Goal: Task Accomplishment & Management: Complete application form

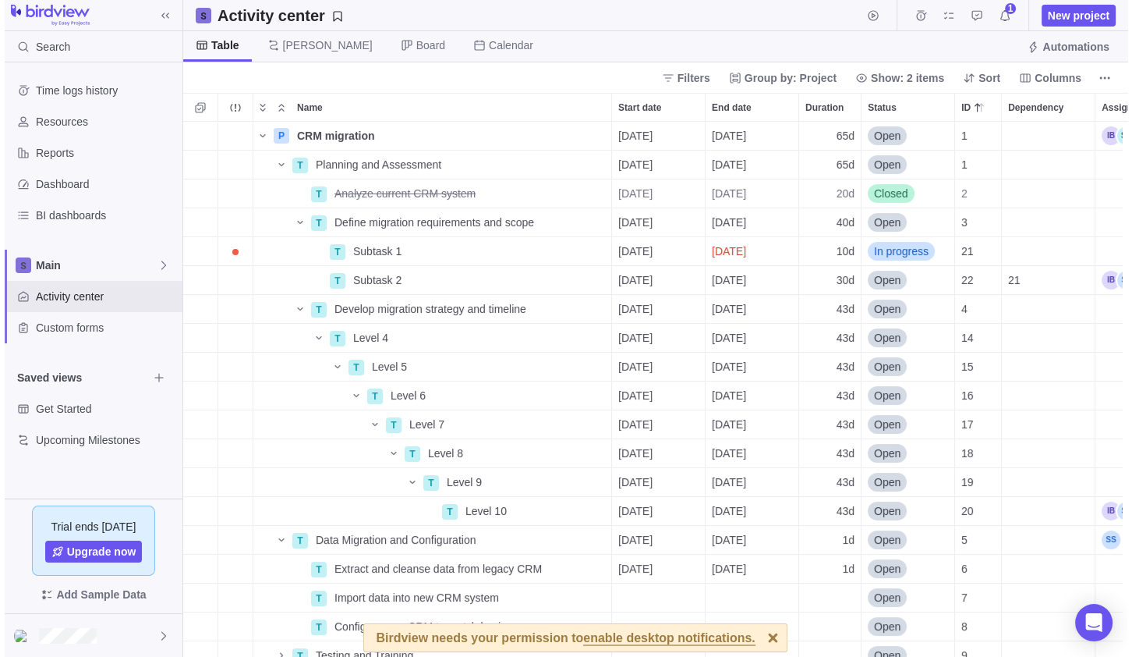
scroll to position [522, 943]
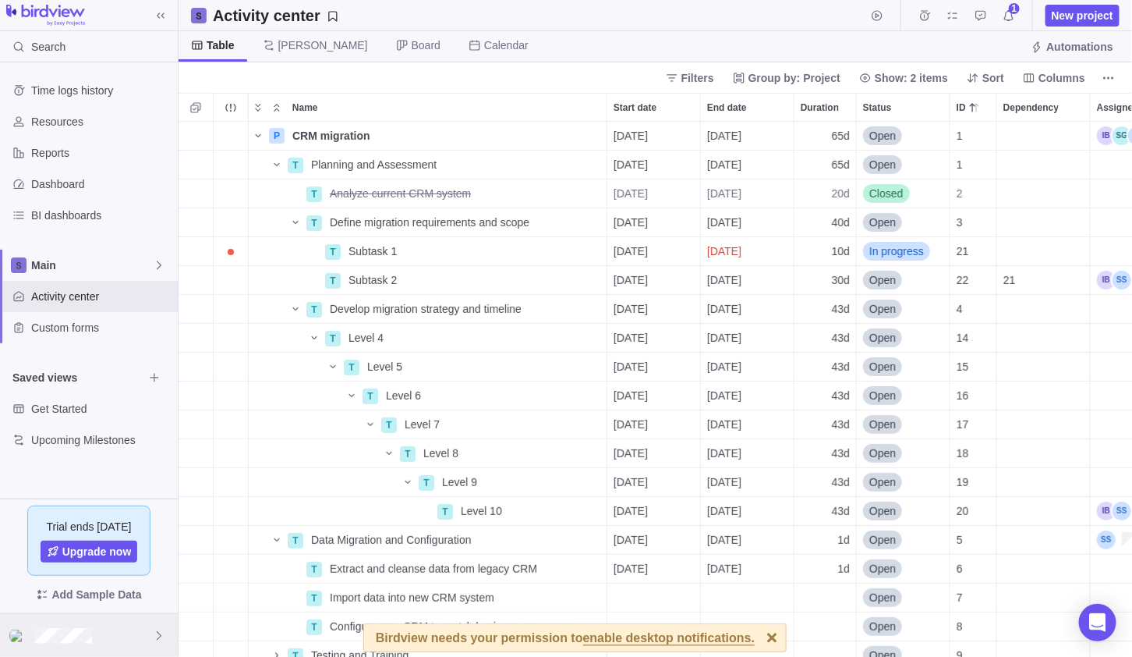
click at [79, 625] on div at bounding box center [89, 635] width 178 height 43
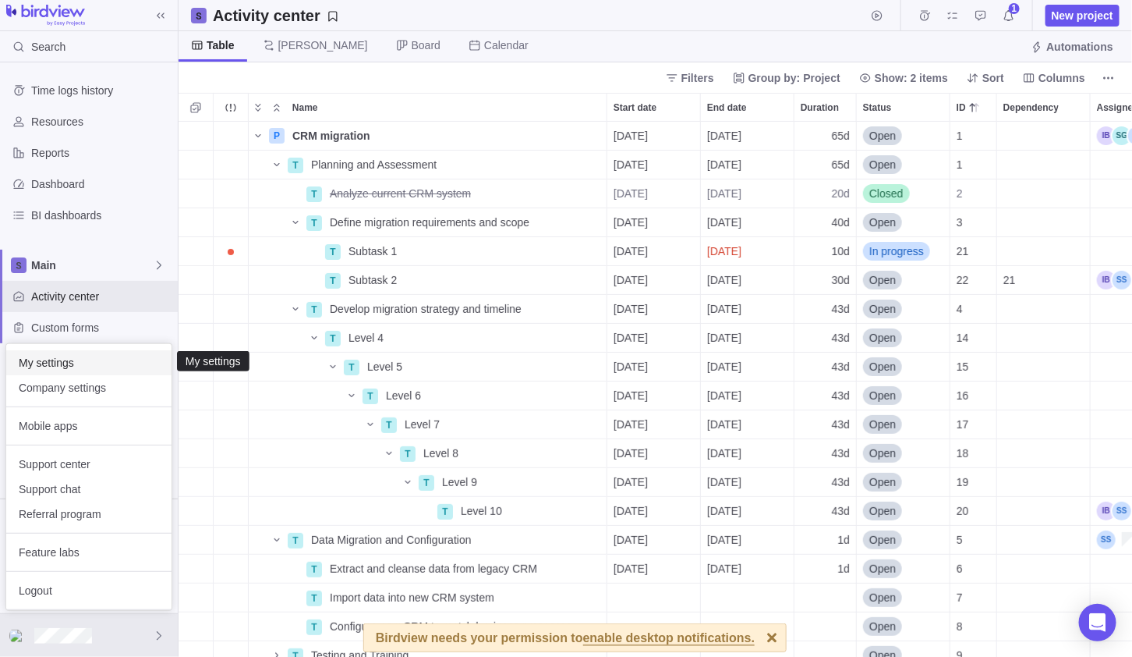
click at [55, 356] on span "My settings" at bounding box center [89, 363] width 140 height 16
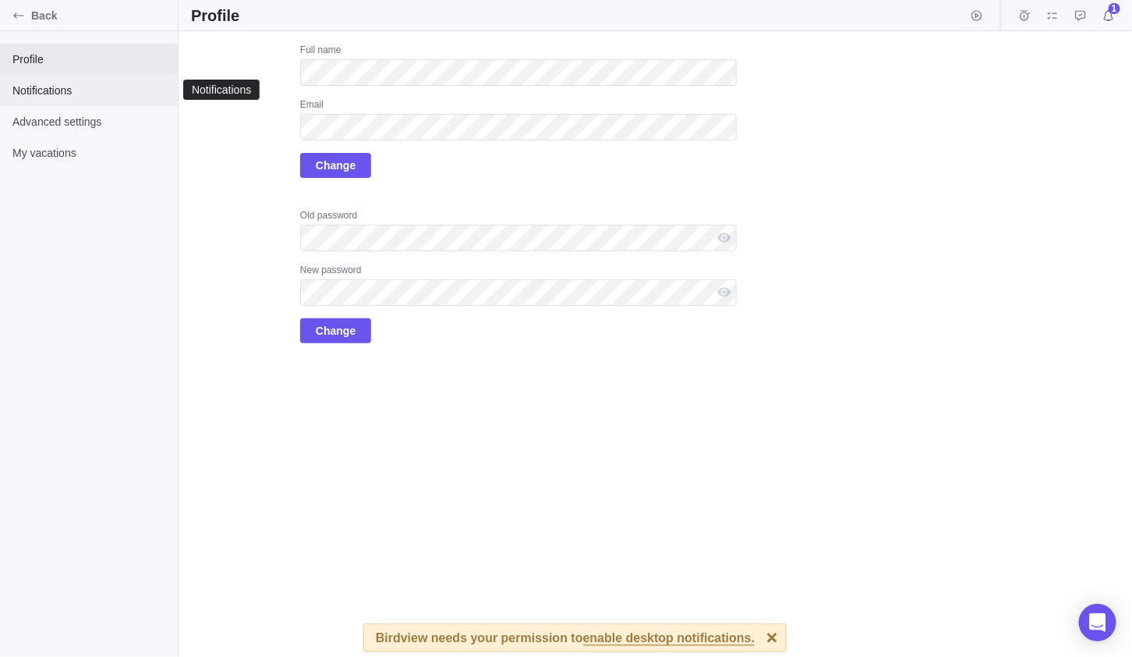
click at [50, 83] on span "Notifications" at bounding box center [88, 91] width 153 height 16
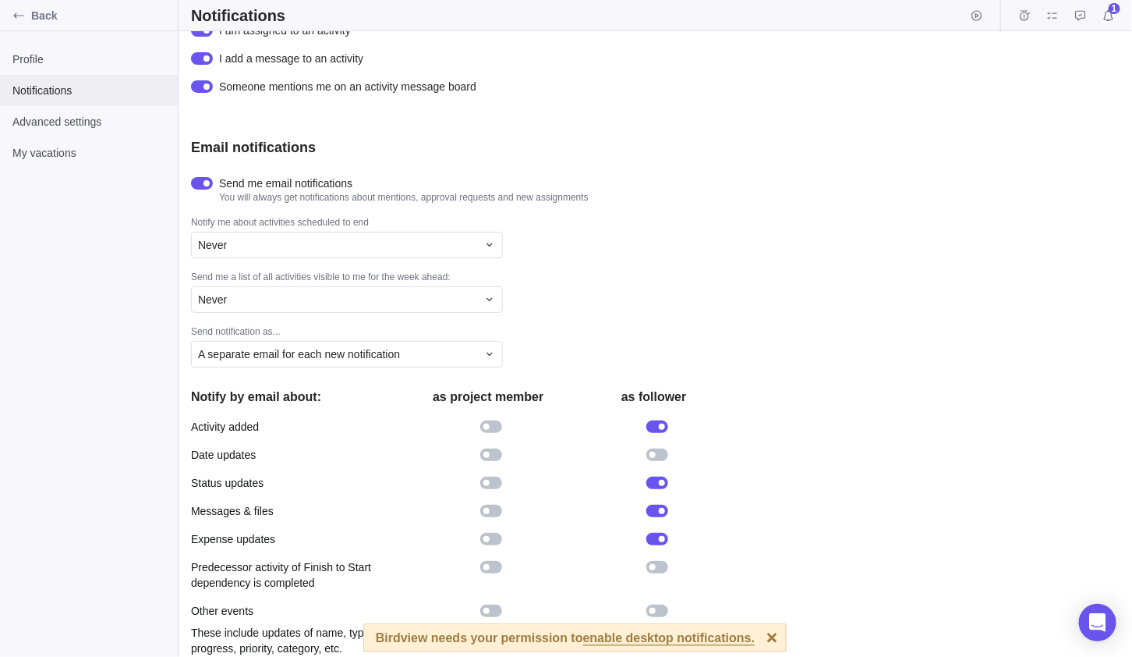
scroll to position [272, 0]
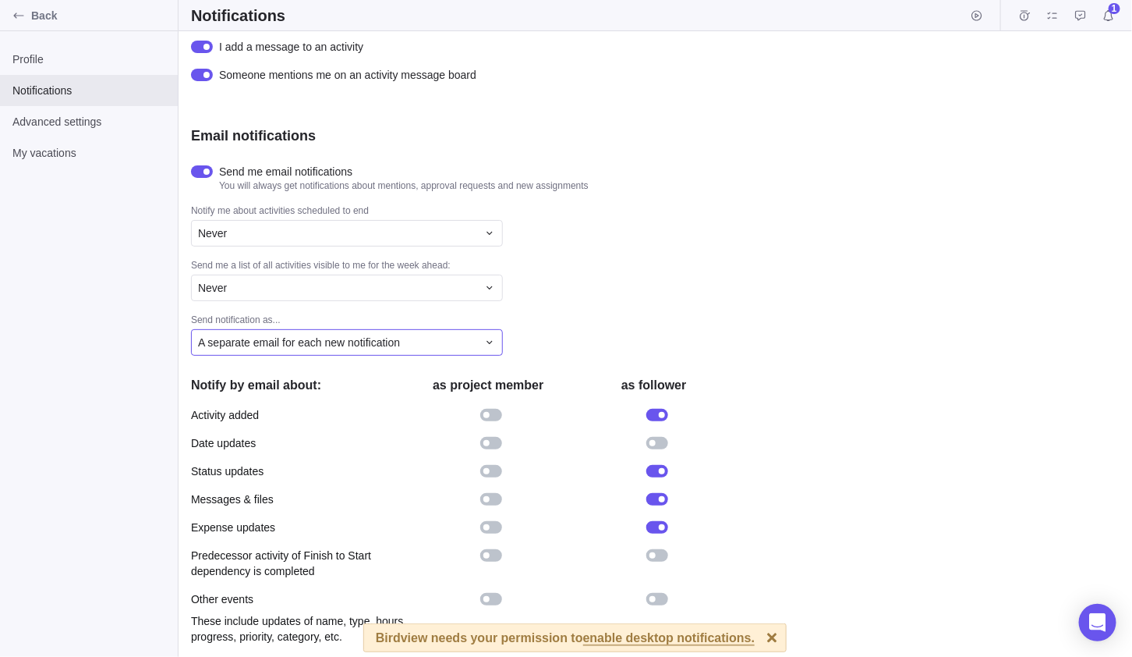
click at [257, 343] on span "A separate email for each new notification" at bounding box center [299, 342] width 202 height 16
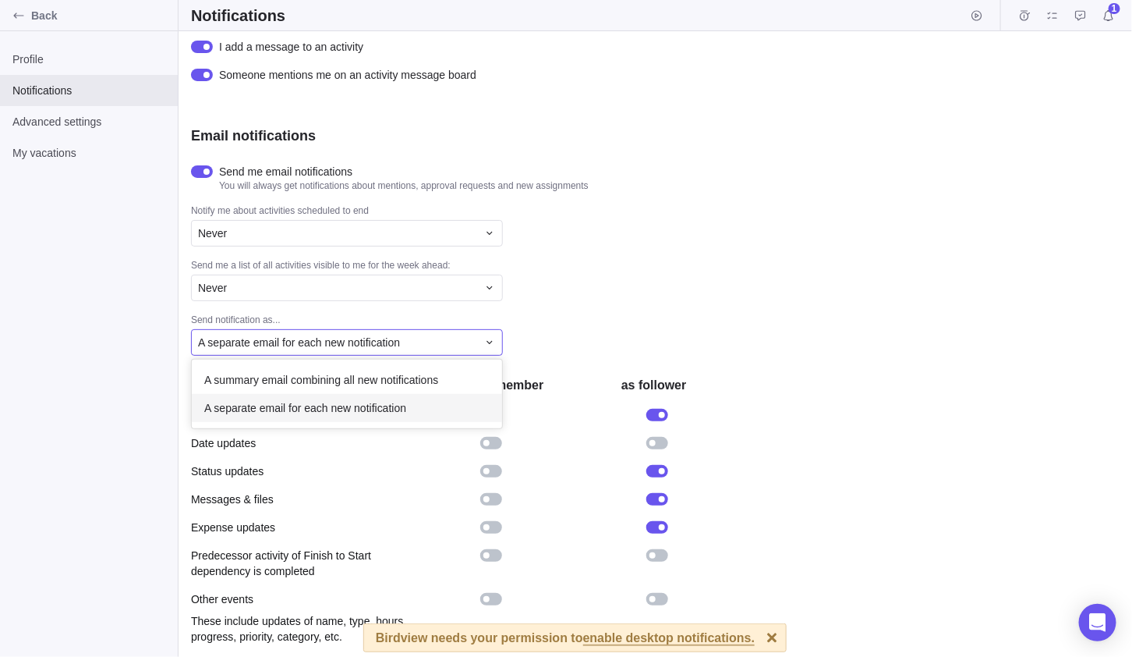
scroll to position [56, 299]
click at [551, 310] on div "Push notifications We highly recommend that you enable push notifications to al…" at bounding box center [656, 343] width 954 height 625
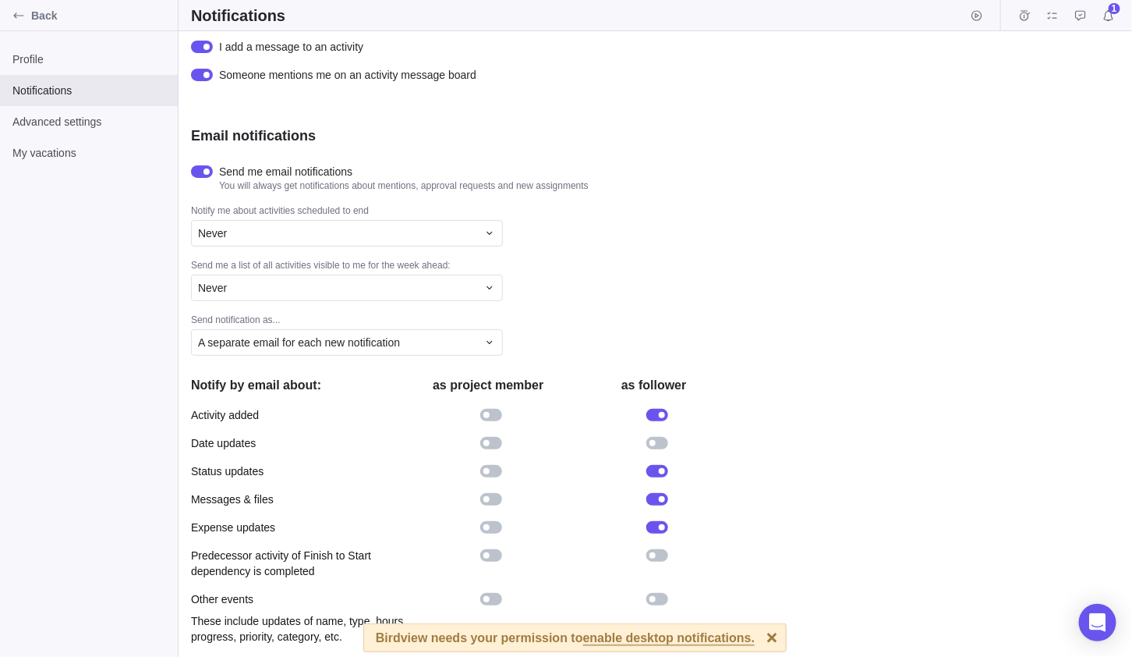
click at [759, 634] on div at bounding box center [772, 637] width 27 height 27
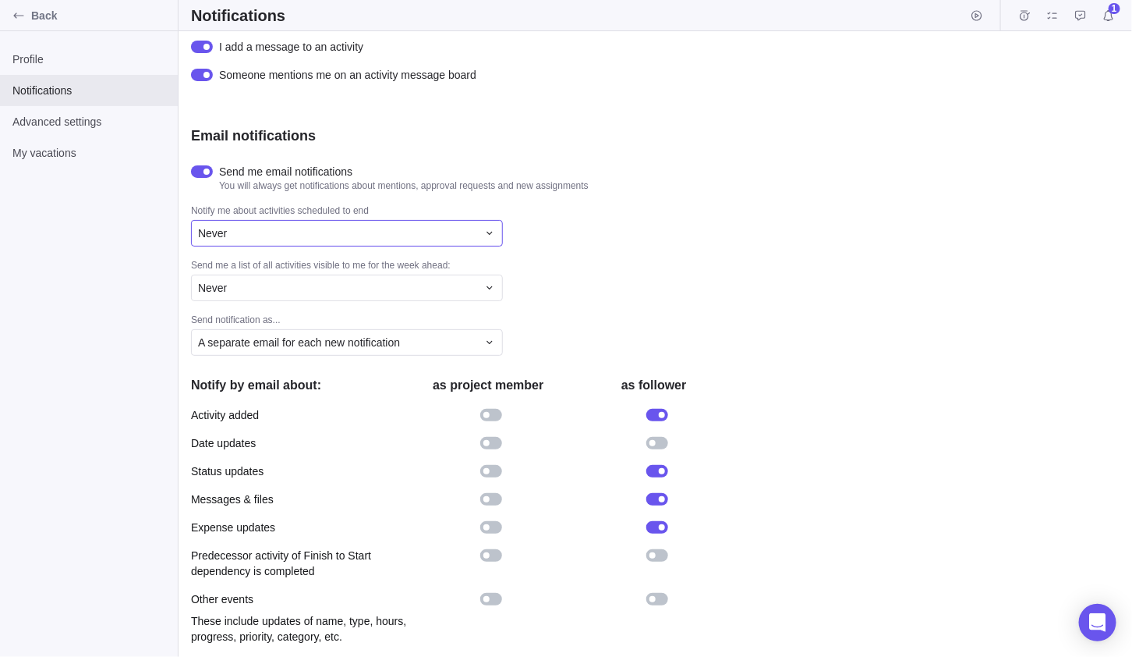
click at [340, 239] on div "Never" at bounding box center [337, 233] width 279 height 16
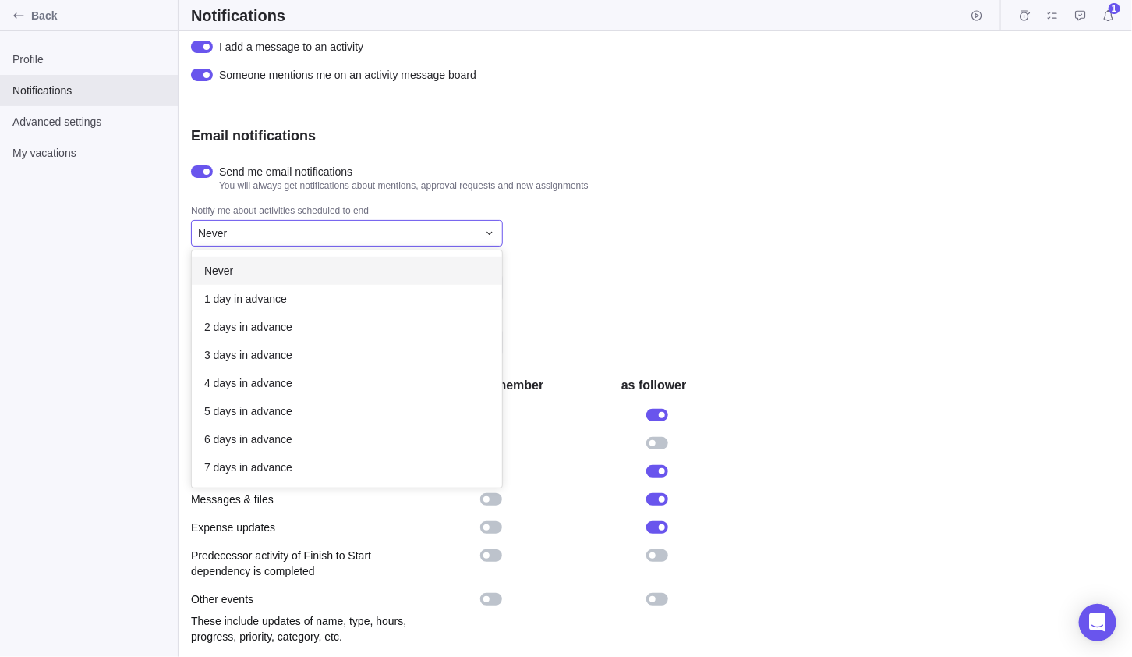
scroll to position [225, 299]
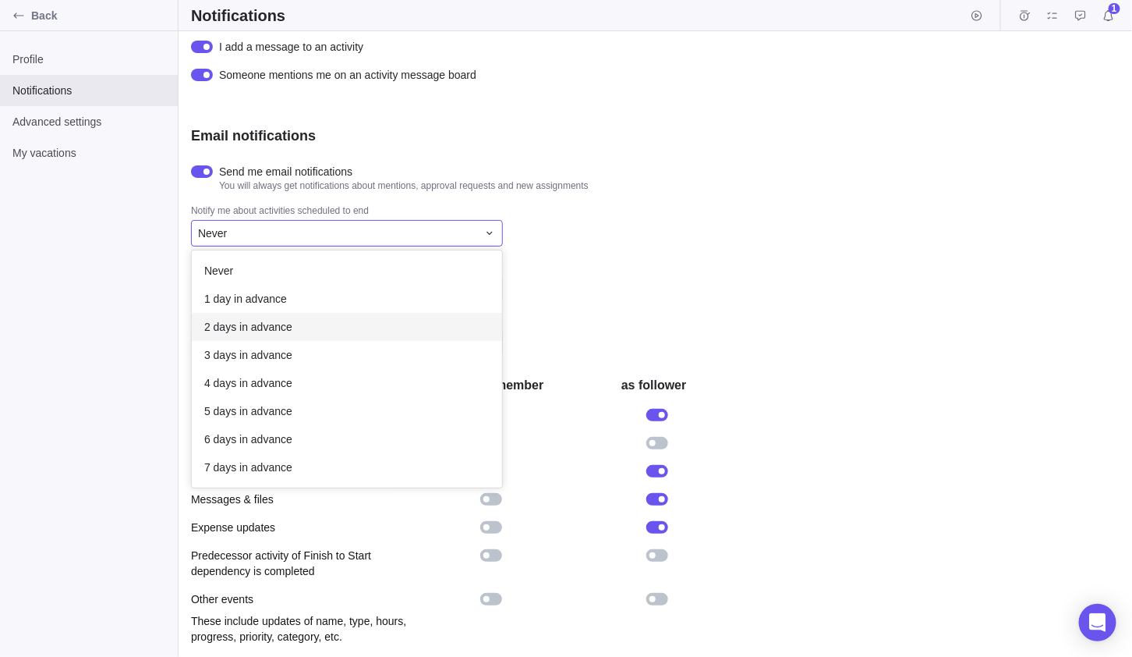
click at [585, 294] on div "Push notifications We highly recommend that you enable push notifications to al…" at bounding box center [656, 343] width 954 height 625
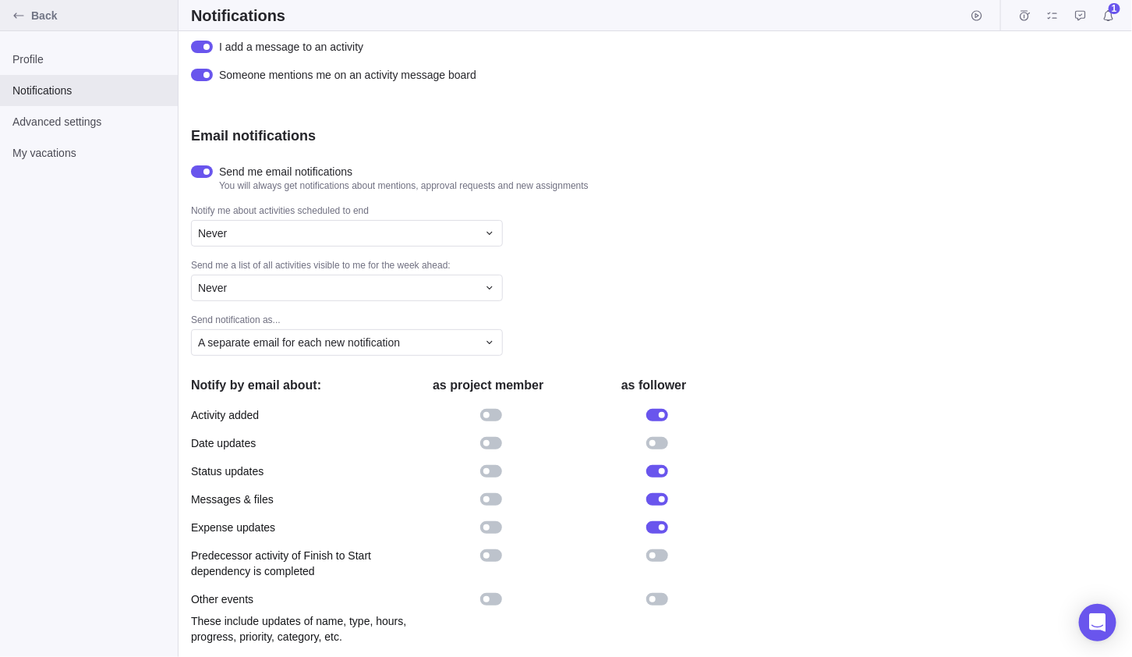
click at [43, 8] on span "Back" at bounding box center [101, 16] width 140 height 16
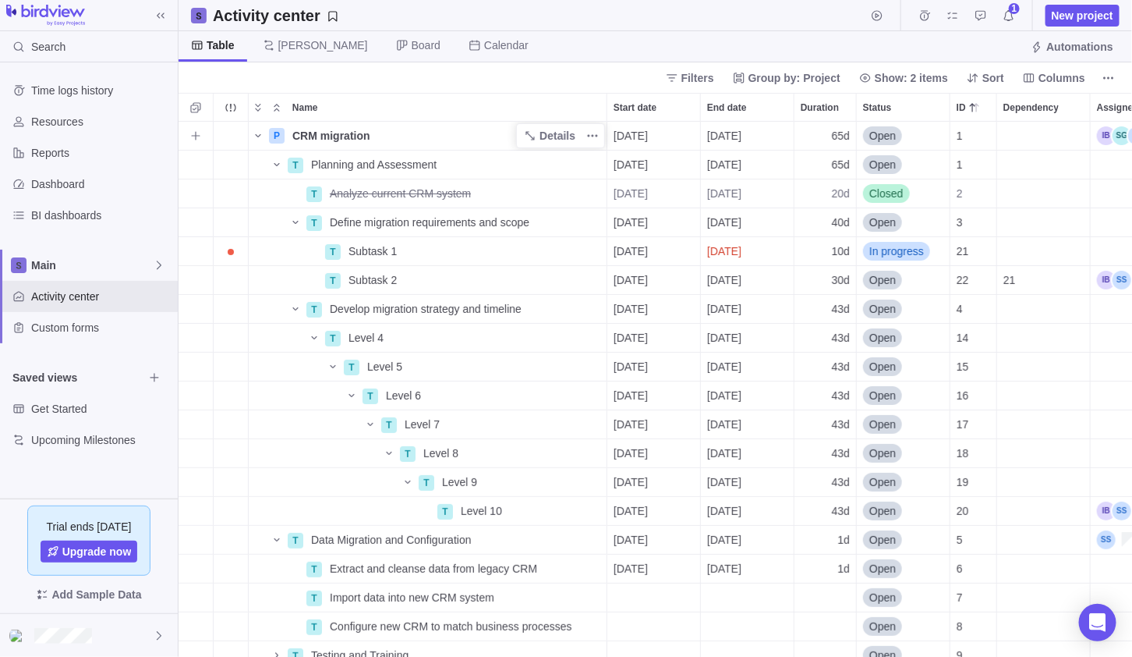
scroll to position [522, 943]
click at [1053, 45] on span "Automations" at bounding box center [1079, 47] width 67 height 16
click at [1111, 77] on icon "More actions" at bounding box center [1108, 78] width 12 height 12
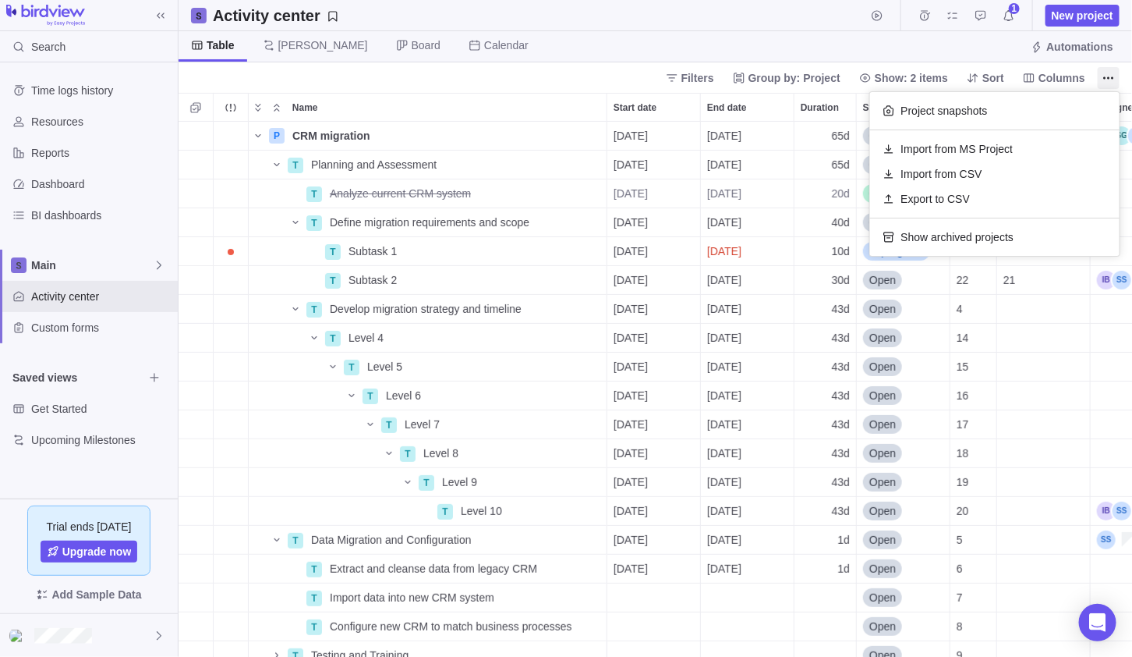
click at [494, 58] on body "Search Time logs history Resources Reports Dashboard BI dashboards Main Activit…" at bounding box center [566, 328] width 1132 height 657
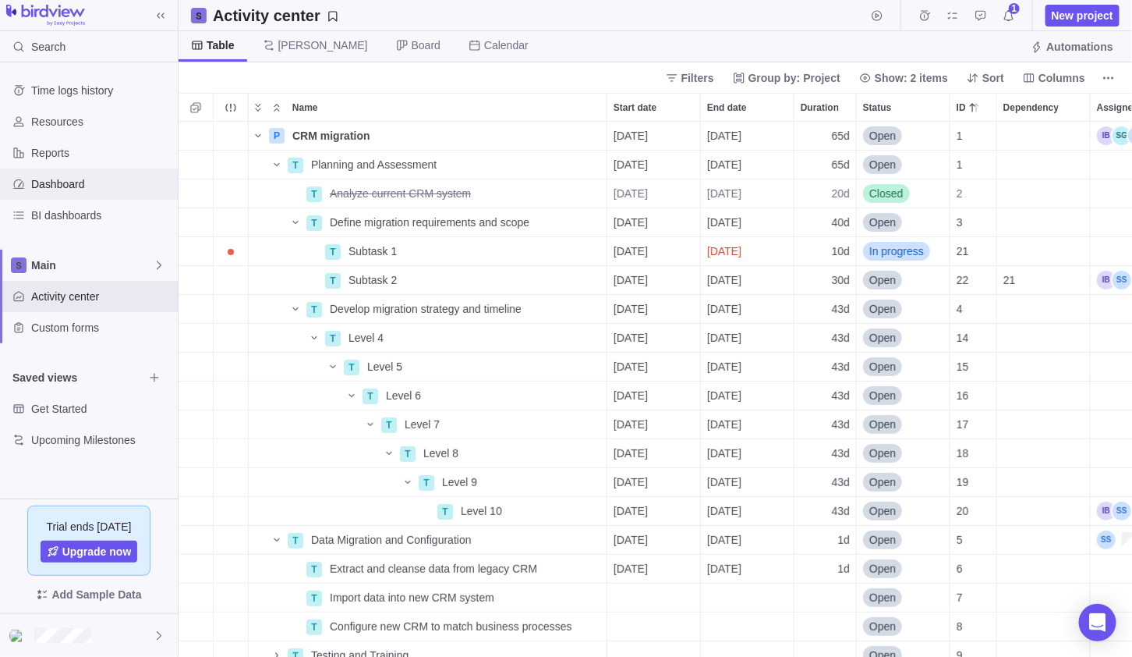
click at [86, 186] on span "Dashboard" at bounding box center [101, 184] width 140 height 16
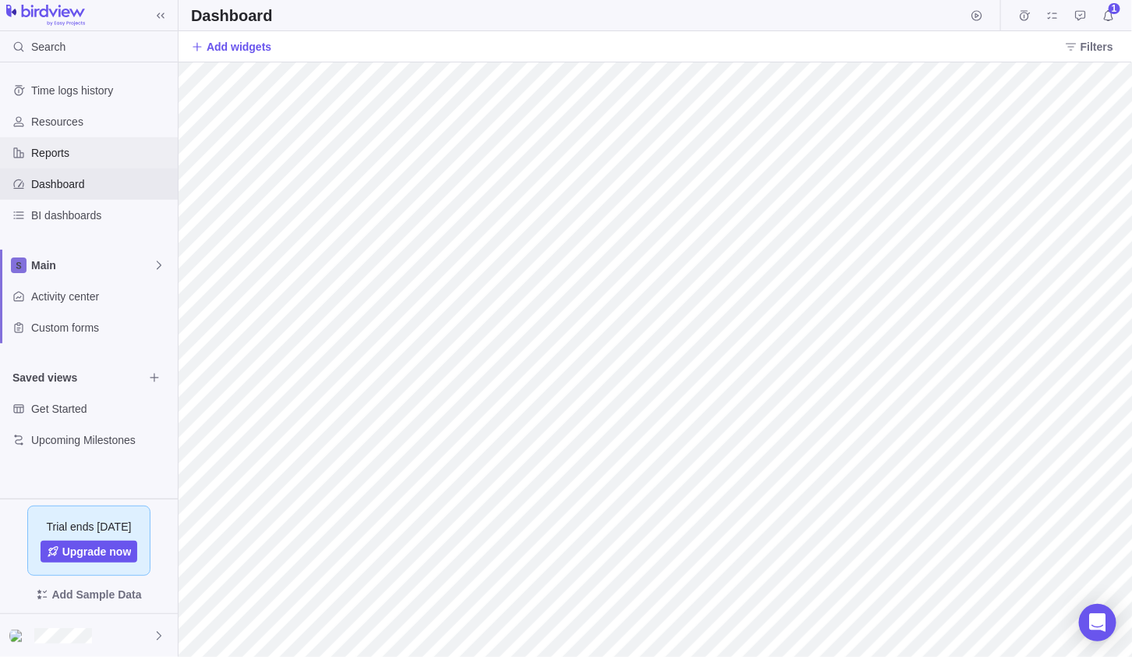
click at [48, 152] on span "Reports" at bounding box center [101, 153] width 140 height 16
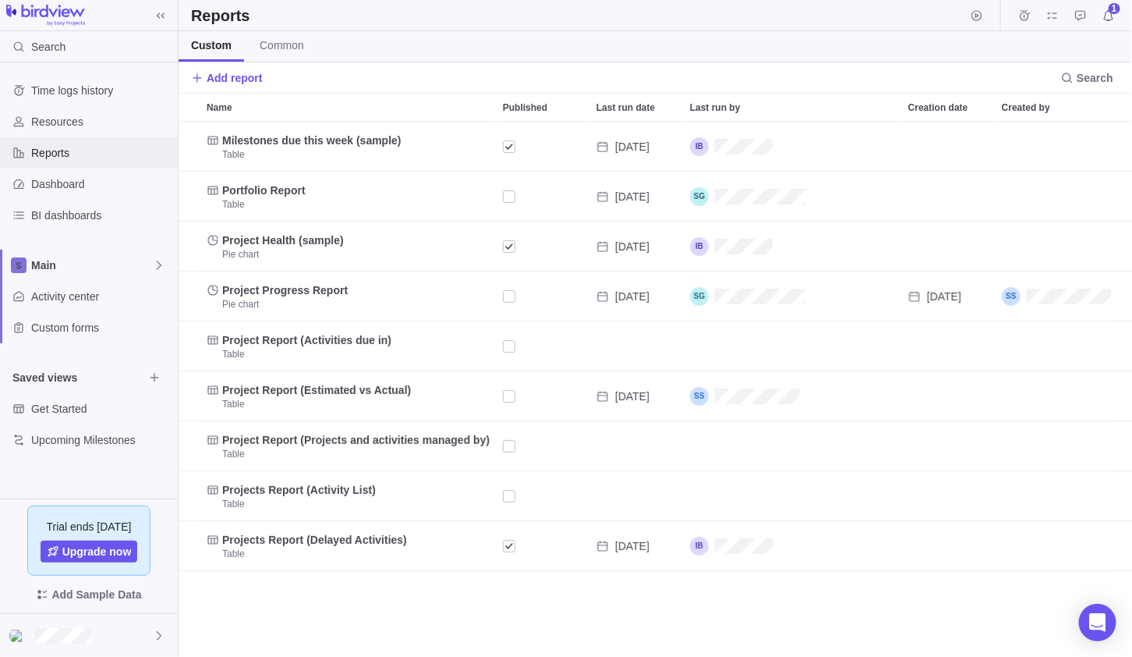
scroll to position [522, 943]
click at [227, 75] on span "Add report" at bounding box center [235, 78] width 56 height 16
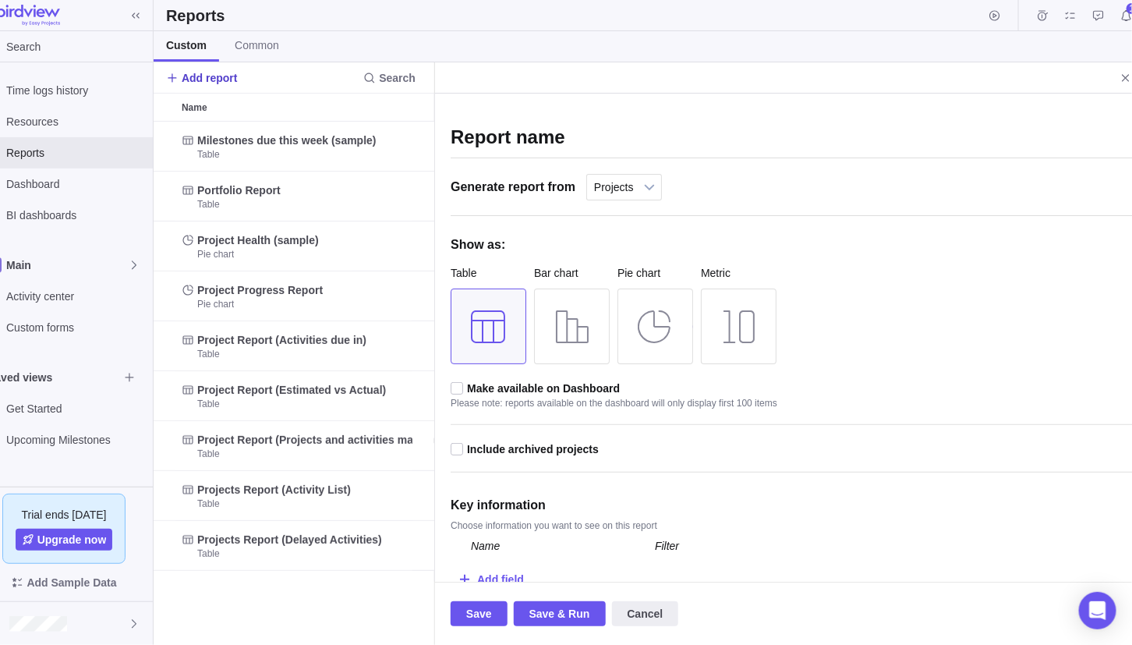
scroll to position [12, 12]
click at [1120, 74] on icon "Close" at bounding box center [1126, 78] width 12 height 12
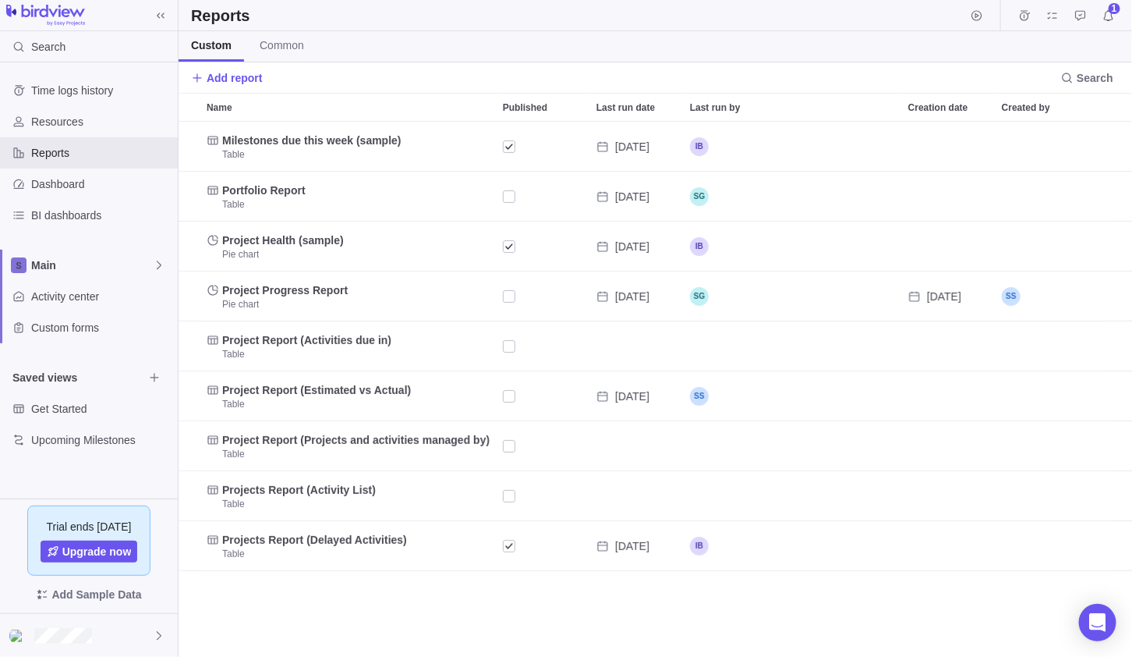
scroll to position [522, 943]
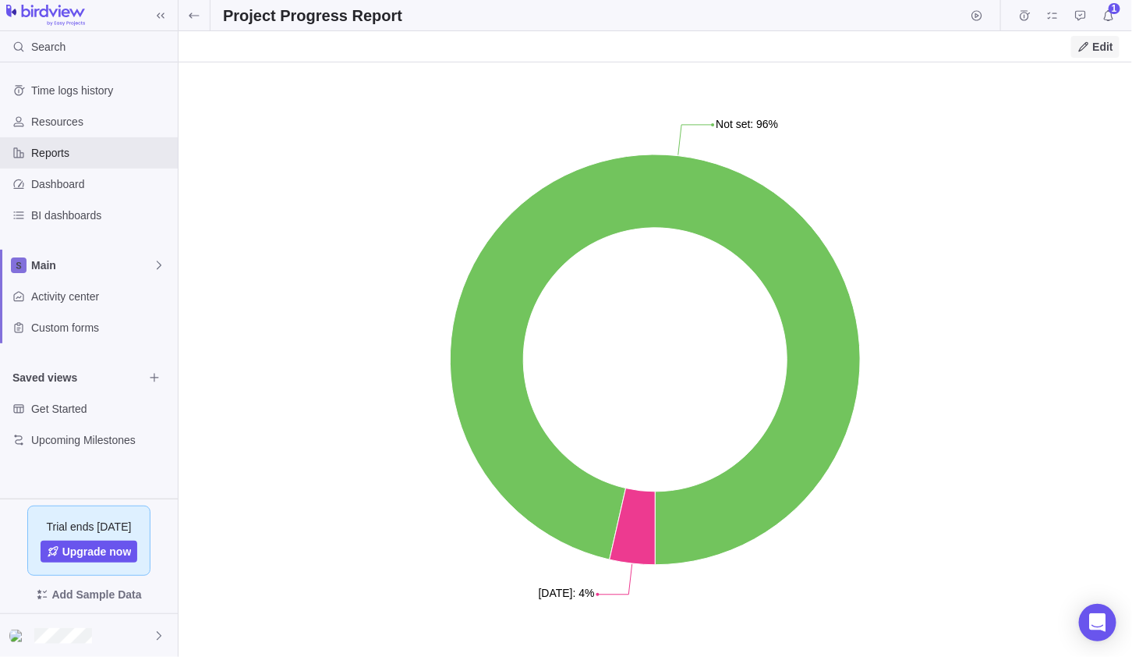
click at [1099, 41] on span "Edit" at bounding box center [1103, 47] width 20 height 16
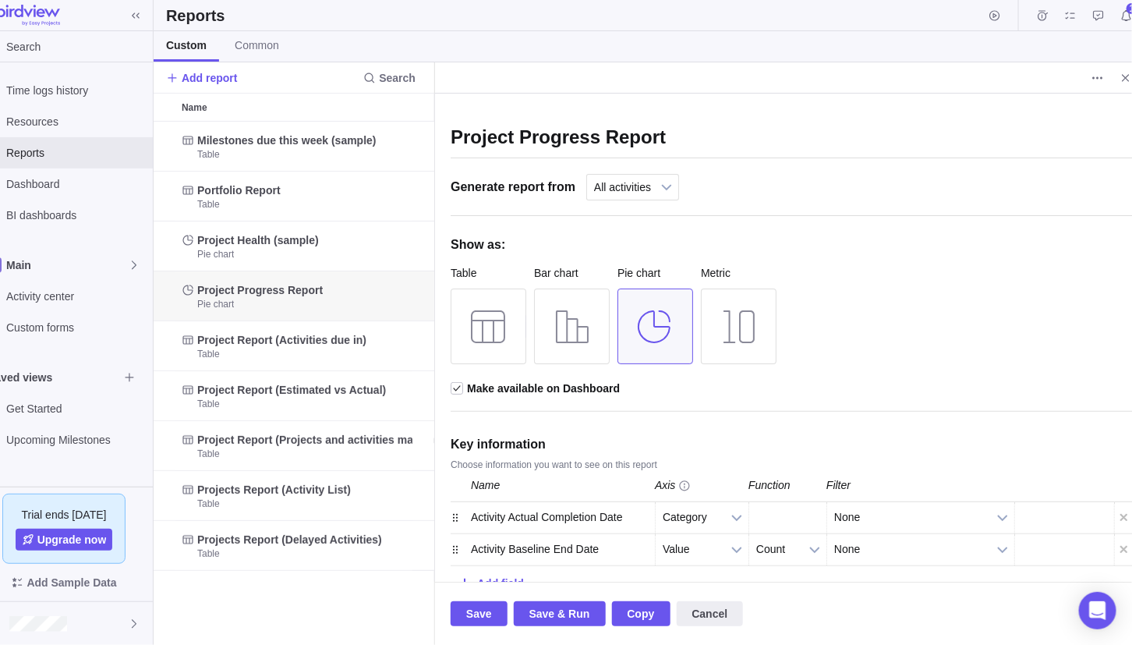
scroll to position [511, 269]
click at [1120, 73] on icon "Close" at bounding box center [1126, 78] width 12 height 12
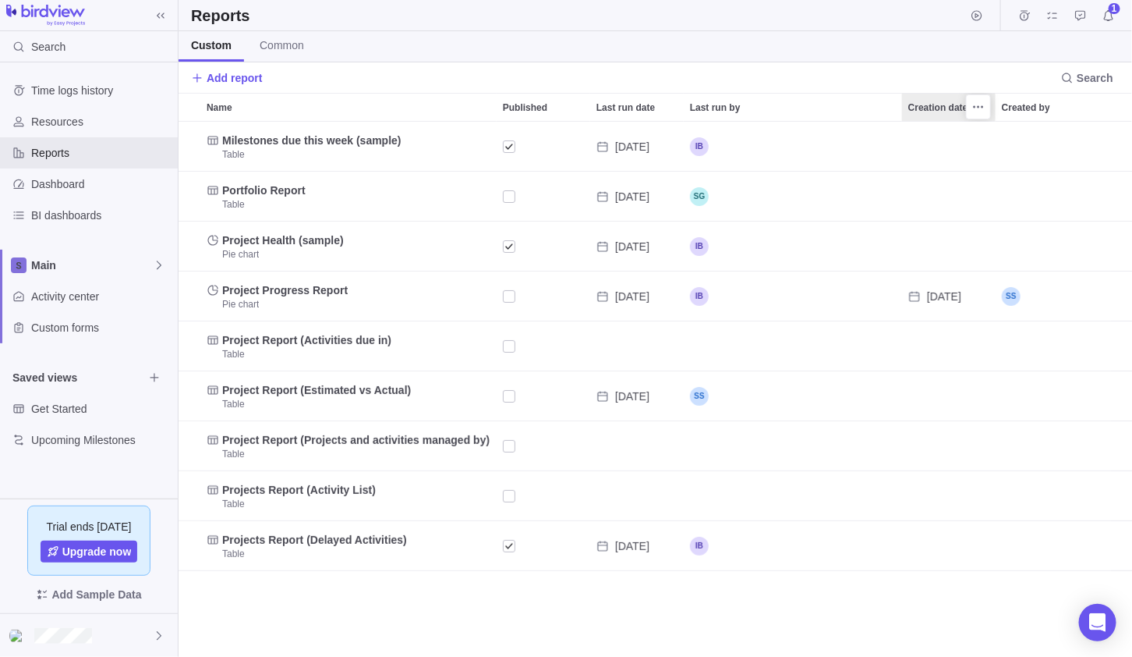
scroll to position [522, 943]
click at [56, 176] on span "Dashboard" at bounding box center [101, 184] width 140 height 16
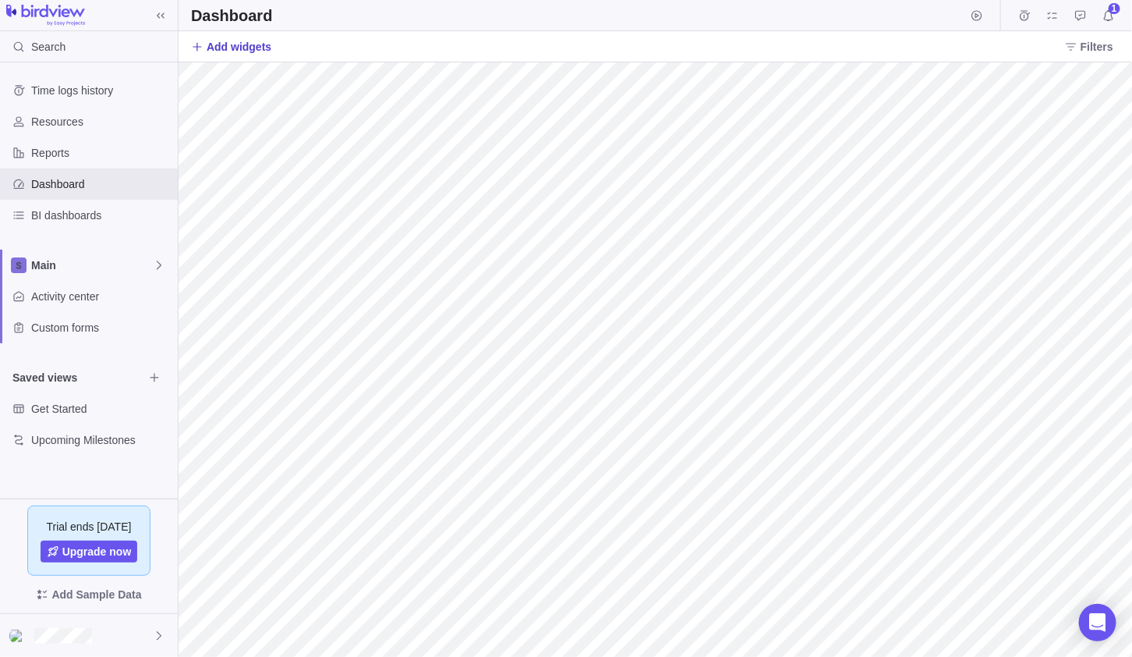
click at [243, 42] on span "Add widgets" at bounding box center [239, 47] width 65 height 16
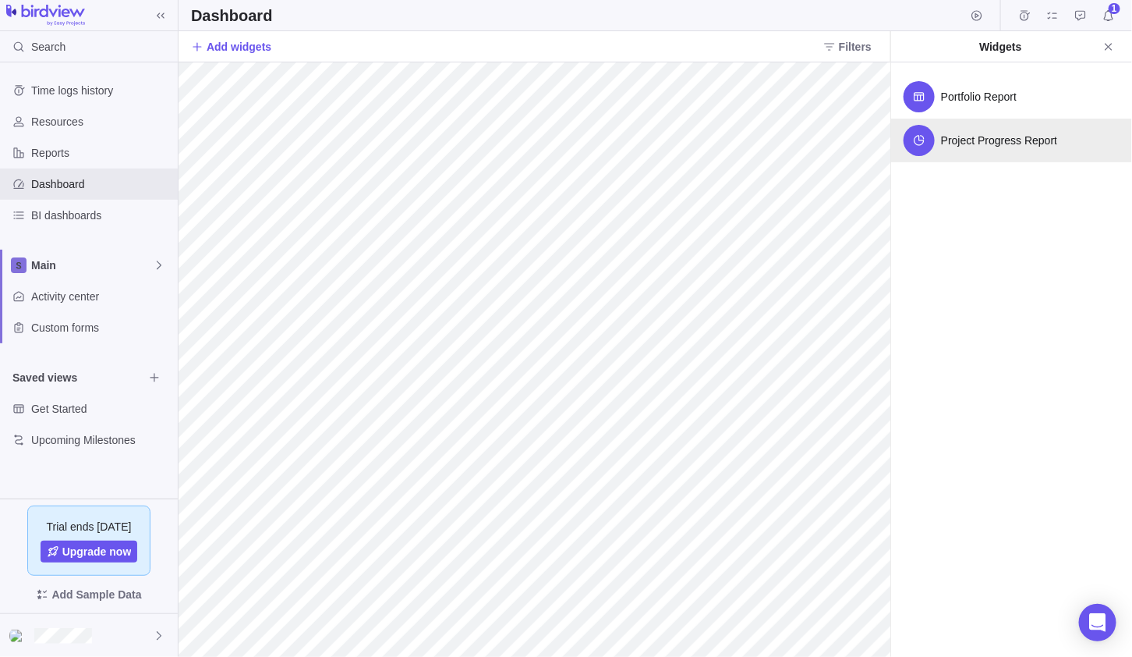
click at [981, 126] on div "Project Progress Report" at bounding box center [1011, 141] width 241 height 44
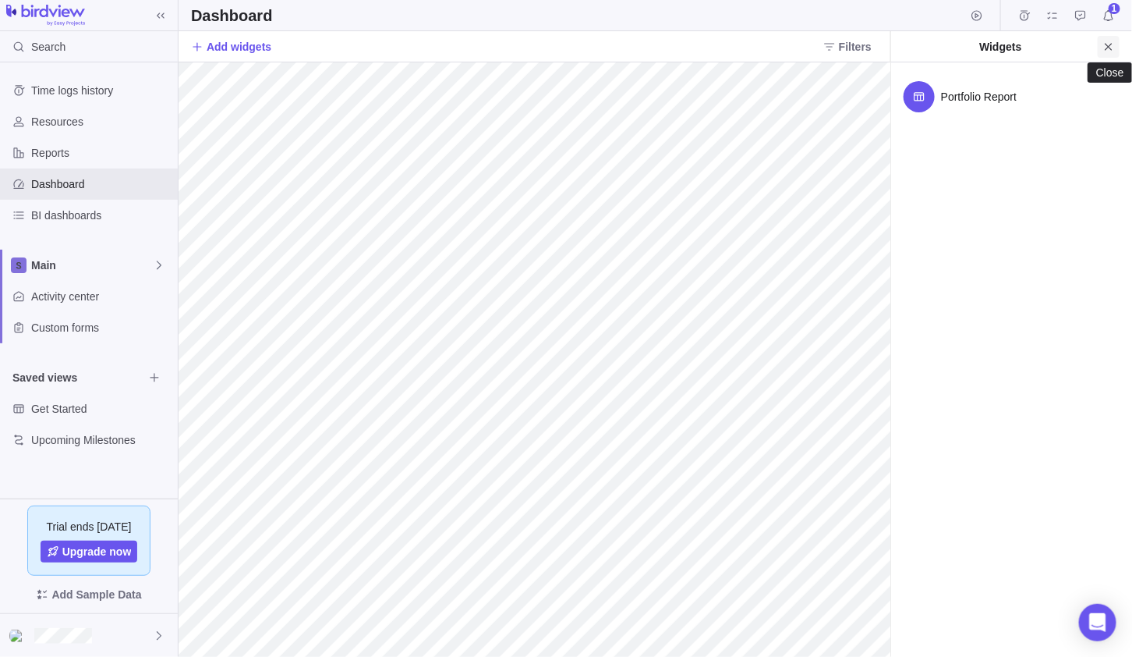
click at [1104, 45] on icon "Close" at bounding box center [1108, 47] width 12 height 12
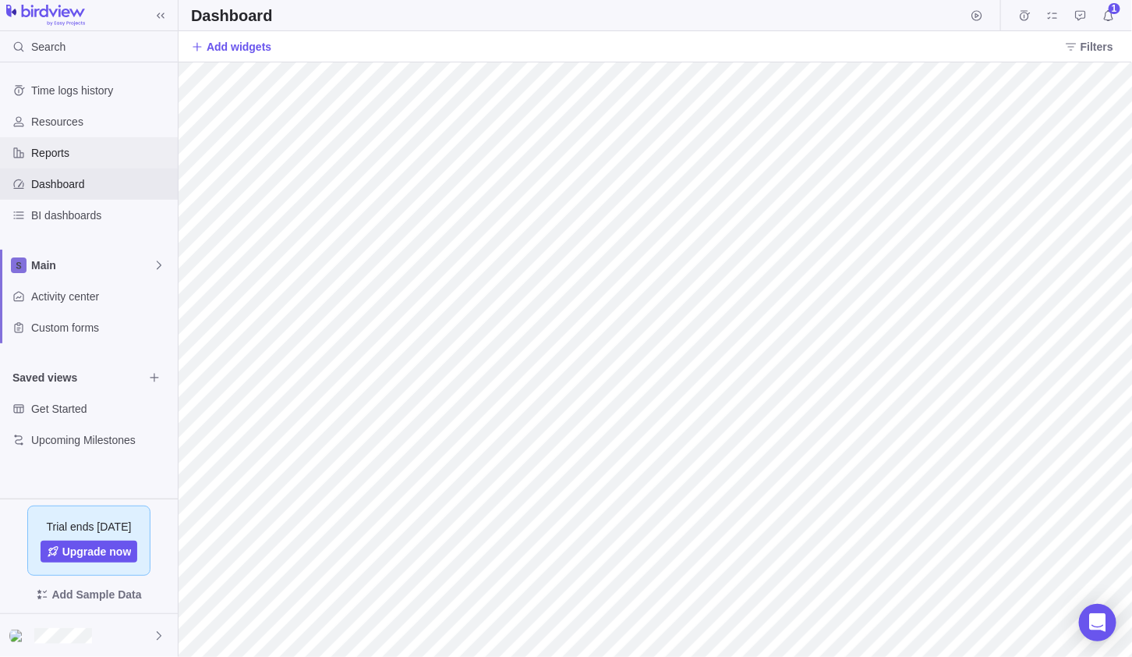
click at [50, 152] on span "Reports" at bounding box center [101, 153] width 140 height 16
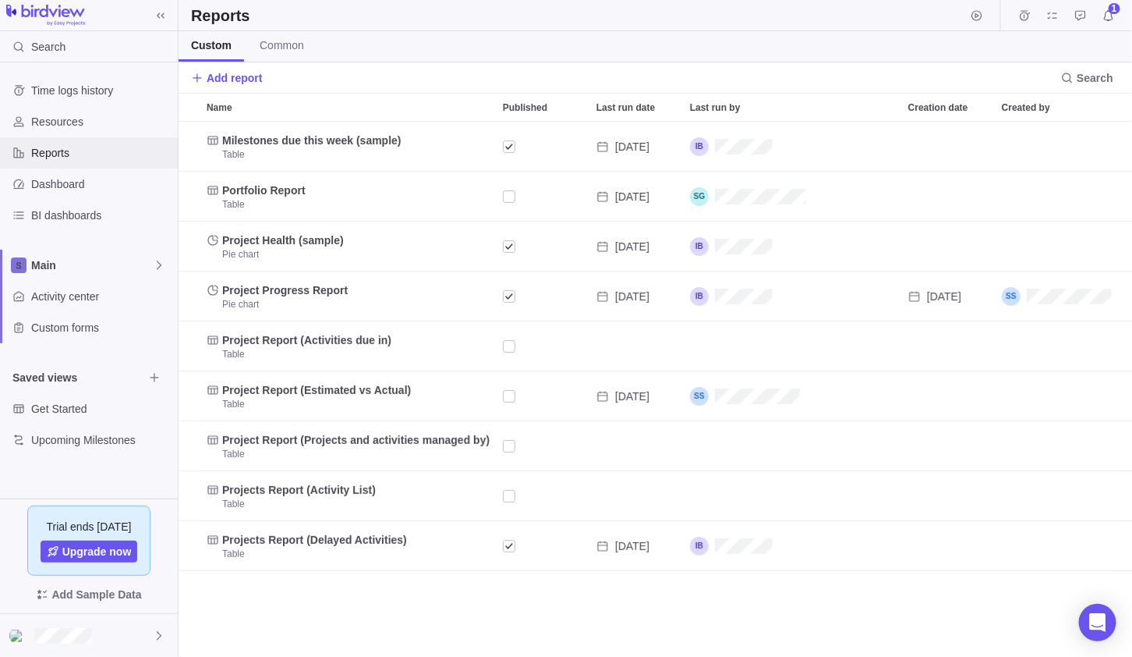
scroll to position [522, 943]
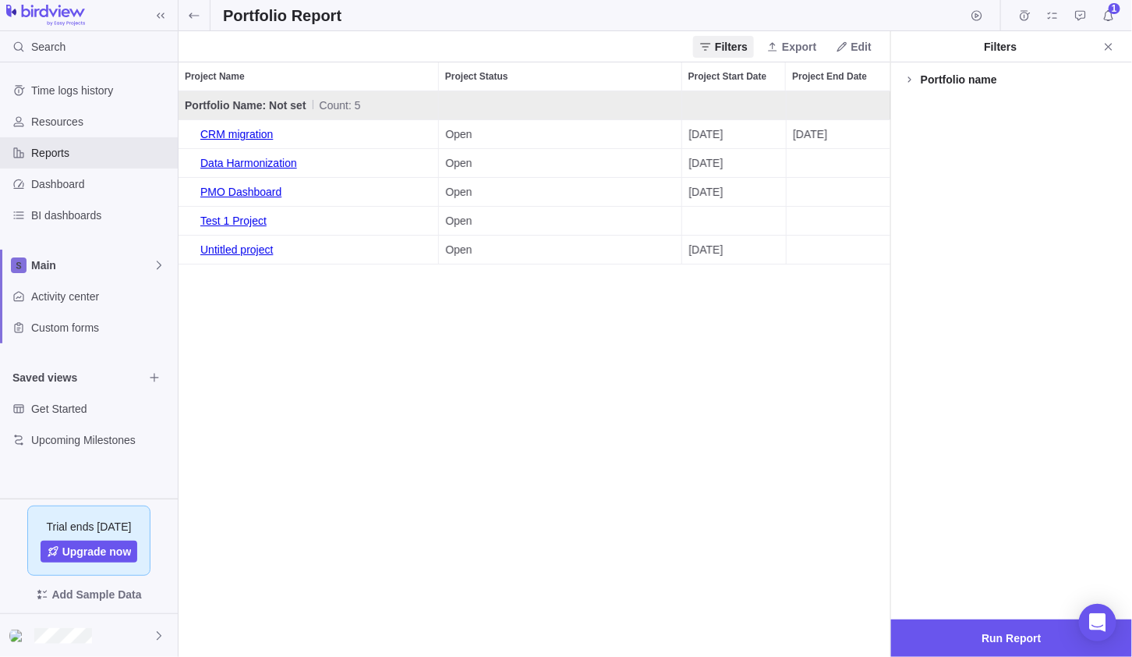
scroll to position [554, 701]
click at [858, 47] on span "Edit" at bounding box center [861, 47] width 20 height 16
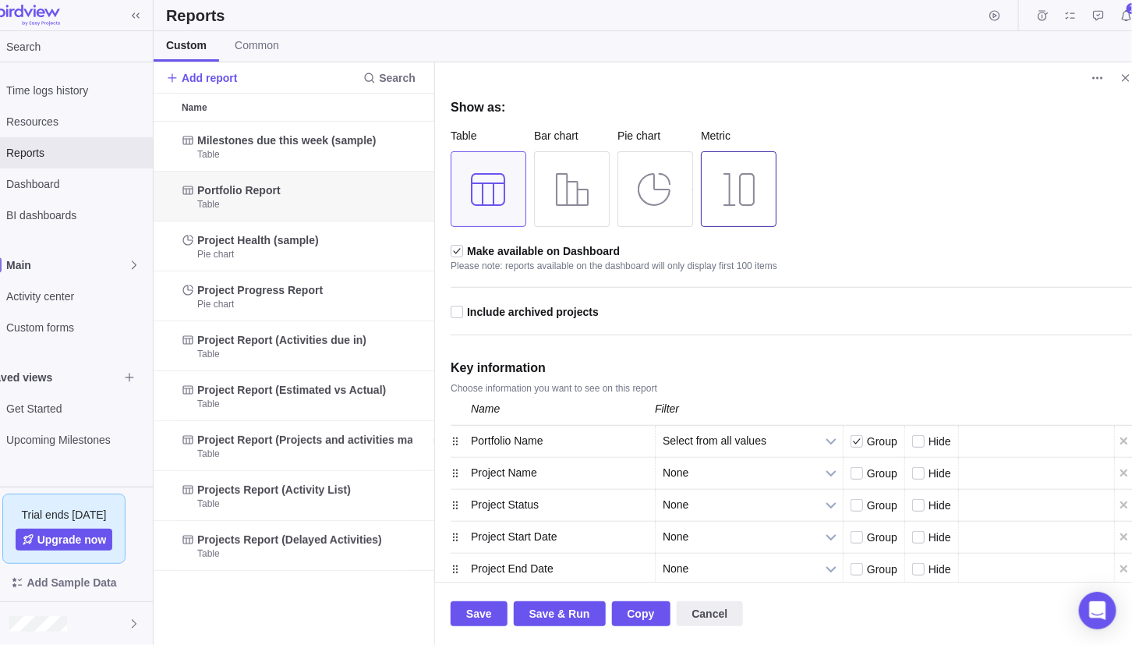
scroll to position [155, 0]
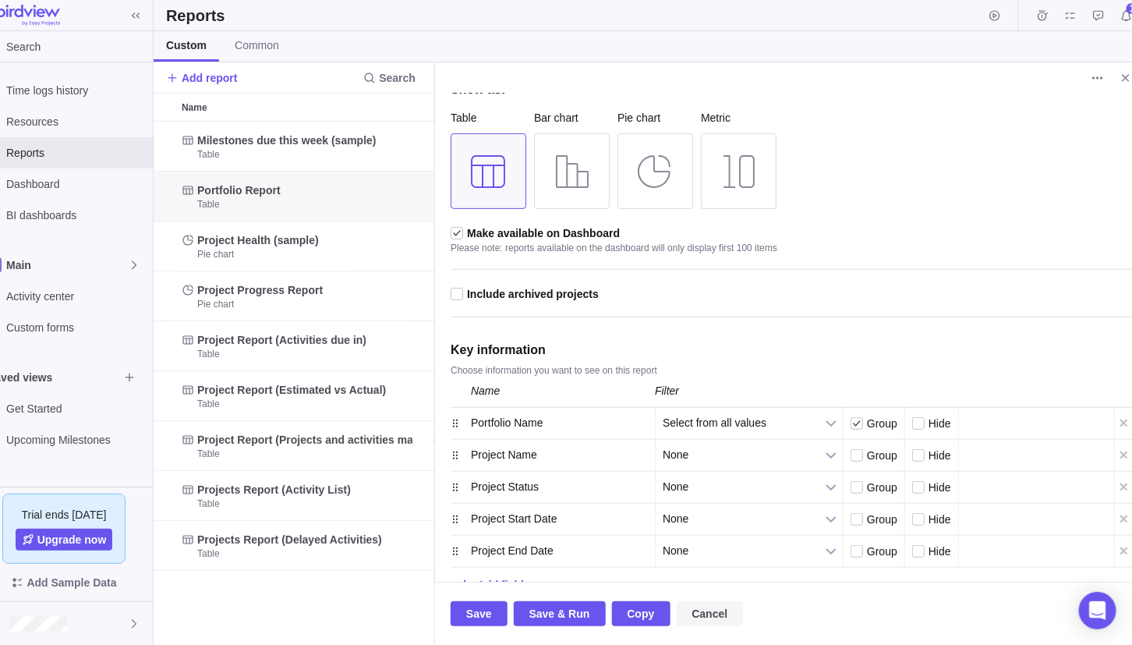
click at [725, 617] on span "Cancel" at bounding box center [710, 613] width 67 height 25
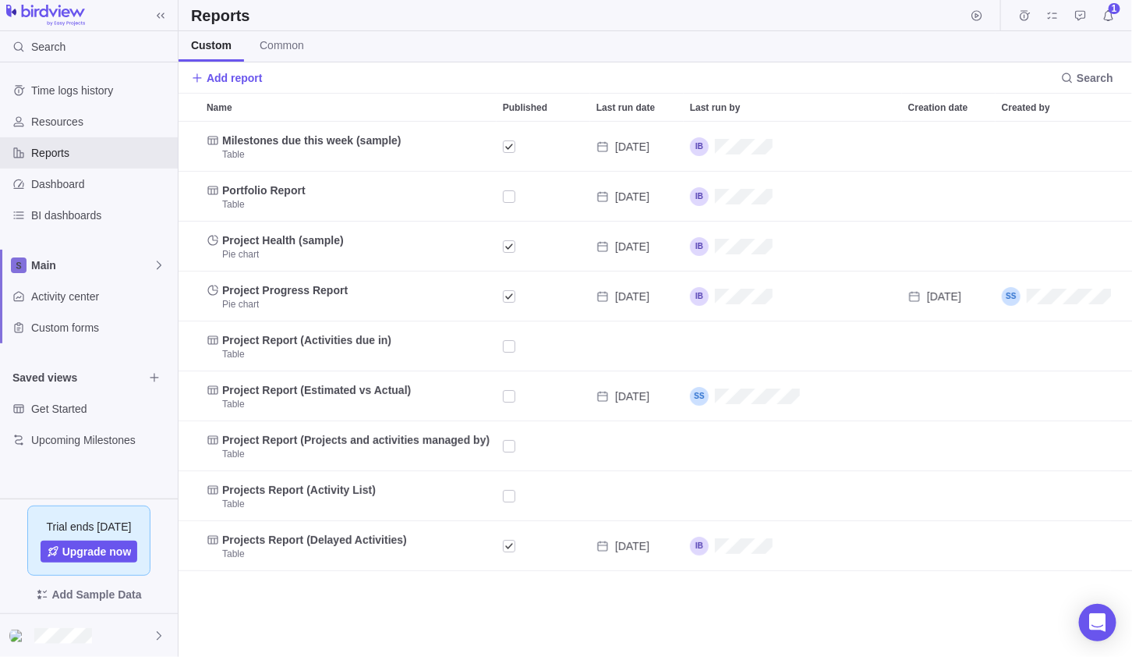
scroll to position [522, 943]
click at [83, 189] on span "Dashboard" at bounding box center [101, 184] width 140 height 16
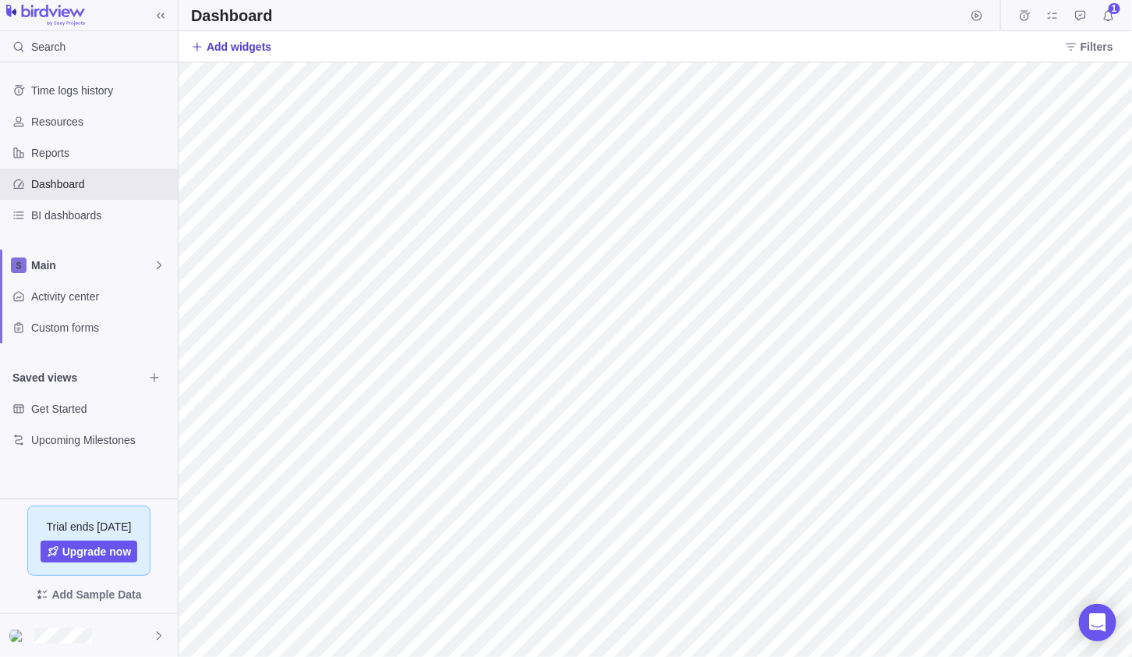
click at [248, 47] on span "Add widgets" at bounding box center [239, 47] width 65 height 16
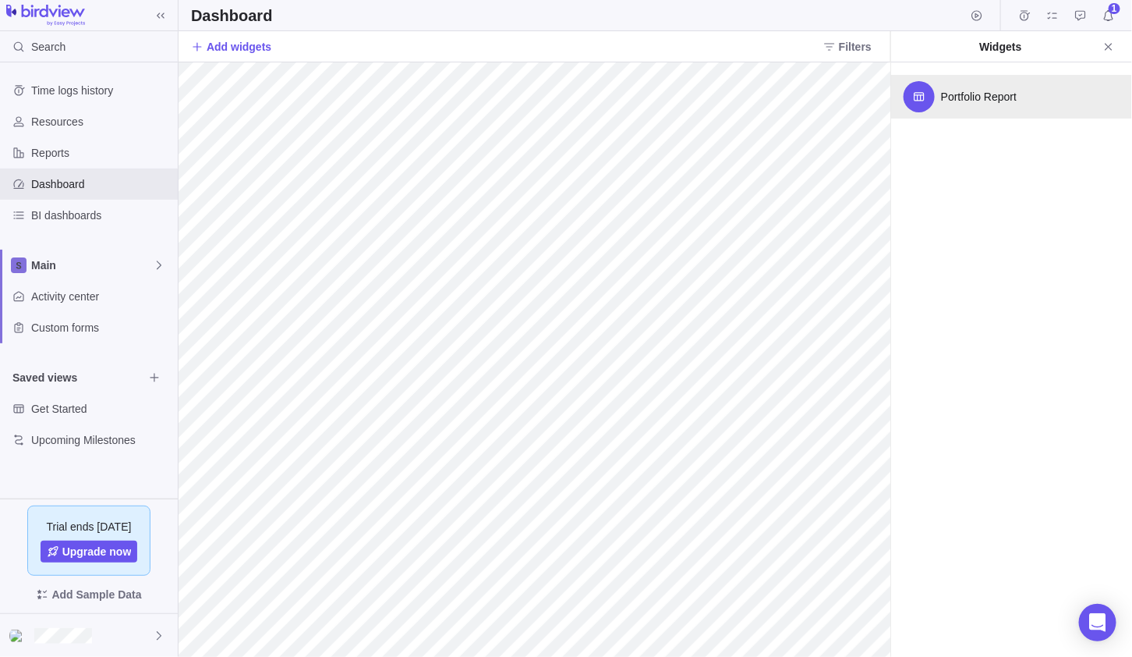
click at [951, 100] on span "Portfolio Report" at bounding box center [979, 97] width 76 height 16
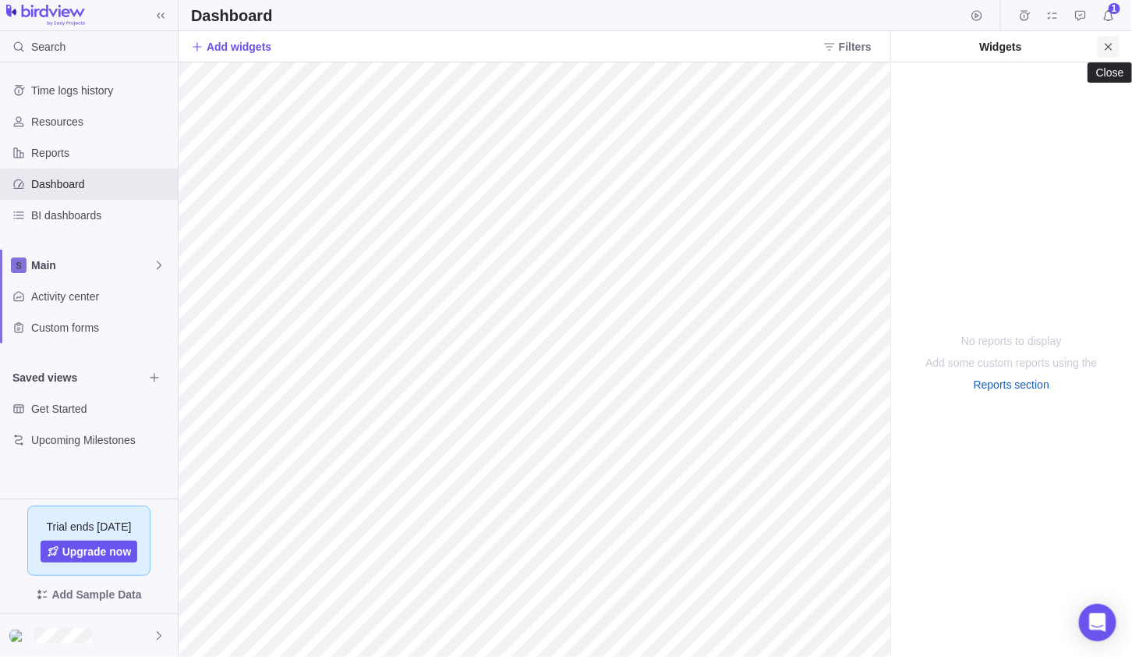
click at [1105, 46] on icon "Close" at bounding box center [1108, 47] width 12 height 12
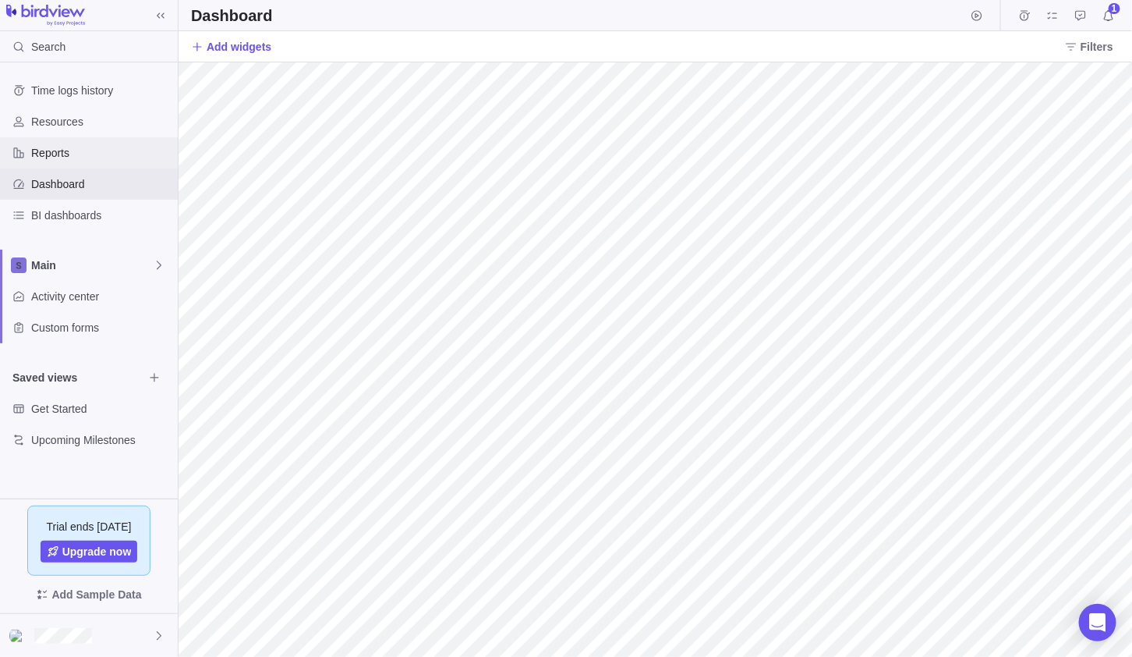
click at [43, 160] on span "Reports" at bounding box center [101, 153] width 140 height 16
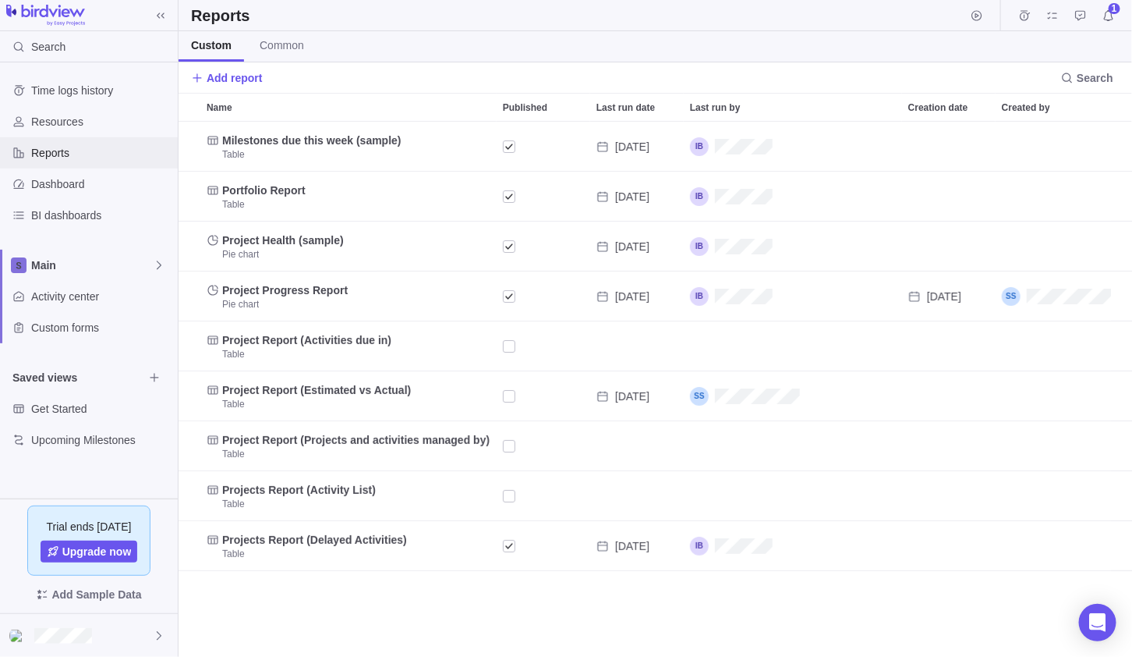
scroll to position [522, 943]
click at [253, 80] on span "Add report" at bounding box center [235, 78] width 56 height 16
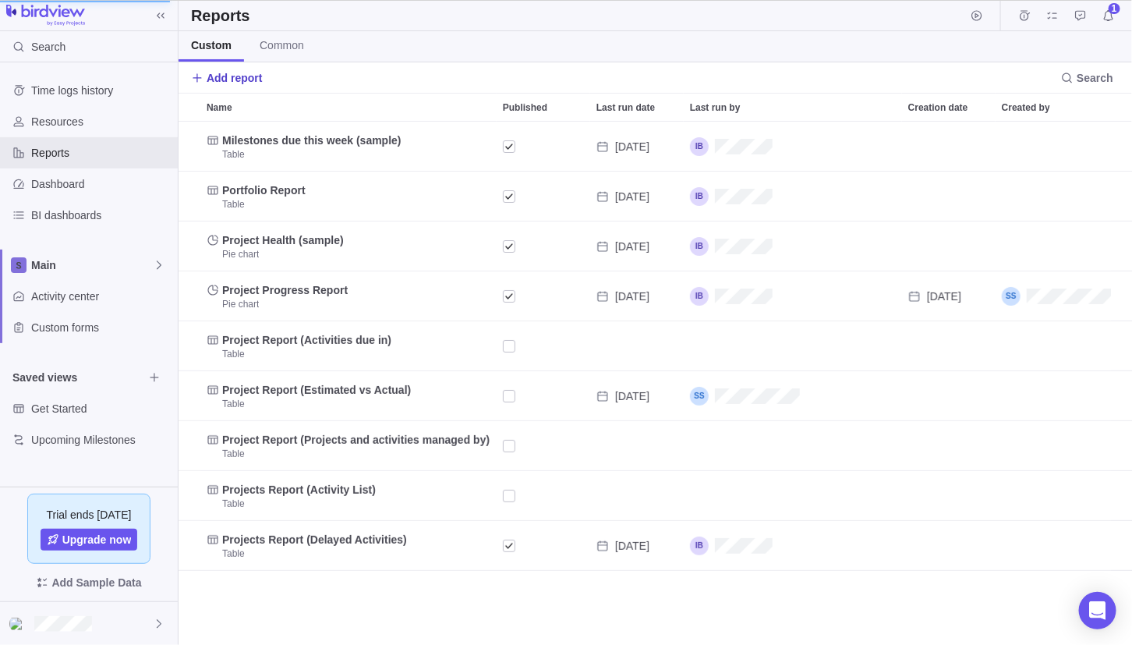
scroll to position [12, 12]
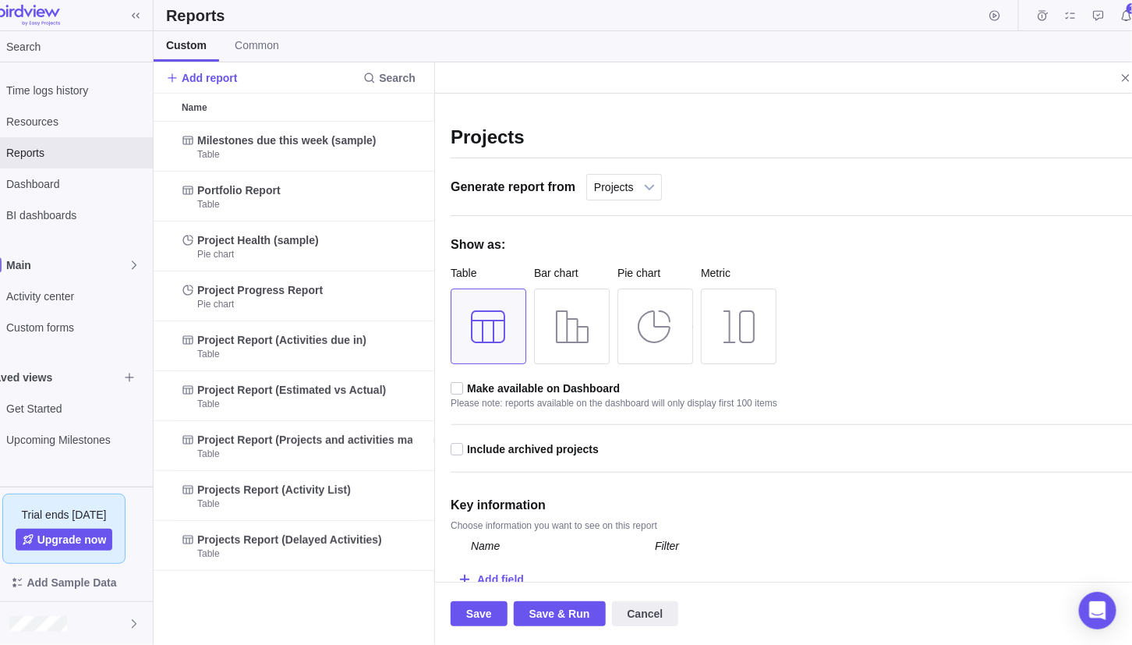
type input "Projects"
drag, startPoint x: 920, startPoint y: 299, endPoint x: 843, endPoint y: 264, distance: 84.8
click at [920, 299] on div "Projects Generate report from Projects All activities All activities (hierarchi…" at bounding box center [792, 351] width 682 height 484
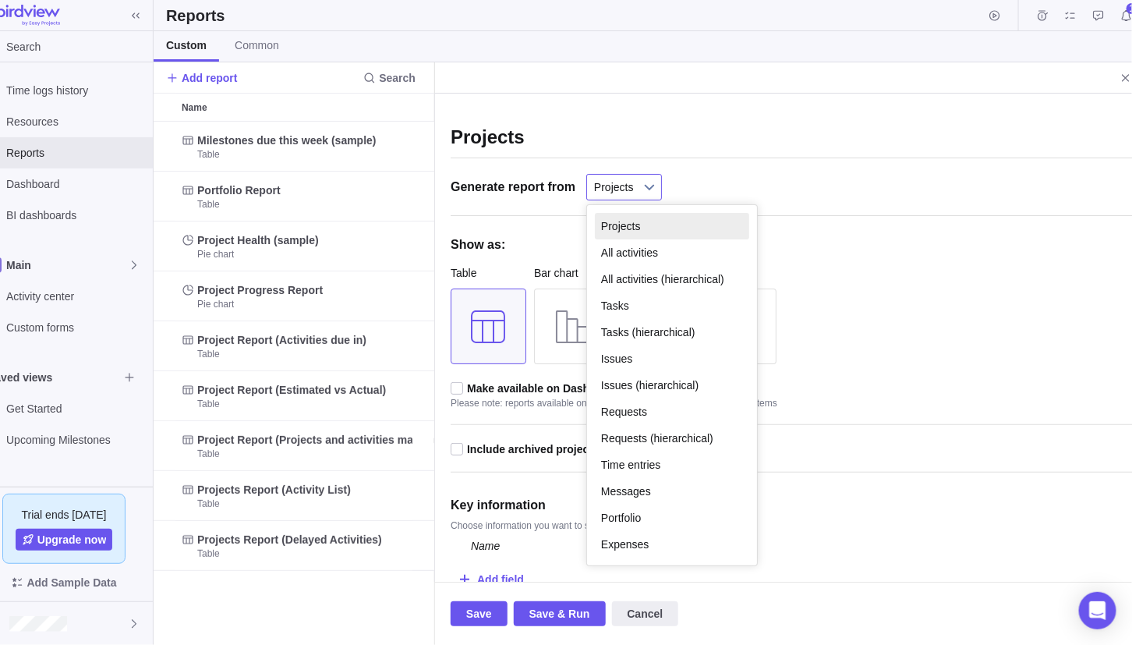
click at [612, 184] on span "Projects" at bounding box center [614, 187] width 40 height 25
click at [826, 255] on div "Projects Generate report from Projects All activities All activities (hierarchi…" at bounding box center [792, 351] width 682 height 484
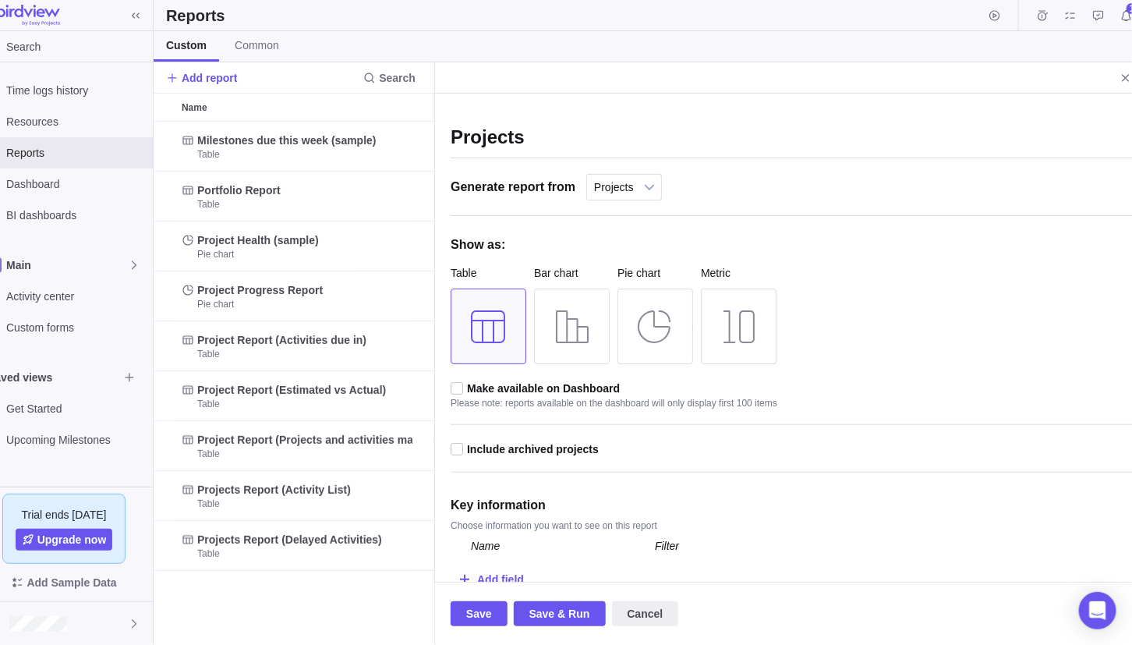
scroll to position [10, 0]
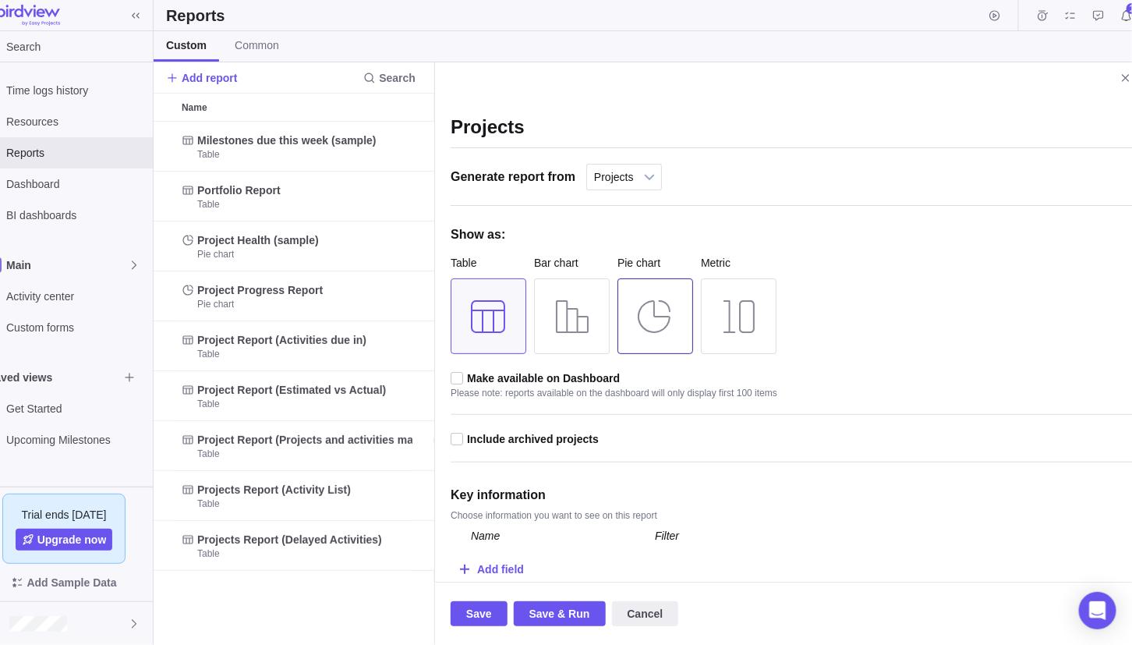
click at [641, 327] on div at bounding box center [656, 316] width 76 height 76
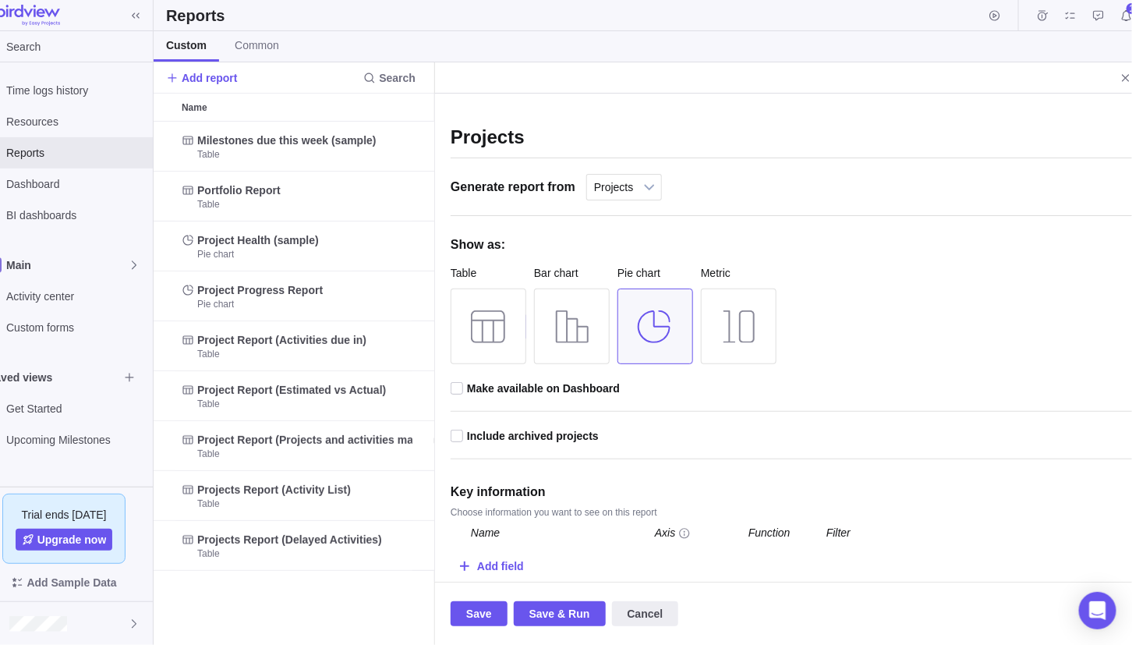
scroll to position [0, 0]
click at [610, 188] on span "Projects" at bounding box center [614, 187] width 40 height 25
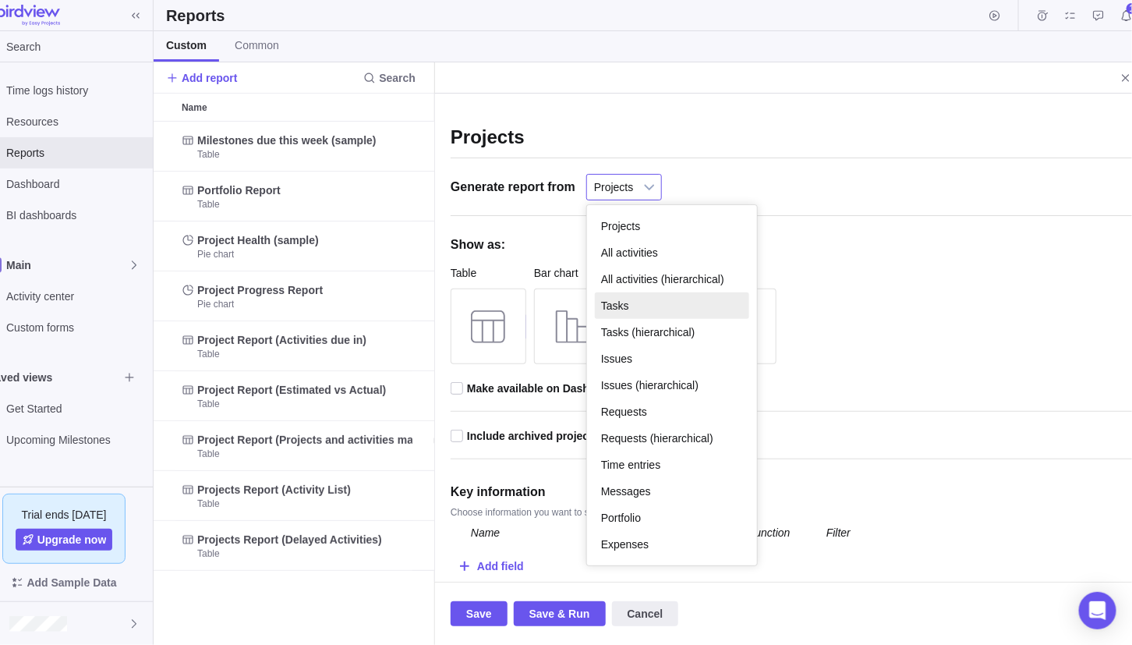
click at [623, 299] on li "Tasks" at bounding box center [672, 305] width 154 height 27
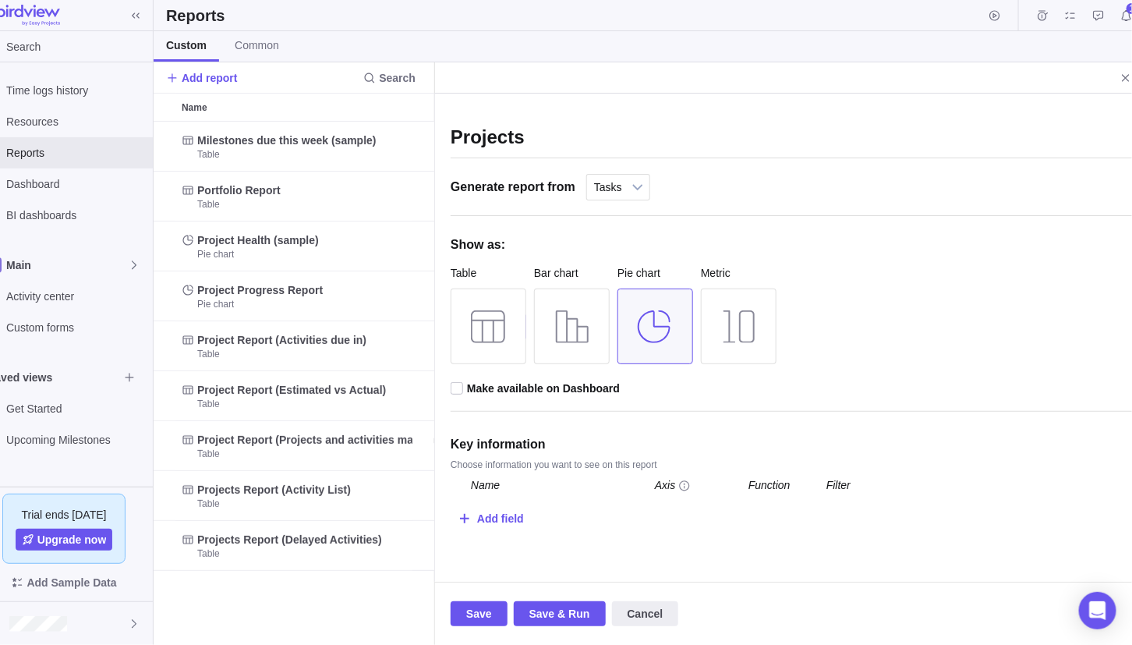
click at [585, 382] on span "Make available on Dashboard" at bounding box center [543, 388] width 153 height 12
click at [0, 0] on input "checkbox" at bounding box center [0, 0] width 0 height 0
click at [487, 510] on div "Add field" at bounding box center [500, 518] width 47 height 29
type input "project name"
click at [483, 479] on div "Name" at bounding box center [556, 478] width 195 height 13
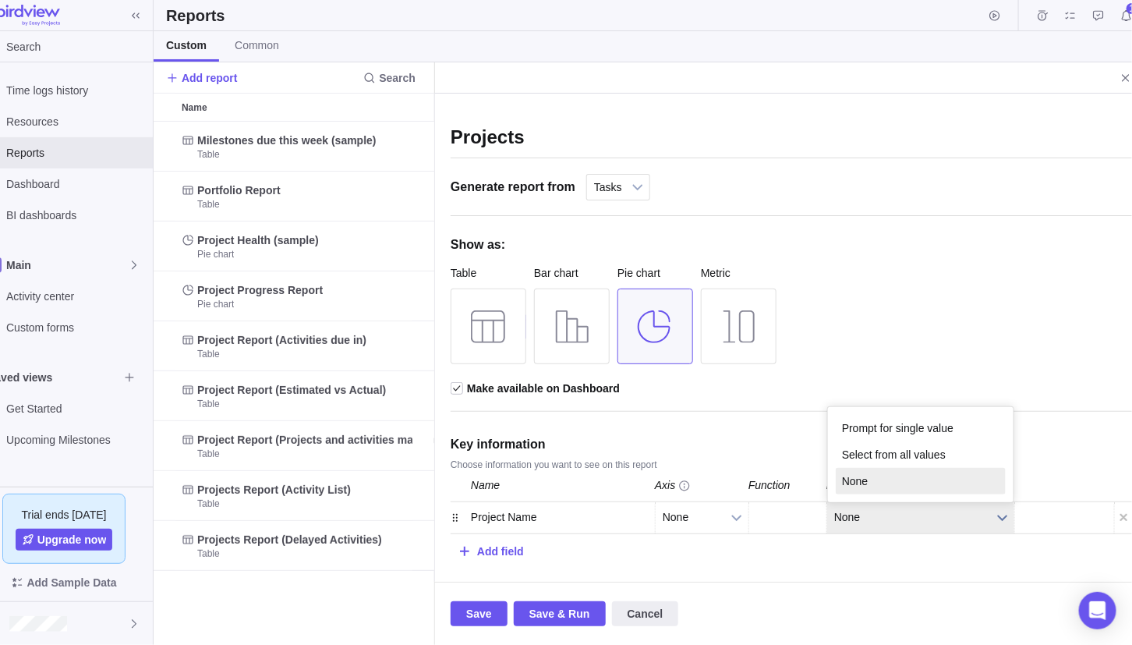
click at [857, 509] on span "None" at bounding box center [910, 517] width 153 height 30
click at [886, 455] on li "Select from all values" at bounding box center [921, 454] width 170 height 27
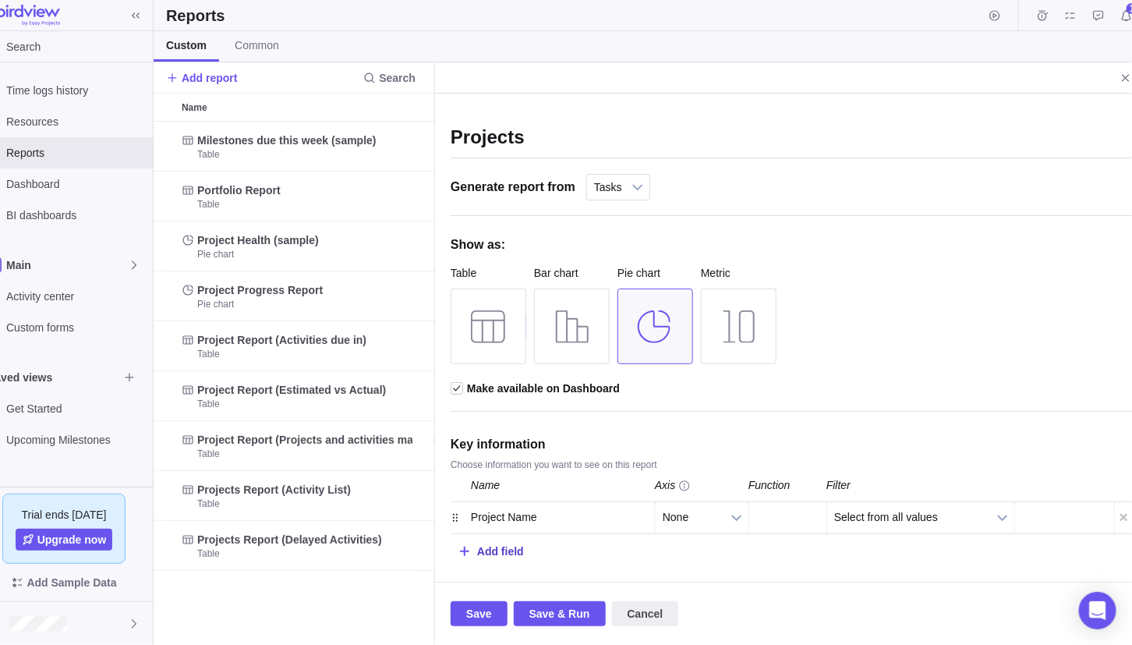
click at [492, 550] on div "Add field" at bounding box center [500, 550] width 47 height 29
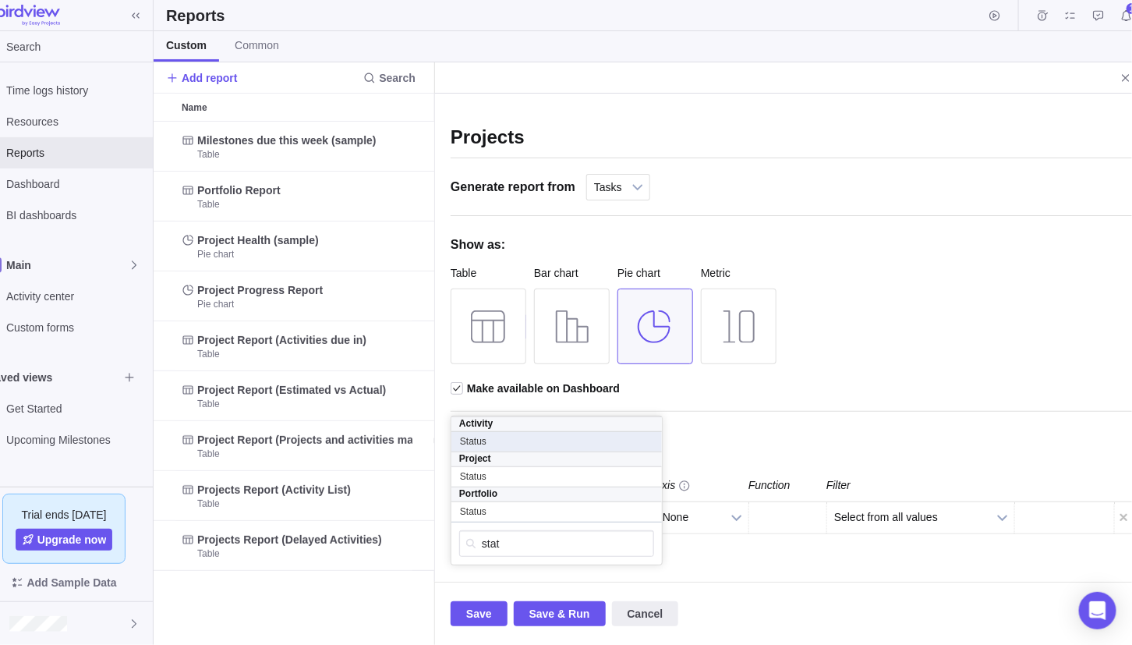
type input "stat"
click at [483, 440] on span "Status" at bounding box center [473, 441] width 27 height 12
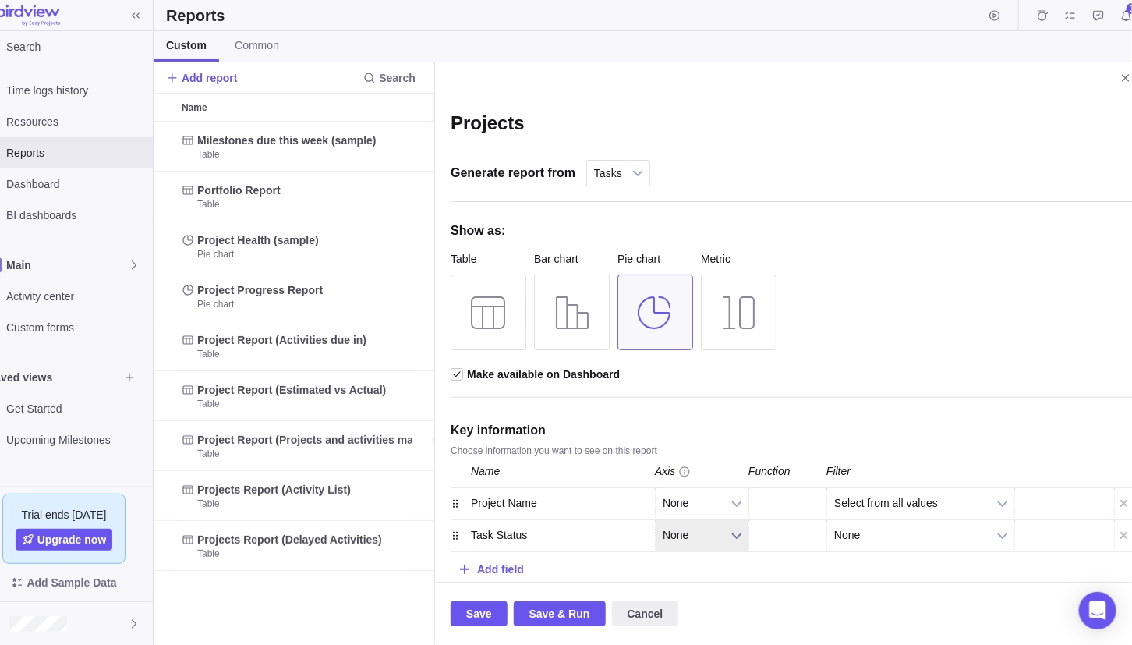
click at [717, 540] on span "None" at bounding box center [692, 535] width 58 height 30
click at [714, 479] on li "Category" at bounding box center [702, 472] width 76 height 27
click at [495, 565] on div "Add field" at bounding box center [500, 568] width 47 height 29
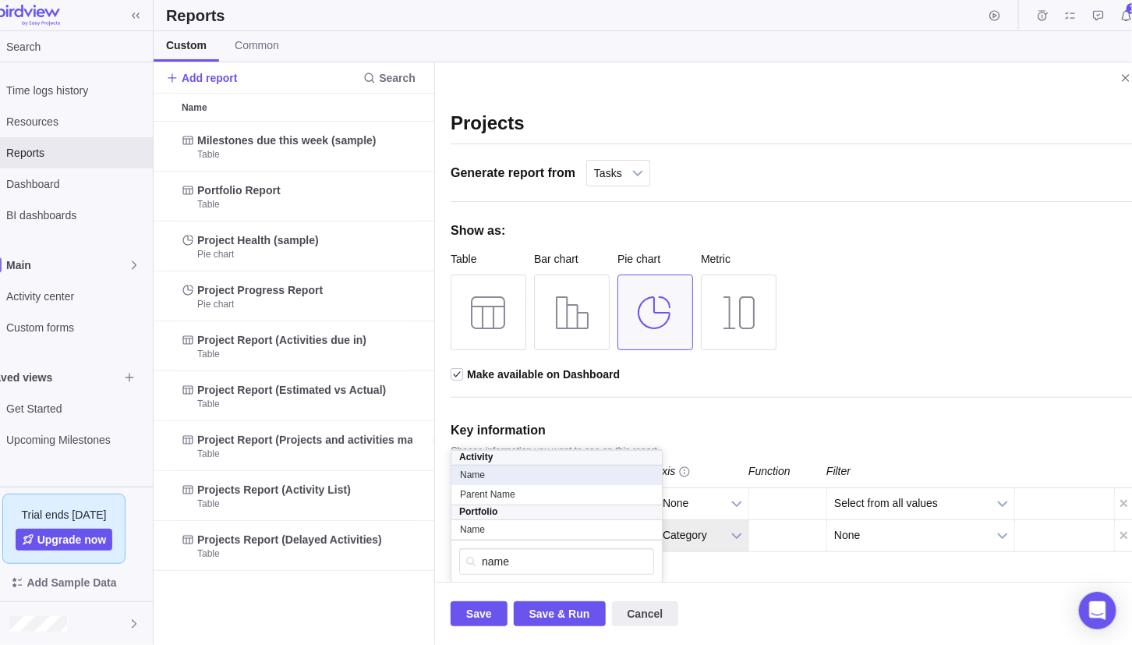
type input "name"
click at [495, 469] on div "Name" at bounding box center [556, 475] width 195 height 13
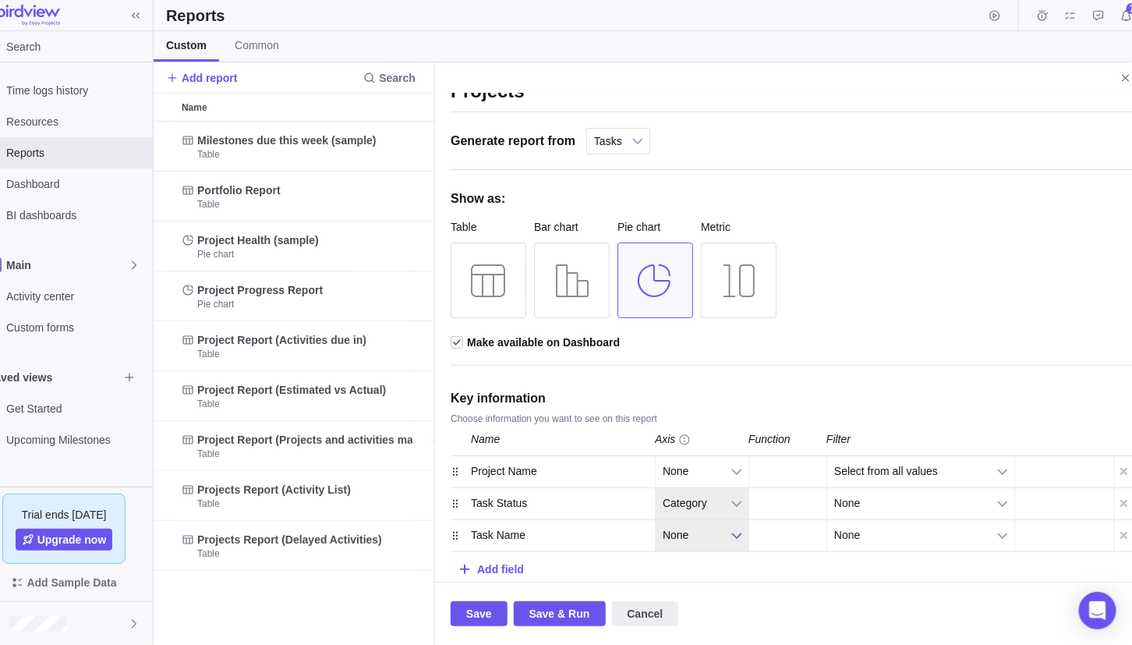
click at [726, 535] on b at bounding box center [736, 535] width 23 height 31
click at [707, 508] on li "Value" at bounding box center [702, 499] width 76 height 27
click at [815, 535] on b at bounding box center [814, 535] width 23 height 31
click at [557, 616] on span "Save & Run" at bounding box center [559, 613] width 61 height 19
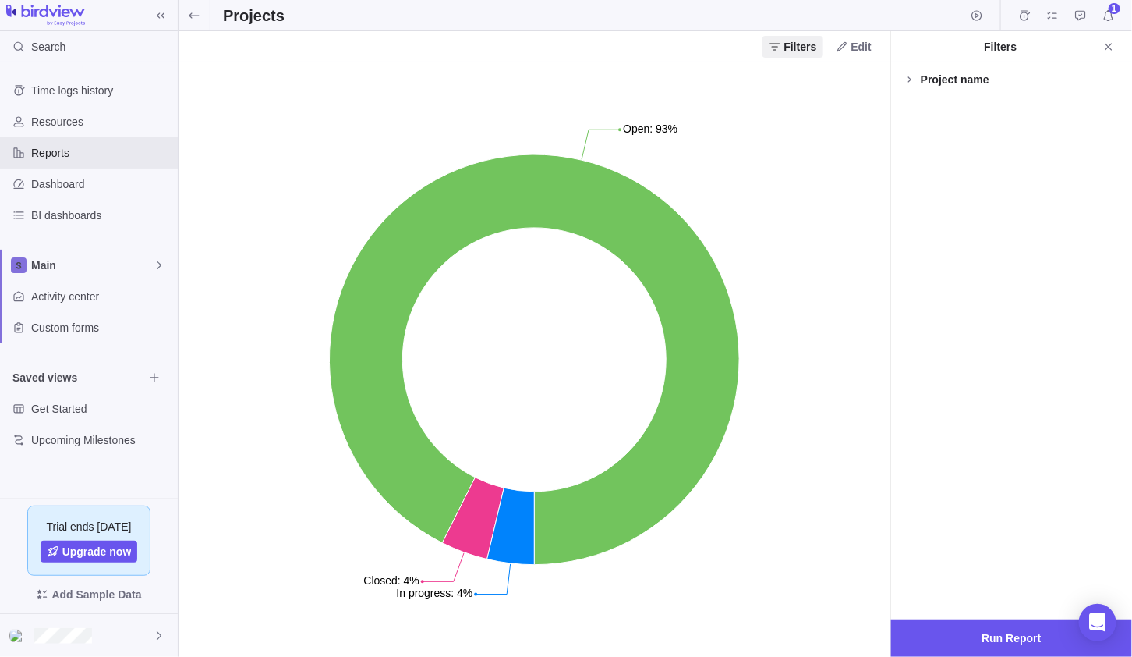
click at [940, 81] on div "Project name" at bounding box center [955, 80] width 69 height 16
click at [909, 101] on div at bounding box center [910, 101] width 12 height 22
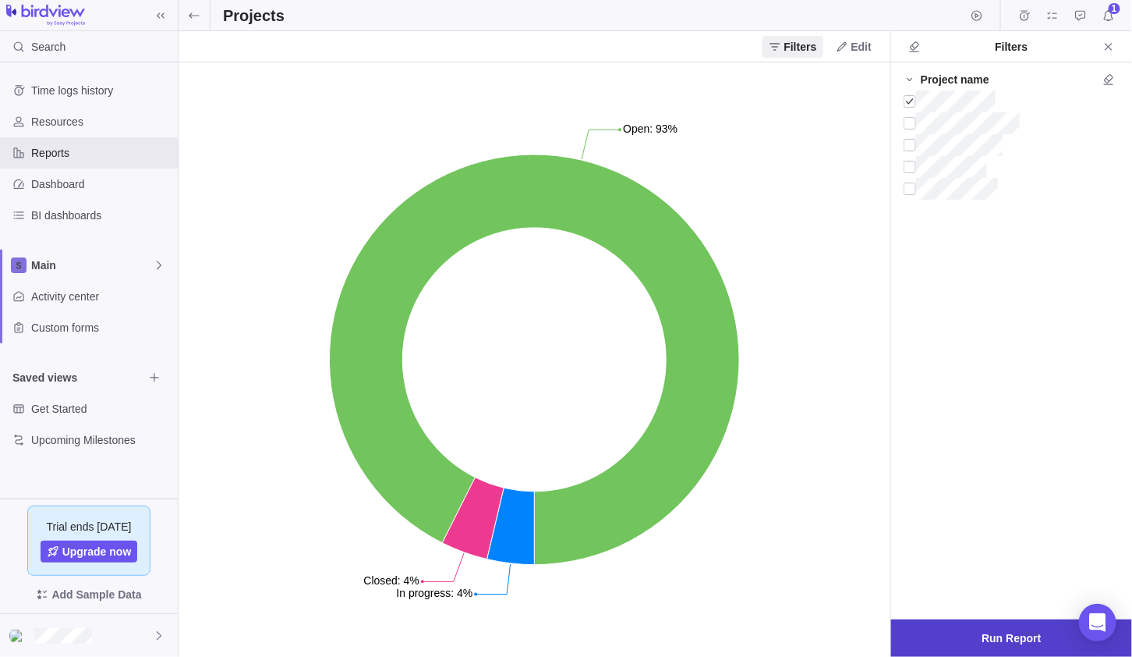
click at [1006, 630] on span "Run Report" at bounding box center [1011, 637] width 59 height 19
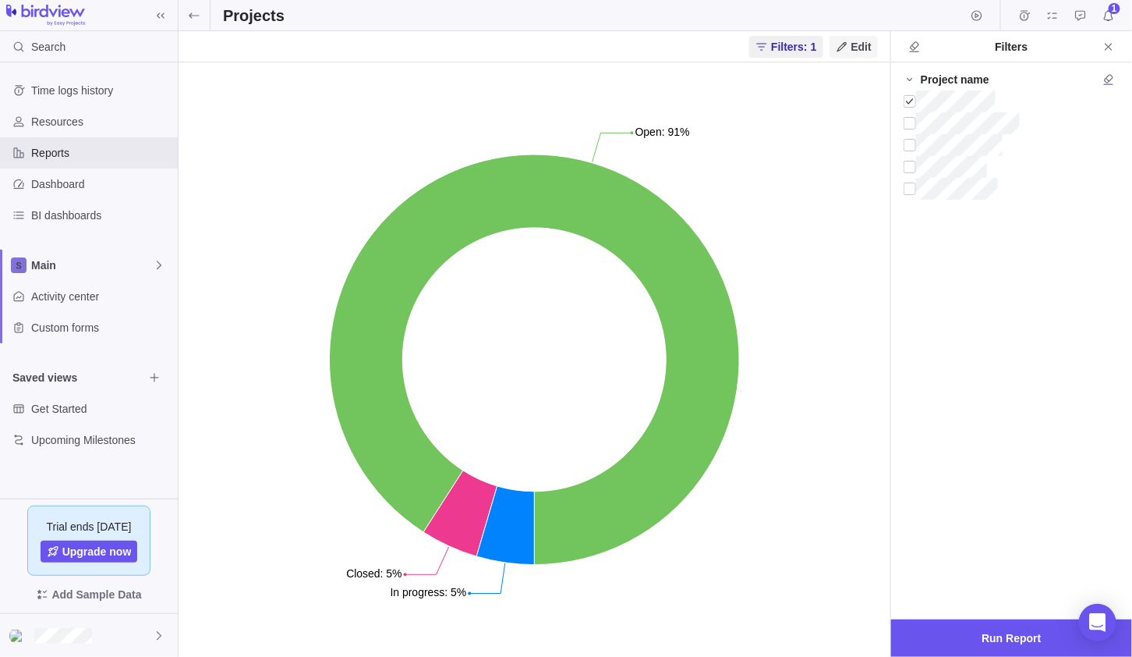
click at [848, 41] on icon at bounding box center [842, 47] width 12 height 12
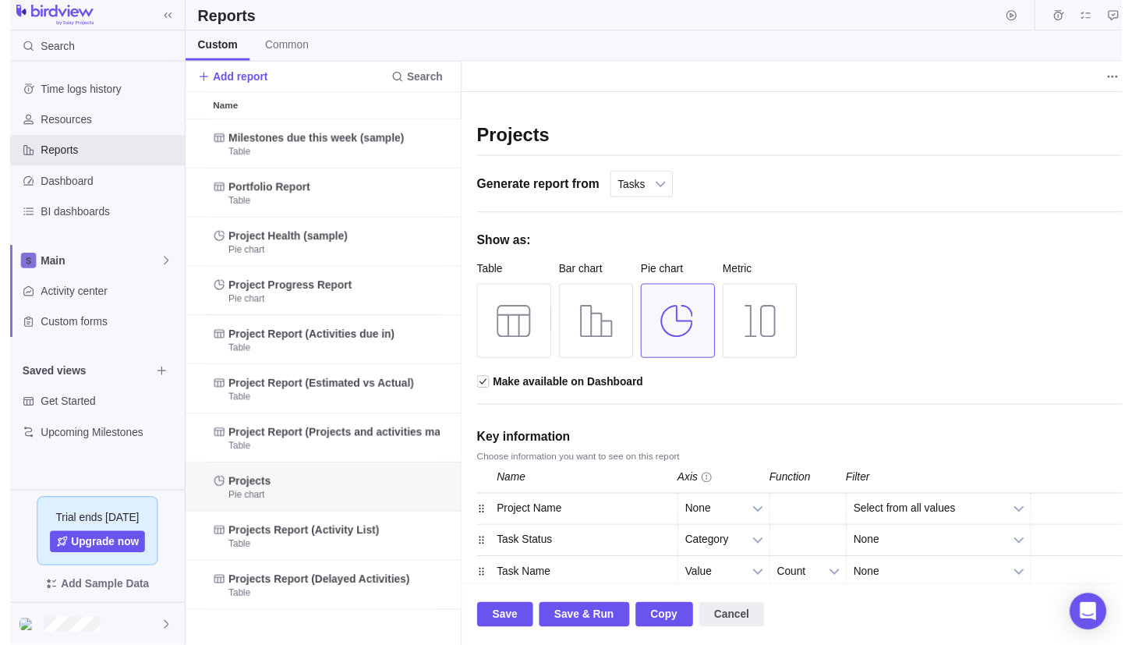
scroll to position [0, 25]
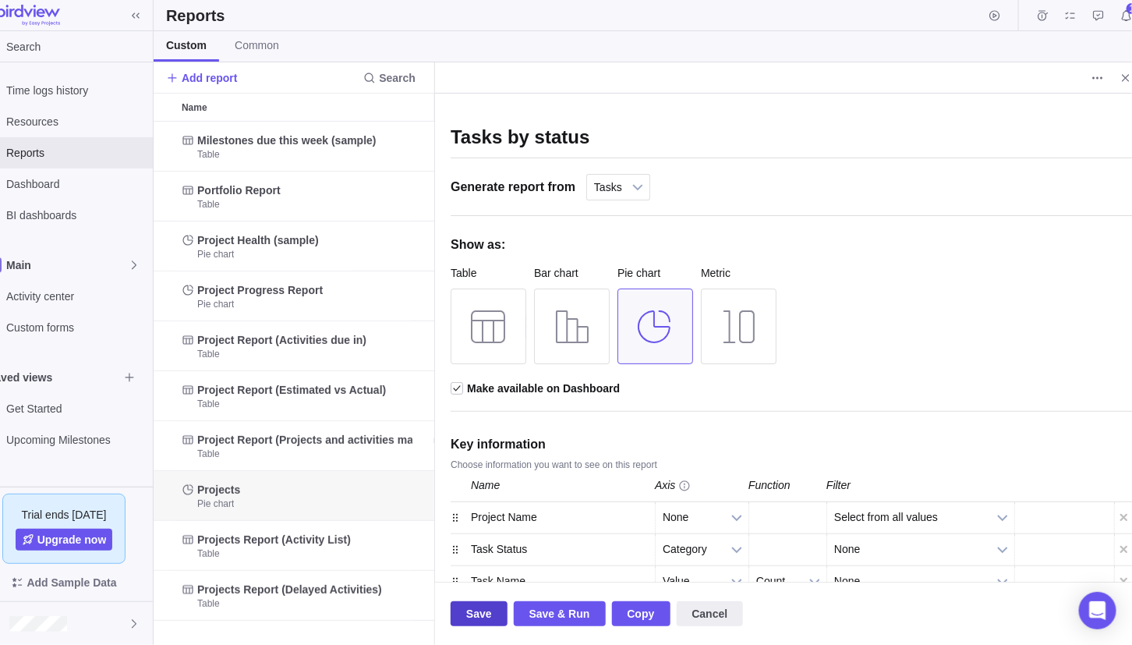
type input "Tasks by status"
click at [474, 616] on span "Save" at bounding box center [479, 613] width 26 height 19
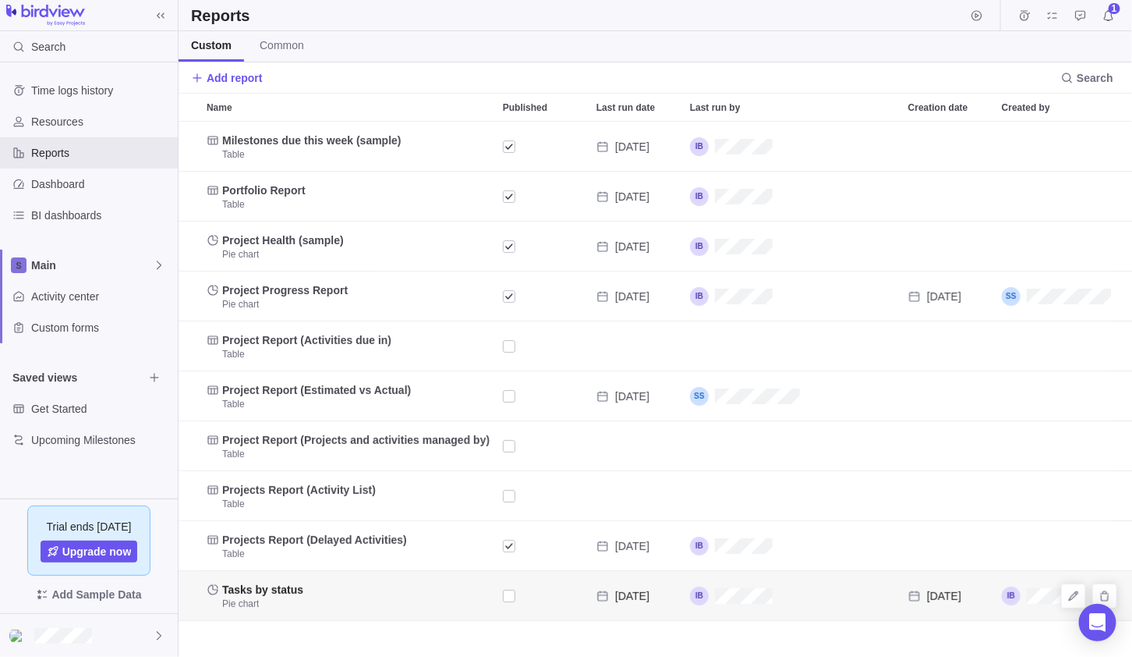
scroll to position [522, 943]
click at [69, 208] on span "BI dashboards" at bounding box center [101, 215] width 140 height 16
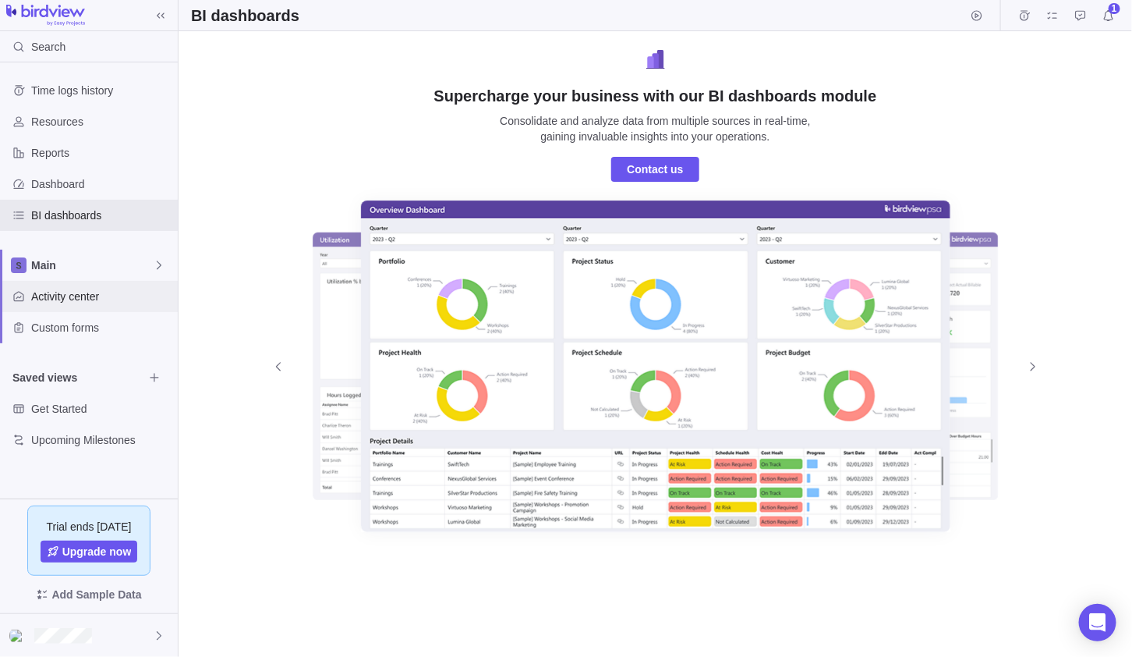
click at [86, 297] on span "Activity center" at bounding box center [101, 296] width 140 height 16
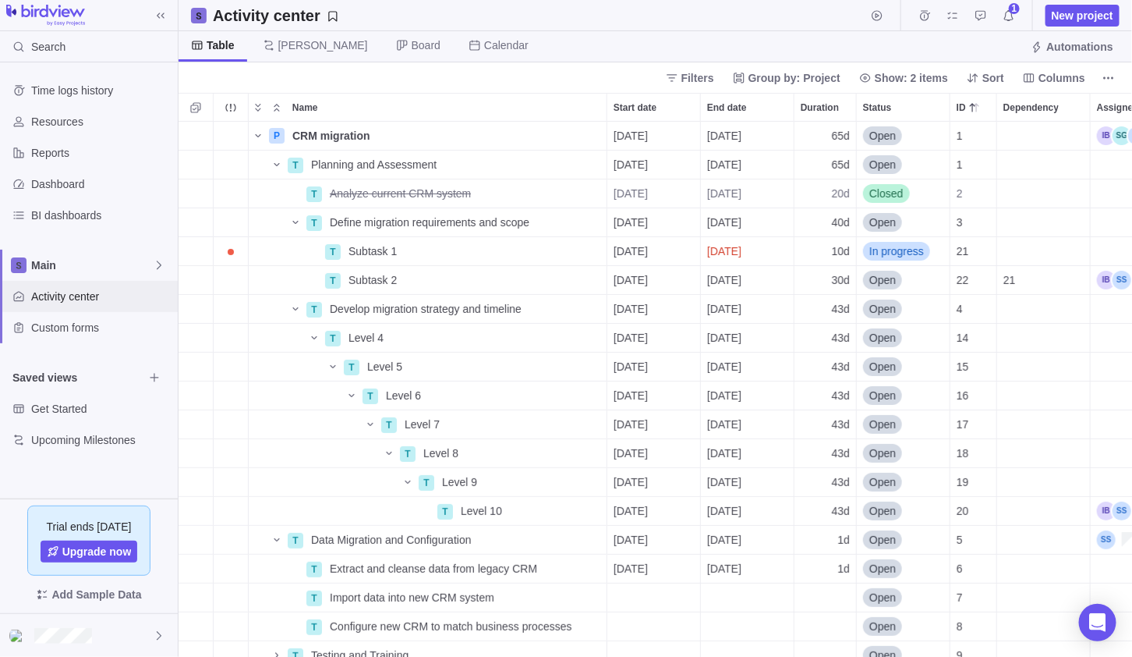
scroll to position [522, 943]
click at [253, 133] on icon "Name" at bounding box center [258, 135] width 12 height 12
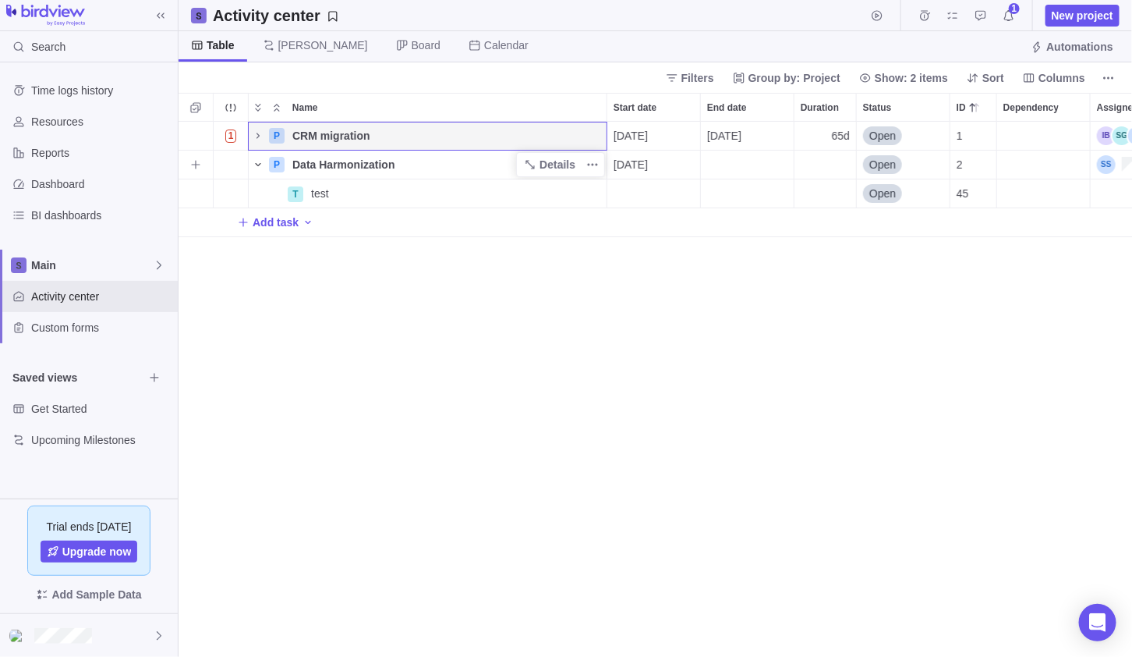
click at [257, 159] on icon "Name" at bounding box center [258, 164] width 12 height 12
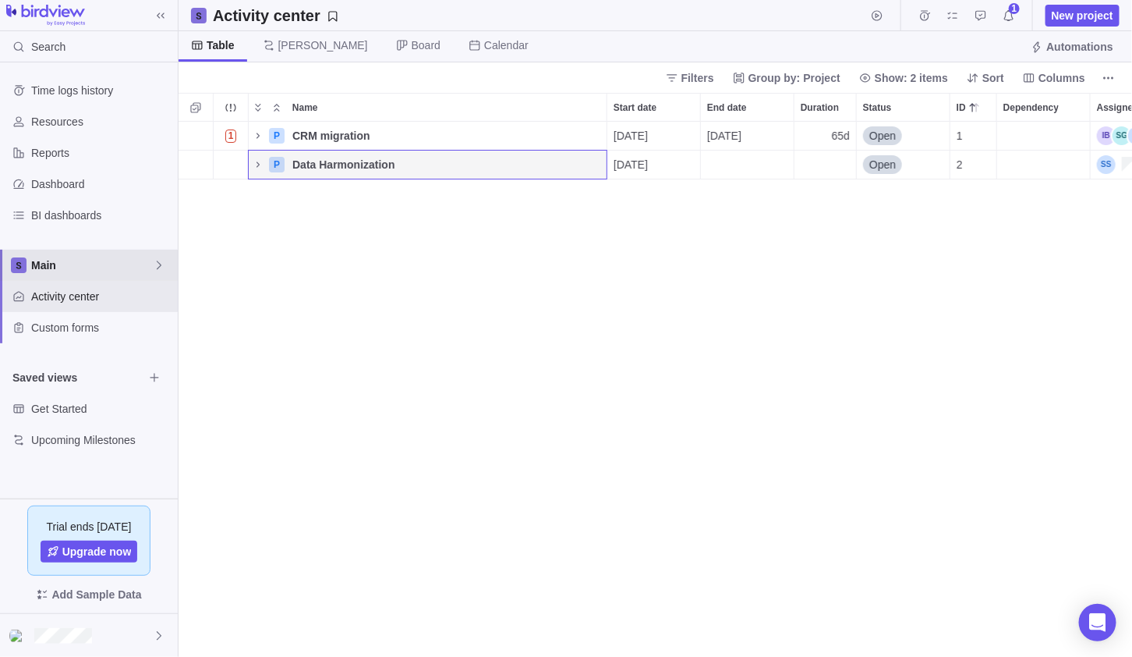
click at [130, 260] on span "Main" at bounding box center [92, 265] width 122 height 16
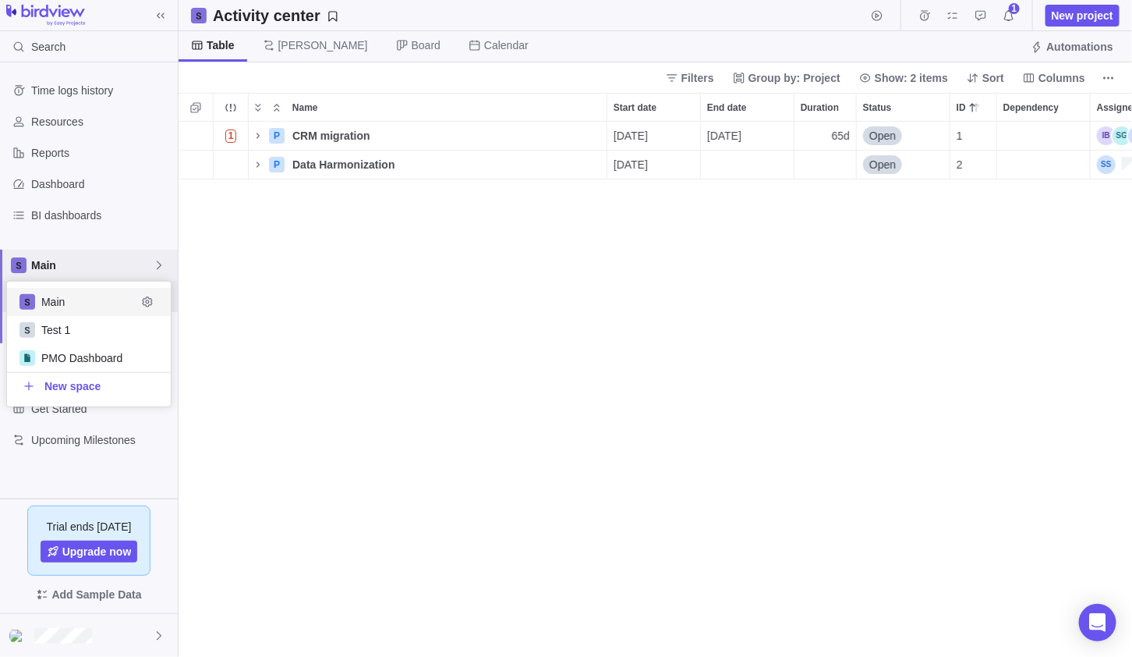
scroll to position [113, 152]
click at [588, 193] on body "Search Time logs history Resources Reports Dashboard BI dashboards Main Activit…" at bounding box center [566, 328] width 1132 height 657
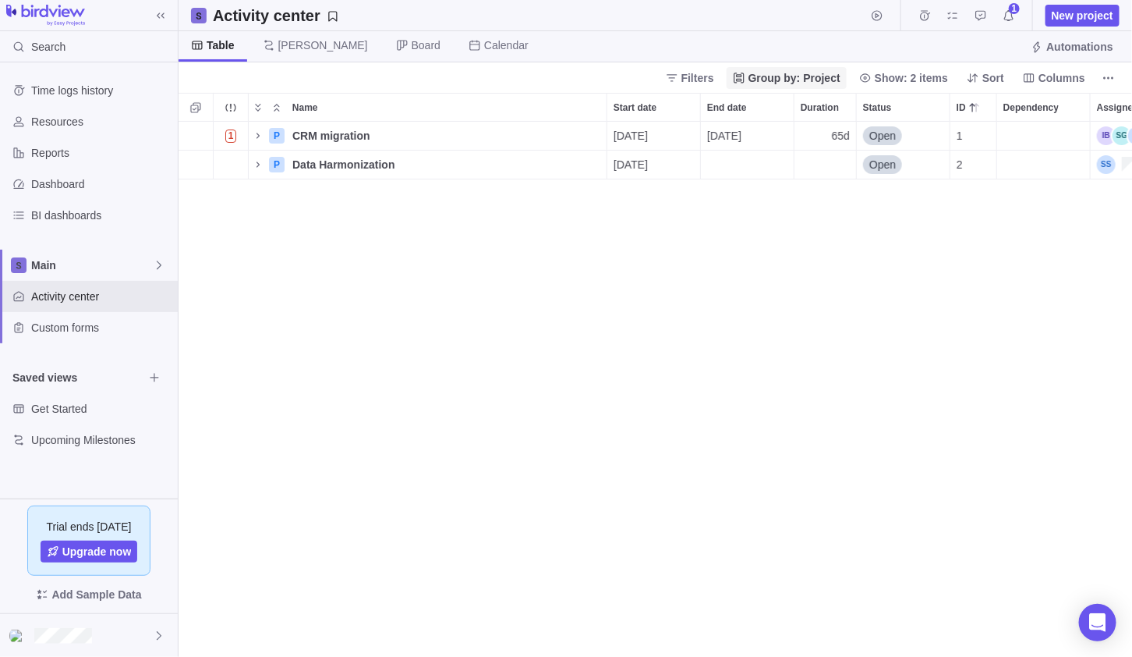
click at [809, 73] on span "Group by: Project" at bounding box center [795, 78] width 92 height 16
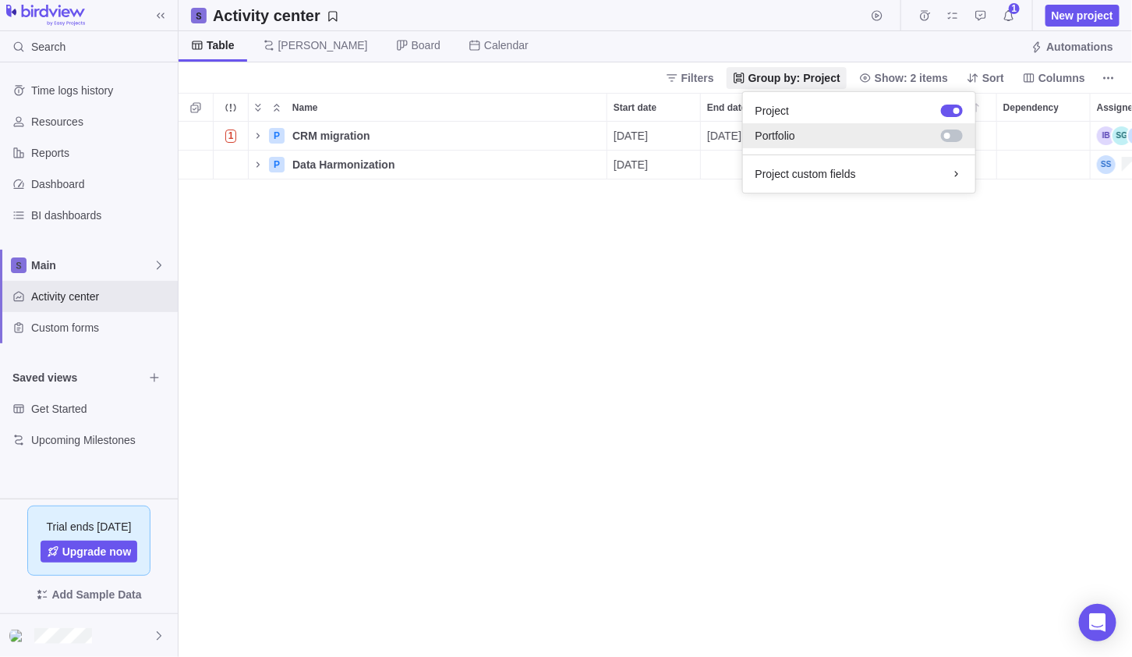
click at [955, 134] on div at bounding box center [952, 135] width 22 height 12
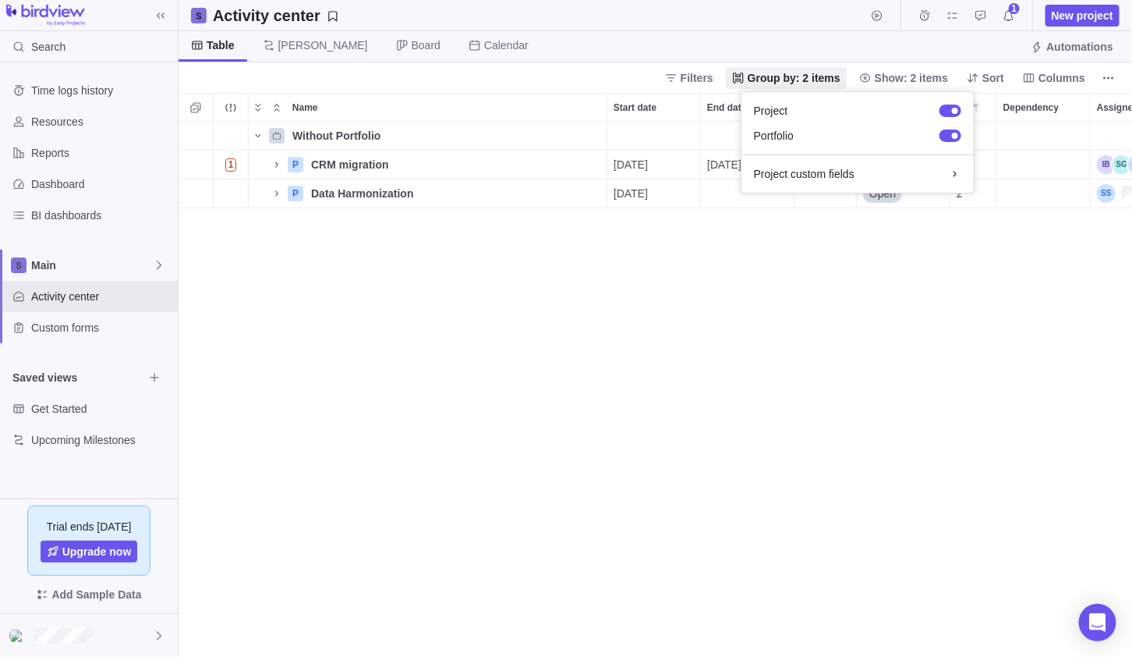
click at [637, 273] on body "Search Time logs history Resources Reports Dashboard BI dashboards Main Activit…" at bounding box center [566, 328] width 1132 height 657
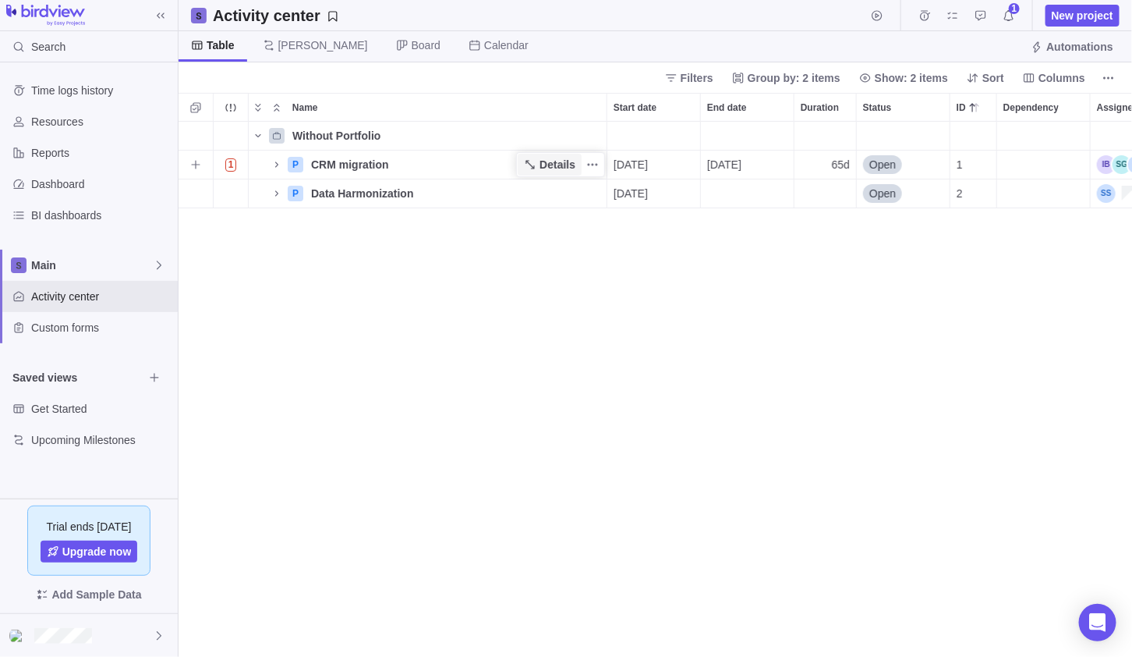
click at [557, 162] on span "Details" at bounding box center [558, 165] width 36 height 16
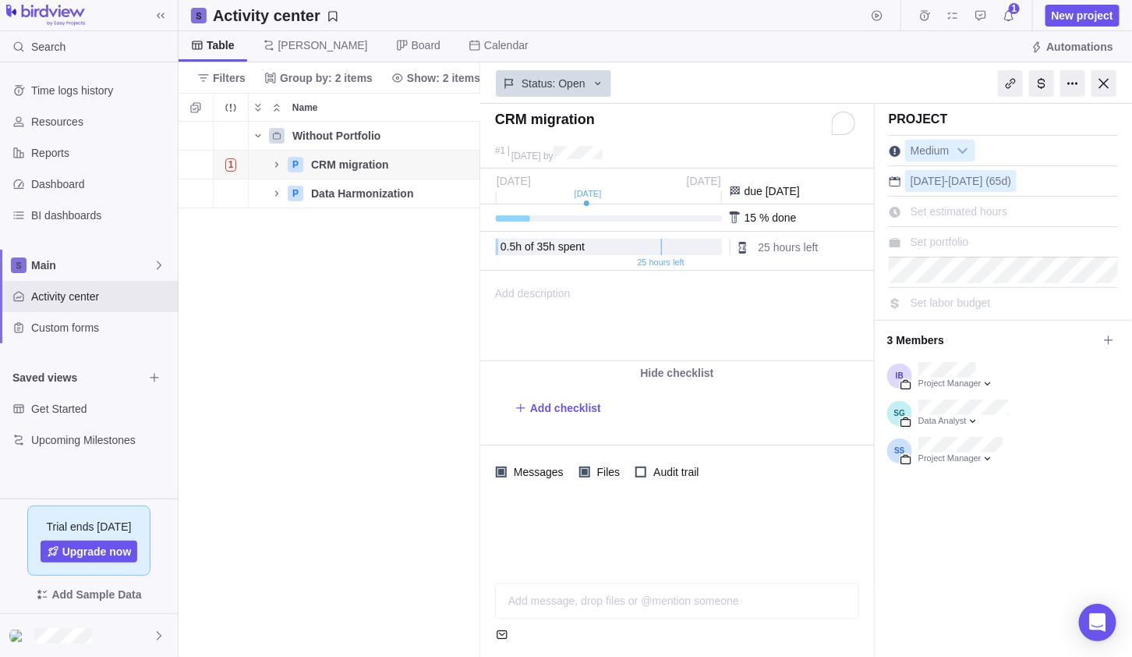
click at [941, 242] on span "Set portfolio" at bounding box center [940, 241] width 58 height 12
type input "CRM"
click at [908, 272] on b "CRM" at bounding box center [896, 277] width 25 height 12
click at [433, 224] on span "Details" at bounding box center [431, 222] width 36 height 16
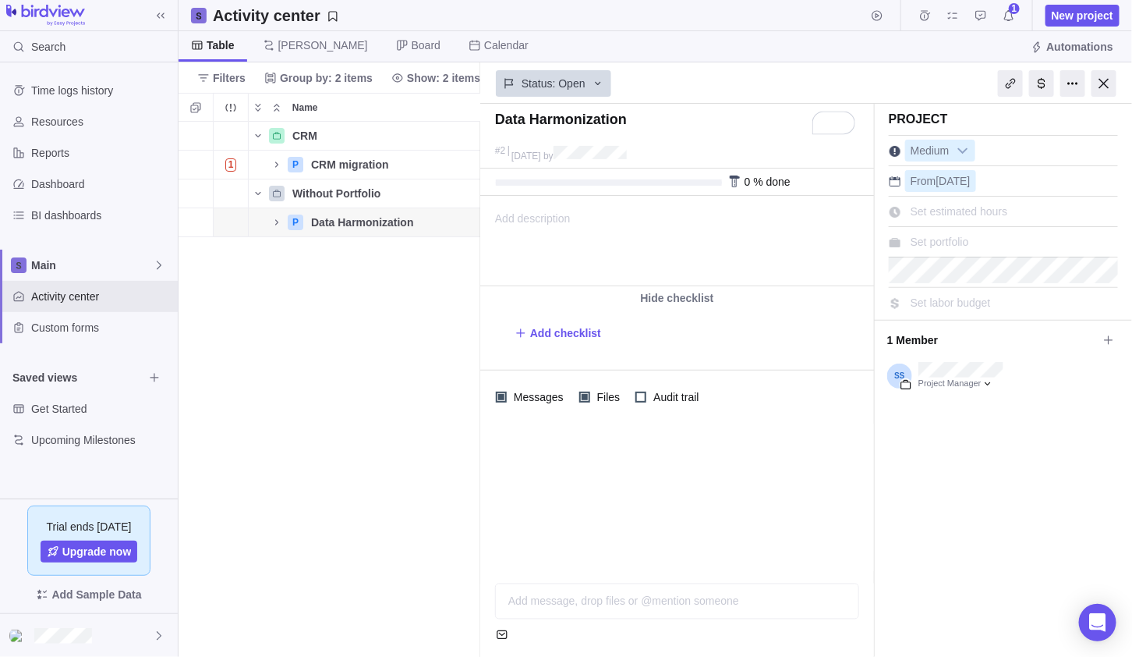
click at [979, 244] on div "Set portfolio" at bounding box center [1003, 239] width 229 height 27
click at [936, 242] on span "Set portfolio" at bounding box center [940, 241] width 58 height 12
type input "Data"
click at [896, 271] on b "Data" at bounding box center [895, 277] width 23 height 12
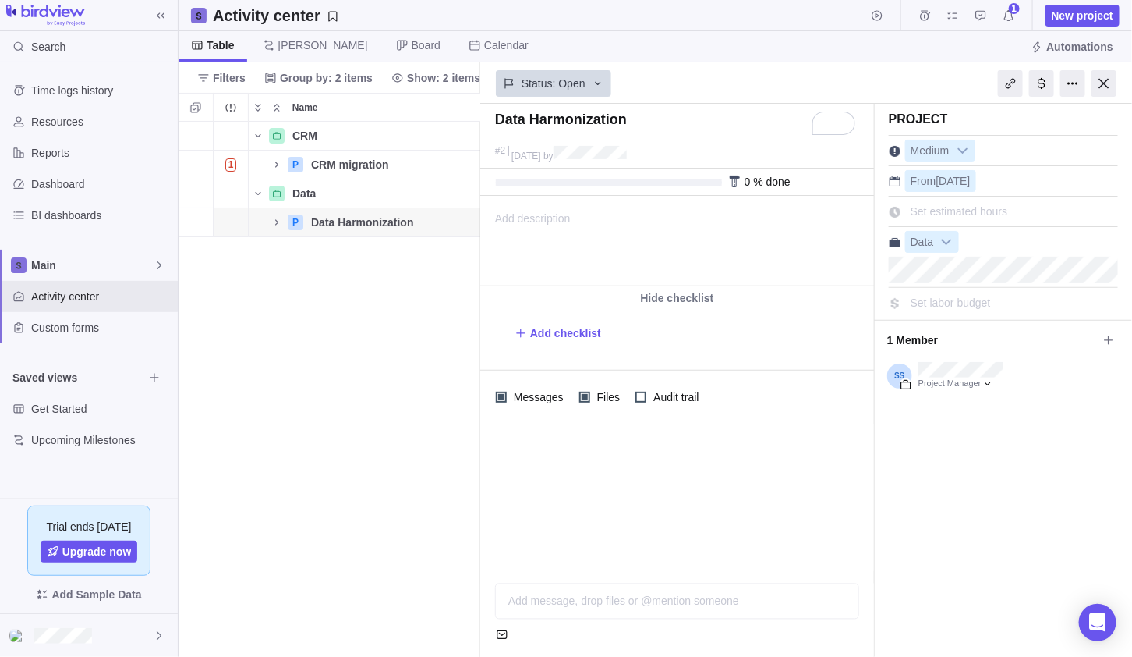
click at [324, 303] on div "CRM Details 2 35h $25.00 $925.00 $25.00 $925.00 1 P CRM migration Details 08/04…" at bounding box center [330, 389] width 303 height 535
click at [1106, 76] on div at bounding box center [1104, 83] width 25 height 27
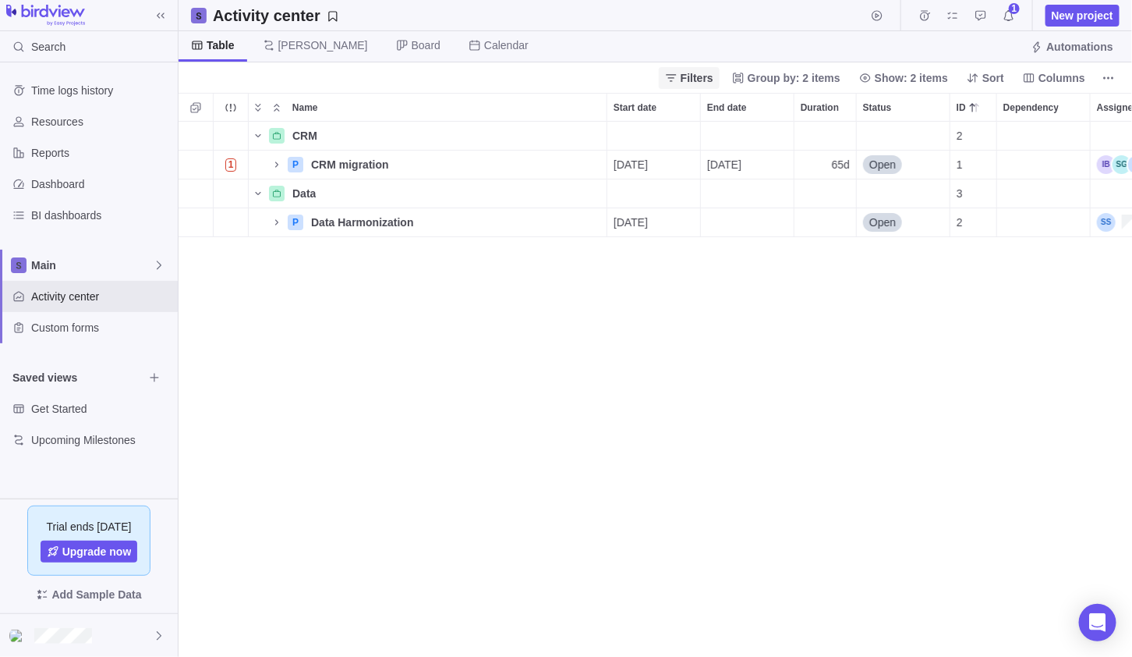
click at [713, 76] on span "Filters" at bounding box center [697, 78] width 33 height 16
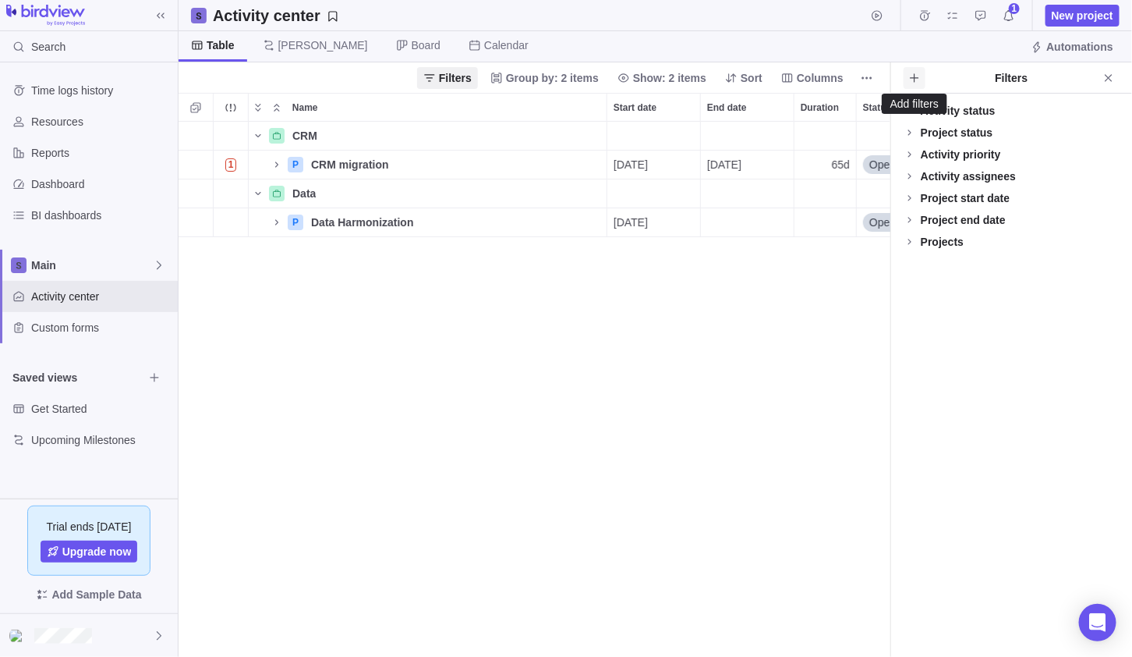
click at [917, 80] on icon "Add filters" at bounding box center [914, 78] width 12 height 12
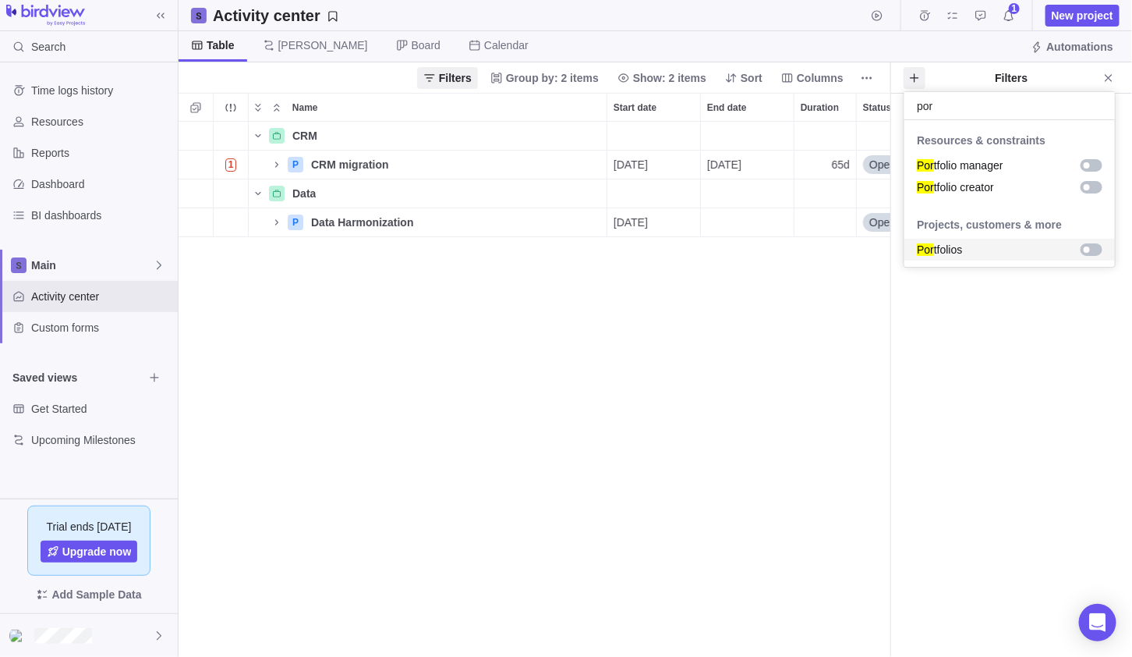
type input "por"
click at [1094, 245] on div "grid" at bounding box center [1092, 249] width 22 height 12
click at [1004, 331] on body "Search Time logs history Resources Reports Dashboard BI dashboards Main Activit…" at bounding box center [566, 328] width 1132 height 657
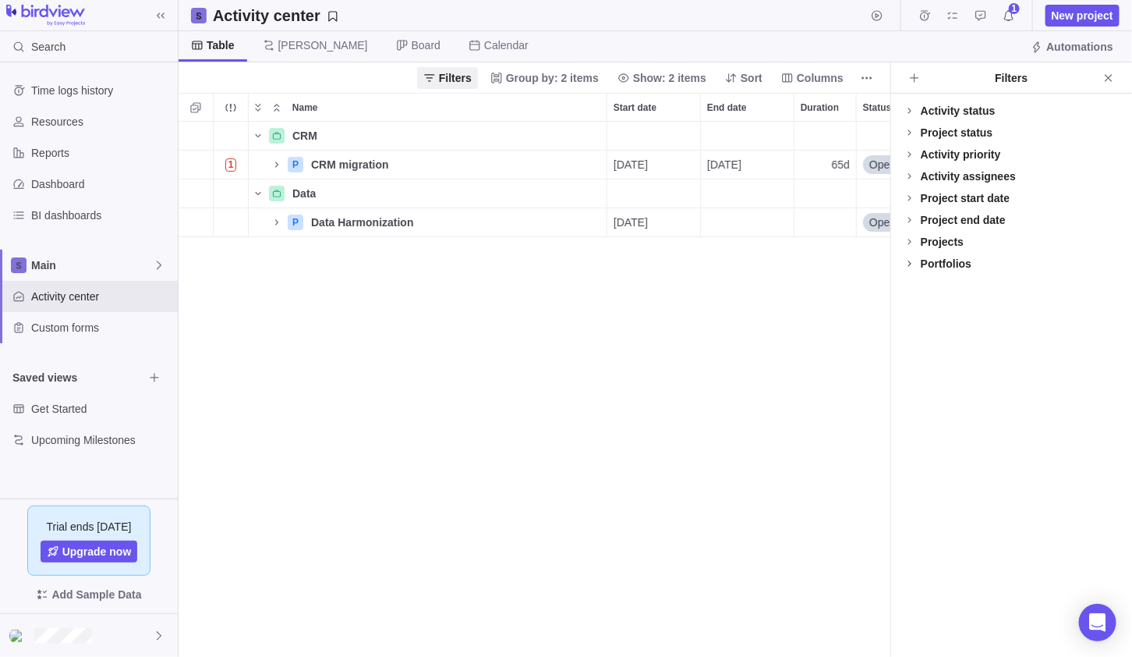
click at [914, 260] on icon at bounding box center [910, 263] width 12 height 12
click at [911, 303] on div at bounding box center [910, 307] width 12 height 22
click at [937, 400] on div "Activity status Default Workflow Project status Default Workflow Activity prior…" at bounding box center [1011, 375] width 241 height 563
click at [1103, 69] on span "Close" at bounding box center [1109, 78] width 22 height 22
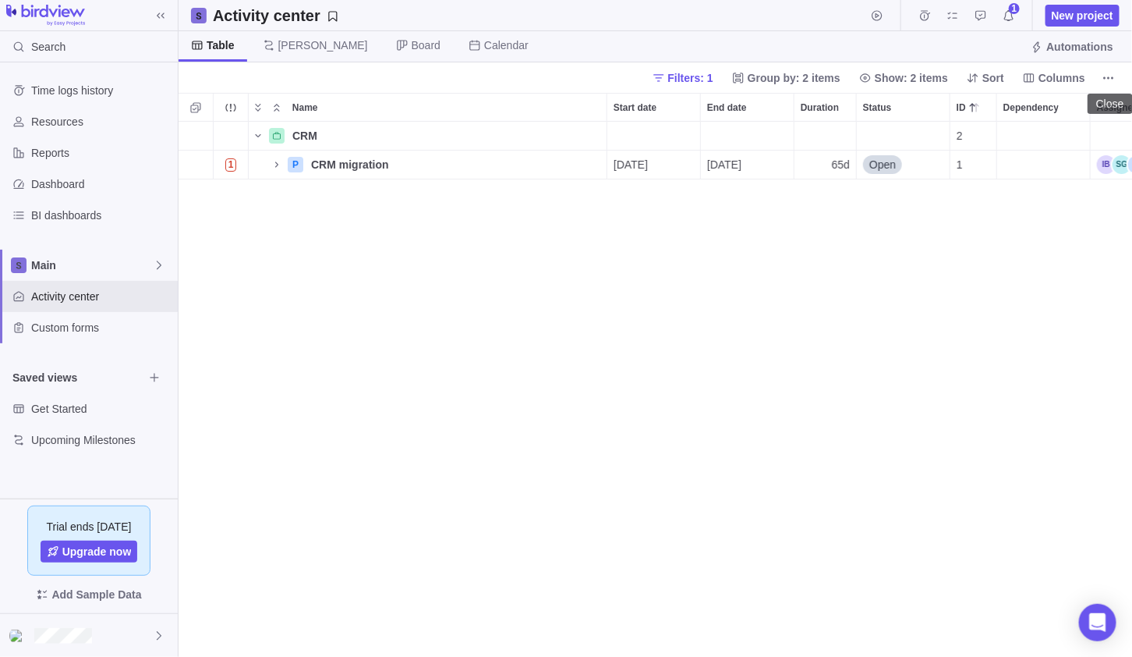
scroll to position [522, 943]
click at [269, 15] on h2 "Activity center" at bounding box center [267, 16] width 108 height 22
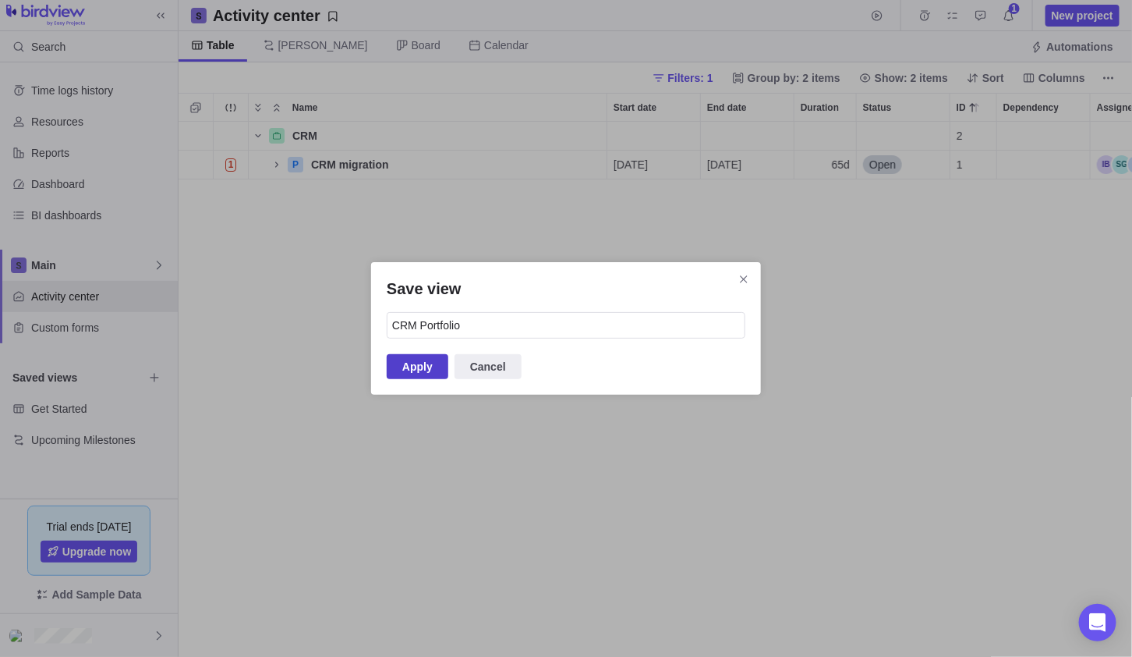
type input "CRM Portfolio"
click at [430, 359] on span "Apply" at bounding box center [417, 366] width 30 height 19
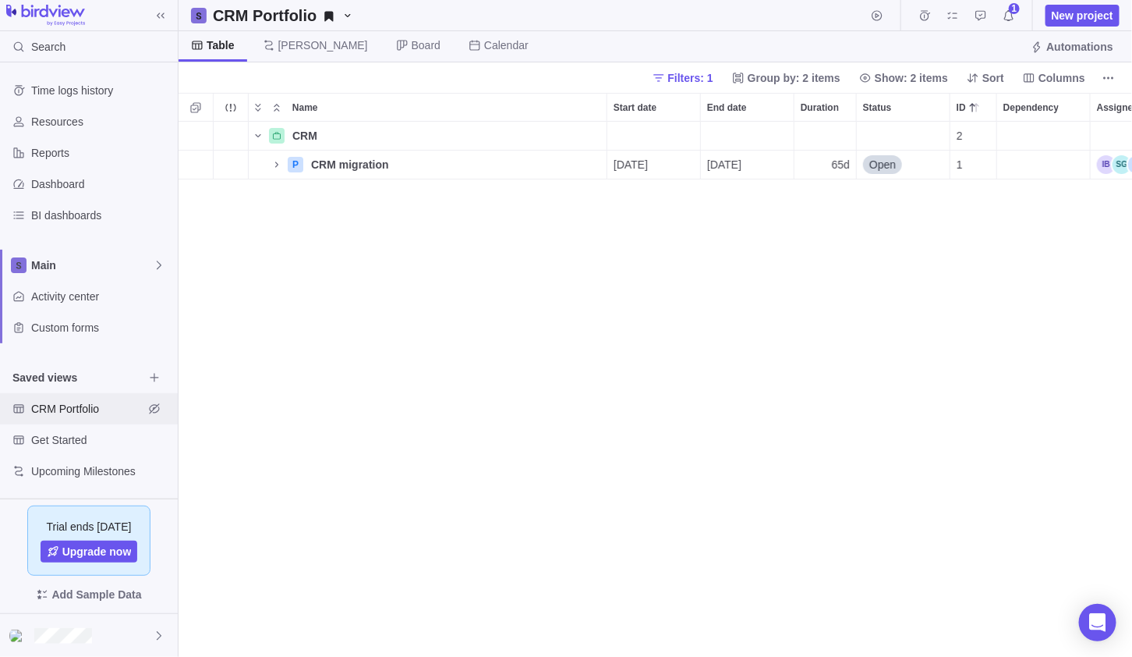
scroll to position [12, 12]
click at [705, 79] on span "Filters: 1" at bounding box center [690, 78] width 45 height 16
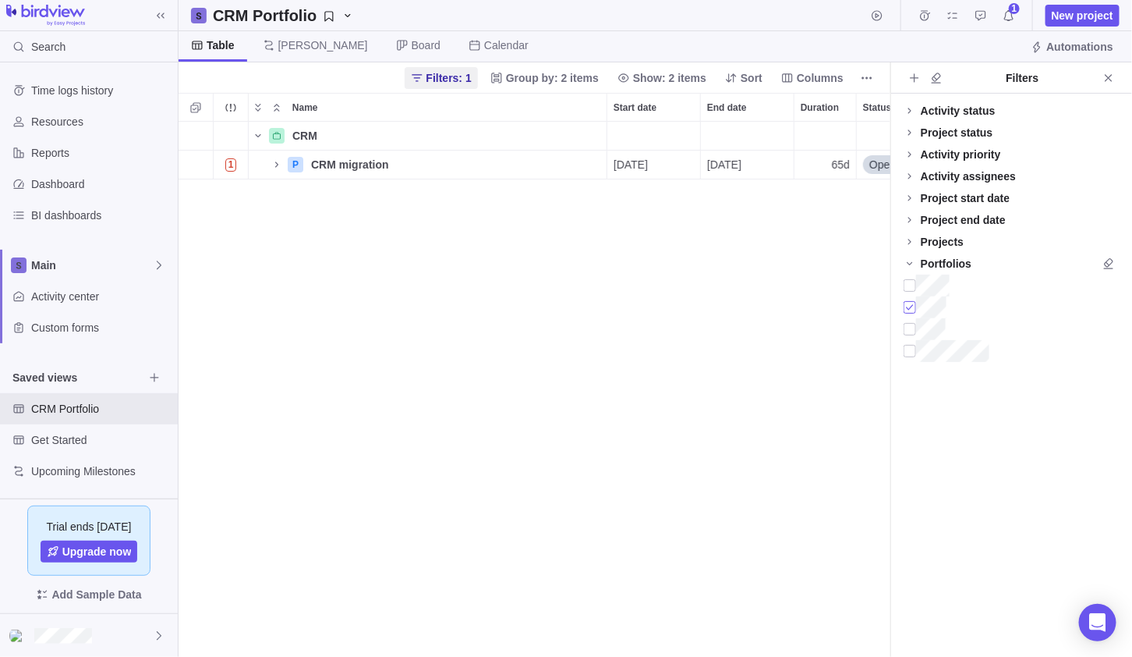
click at [912, 304] on div at bounding box center [910, 307] width 12 height 22
click at [914, 324] on div at bounding box center [910, 329] width 12 height 22
click at [1109, 76] on icon "Close" at bounding box center [1108, 78] width 12 height 12
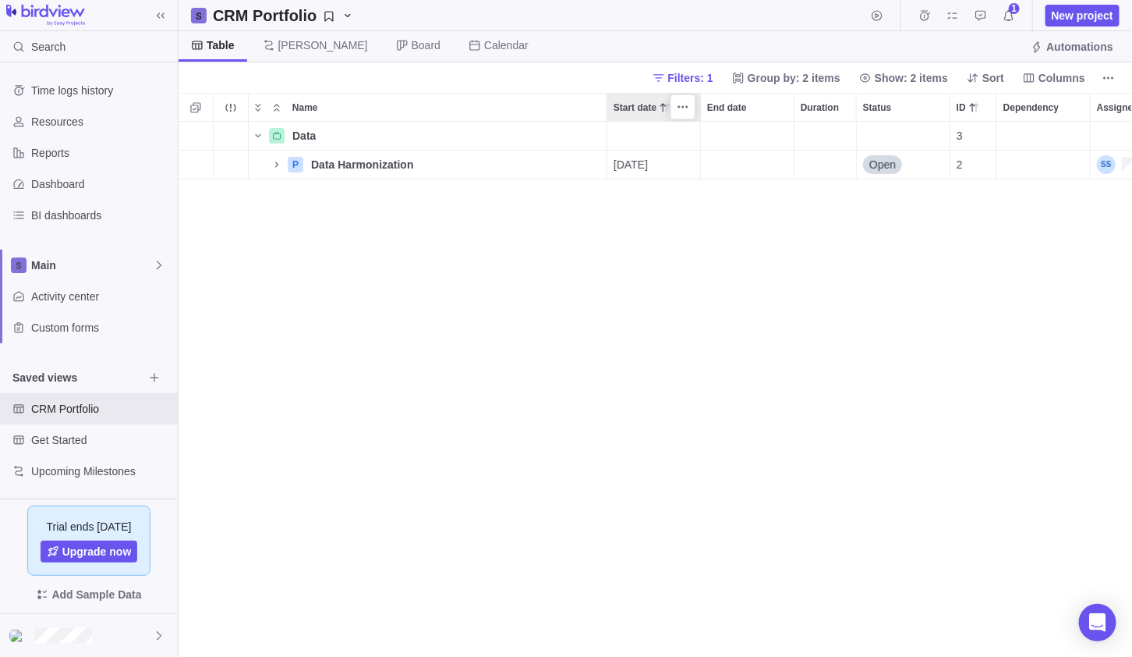
scroll to position [522, 943]
click at [63, 407] on span "CRM Portfolio" at bounding box center [87, 409] width 112 height 16
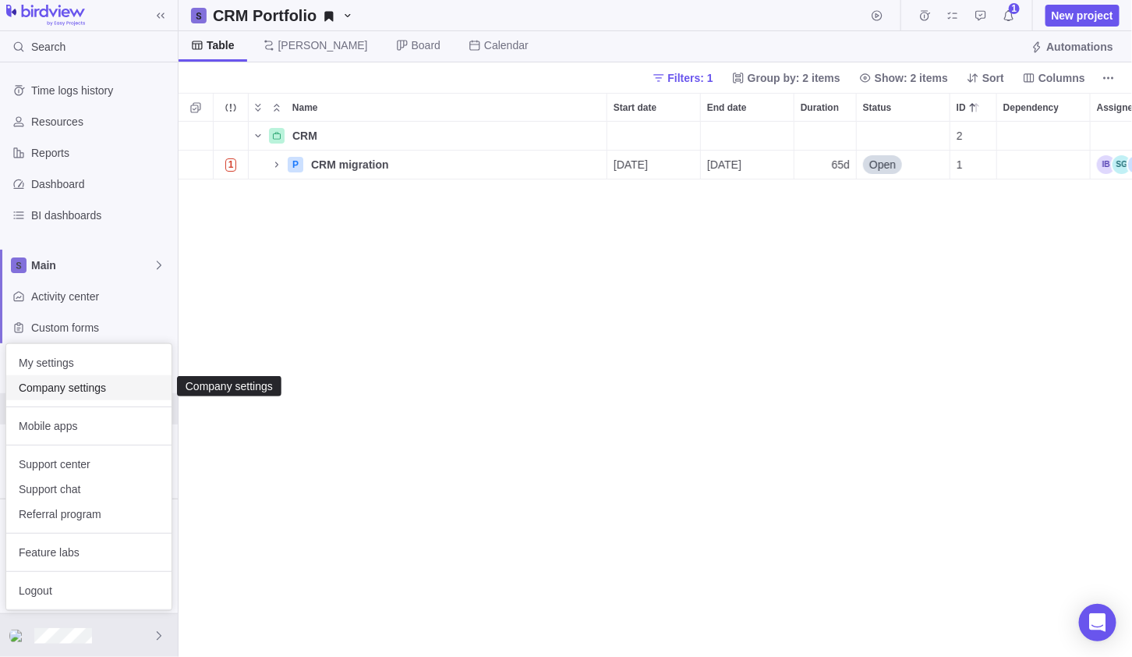
click at [68, 395] on div "Company settings" at bounding box center [88, 387] width 165 height 25
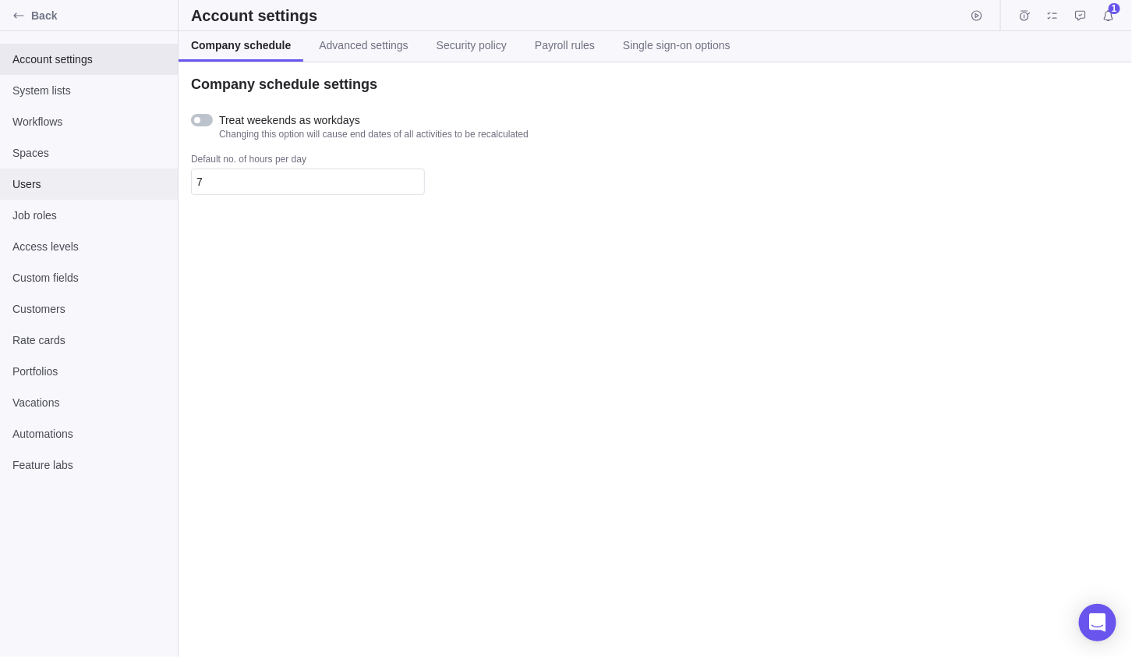
click at [49, 186] on span "Users" at bounding box center [88, 184] width 153 height 16
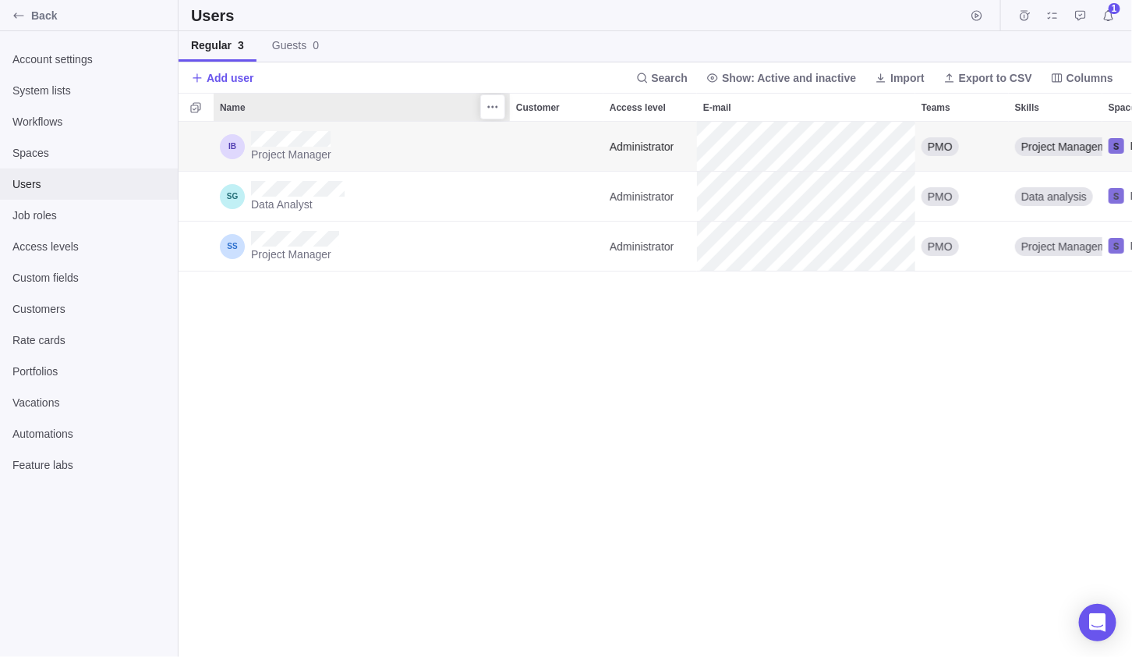
scroll to position [522, 943]
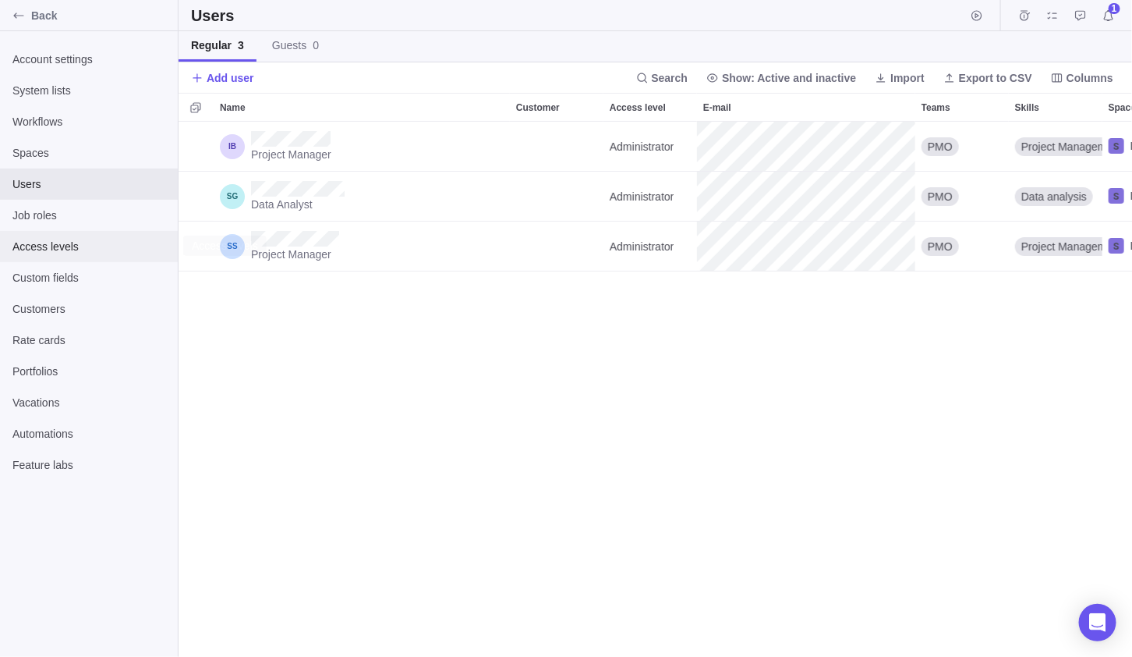
click at [51, 247] on span "Access levels" at bounding box center [88, 247] width 153 height 16
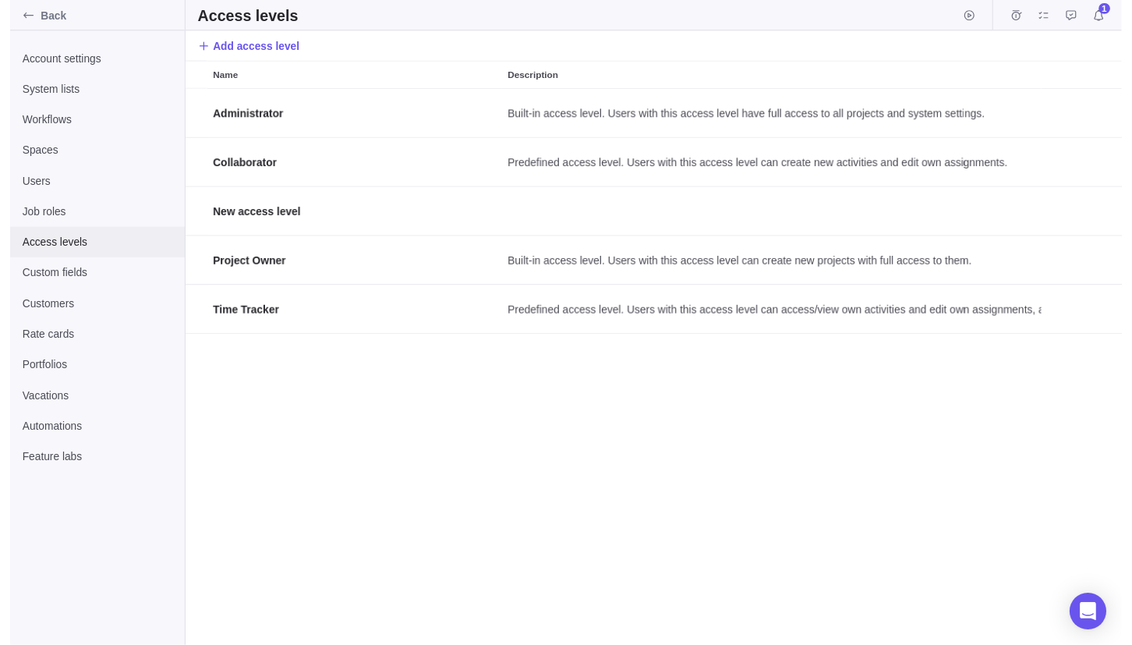
scroll to position [554, 943]
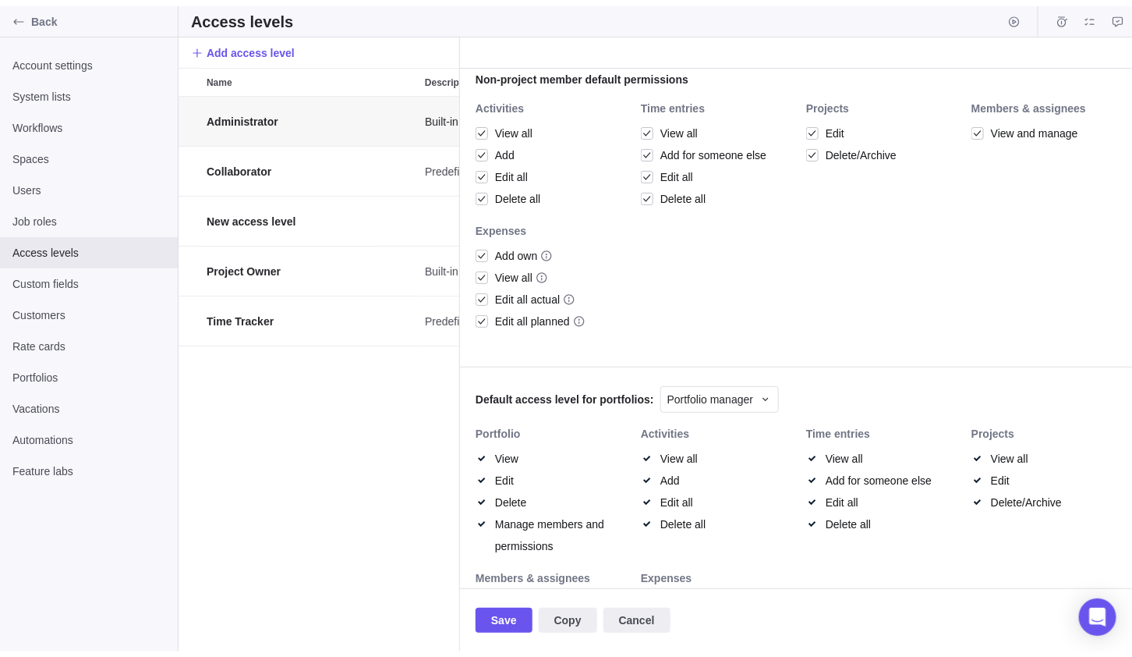
scroll to position [468, 0]
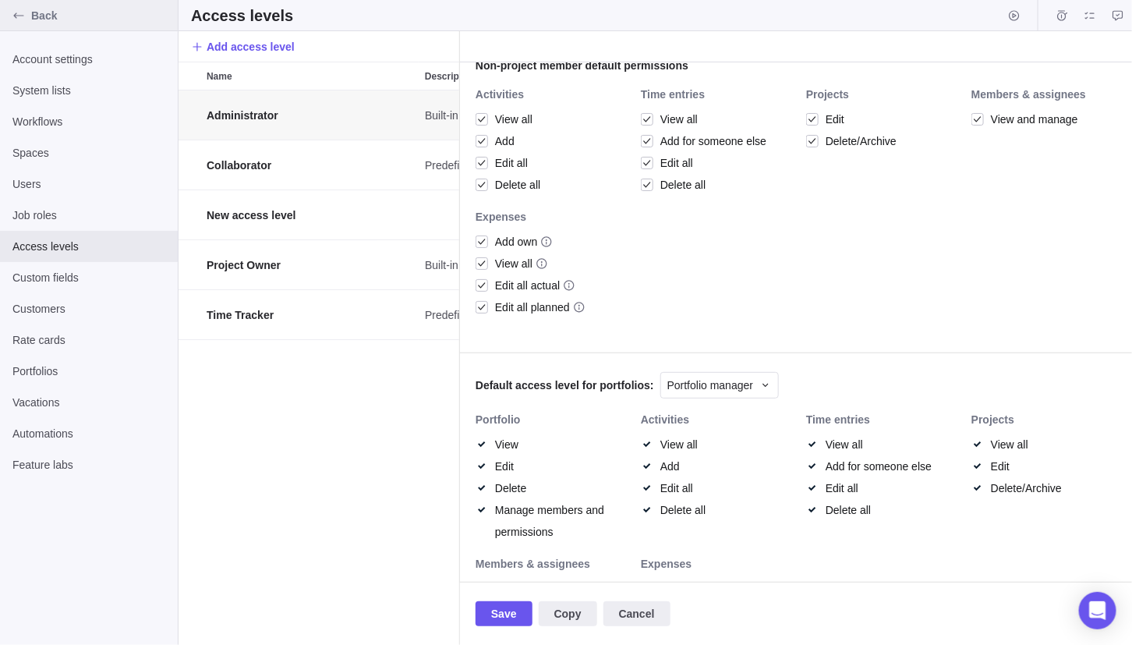
type textarea "x"
click at [12, 9] on icon "Back" at bounding box center [18, 15] width 12 height 12
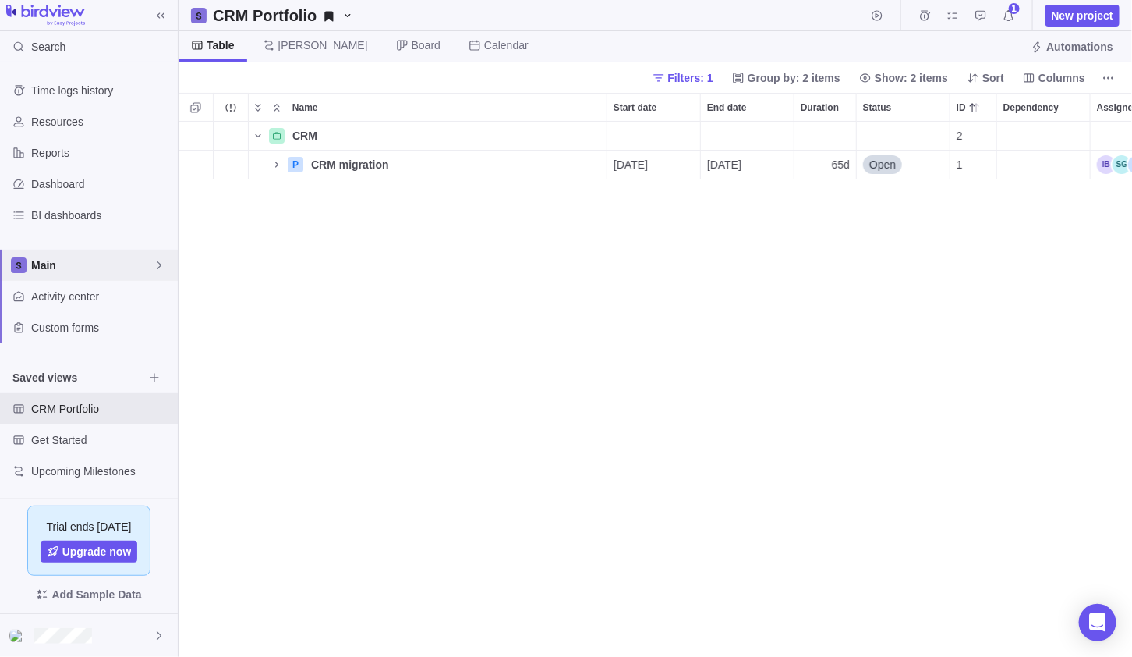
scroll to position [522, 943]
click at [116, 260] on span "Main" at bounding box center [92, 265] width 122 height 16
click at [73, 324] on span "Test 1" at bounding box center [88, 330] width 95 height 16
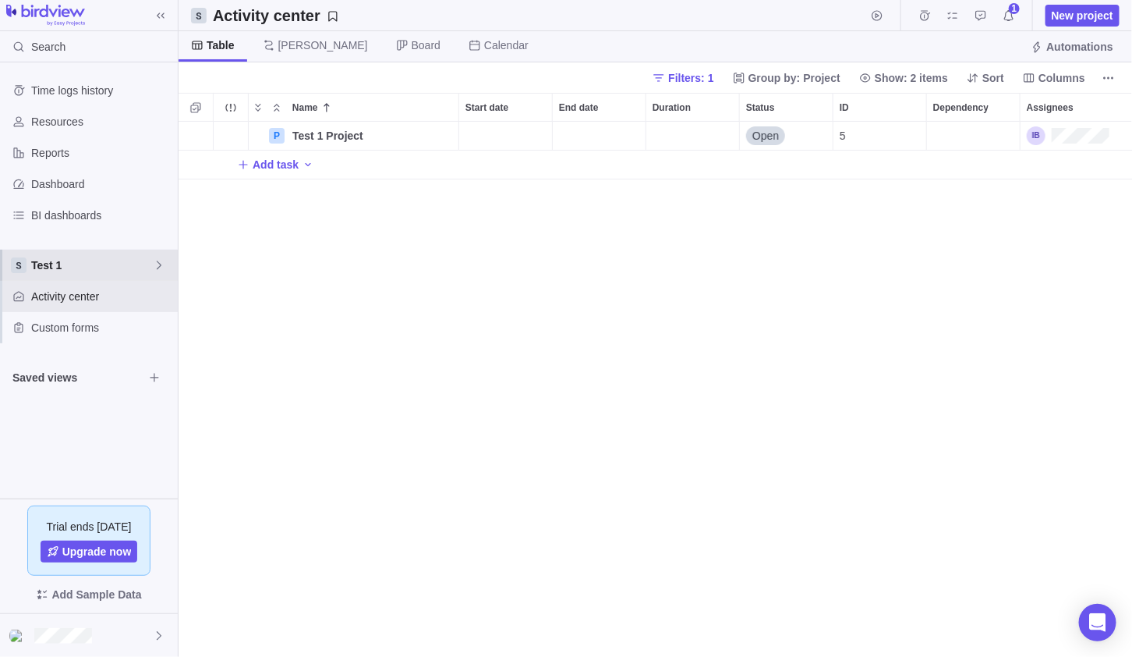
scroll to position [522, 943]
click at [156, 264] on icon at bounding box center [159, 265] width 12 height 12
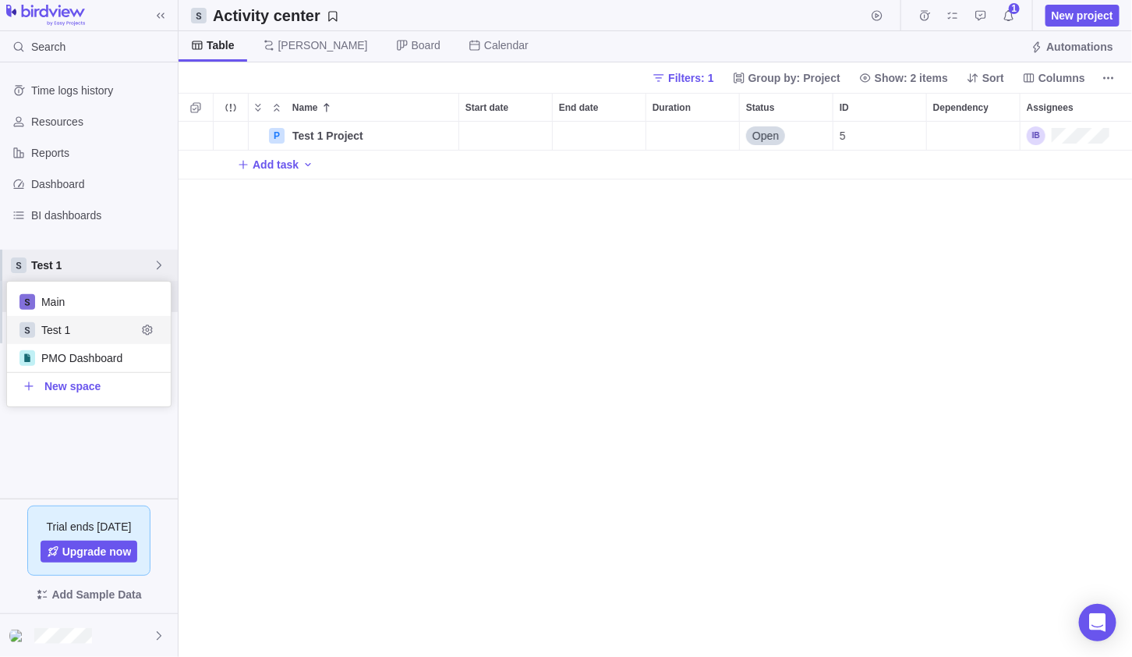
scroll to position [113, 152]
click at [147, 327] on icon "Edit space settings" at bounding box center [147, 329] width 10 height 10
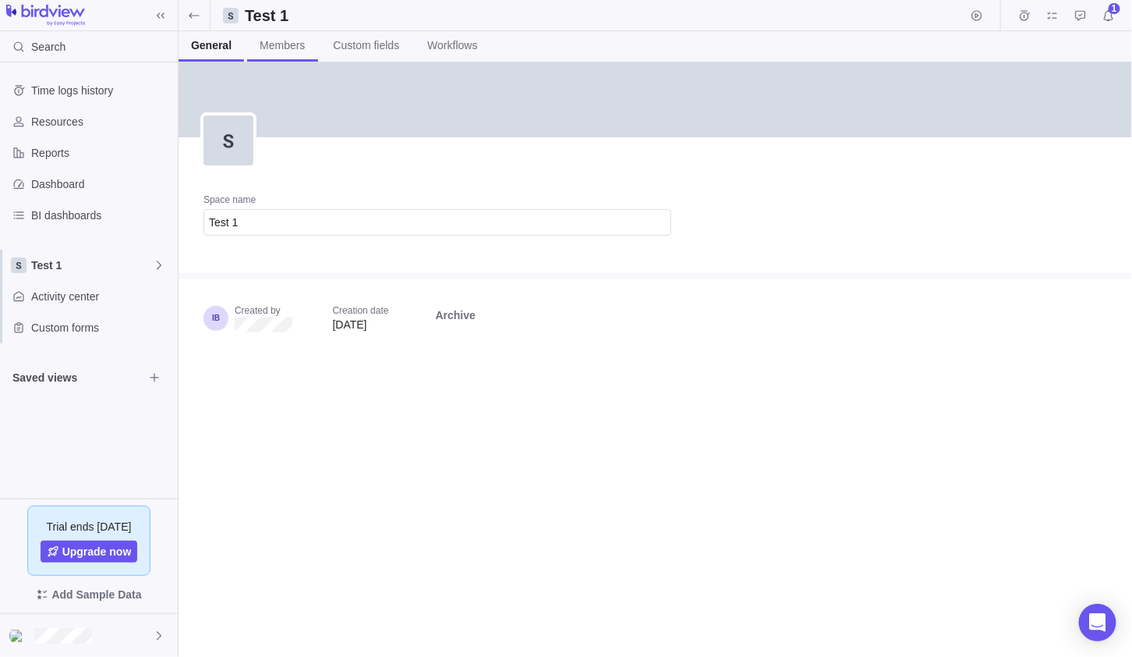
click at [293, 49] on span "Members" at bounding box center [282, 45] width 45 height 16
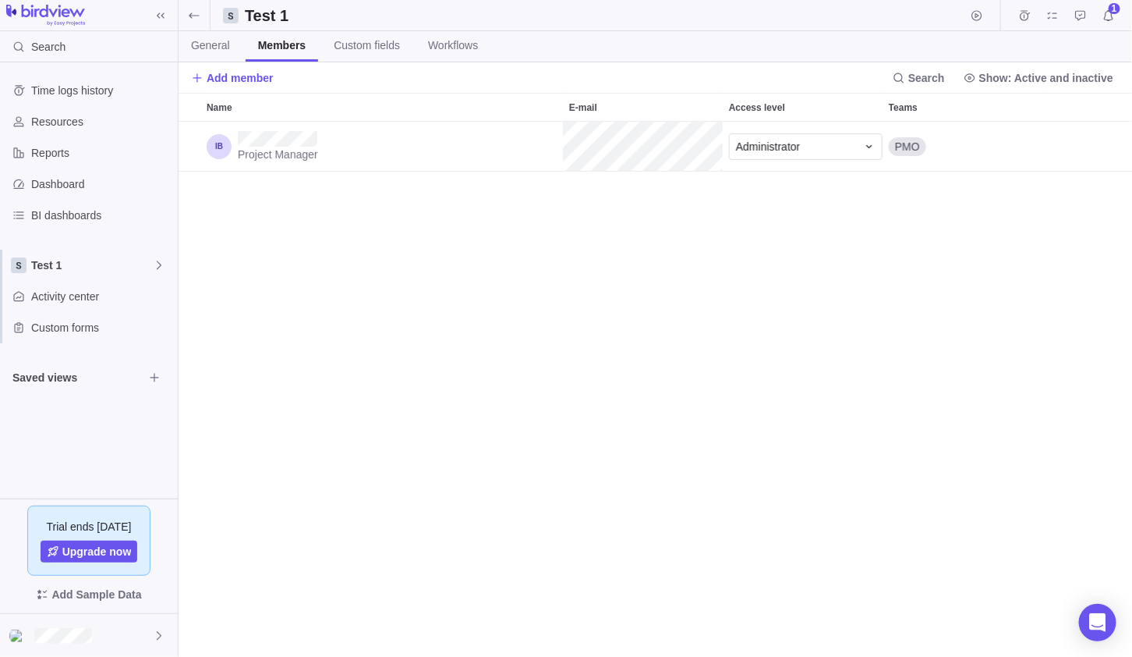
scroll to position [522, 943]
click at [210, 47] on span "General" at bounding box center [210, 45] width 39 height 16
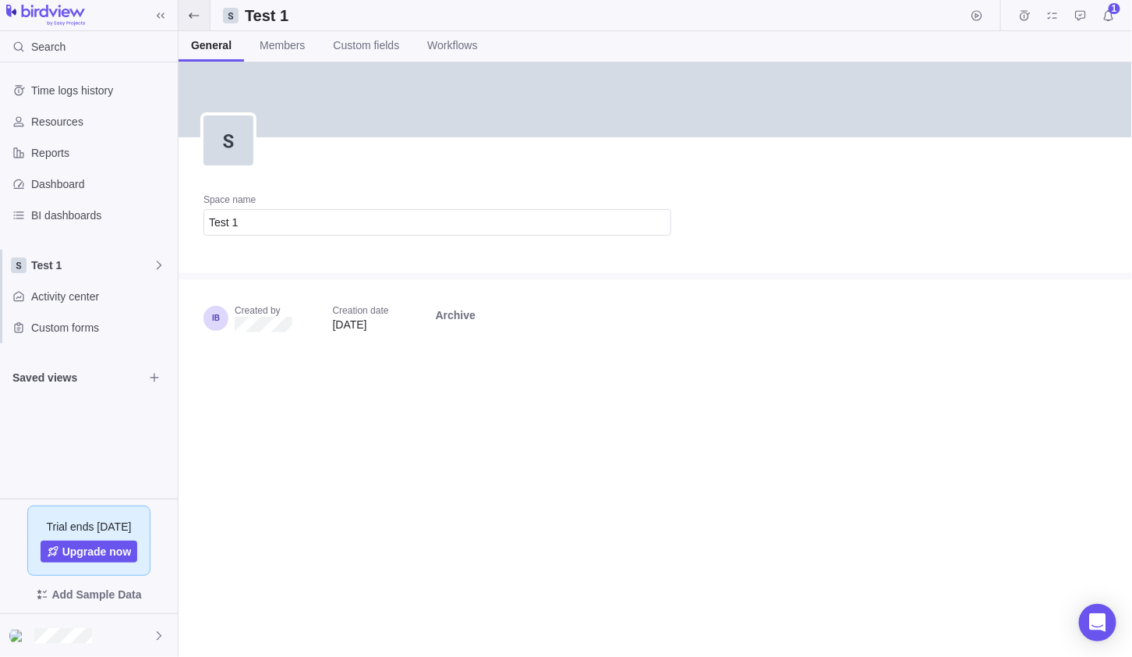
click at [186, 12] on span at bounding box center [194, 15] width 31 height 30
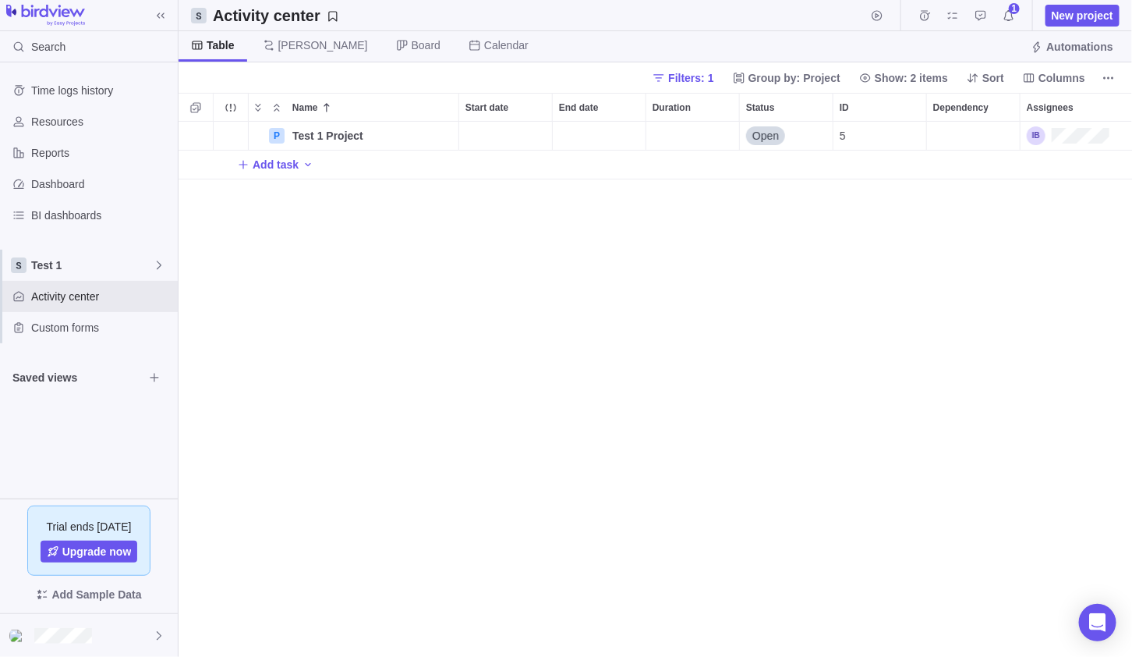
scroll to position [522, 943]
click at [83, 257] on span "Test 1" at bounding box center [92, 265] width 122 height 16
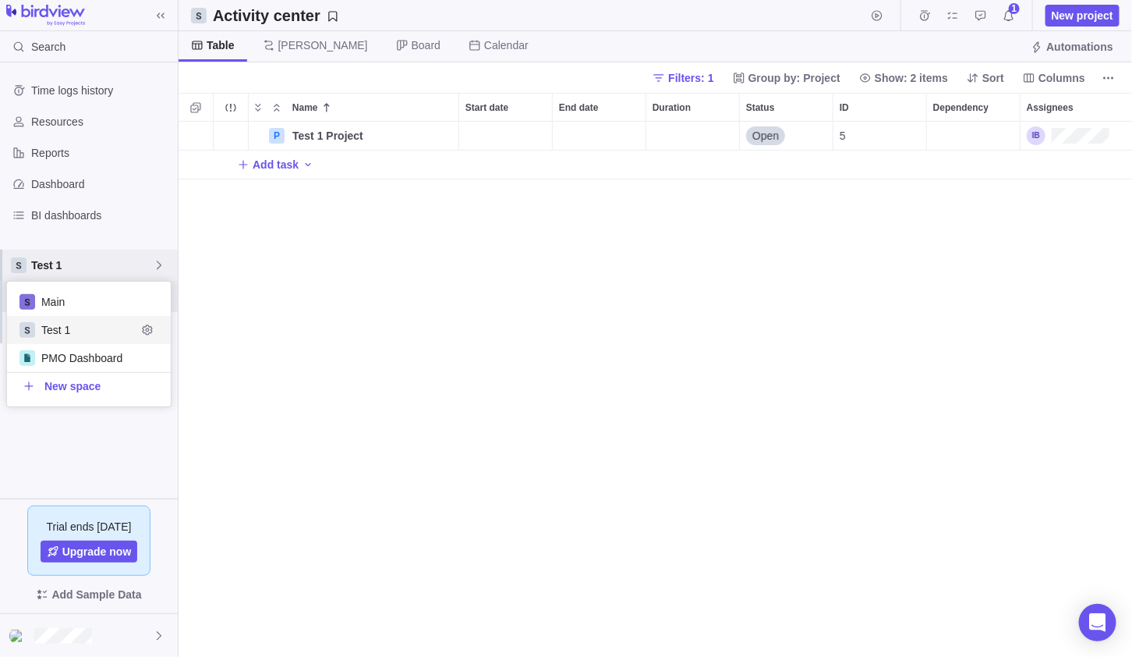
scroll to position [113, 152]
click at [73, 353] on span "PMO Dashboard" at bounding box center [88, 358] width 95 height 16
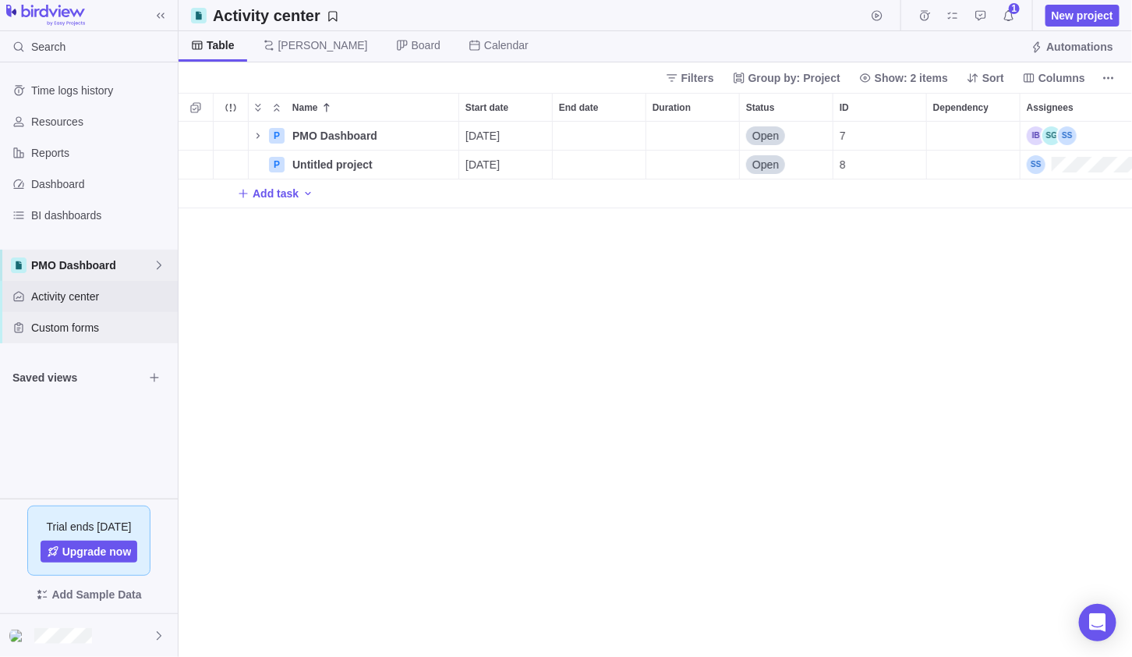
scroll to position [522, 943]
click at [117, 263] on span "PMO Dashboard" at bounding box center [92, 265] width 122 height 16
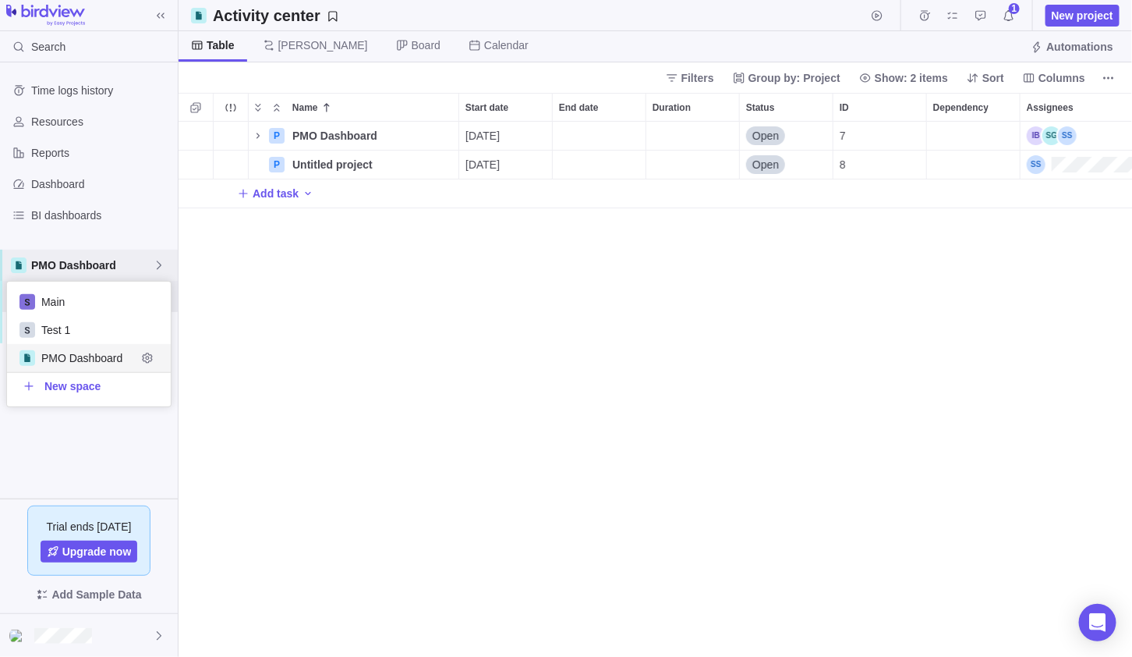
scroll to position [113, 152]
click at [65, 122] on div "Time logs history Resources Reports Dashboard BI dashboards PMO Dashboard Activ…" at bounding box center [89, 280] width 178 height 436
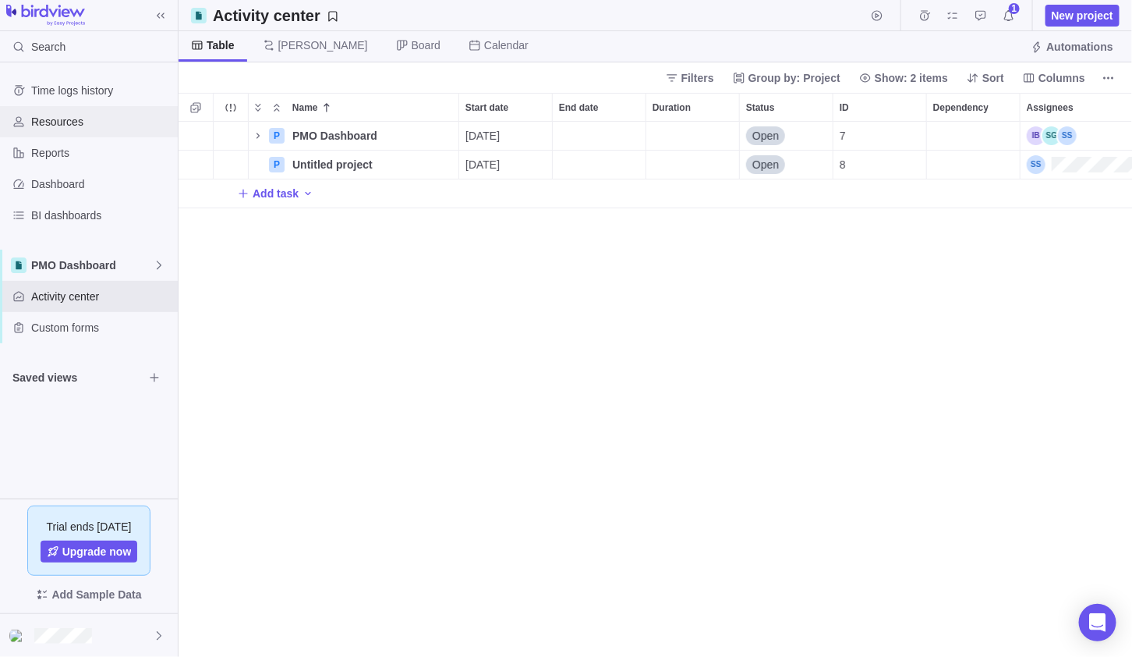
click at [65, 119] on span "Resources" at bounding box center [101, 122] width 140 height 16
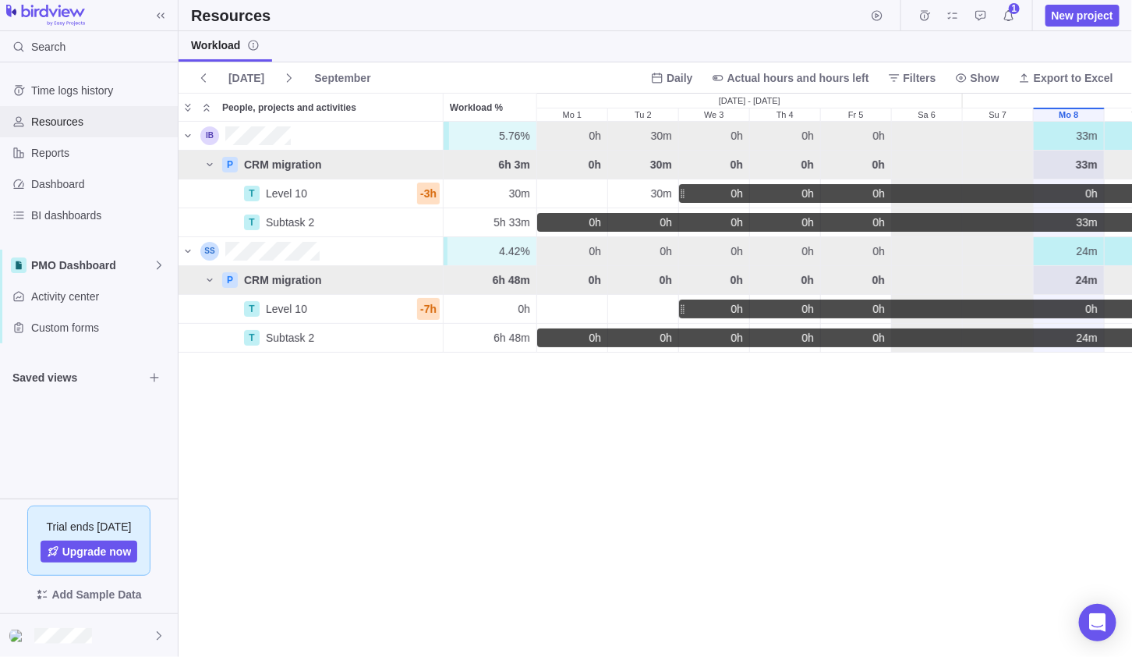
scroll to position [522, 943]
click at [157, 259] on icon at bounding box center [159, 265] width 12 height 12
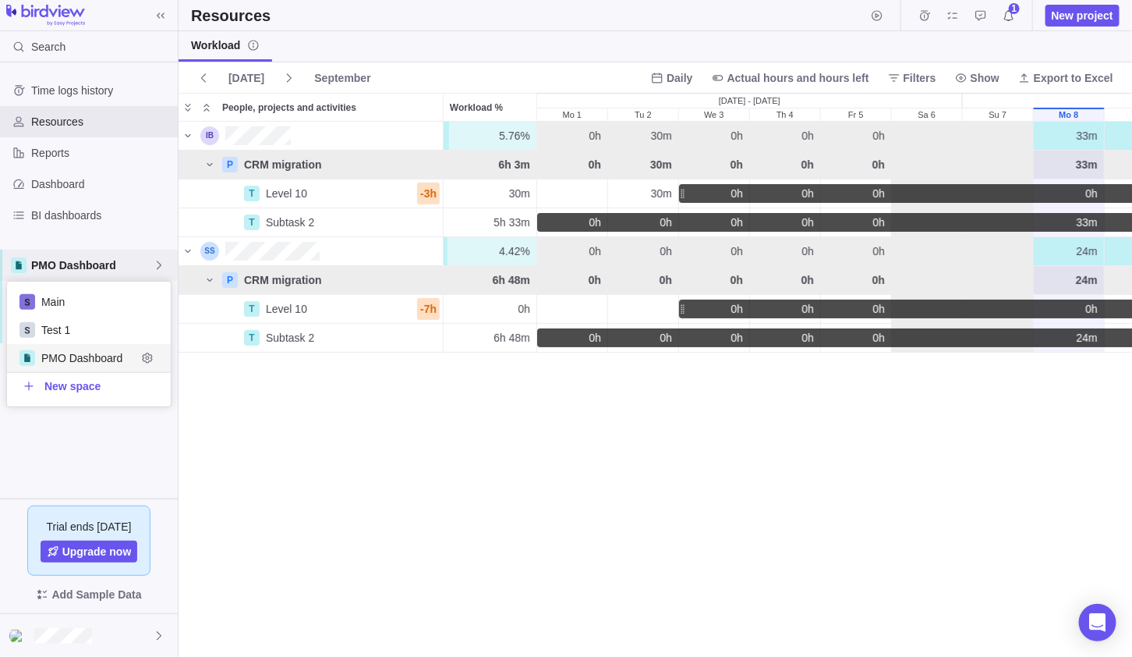
scroll to position [113, 152]
click at [150, 353] on icon "Edit space settings" at bounding box center [147, 357] width 10 height 10
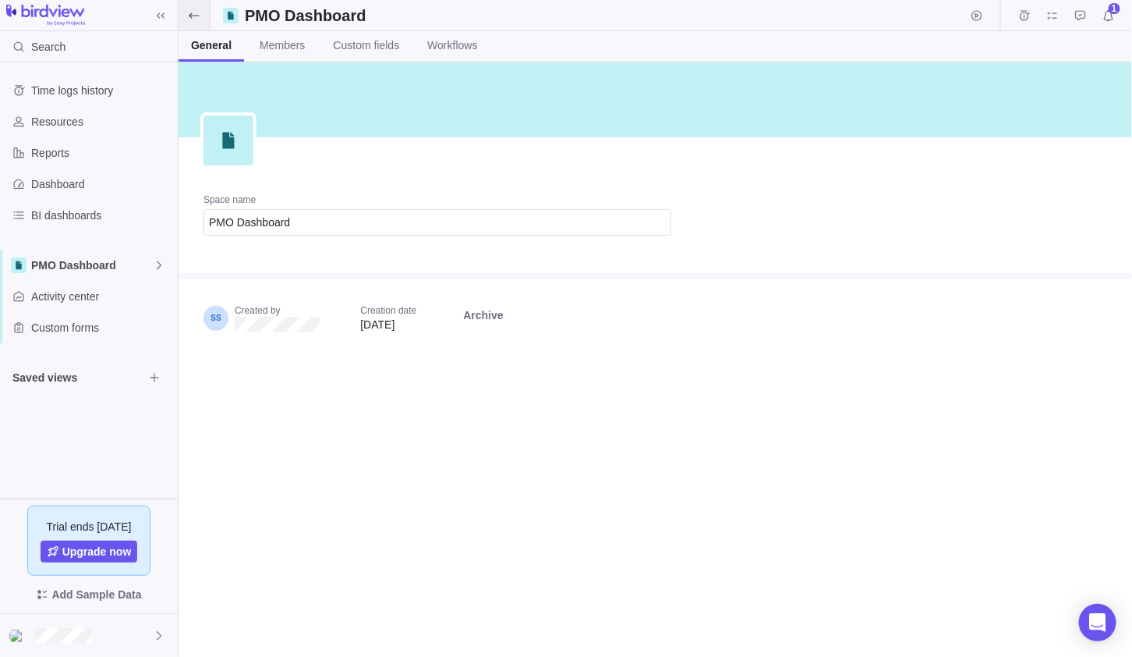
click at [190, 18] on icon at bounding box center [194, 15] width 12 height 12
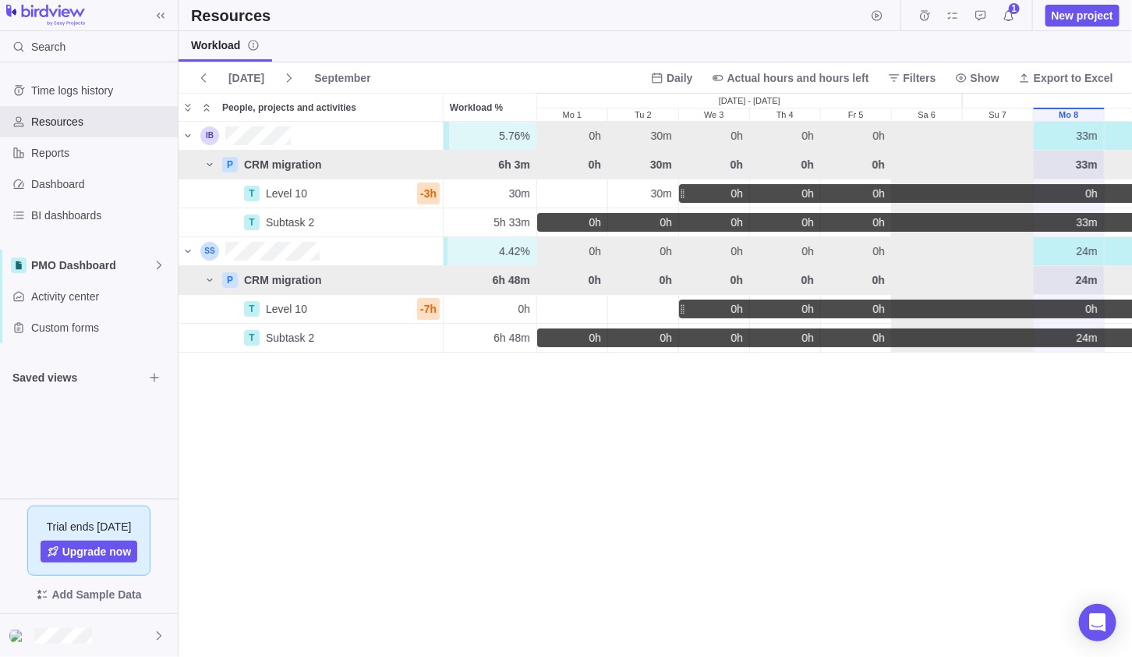
scroll to position [522, 943]
click at [160, 260] on icon at bounding box center [159, 265] width 12 height 12
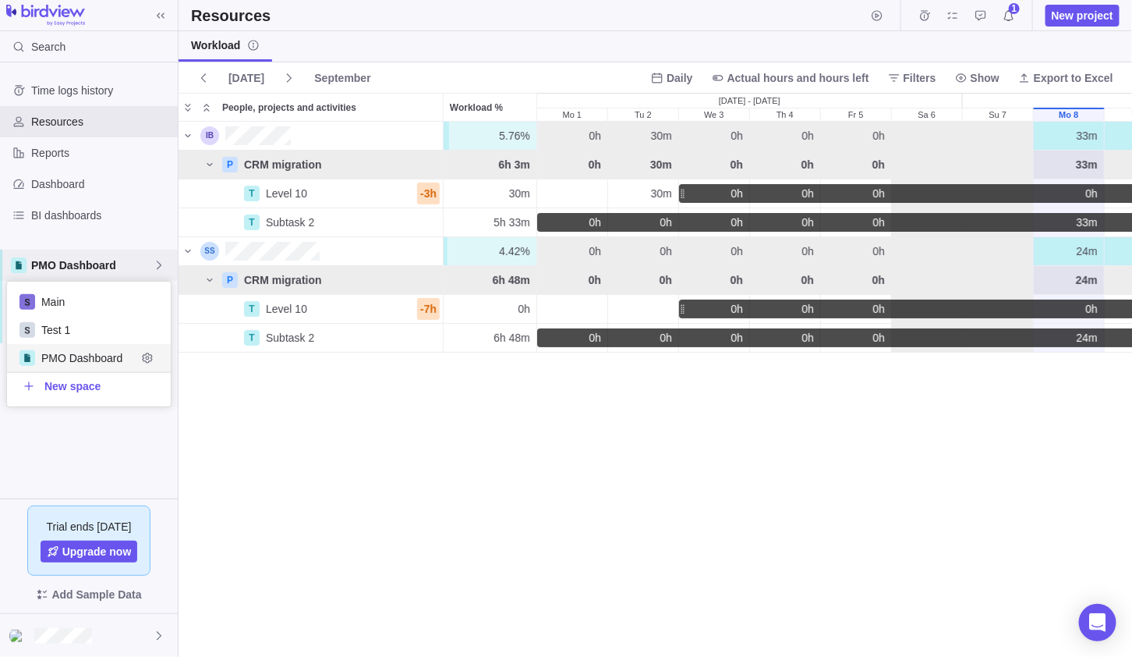
scroll to position [113, 152]
click at [146, 355] on icon "Edit space settings" at bounding box center [147, 358] width 12 height 12
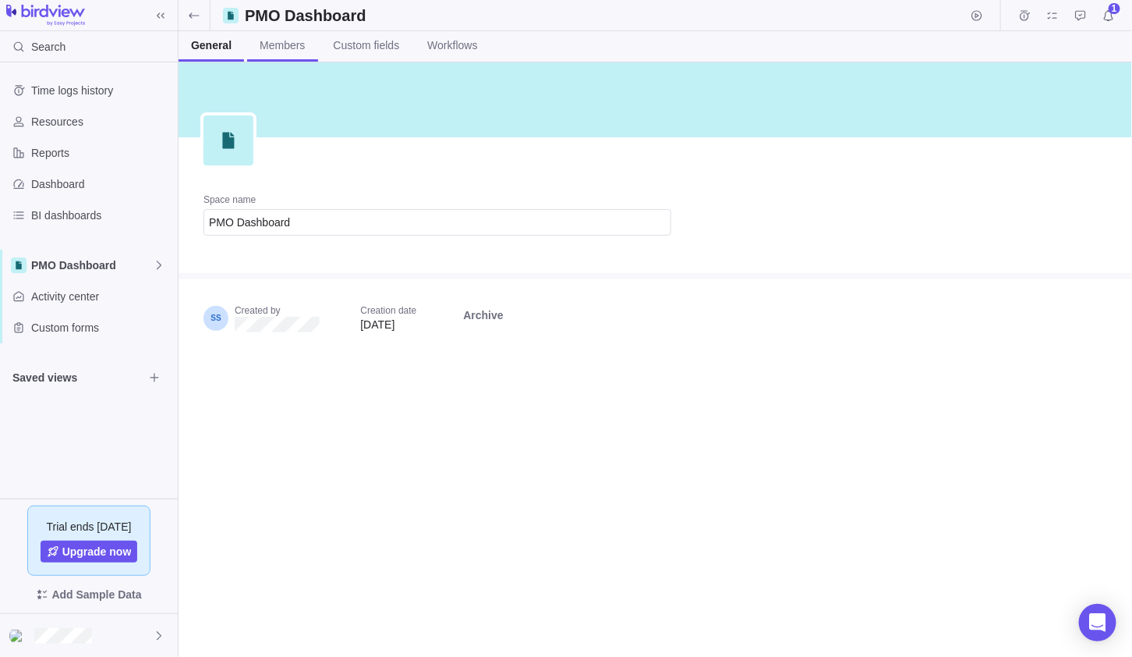
click at [266, 44] on span "Members" at bounding box center [282, 45] width 45 height 16
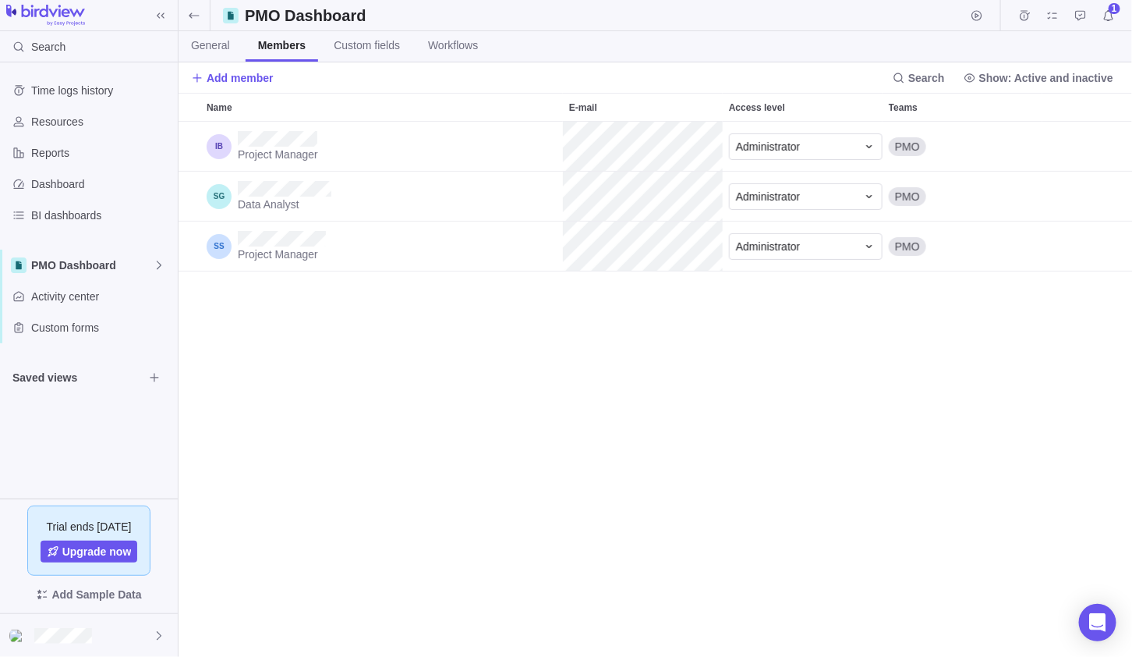
scroll to position [522, 943]
click at [198, 19] on icon at bounding box center [194, 15] width 12 height 12
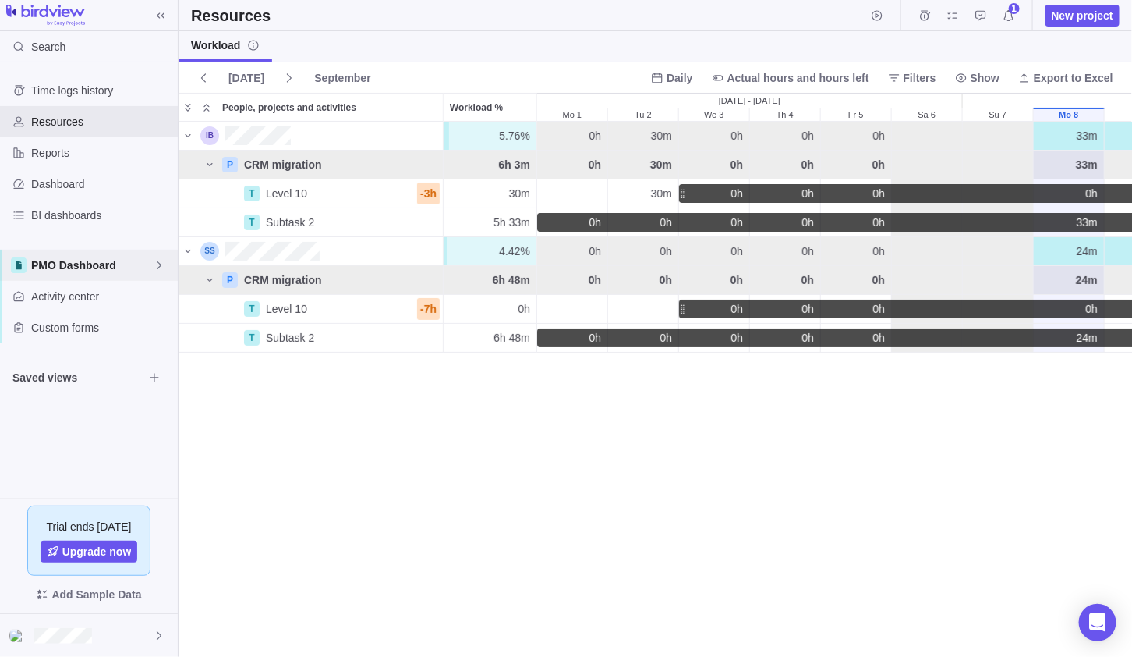
scroll to position [522, 943]
click at [156, 264] on icon at bounding box center [159, 265] width 12 height 12
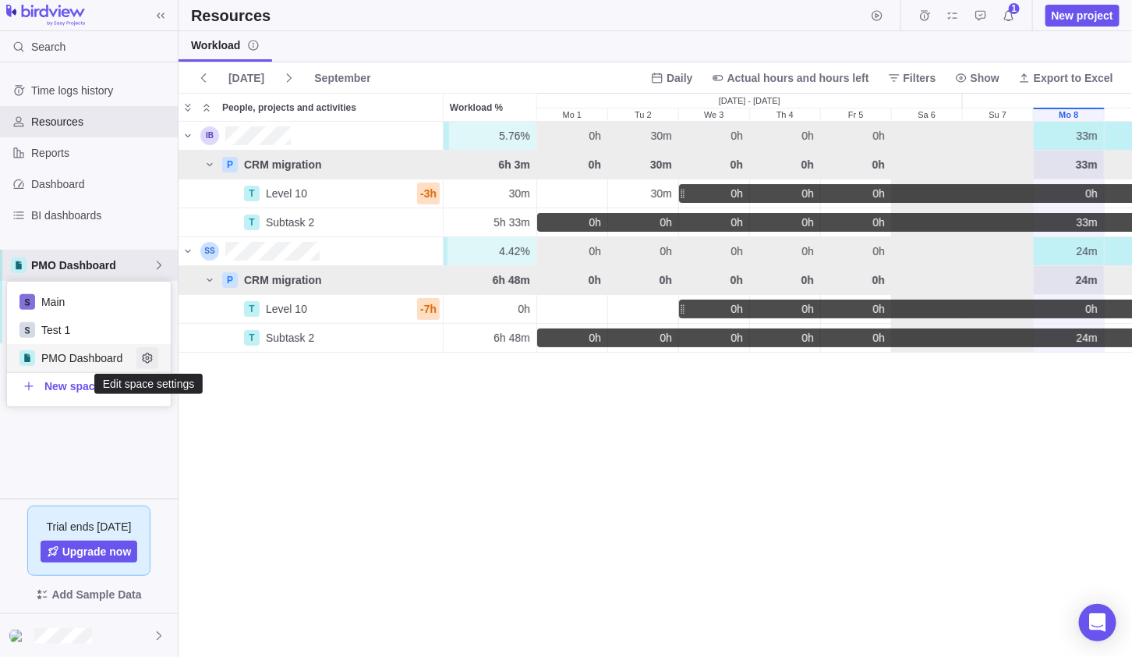
click at [149, 358] on icon "Edit space settings" at bounding box center [147, 358] width 12 height 12
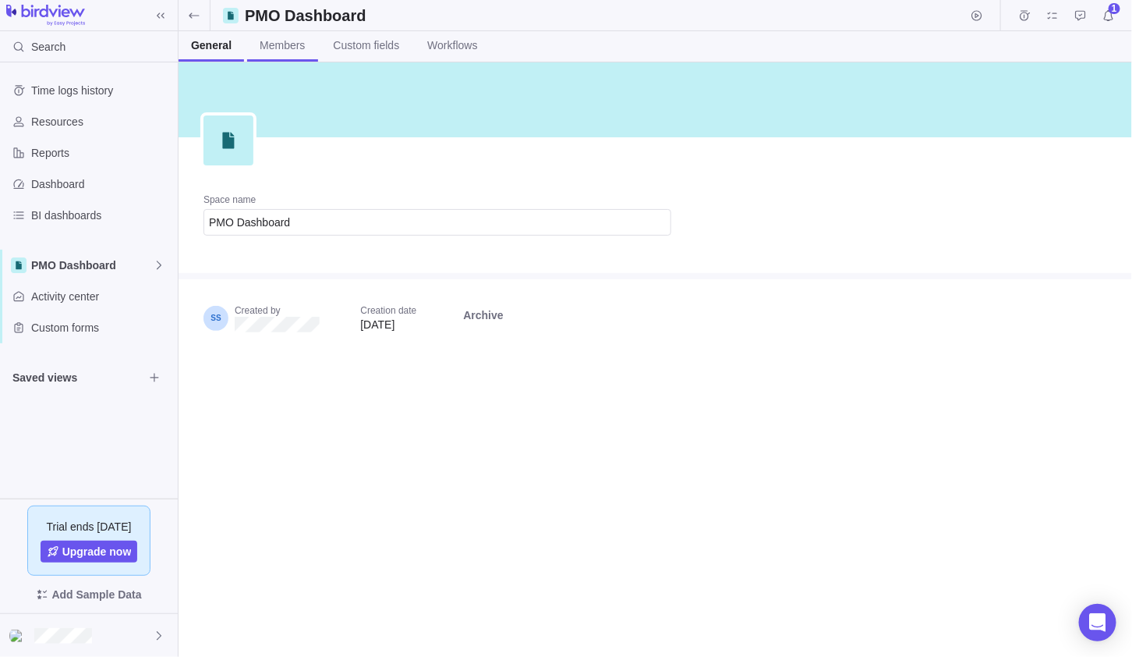
click at [296, 40] on span "Members" at bounding box center [282, 45] width 45 height 16
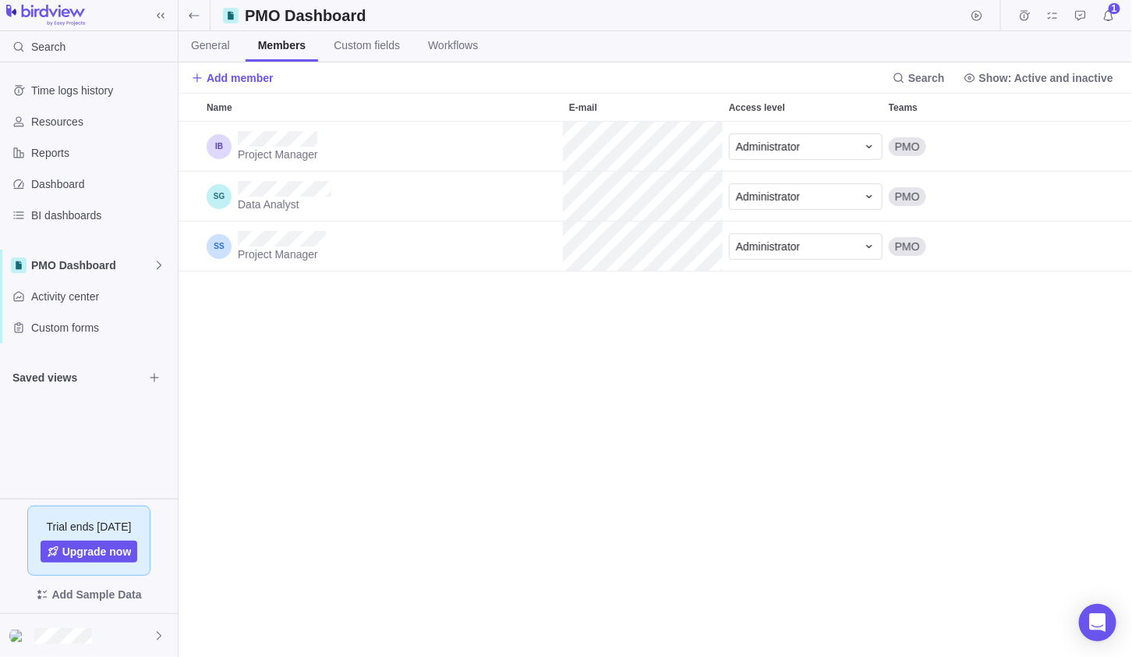
scroll to position [522, 943]
click at [55, 315] on div "Custom forms" at bounding box center [89, 327] width 178 height 31
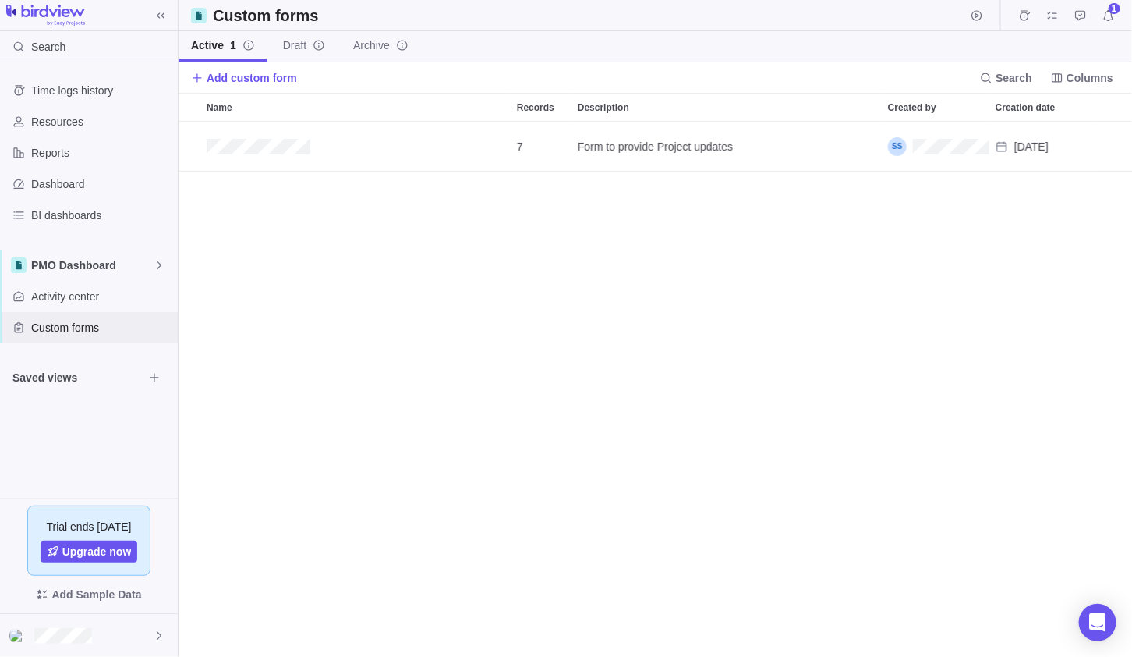
scroll to position [522, 943]
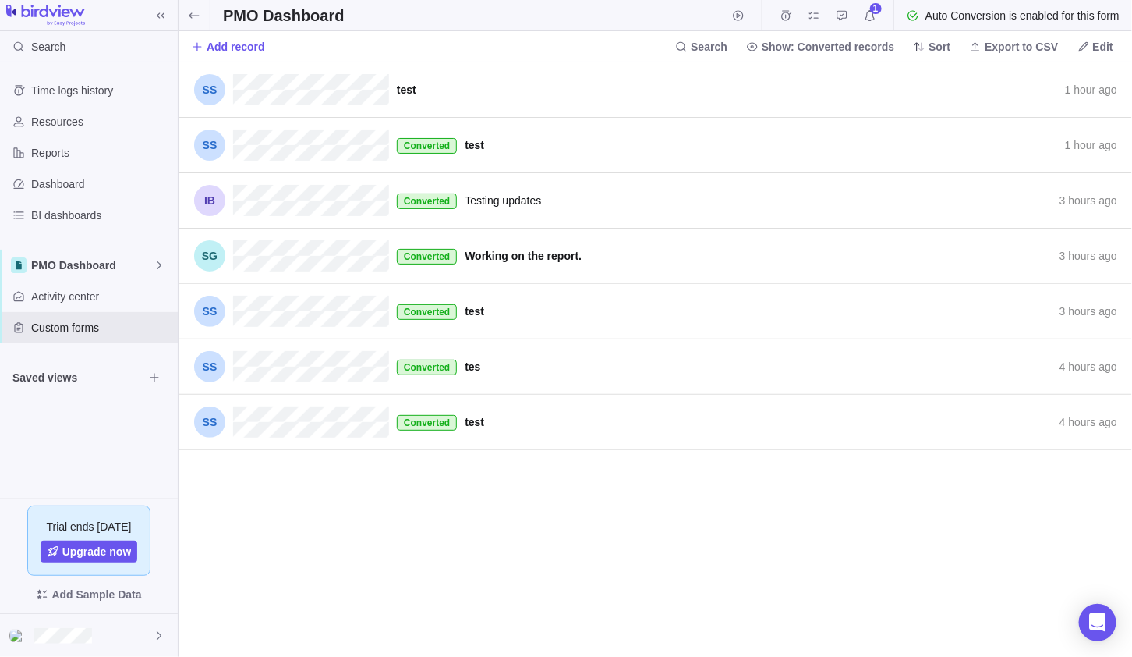
scroll to position [571, 943]
click at [1092, 43] on span "Edit" at bounding box center [1095, 47] width 48 height 22
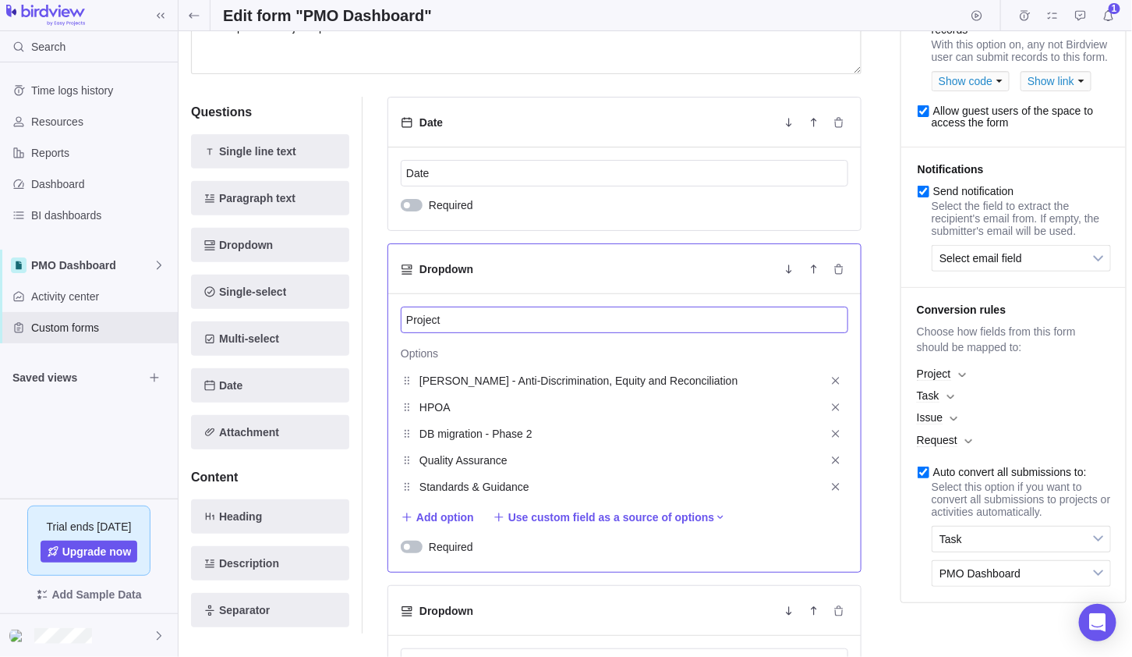
scroll to position [155, 0]
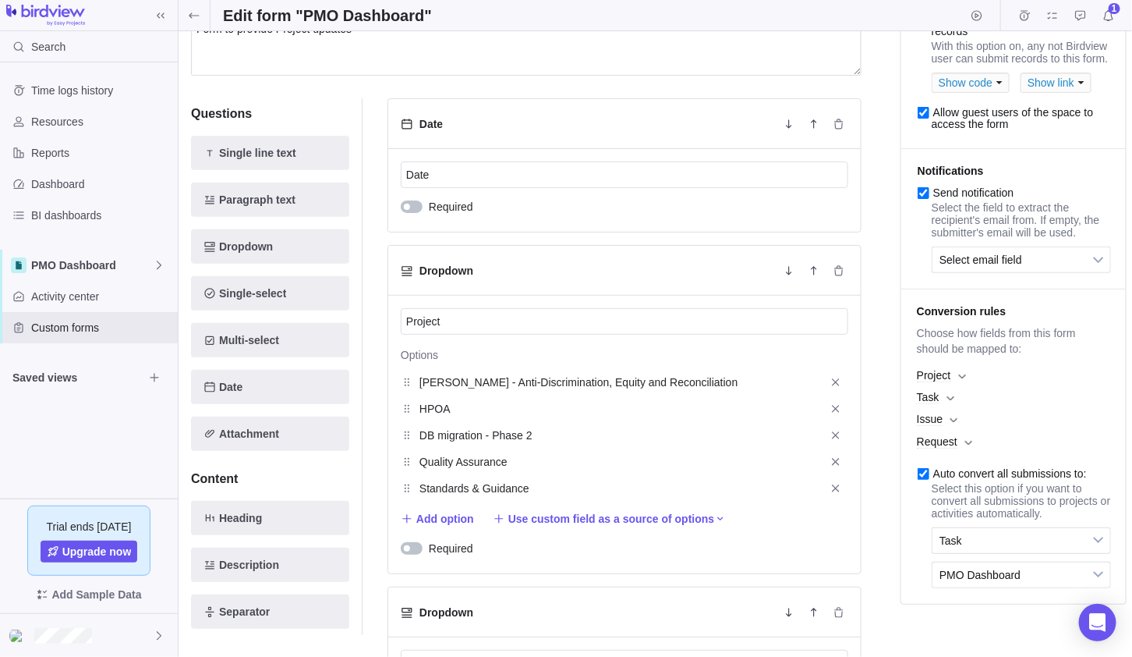
click at [964, 385] on span "Project" at bounding box center [1013, 375] width 209 height 22
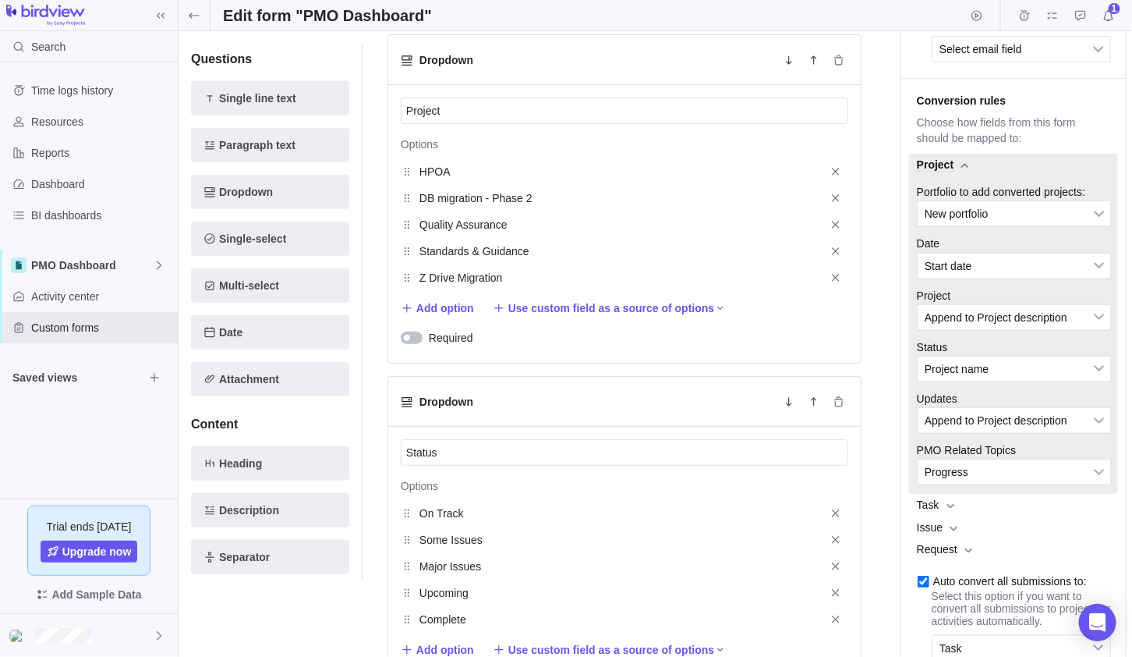
scroll to position [389, 0]
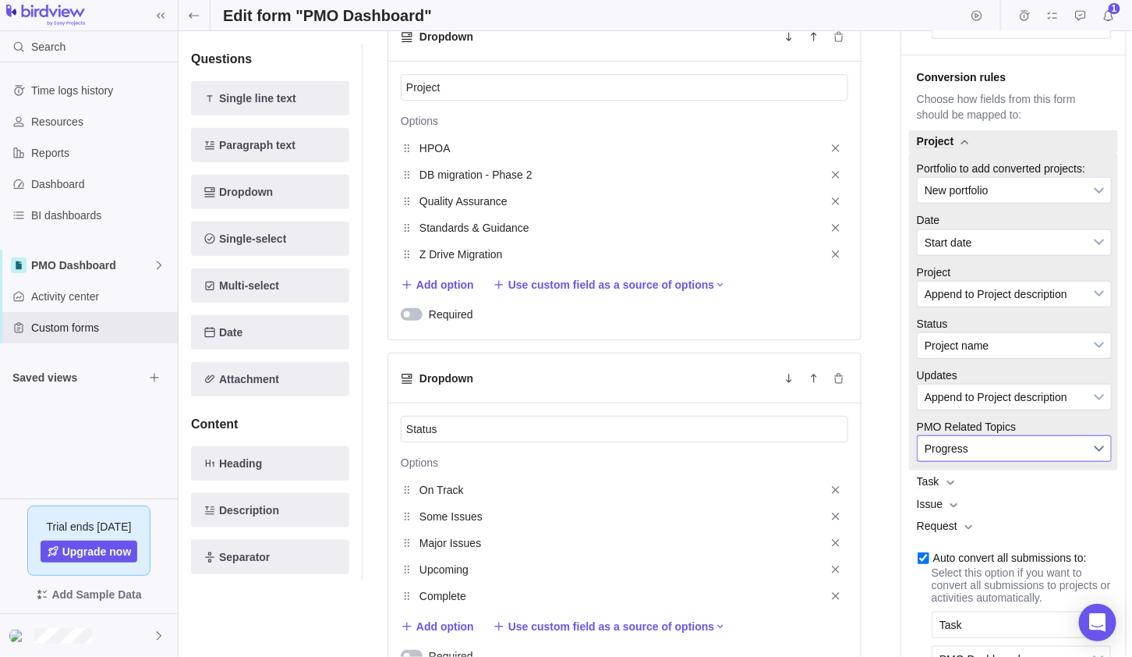
click at [974, 458] on span "Progress" at bounding box center [1004, 448] width 159 height 25
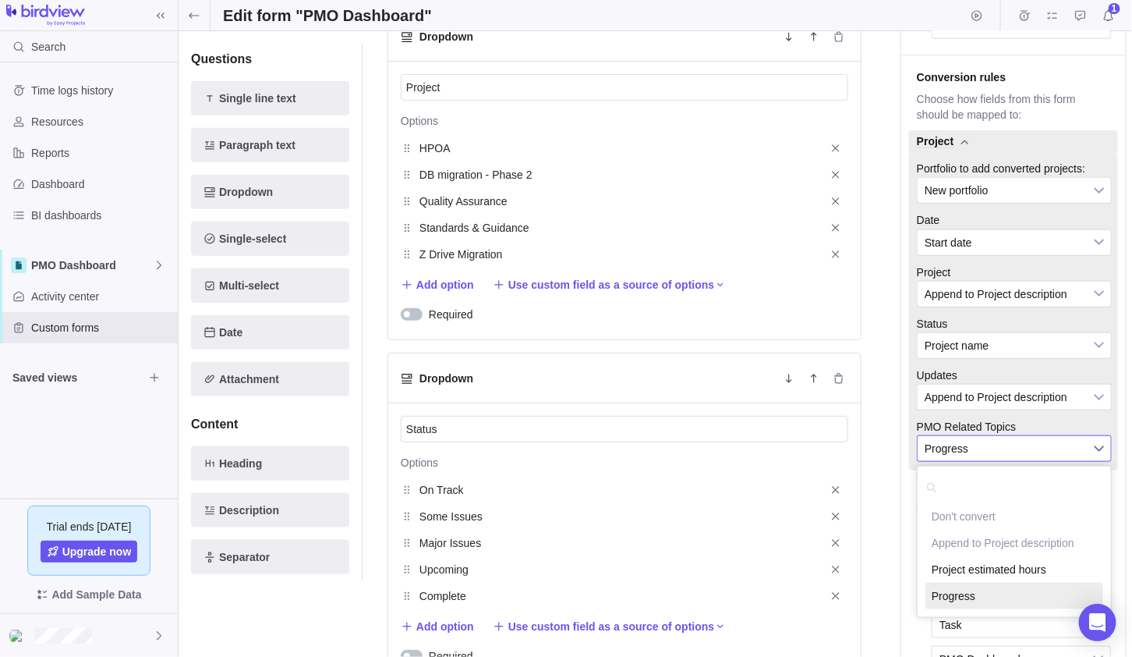
click at [974, 458] on span "Progress" at bounding box center [1004, 448] width 159 height 25
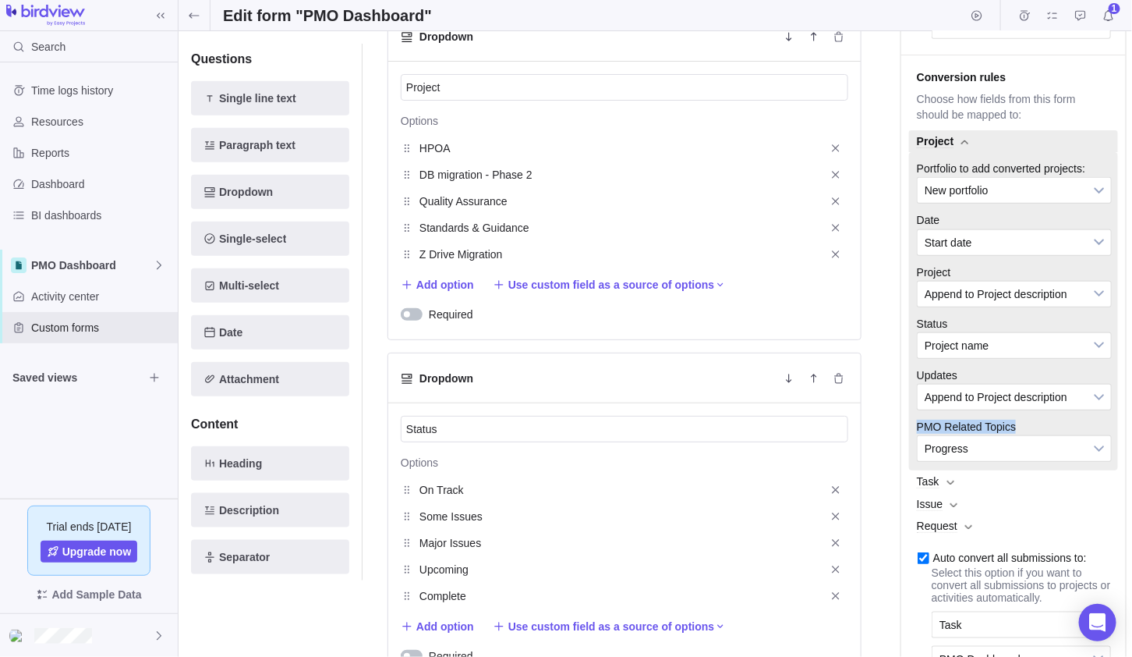
drag, startPoint x: 1021, startPoint y: 441, endPoint x: 938, endPoint y: 433, distance: 83.8
click at [938, 433] on li "PMO Related Topics Don't convert Append to Project description Project estimate…" at bounding box center [1013, 440] width 209 height 60
copy span "PMO Related Topics"
click at [154, 260] on icon at bounding box center [159, 265] width 12 height 12
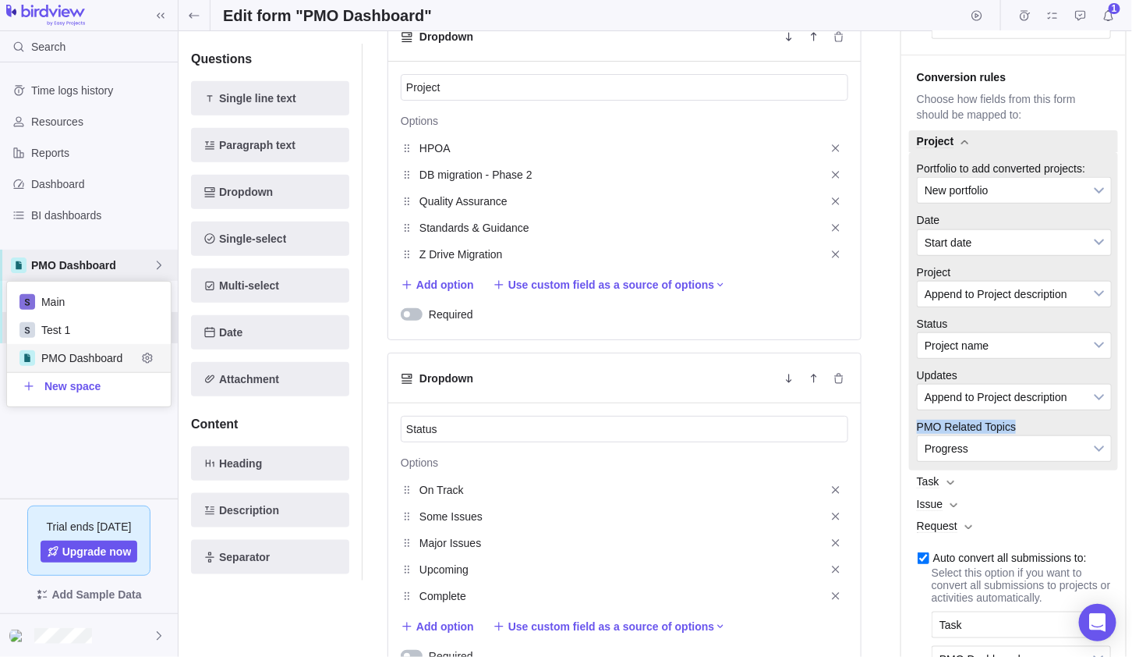
scroll to position [113, 152]
click at [147, 355] on icon "Edit space settings" at bounding box center [147, 358] width 12 height 12
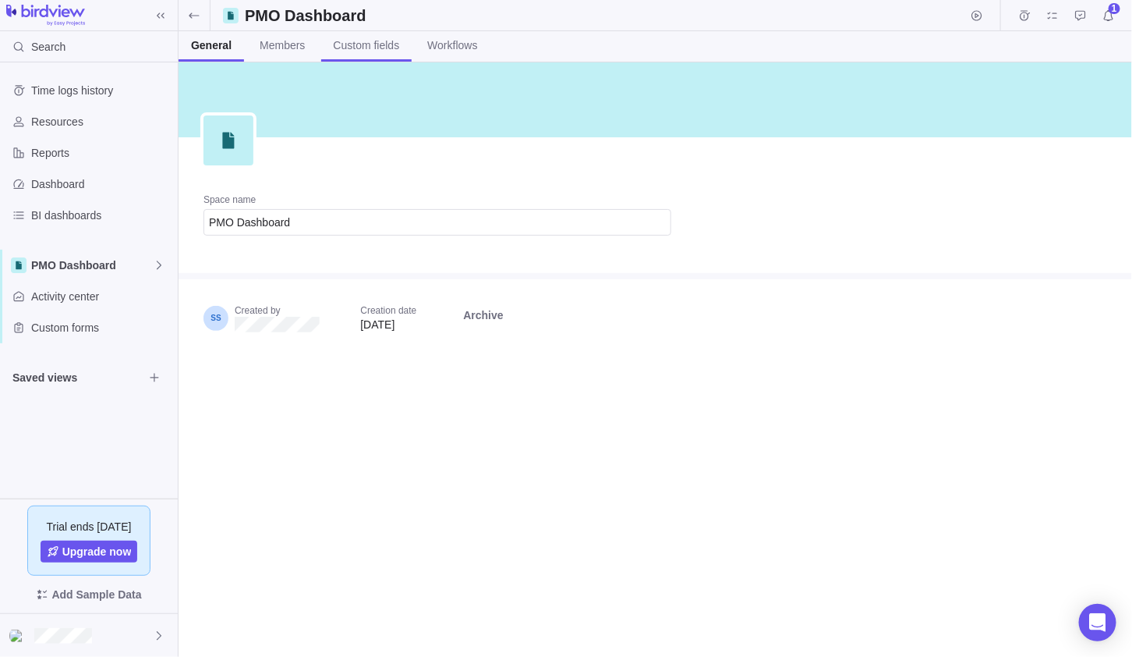
click at [367, 44] on span "Custom fields" at bounding box center [367, 45] width 66 height 16
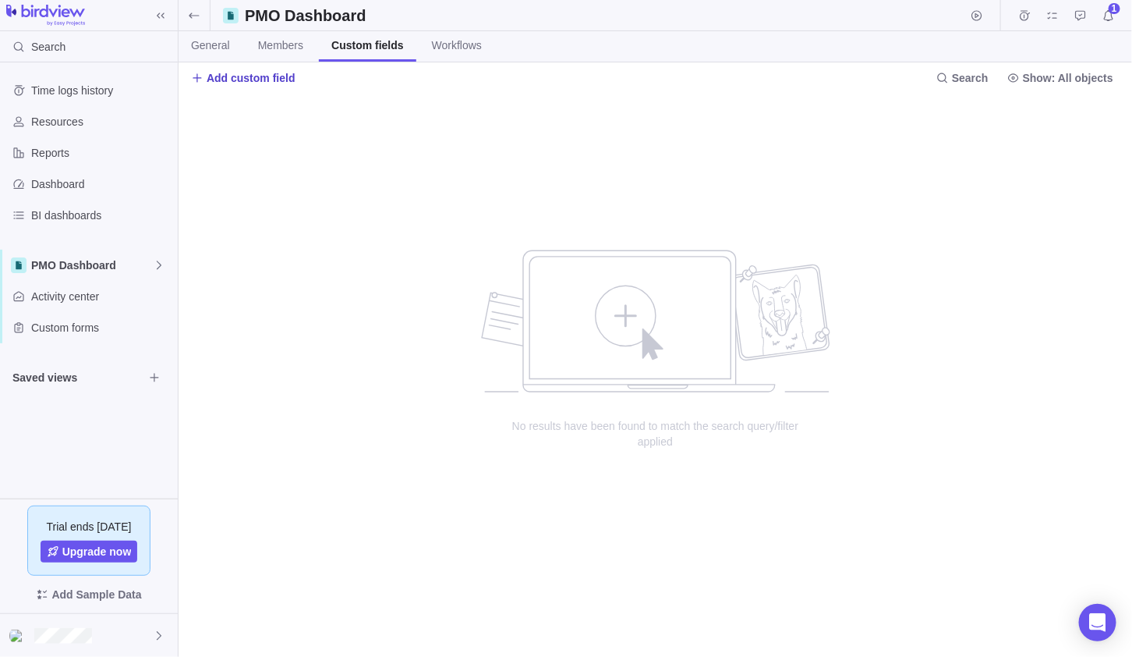
click at [254, 77] on span "Add custom field" at bounding box center [251, 78] width 89 height 16
type input "PMO Related Topics"
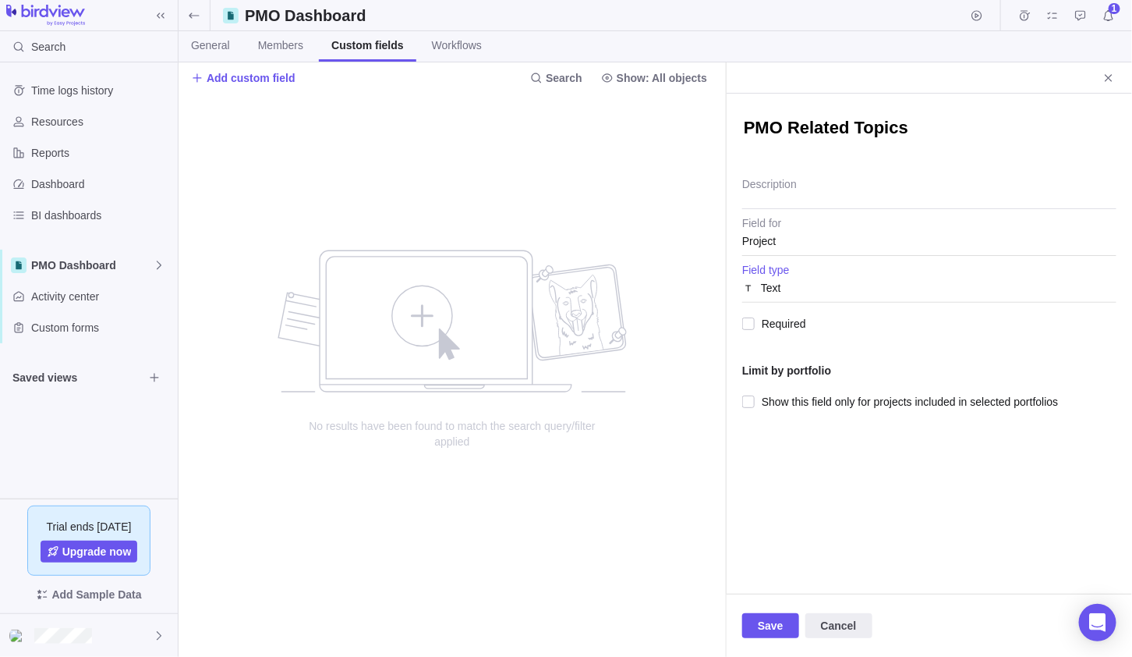
type textarea "x"
click at [802, 282] on div "Text" at bounding box center [929, 288] width 374 height 28
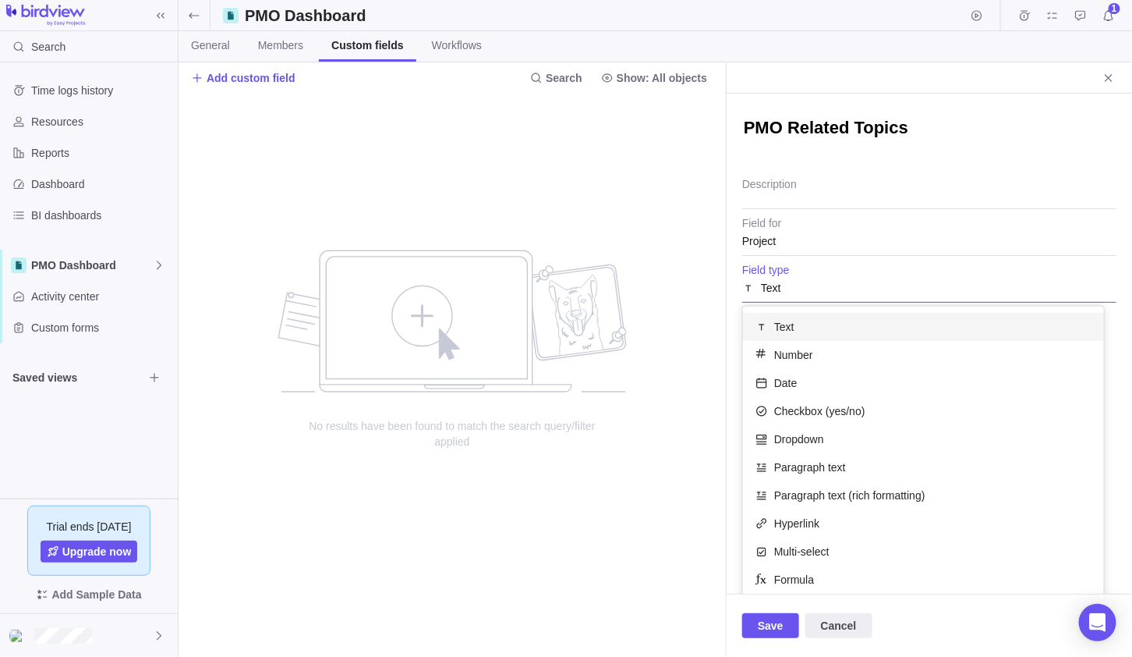
scroll to position [32, 0]
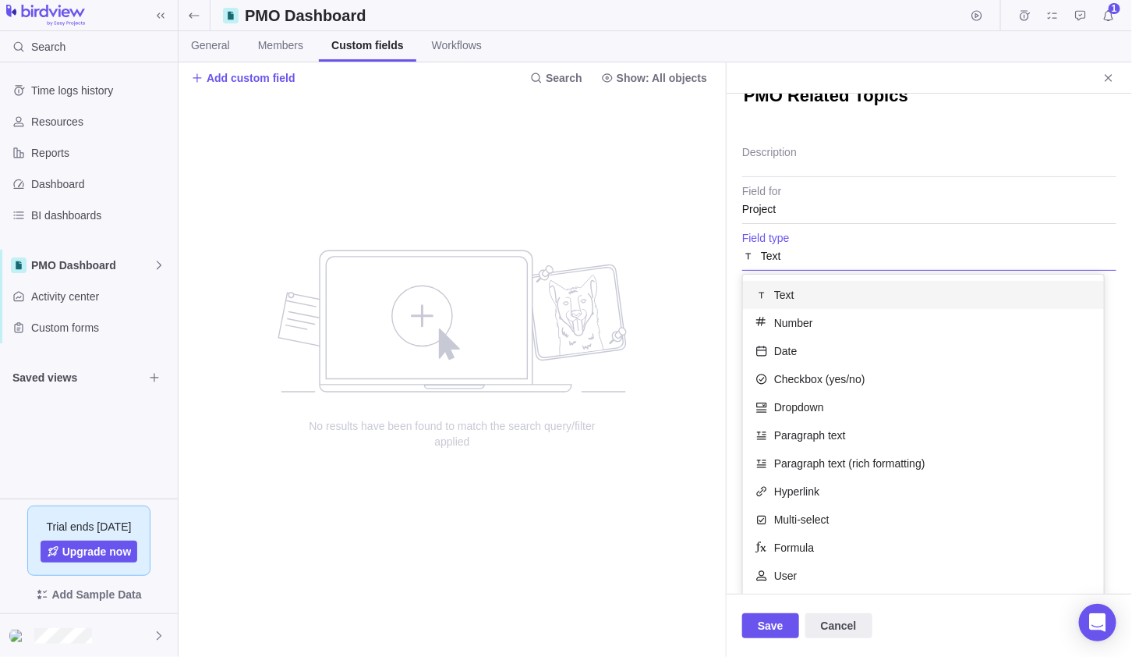
click at [800, 292] on div "Text" at bounding box center [923, 295] width 361 height 28
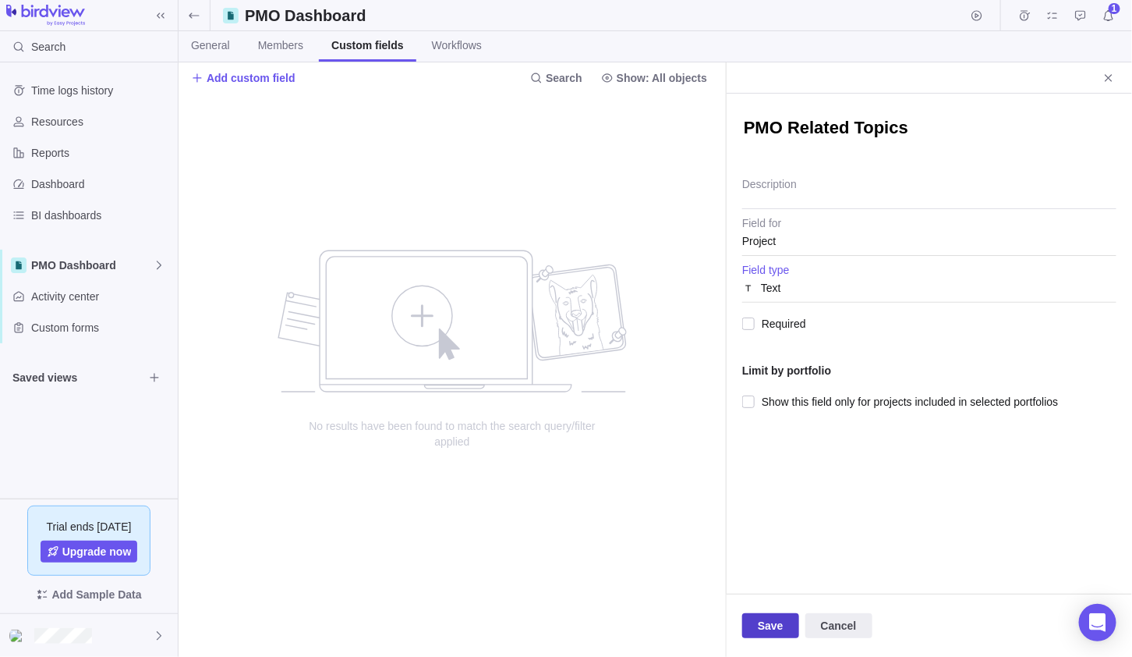
click at [784, 632] on span "Save" at bounding box center [770, 625] width 57 height 25
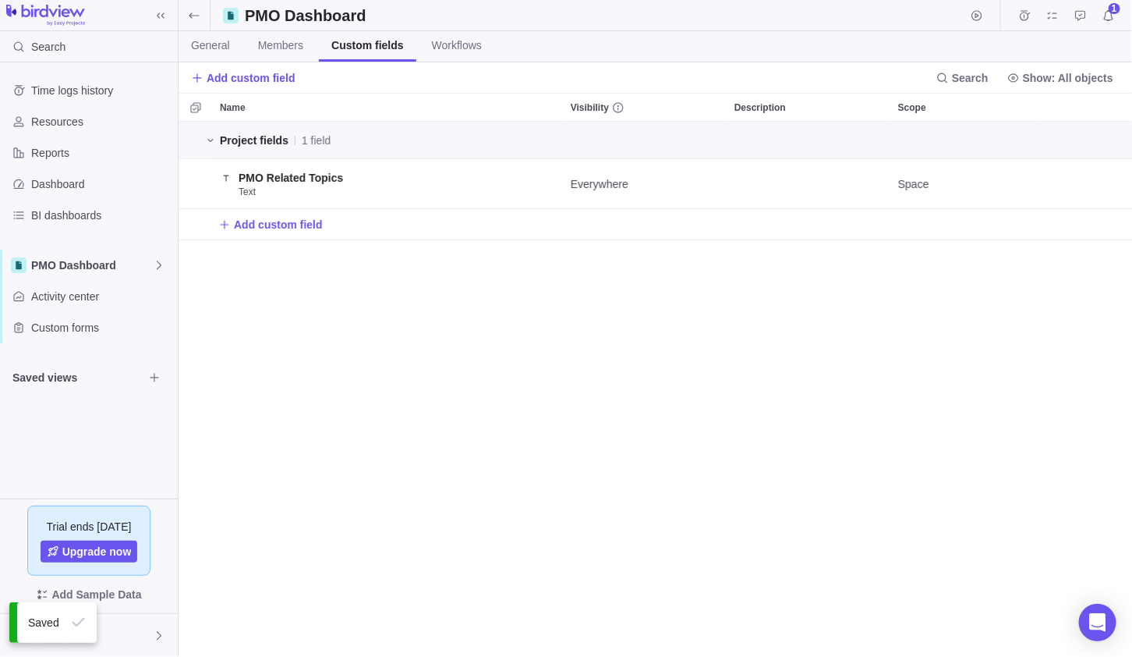
scroll to position [522, 943]
click at [62, 323] on span "Custom forms" at bounding box center [101, 328] width 140 height 16
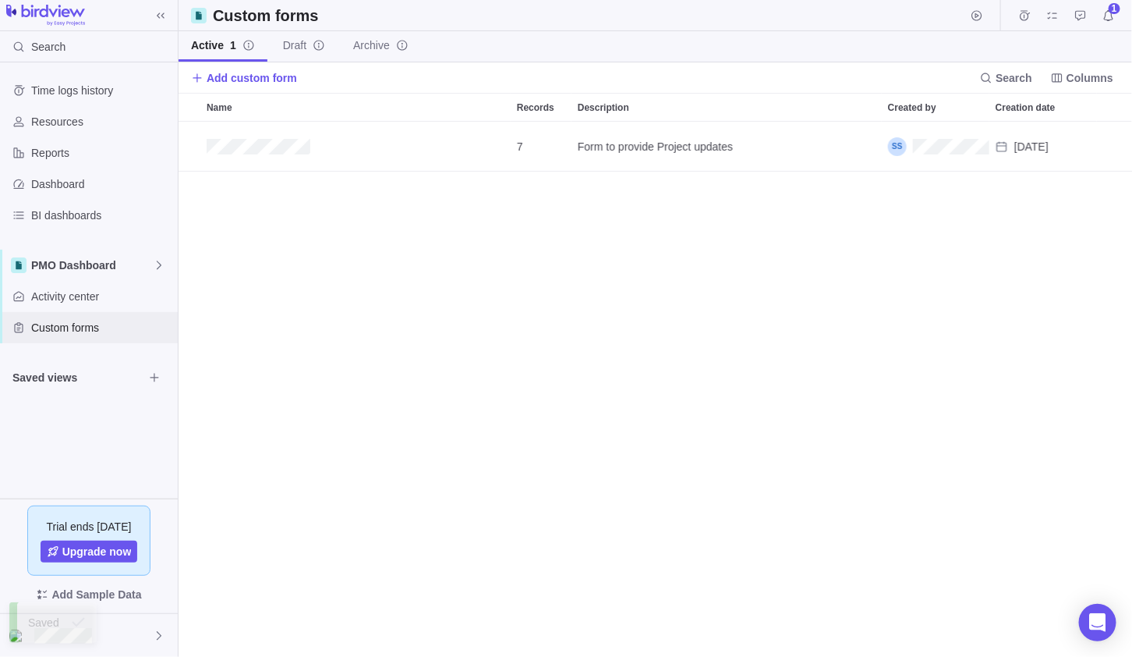
scroll to position [522, 943]
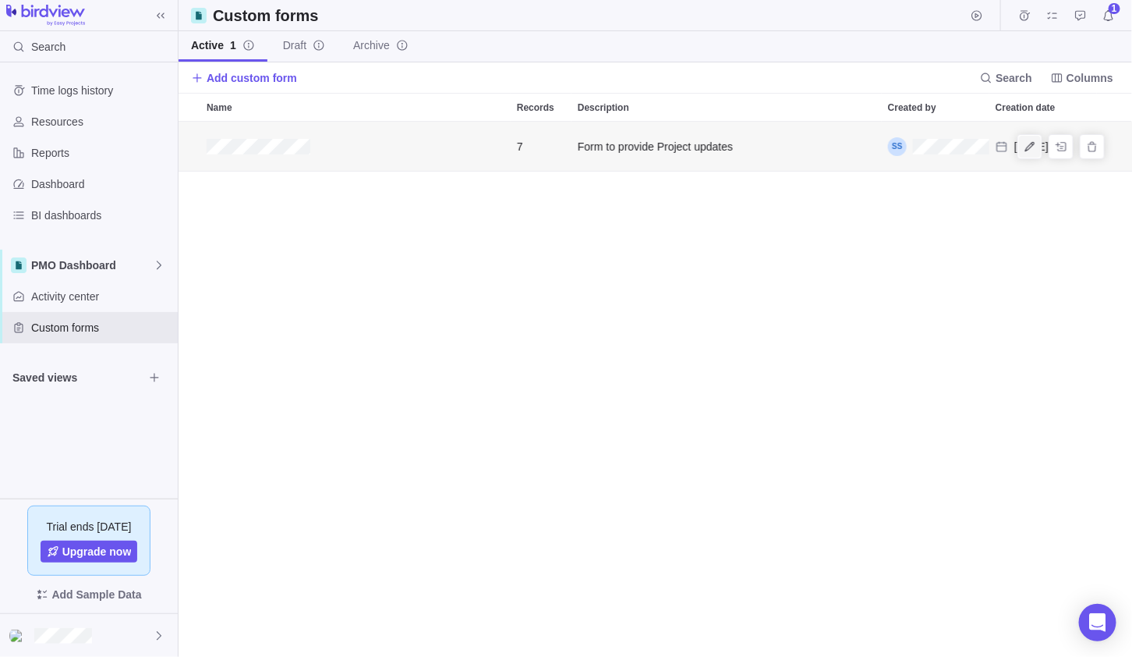
click at [1033, 146] on icon "Edit" at bounding box center [1029, 145] width 9 height 9
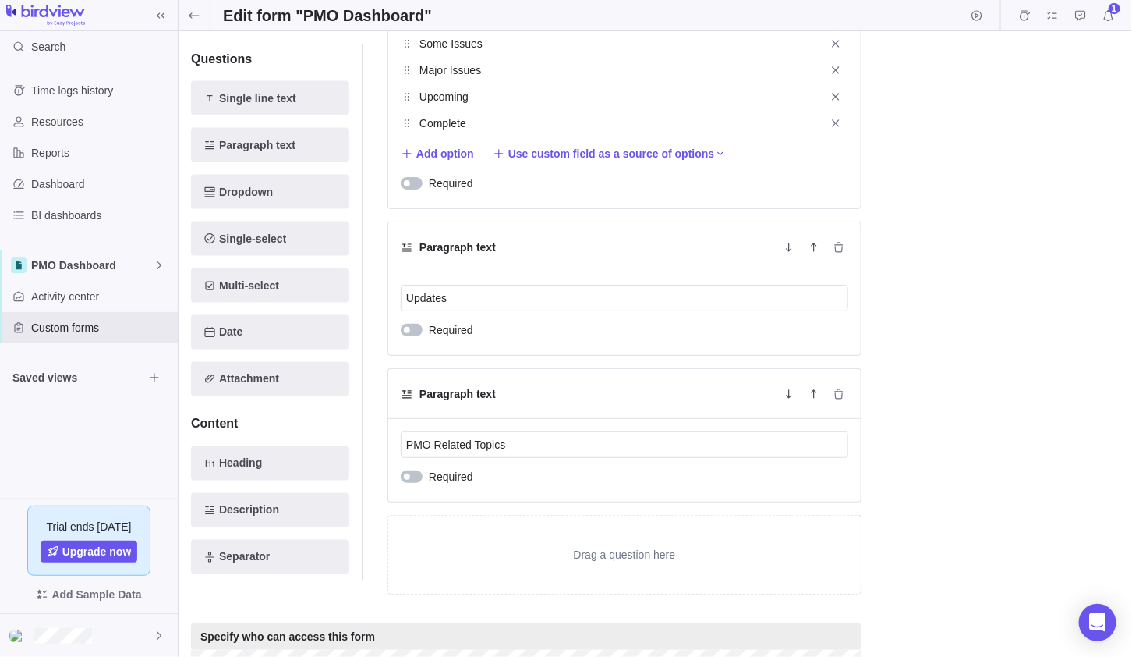
scroll to position [858, 0]
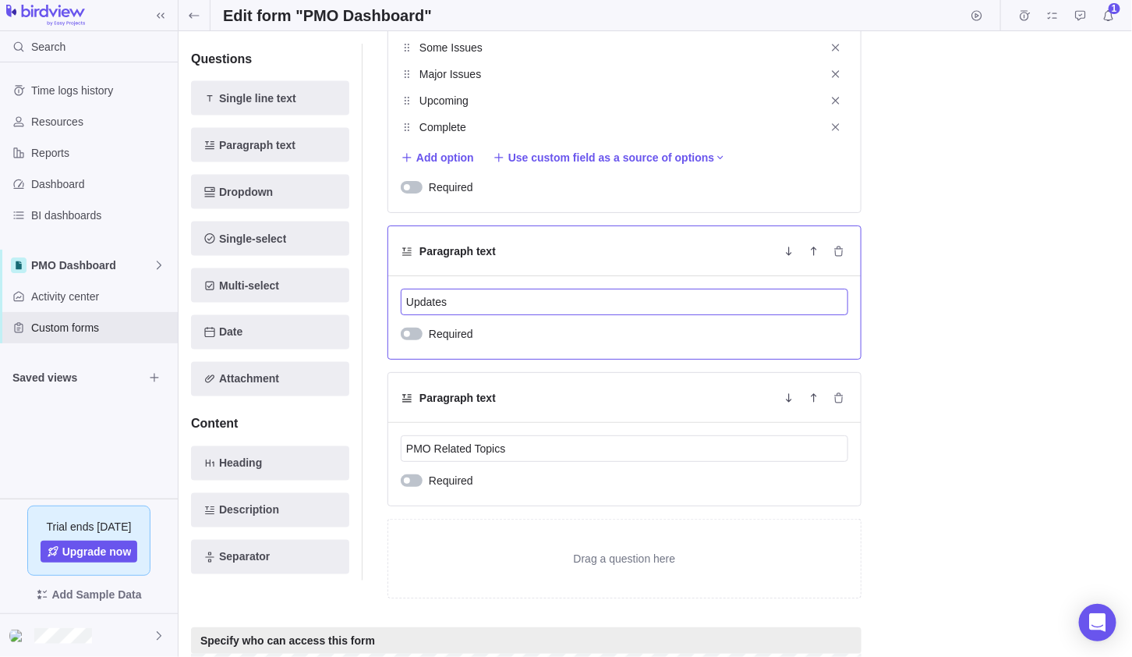
drag, startPoint x: 466, startPoint y: 303, endPoint x: 406, endPoint y: 301, distance: 60.1
click at [406, 301] on input "Updates" at bounding box center [625, 301] width 448 height 27
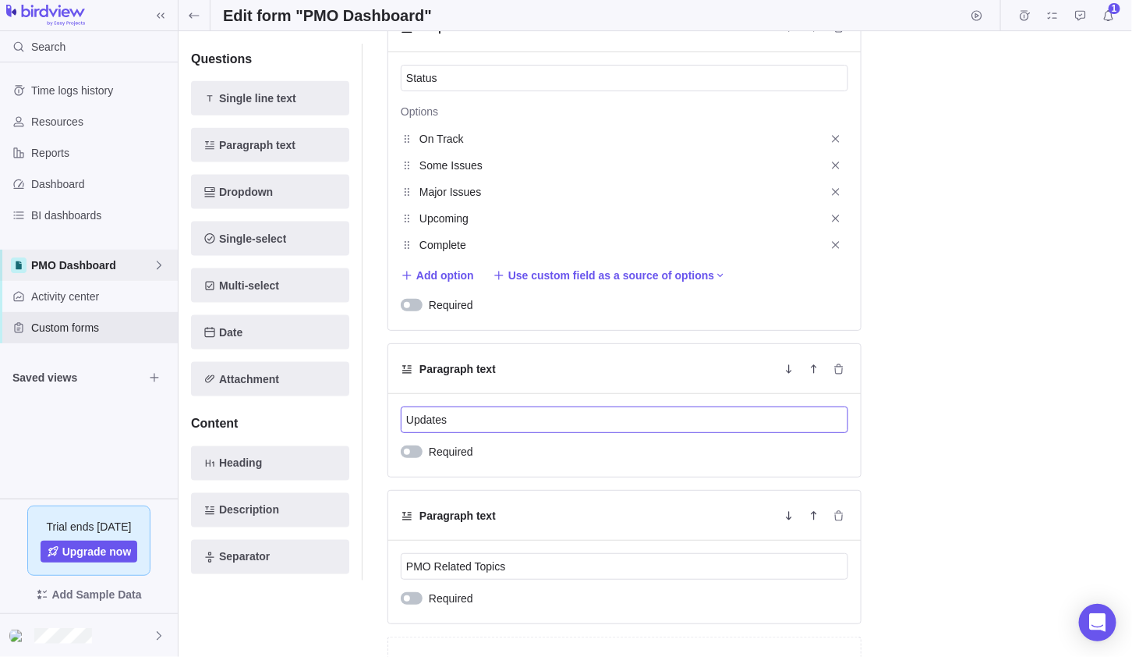
scroll to position [623, 0]
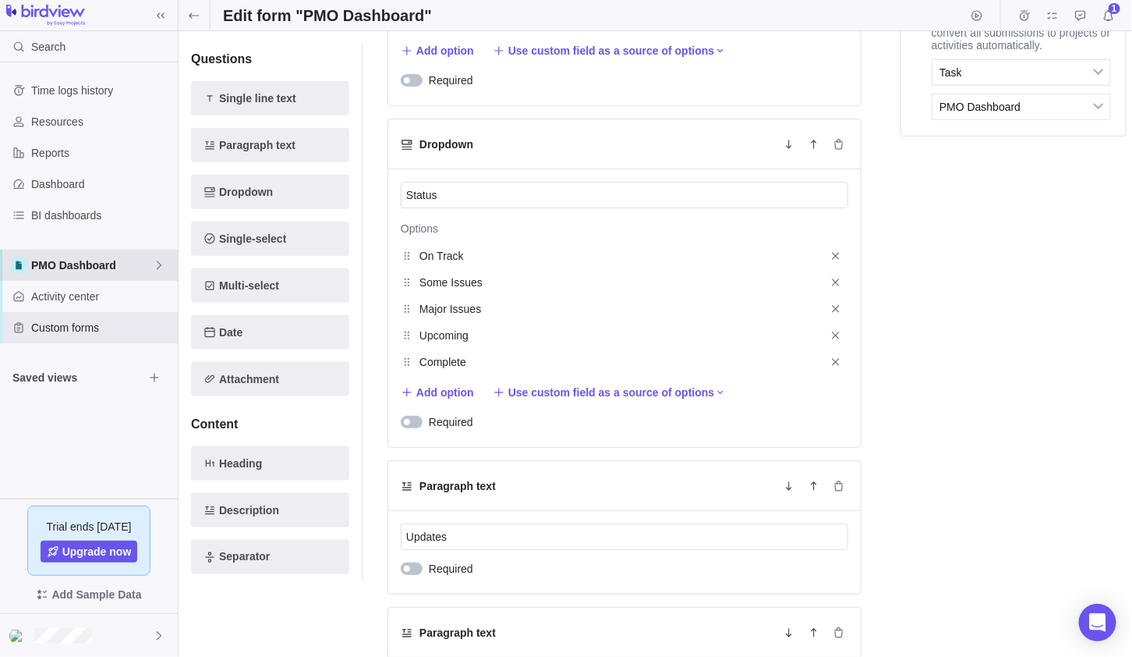
click at [159, 262] on icon at bounding box center [159, 265] width 12 height 12
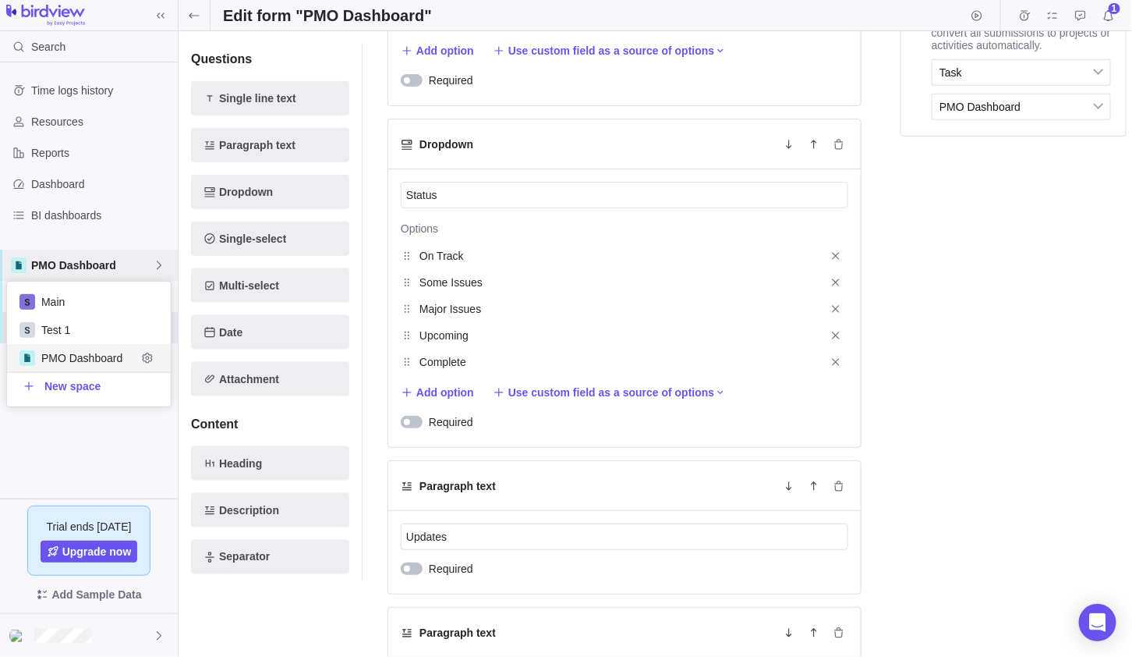
scroll to position [113, 152]
click at [146, 352] on icon "Edit space settings" at bounding box center [147, 357] width 10 height 10
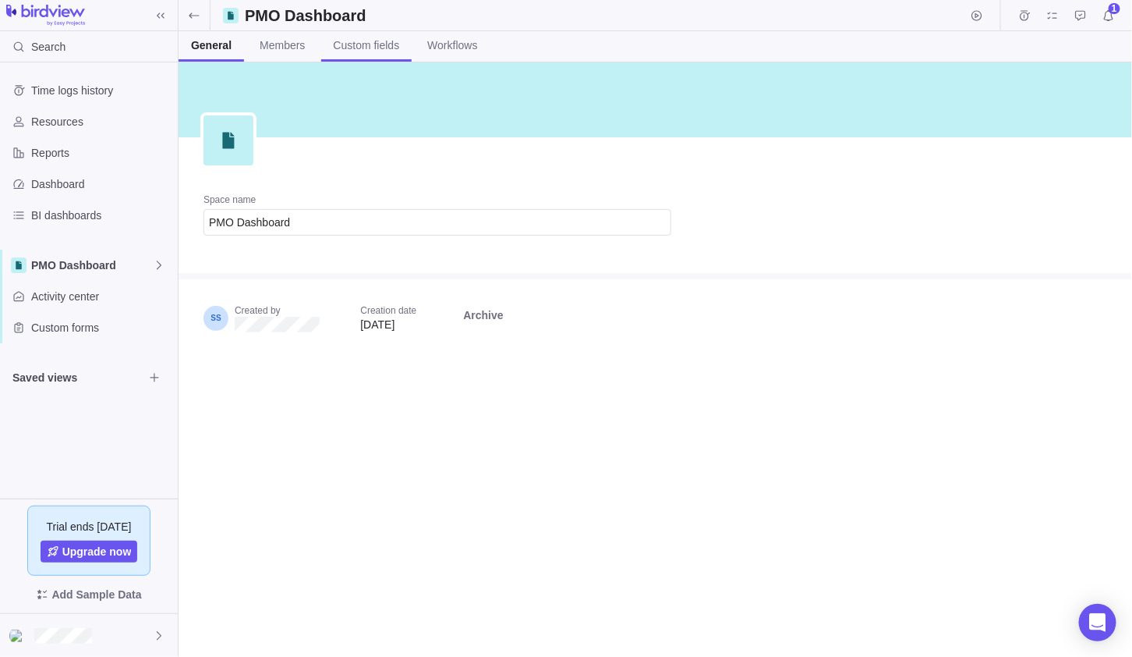
click at [353, 41] on span "Custom fields" at bounding box center [367, 45] width 66 height 16
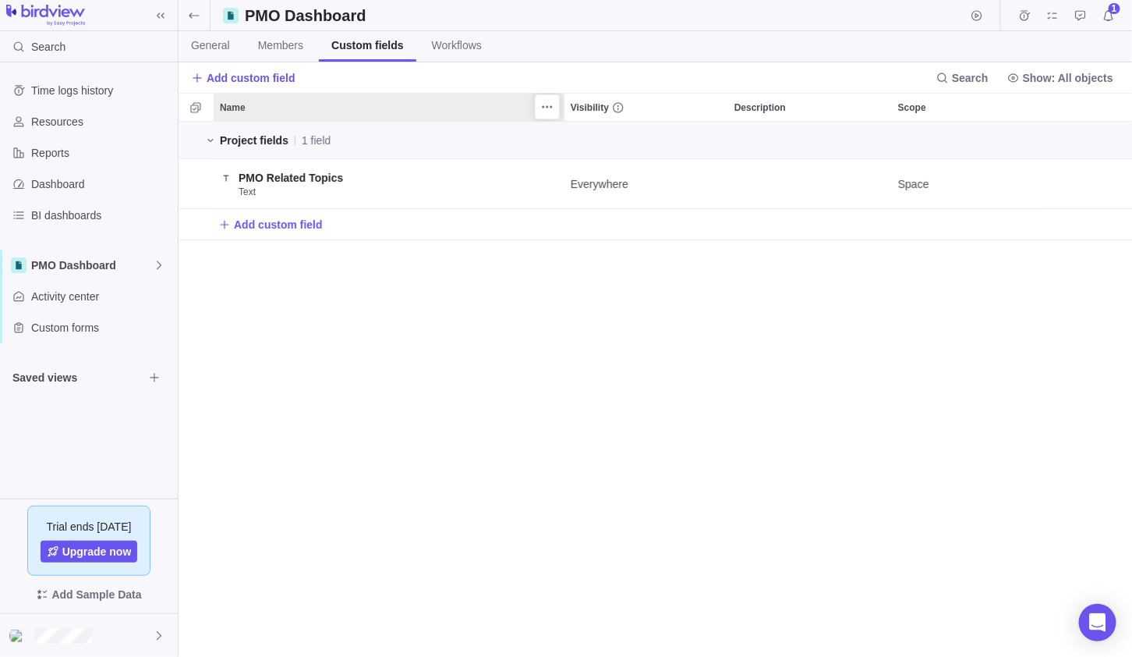
scroll to position [522, 943]
click at [270, 217] on span "Add custom field" at bounding box center [278, 225] width 89 height 16
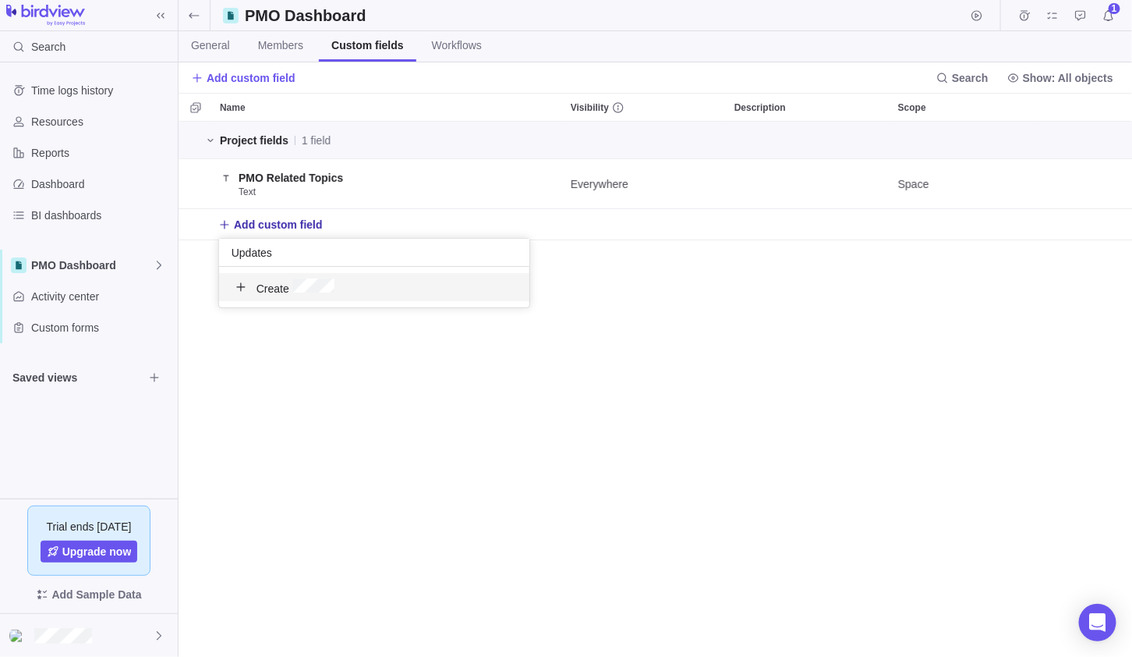
type input "Updates"
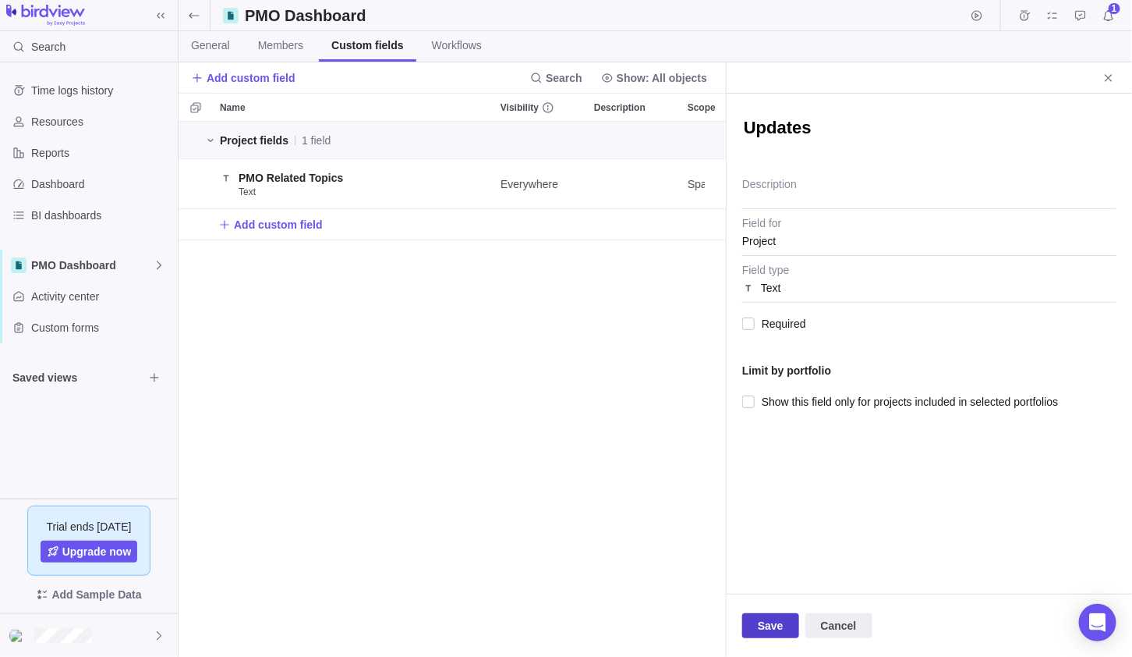
click at [777, 630] on span "Save" at bounding box center [771, 625] width 26 height 19
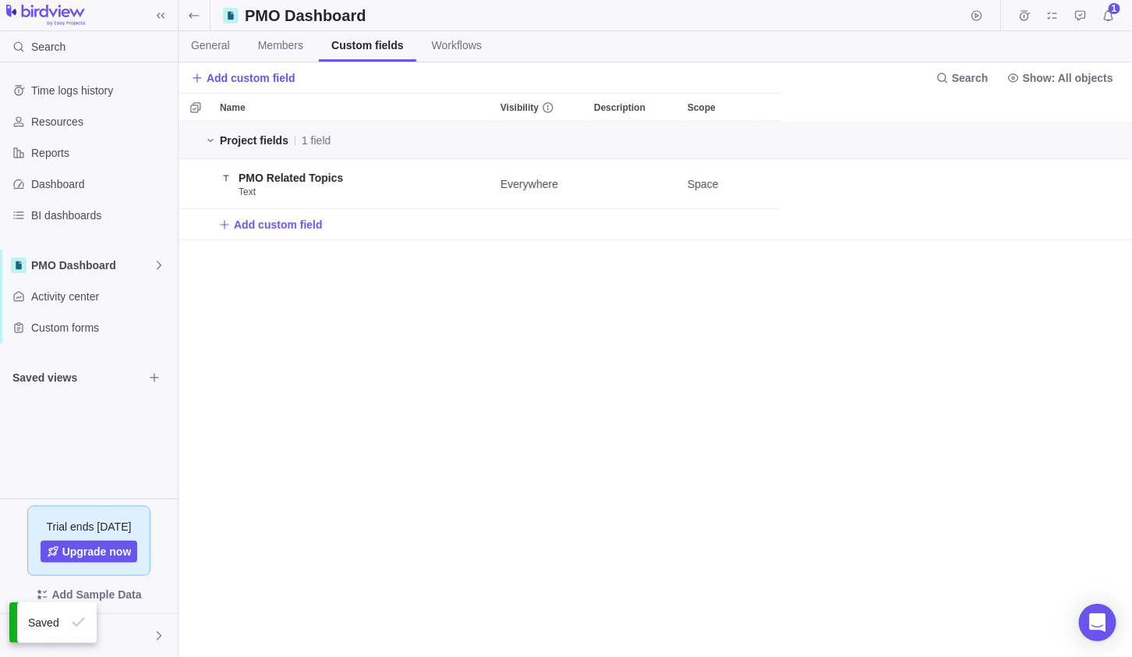
scroll to position [522, 943]
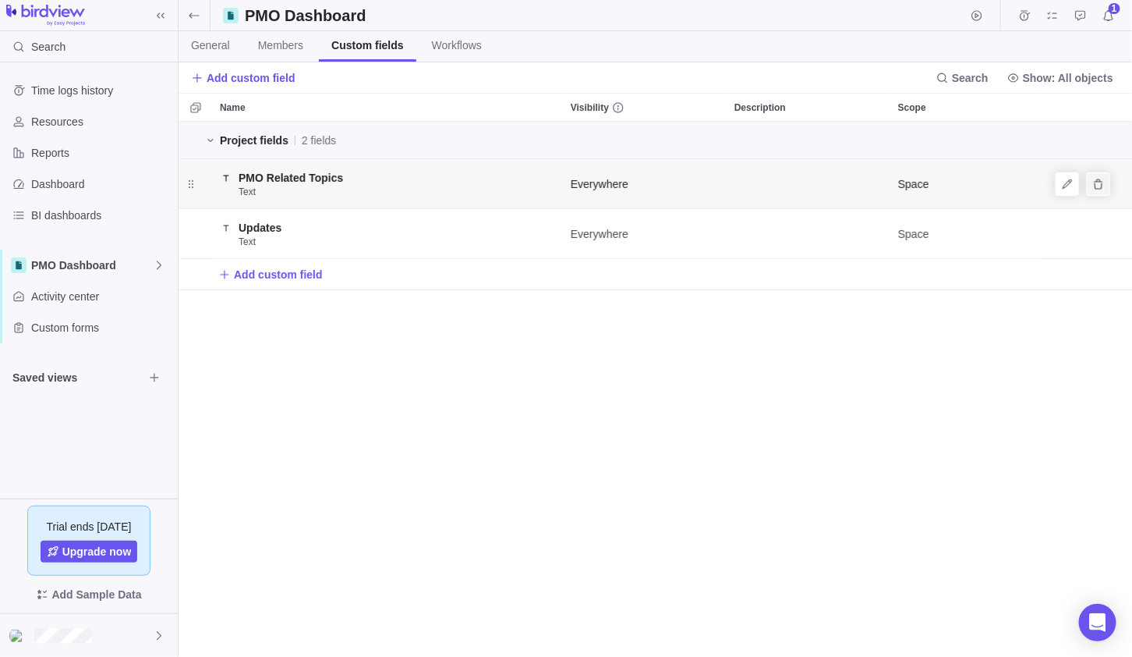
click at [1098, 184] on icon "Delete" at bounding box center [1098, 184] width 12 height 12
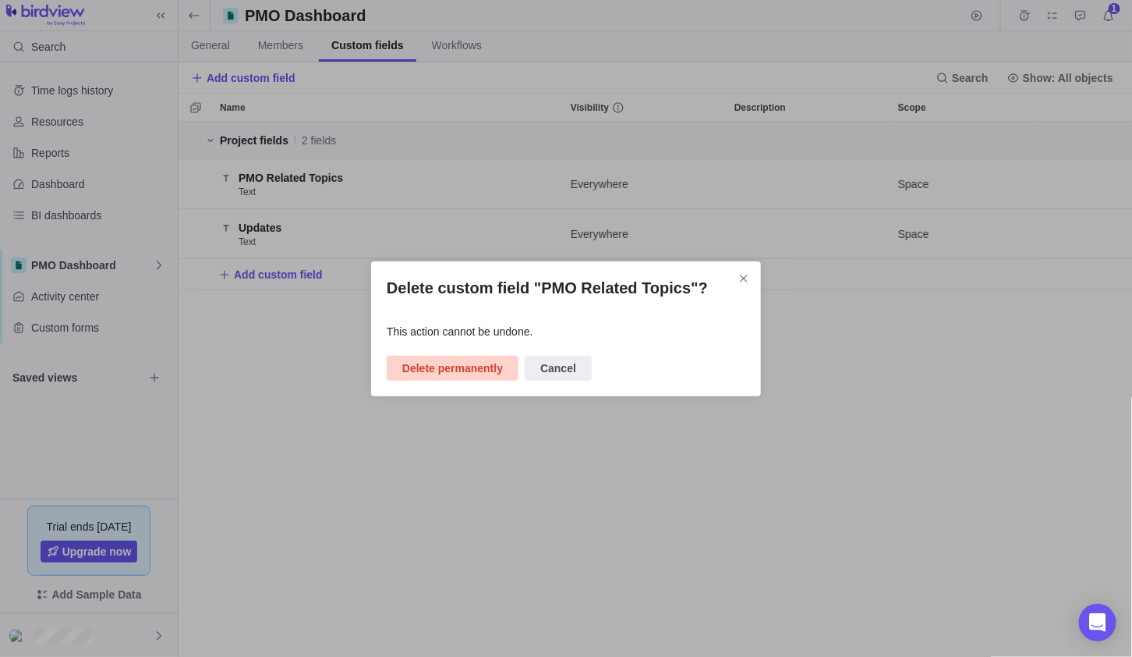
drag, startPoint x: 465, startPoint y: 377, endPoint x: 475, endPoint y: 377, distance: 9.4
click at [468, 377] on span "Delete permanently" at bounding box center [453, 368] width 132 height 25
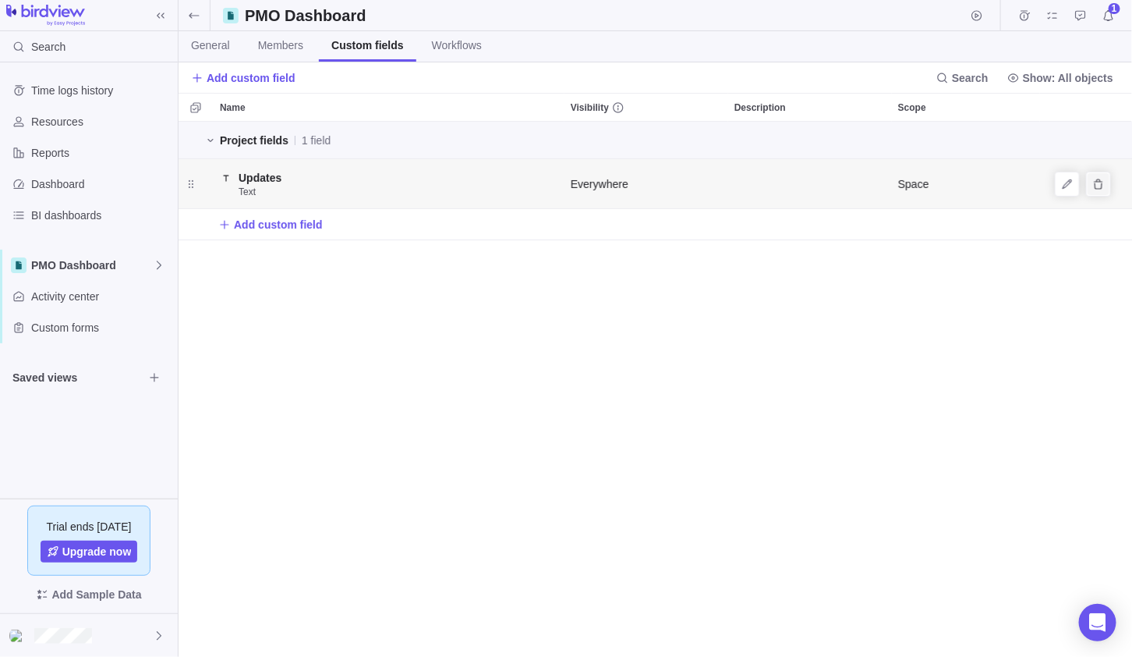
click at [1098, 185] on icon "Delete" at bounding box center [1098, 184] width 12 height 12
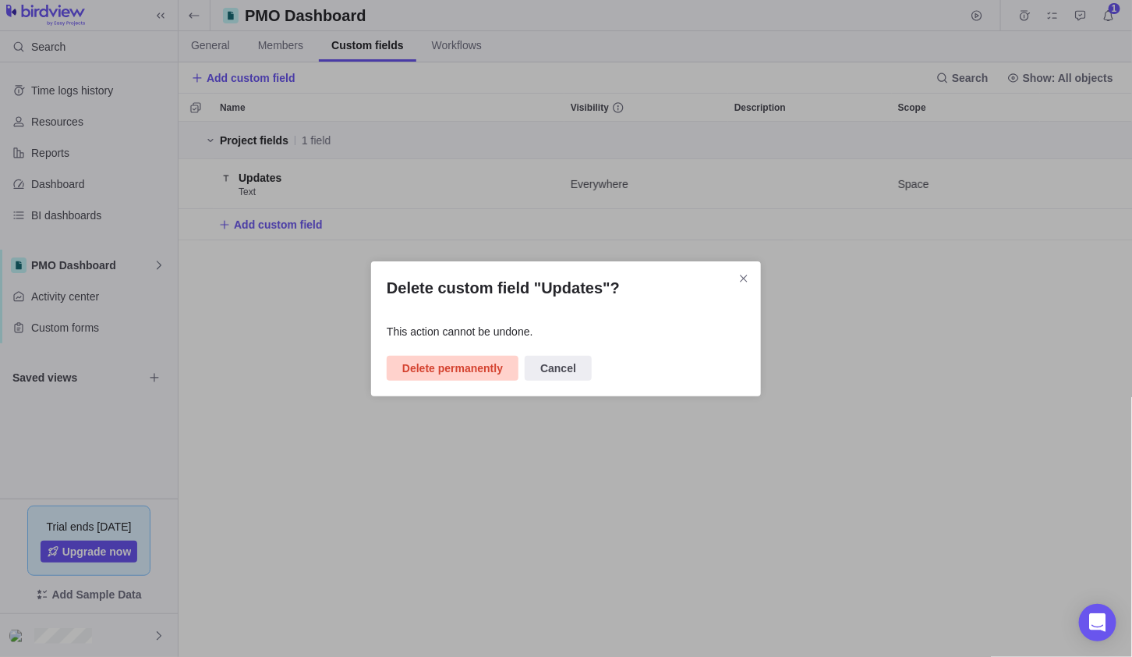
click at [445, 359] on span "Delete permanently" at bounding box center [452, 368] width 101 height 19
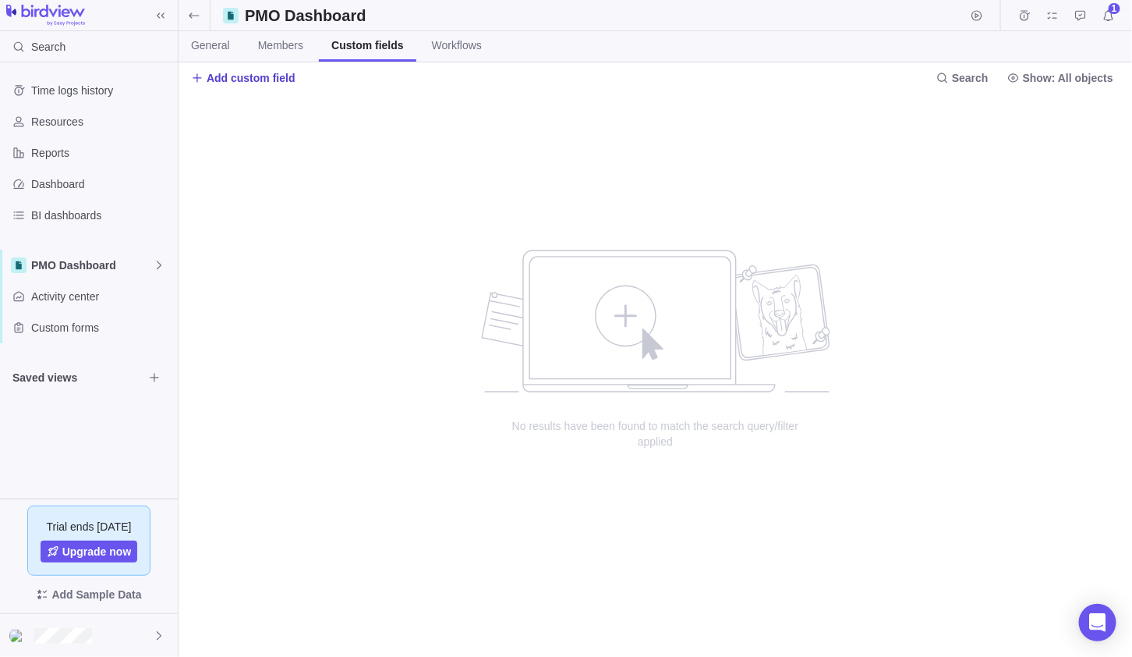
click at [255, 80] on span "Add custom field" at bounding box center [251, 78] width 89 height 16
click at [332, 143] on div "Create custom field" at bounding box center [347, 140] width 310 height 28
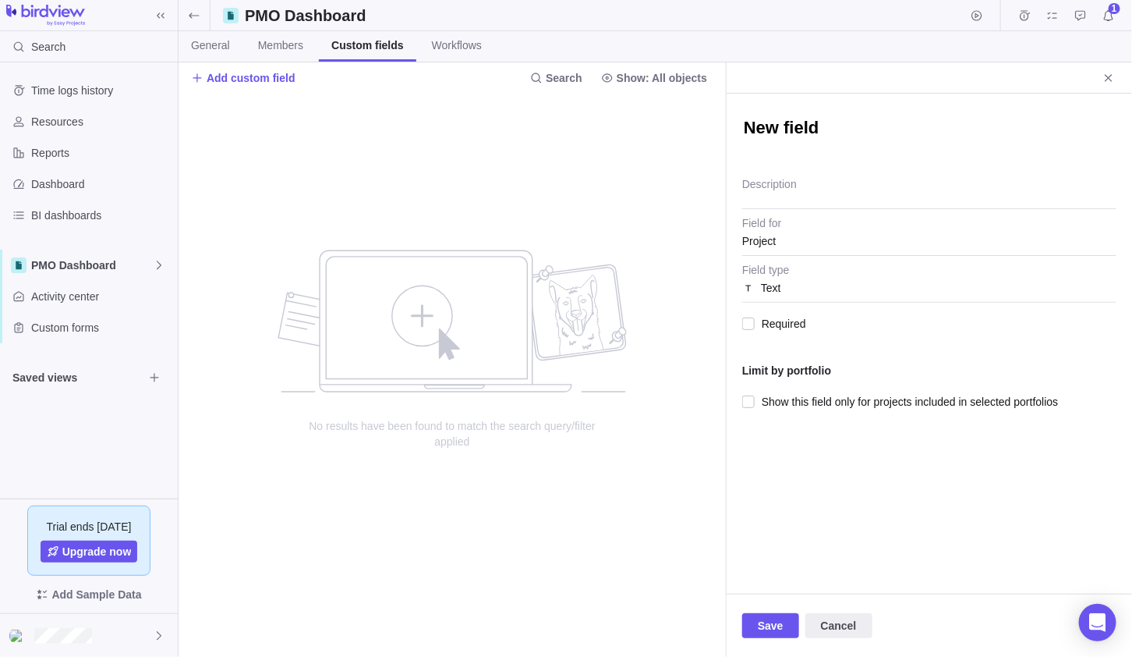
type textarea "x"
type textarea "T"
type textarea "x"
type textarea "Ta"
type textarea "x"
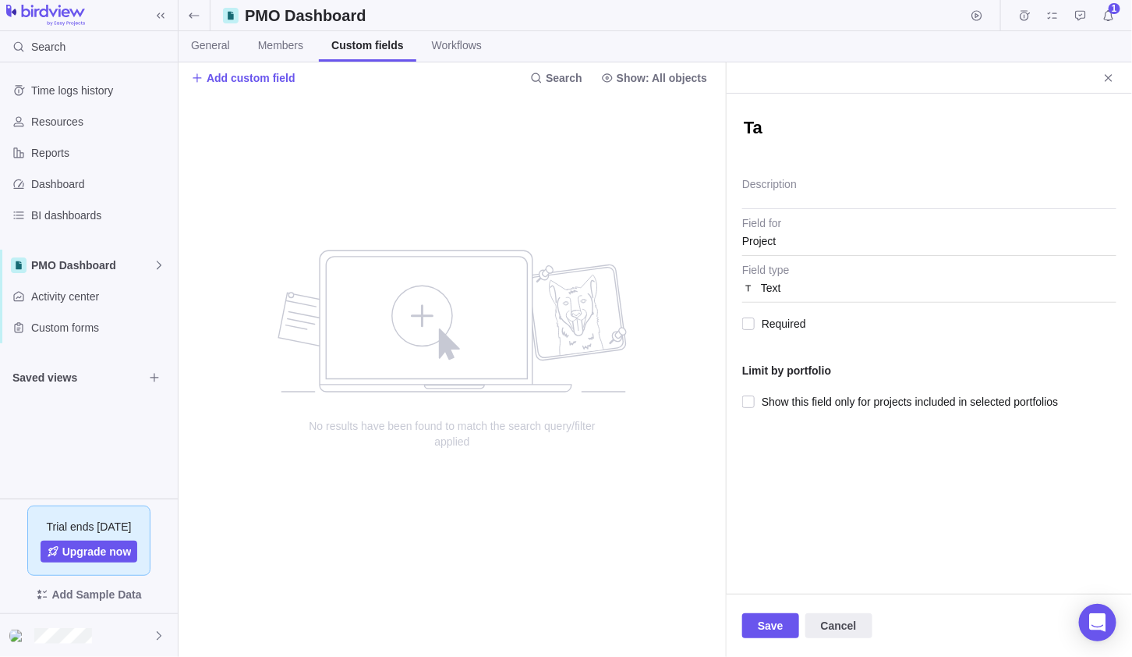
type textarea "Tas"
type textarea "x"
type textarea "Ta"
type textarea "x"
type textarea "T"
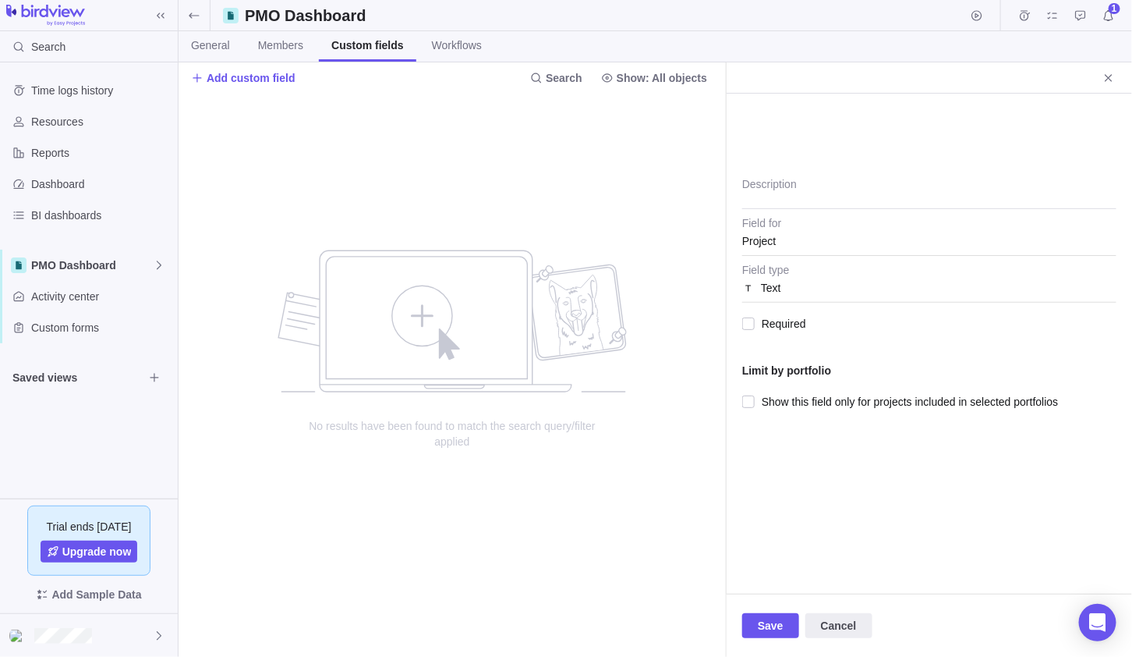
type textarea "x"
type textarea "U"
type textarea "x"
type textarea "Up"
type textarea "x"
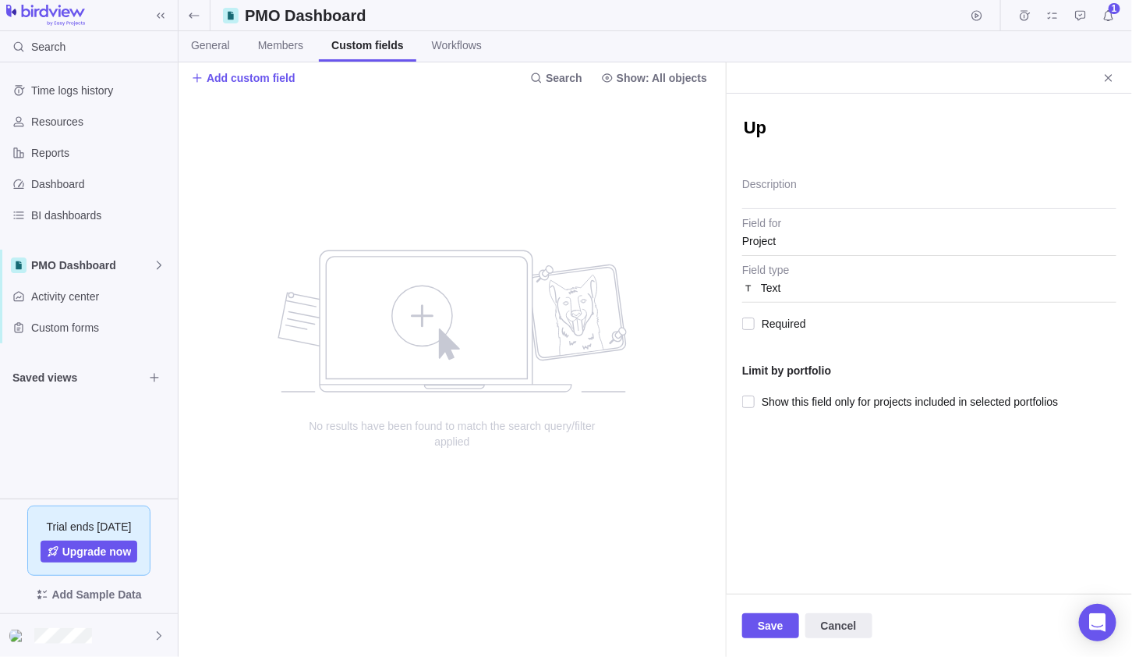
type textarea "Upd"
type textarea "x"
type textarea "Upda"
type textarea "x"
type textarea "Updat"
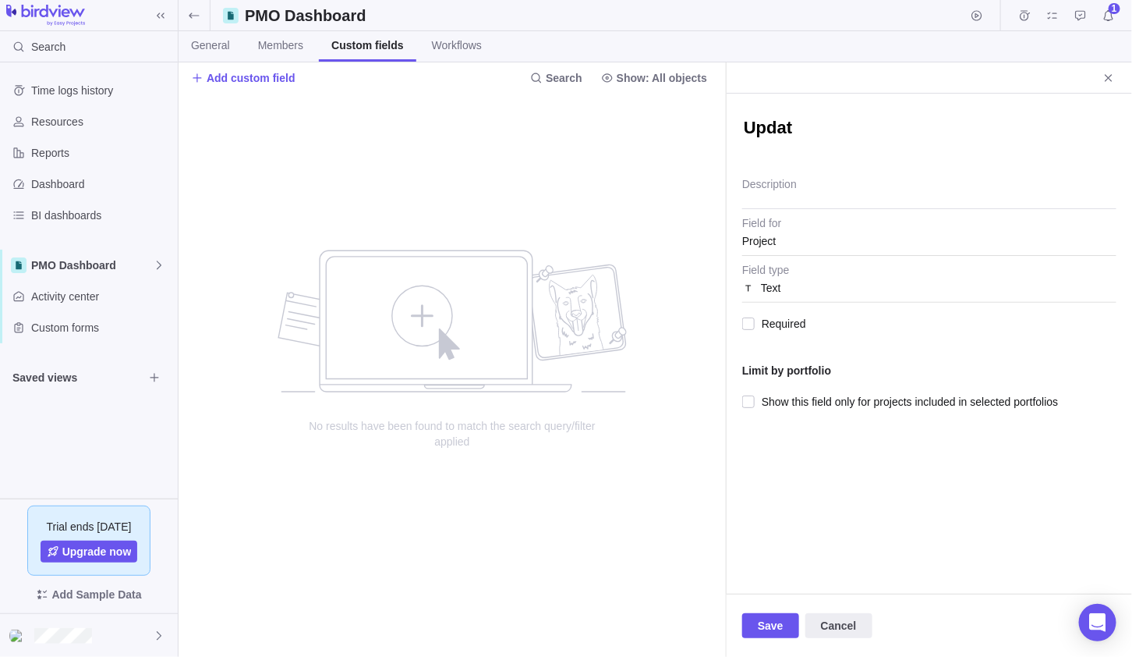
type textarea "x"
type textarea "Update"
type textarea "x"
click at [777, 249] on div "Project" at bounding box center [929, 241] width 374 height 28
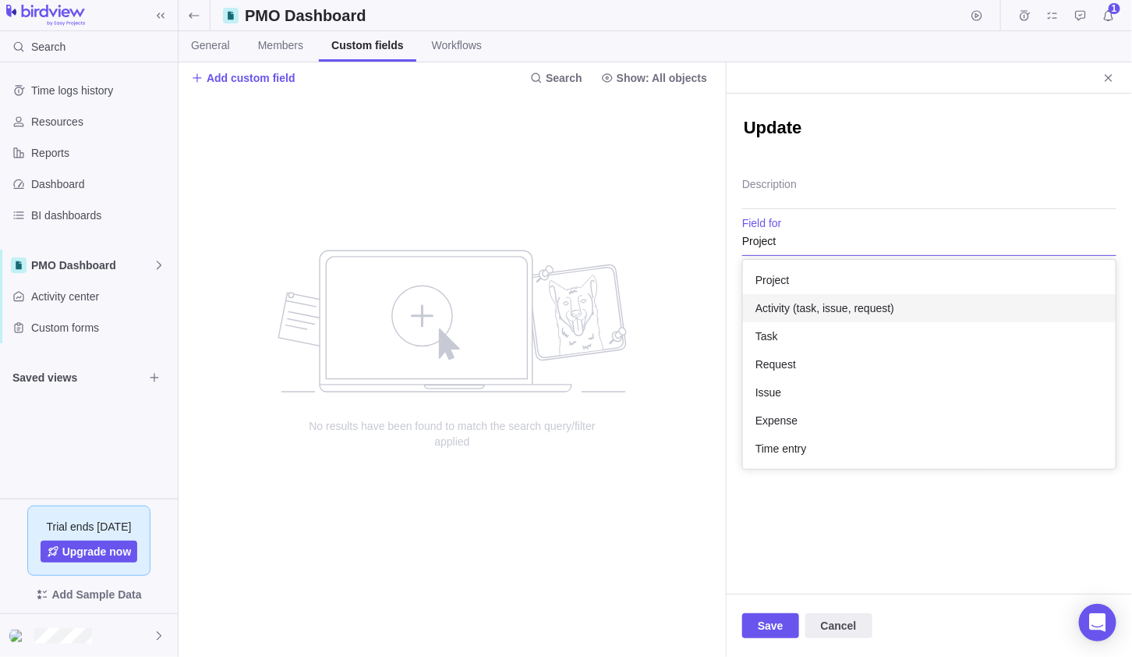
click at [796, 309] on span "Activity (task, issue, request)" at bounding box center [825, 308] width 139 height 16
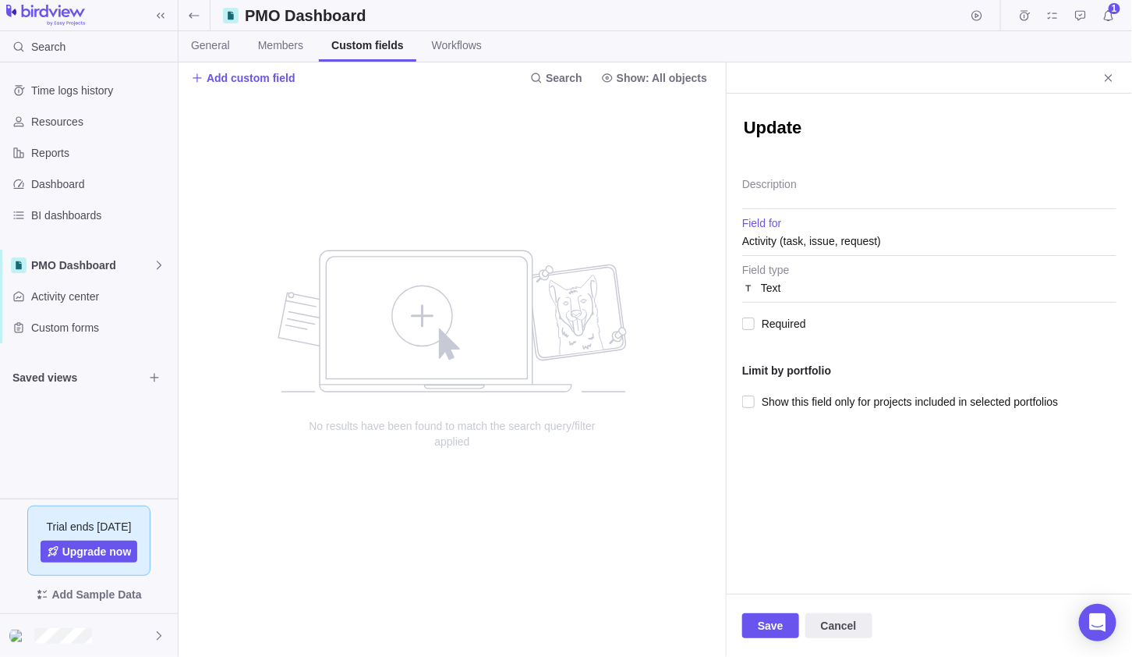
click at [806, 247] on span "Activity (task, issue, request)" at bounding box center [811, 241] width 139 height 28
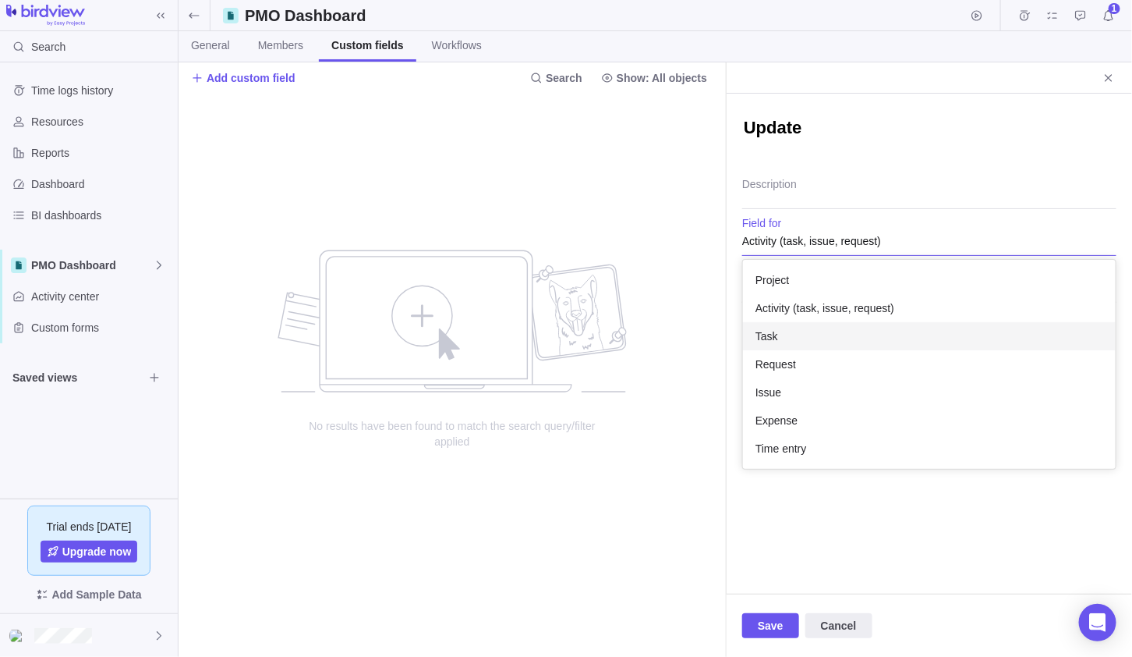
click at [779, 344] on div "Task" at bounding box center [929, 336] width 373 height 28
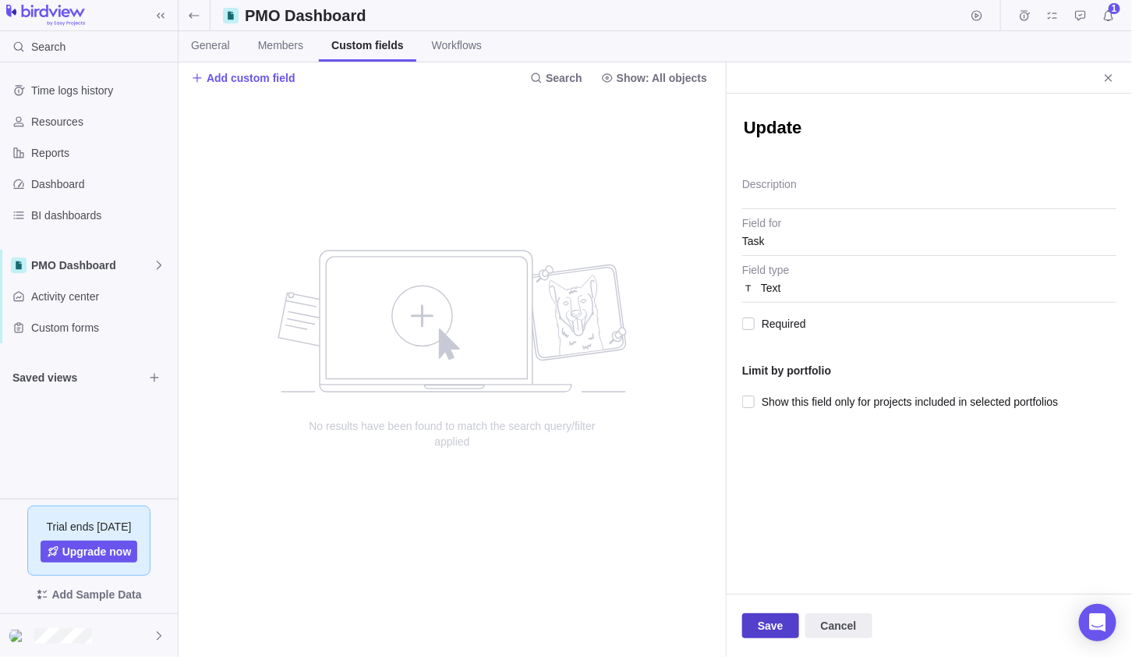
click at [784, 621] on span "Save" at bounding box center [770, 625] width 57 height 25
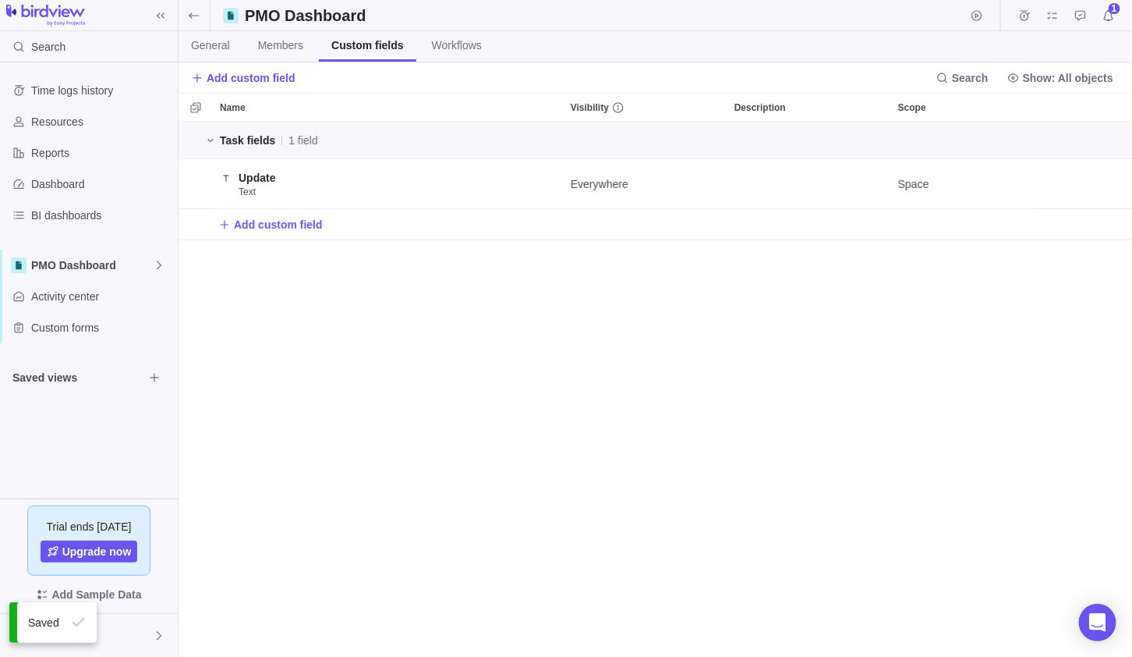
scroll to position [522, 943]
click at [271, 221] on span "Add custom field" at bounding box center [278, 225] width 89 height 16
type input "PMO Related Topics"
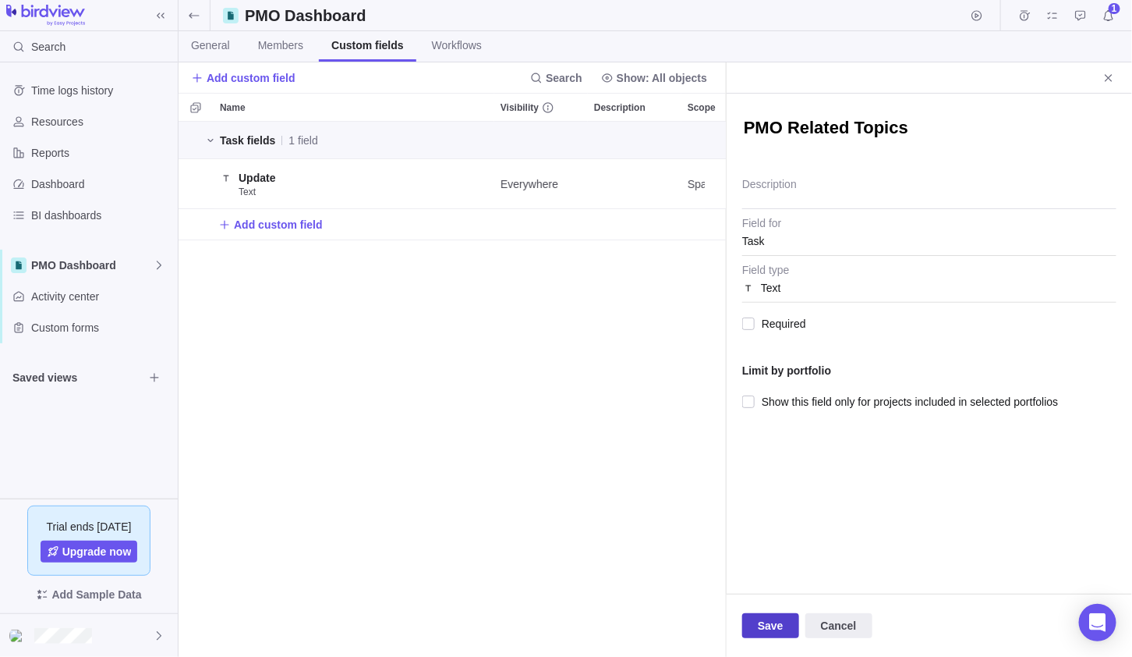
type textarea "x"
click at [784, 633] on span "Save" at bounding box center [770, 625] width 57 height 25
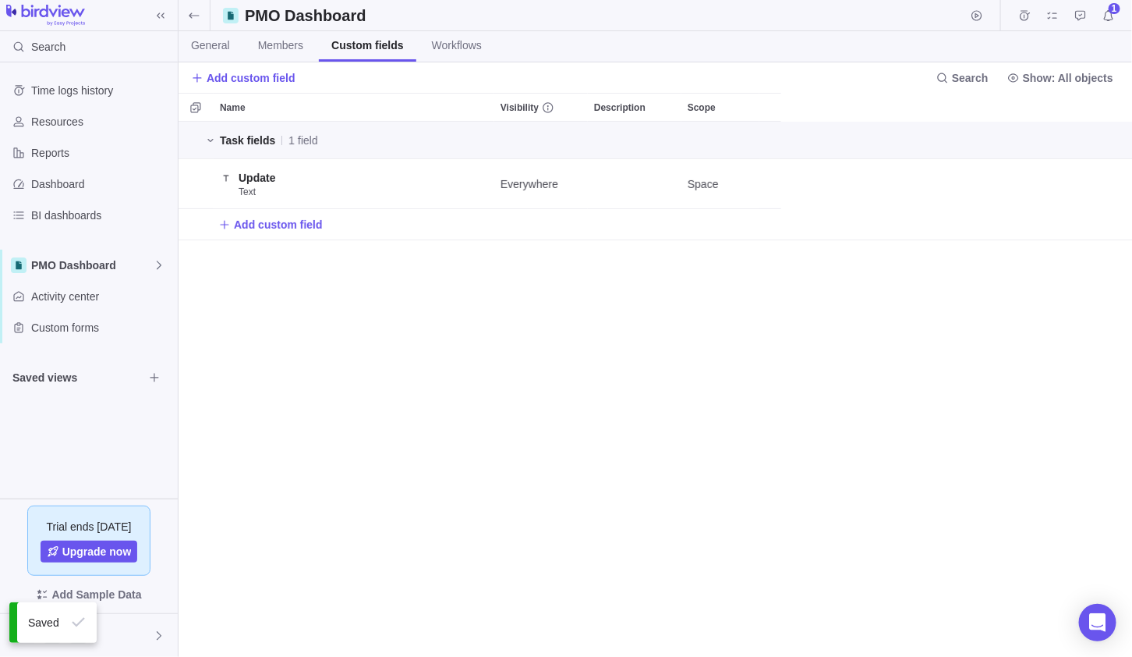
scroll to position [522, 943]
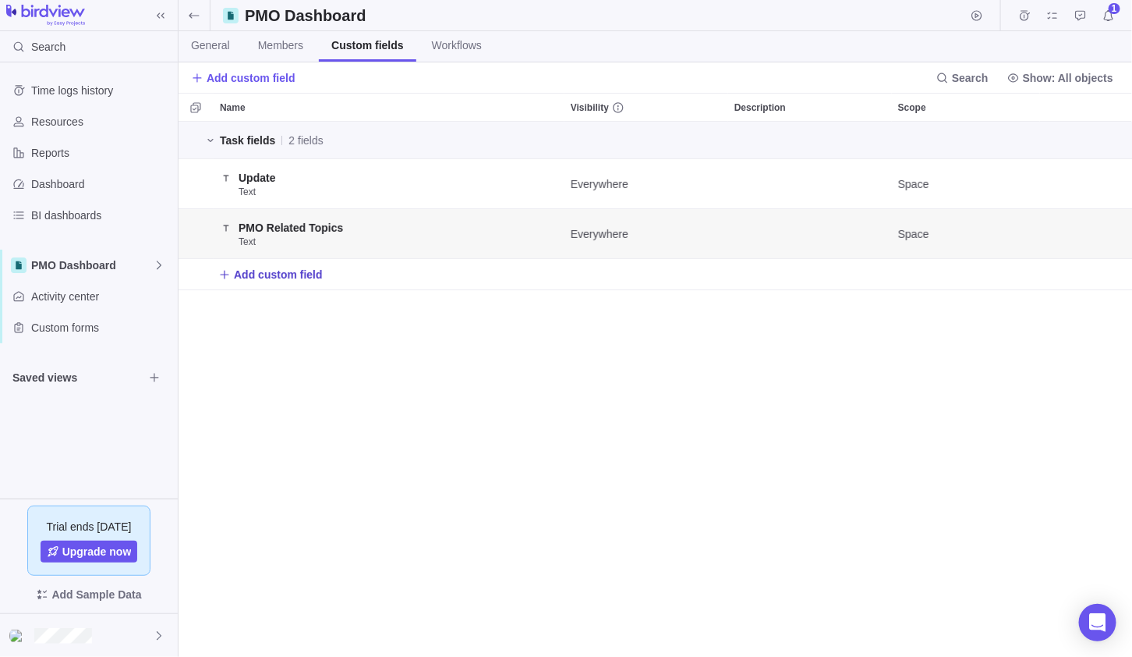
click at [273, 272] on span "Add custom field" at bounding box center [278, 275] width 89 height 16
click at [444, 425] on div "Name Visibility Description Scope Task fields 2 fields Update Text Everywhere S…" at bounding box center [656, 375] width 954 height 564
click at [80, 324] on span "Custom forms" at bounding box center [101, 328] width 140 height 16
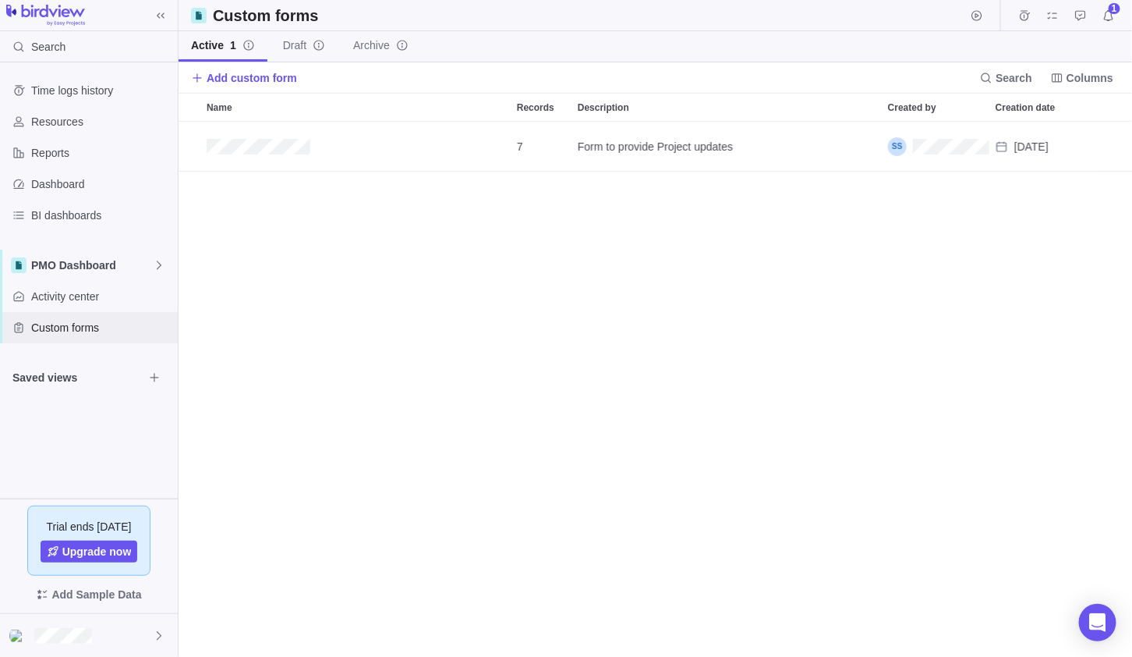
scroll to position [522, 943]
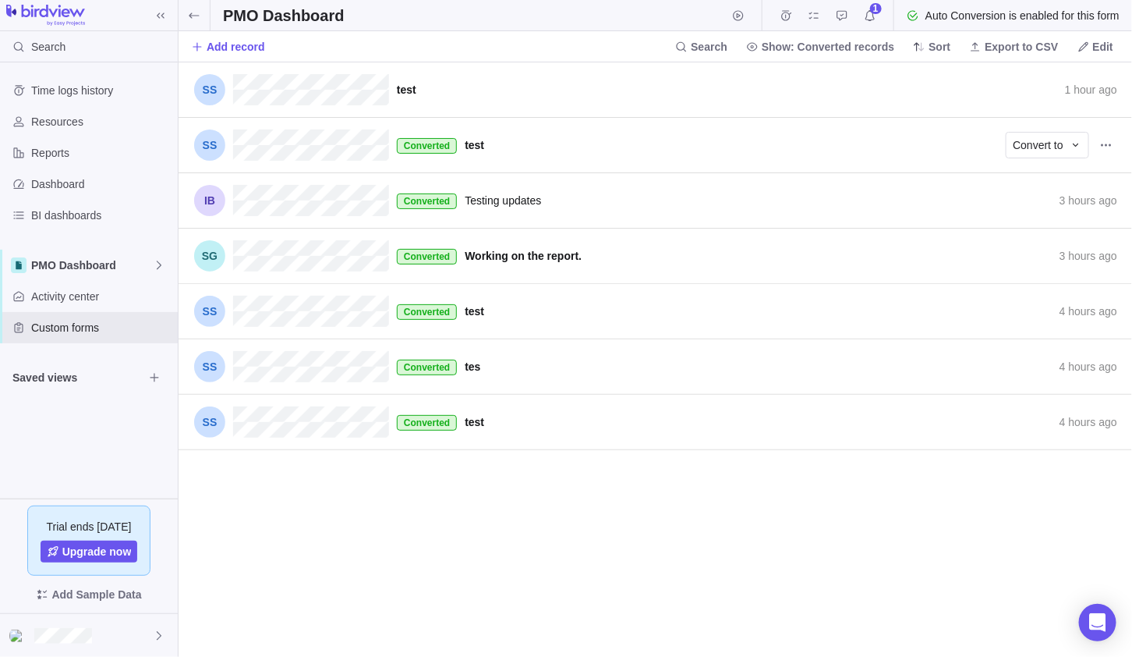
scroll to position [571, 943]
click at [1104, 40] on span "Edit" at bounding box center [1103, 47] width 20 height 16
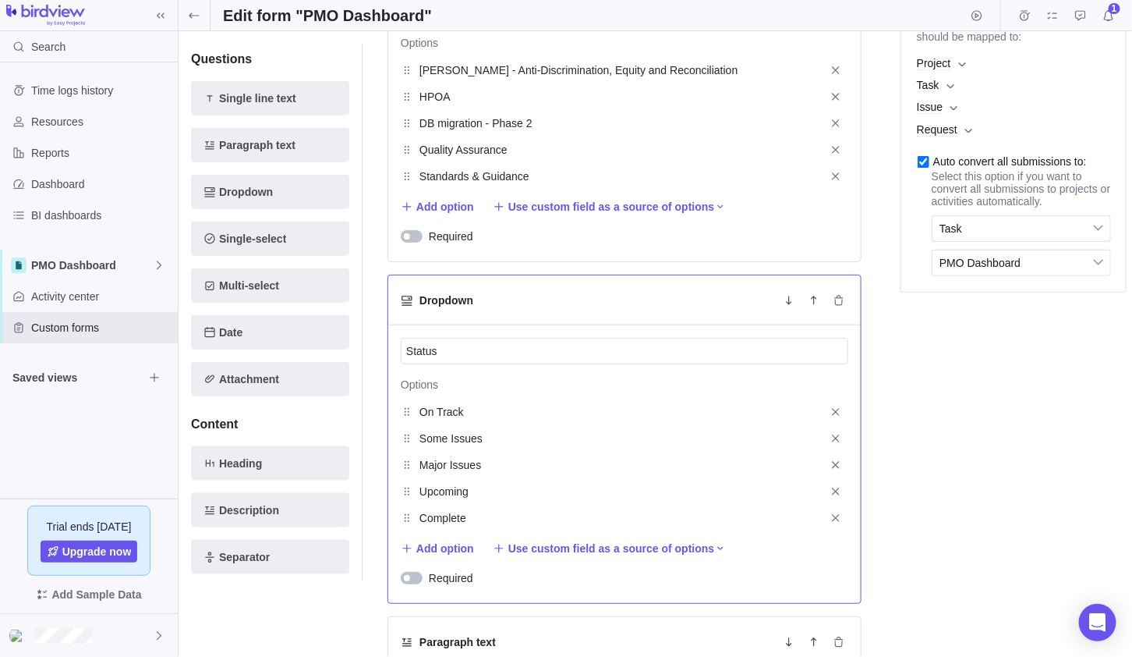
scroll to position [468, 0]
click at [671, 546] on span "Use custom field as a source of options" at bounding box center [611, 548] width 207 height 16
click at [671, 546] on div "Save changes Discard changes Duplicate this form Archive Delete Draft Active Pr…" at bounding box center [656, 343] width 954 height 625
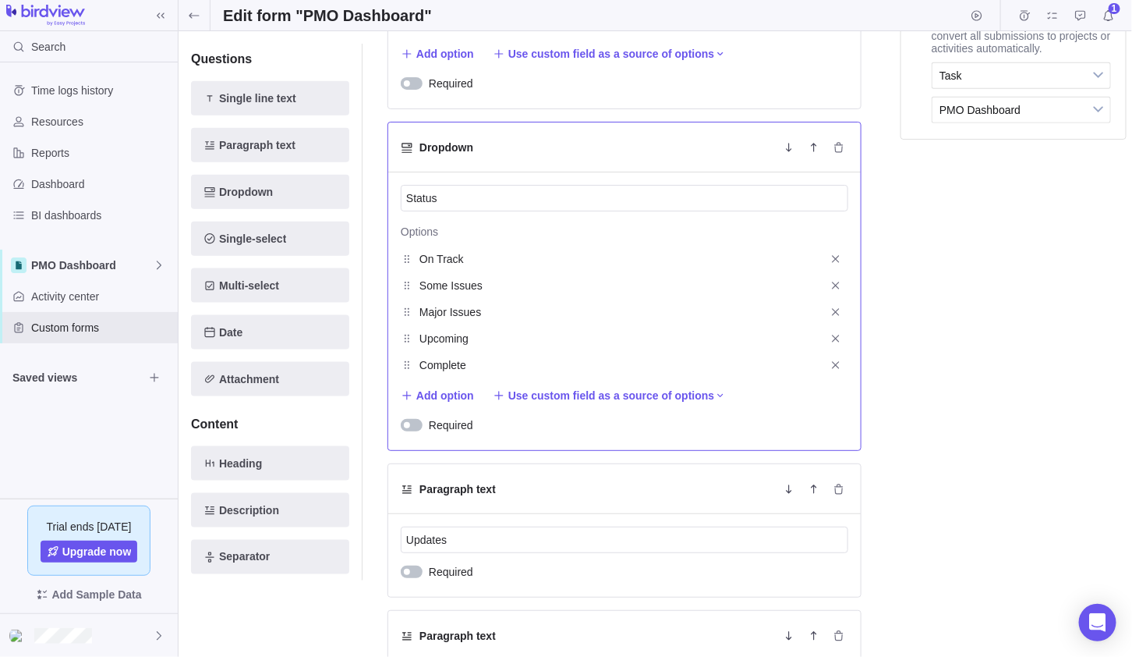
scroll to position [623, 0]
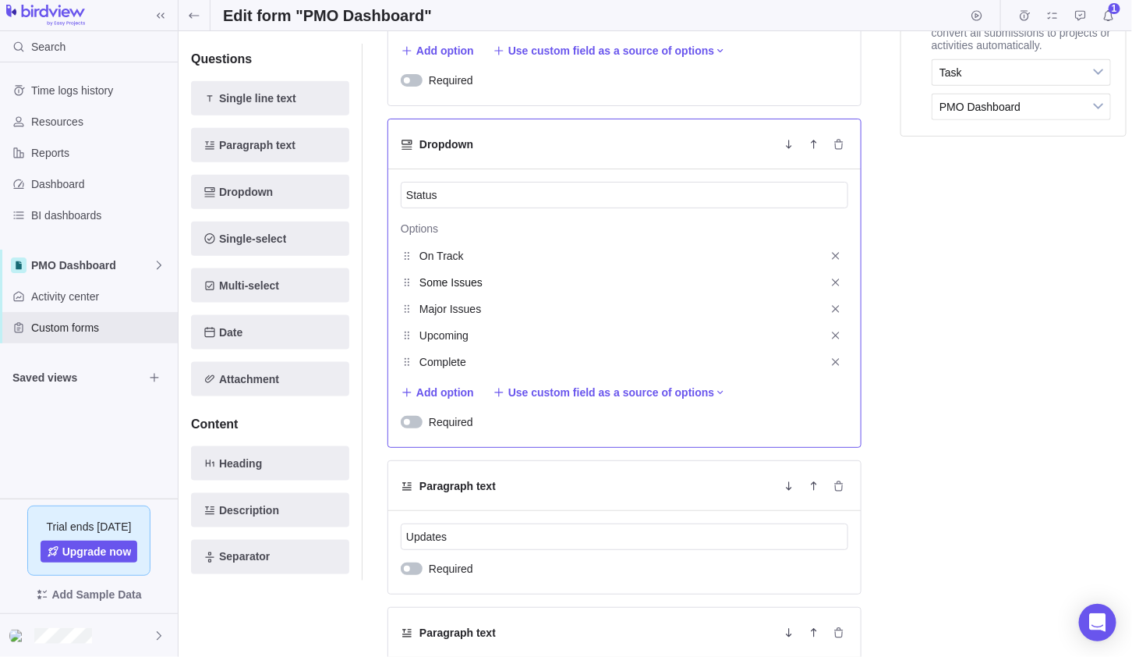
click at [479, 273] on input "Some Issues" at bounding box center [617, 282] width 397 height 19
click at [154, 264] on icon at bounding box center [159, 265] width 12 height 12
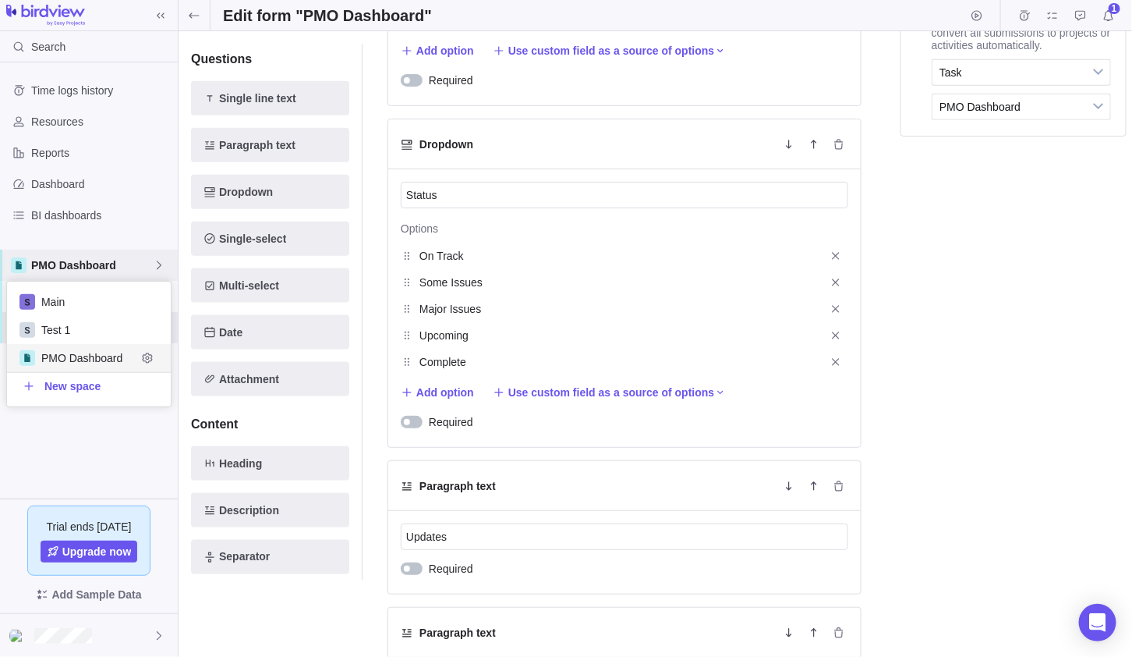
scroll to position [113, 152]
click at [145, 353] on icon "Edit space settings" at bounding box center [147, 357] width 10 height 10
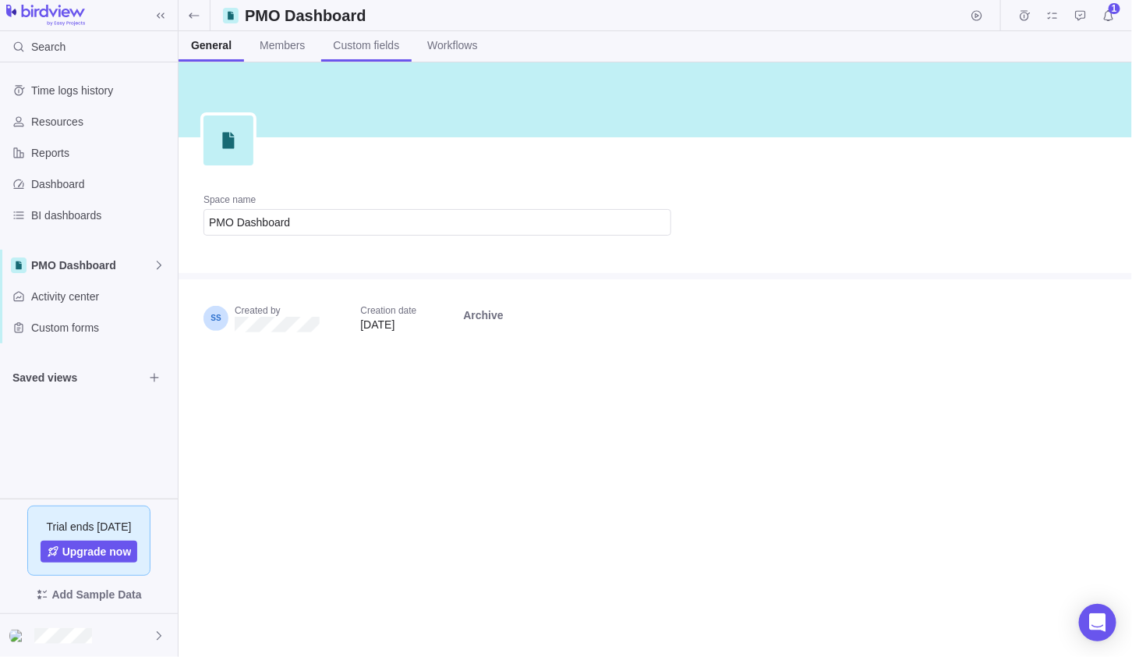
click at [360, 50] on span "Custom fields" at bounding box center [367, 45] width 66 height 16
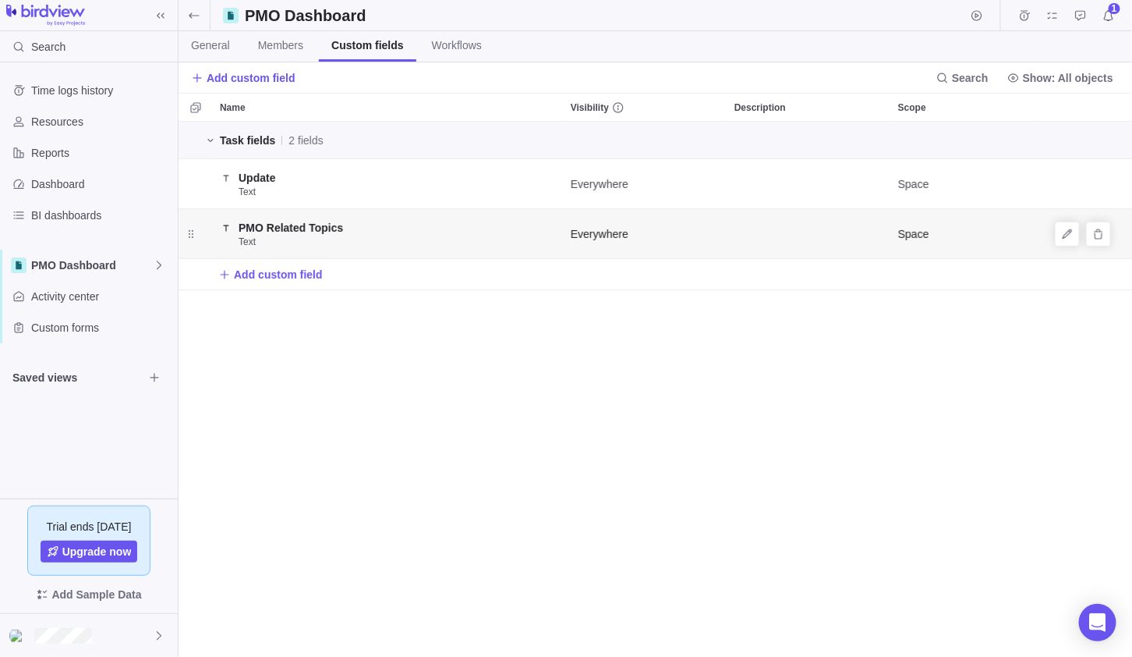
scroll to position [522, 943]
click at [265, 269] on span "Add custom field" at bounding box center [278, 275] width 89 height 16
type input "Status"
click at [373, 342] on div "Create" at bounding box center [374, 337] width 310 height 28
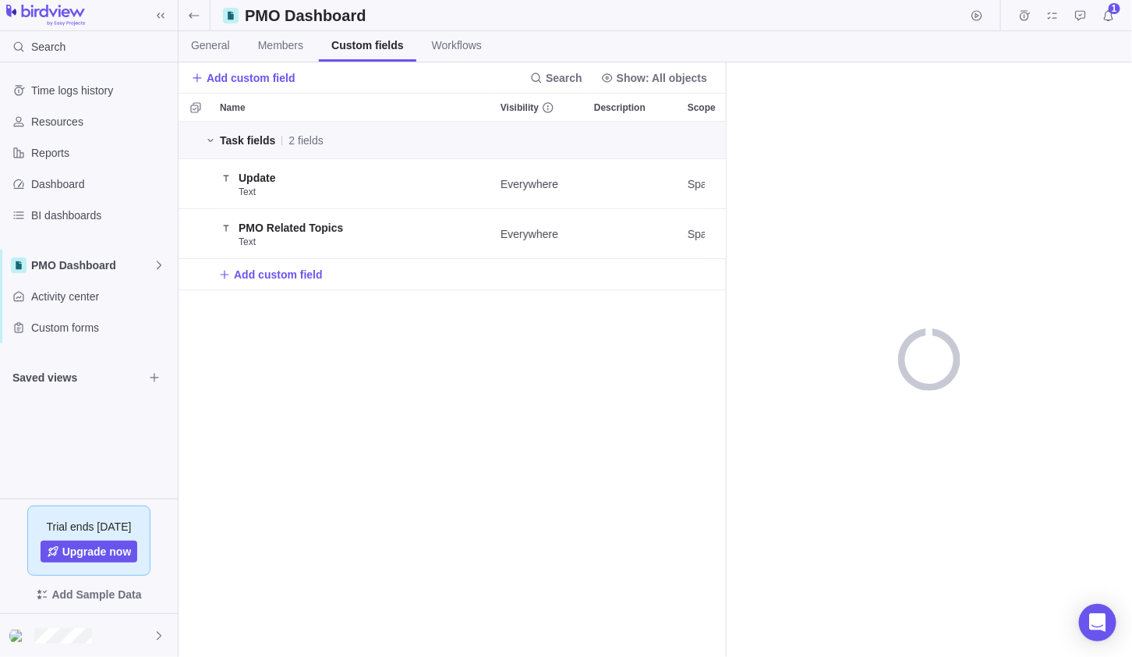
scroll to position [522, 536]
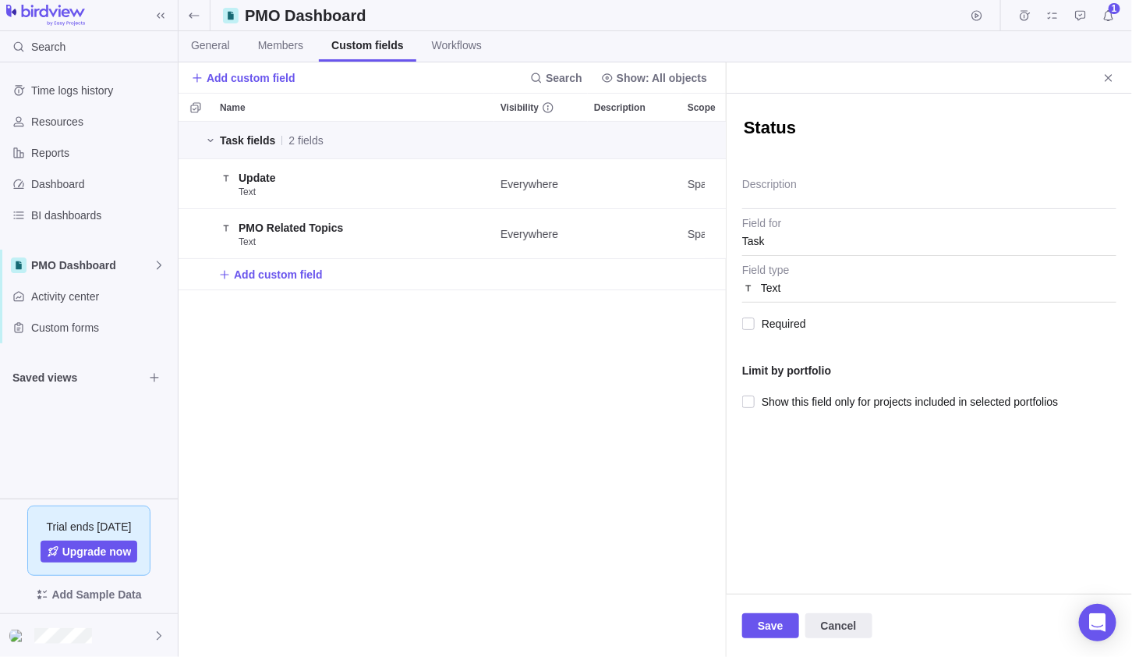
type textarea "x"
click at [797, 289] on div "Text" at bounding box center [929, 288] width 374 height 28
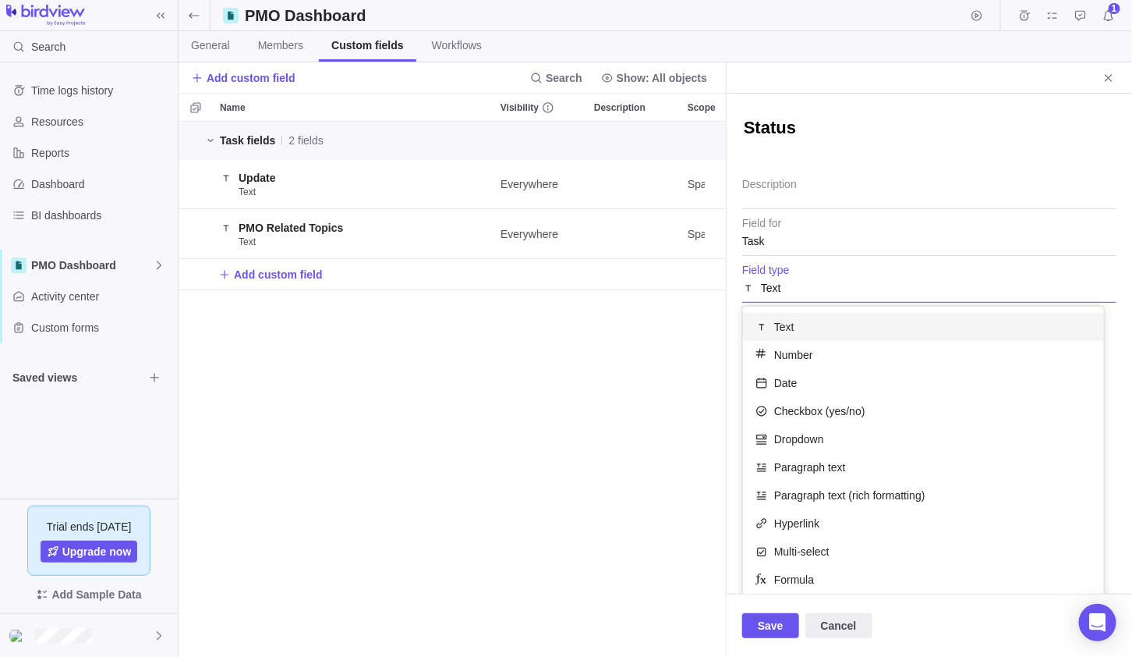
scroll to position [32, 0]
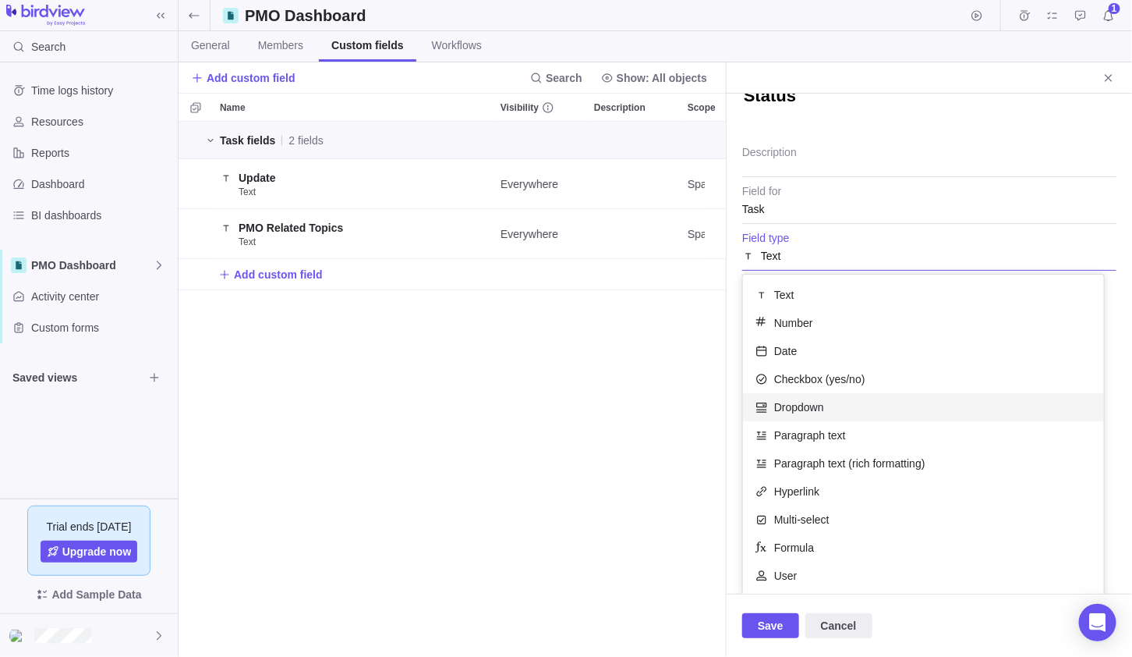
click at [844, 402] on div "Dropdown" at bounding box center [923, 407] width 361 height 28
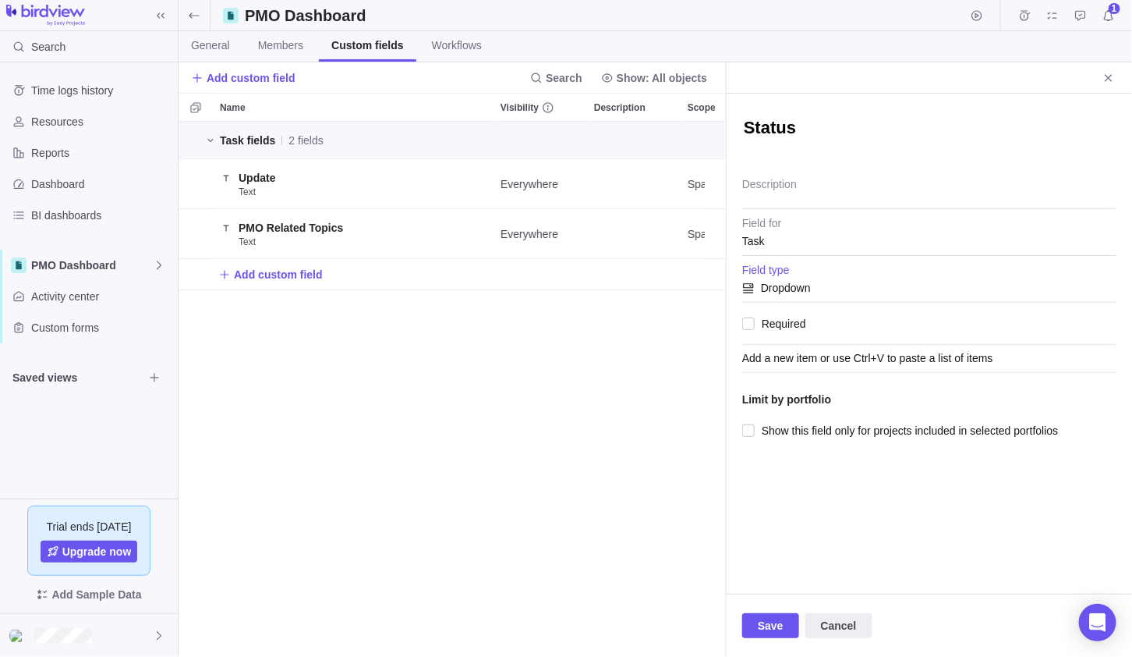
click at [795, 356] on div "Add a new item or use Ctrl+V to paste a list of items" at bounding box center [929, 359] width 374 height 28
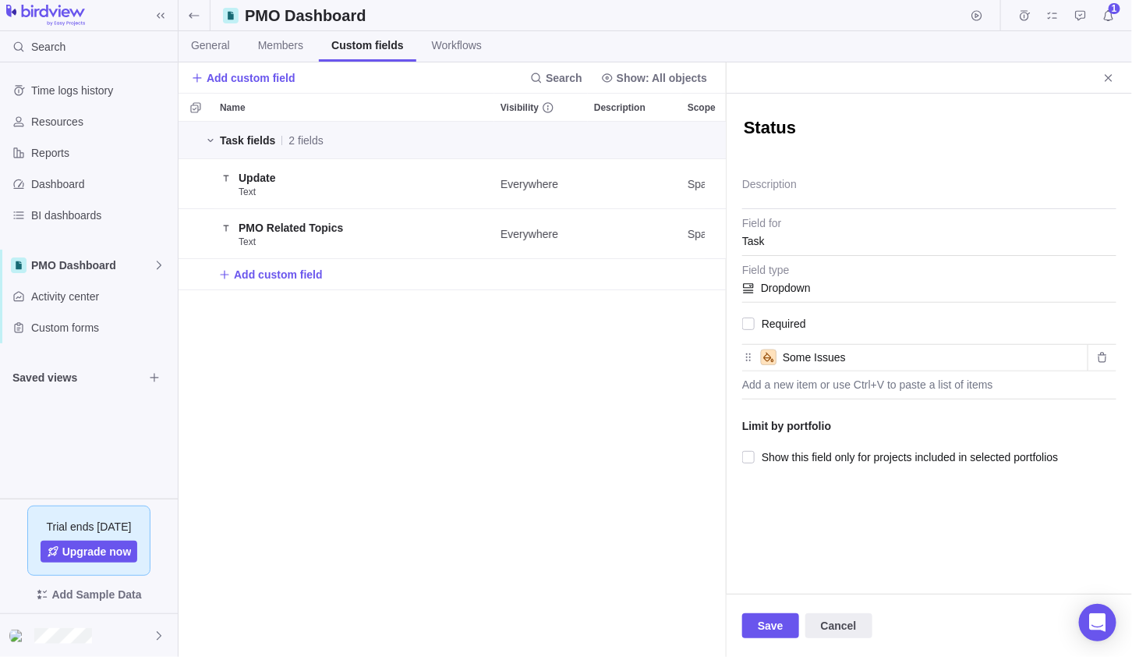
type input "Some Issues"
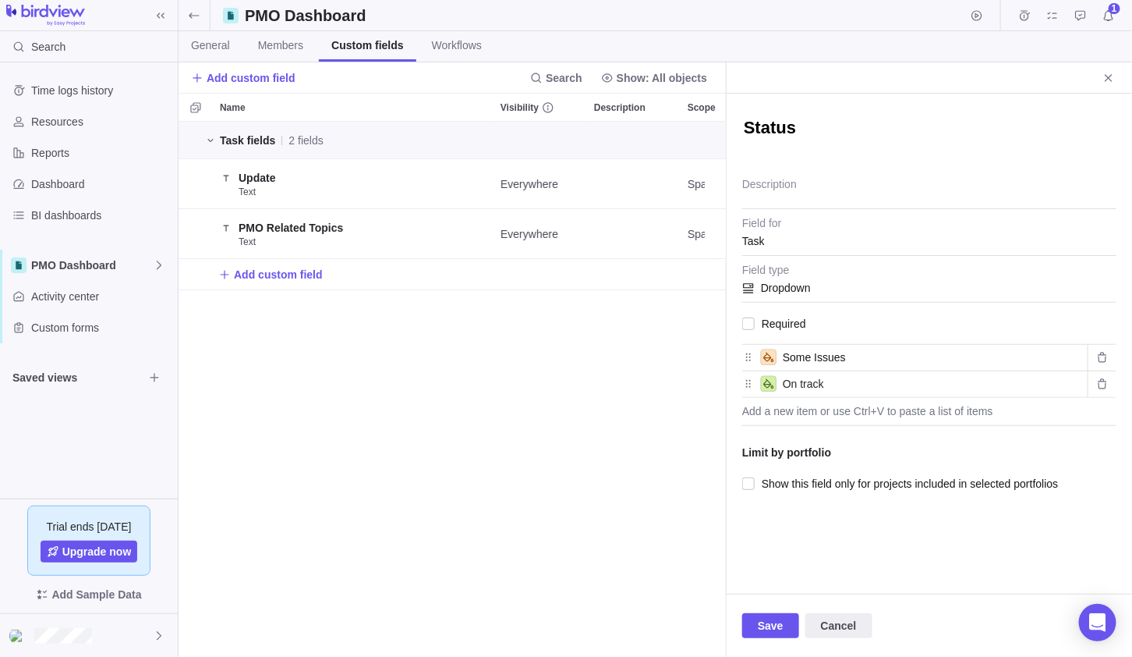
type input "On track"
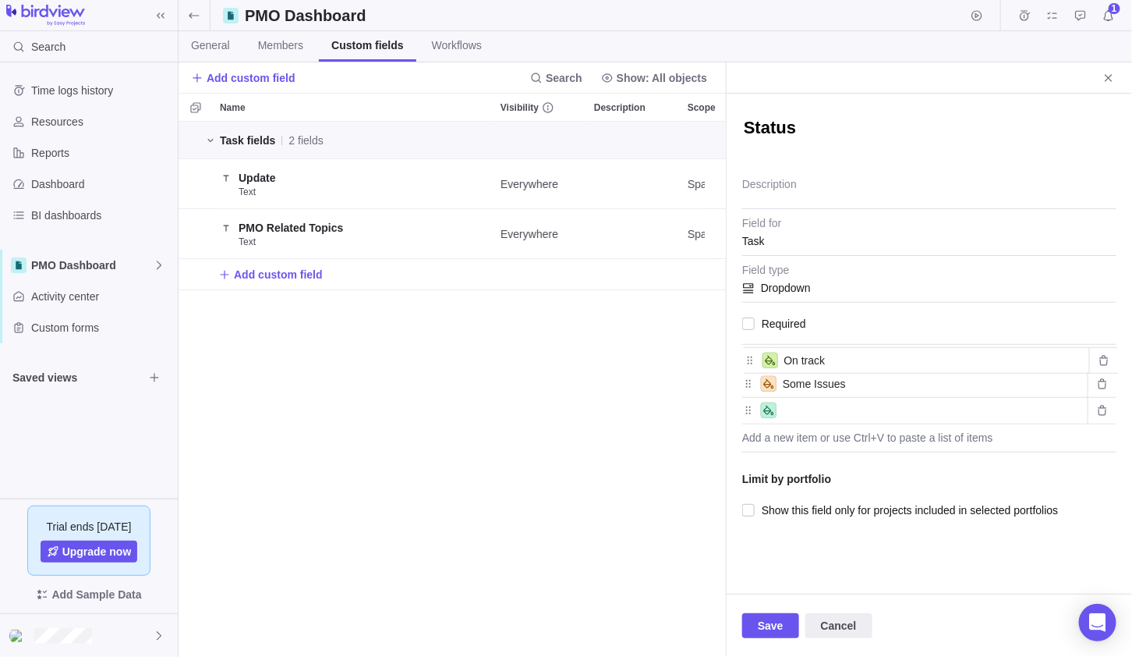
drag, startPoint x: 745, startPoint y: 380, endPoint x: 745, endPoint y: 350, distance: 29.6
click at [745, 350] on div "Some Issues On track" at bounding box center [929, 385] width 374 height 80
click at [789, 405] on input "text" at bounding box center [932, 410] width 299 height 19
type input "Open"
click at [763, 625] on span "Save" at bounding box center [771, 625] width 26 height 19
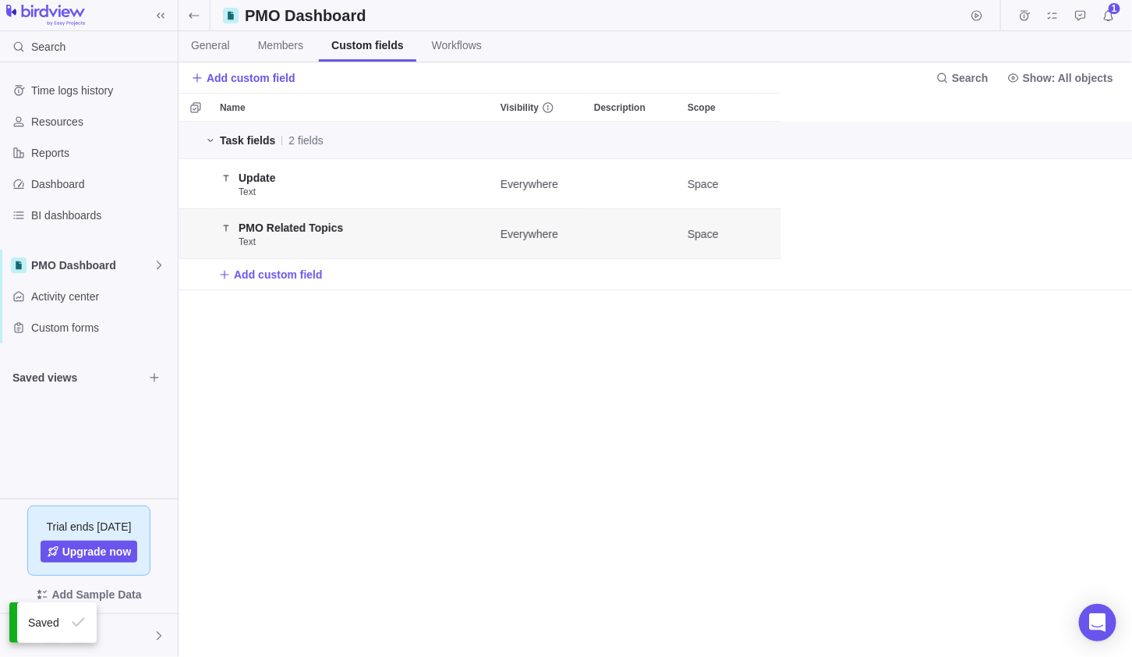
scroll to position [522, 943]
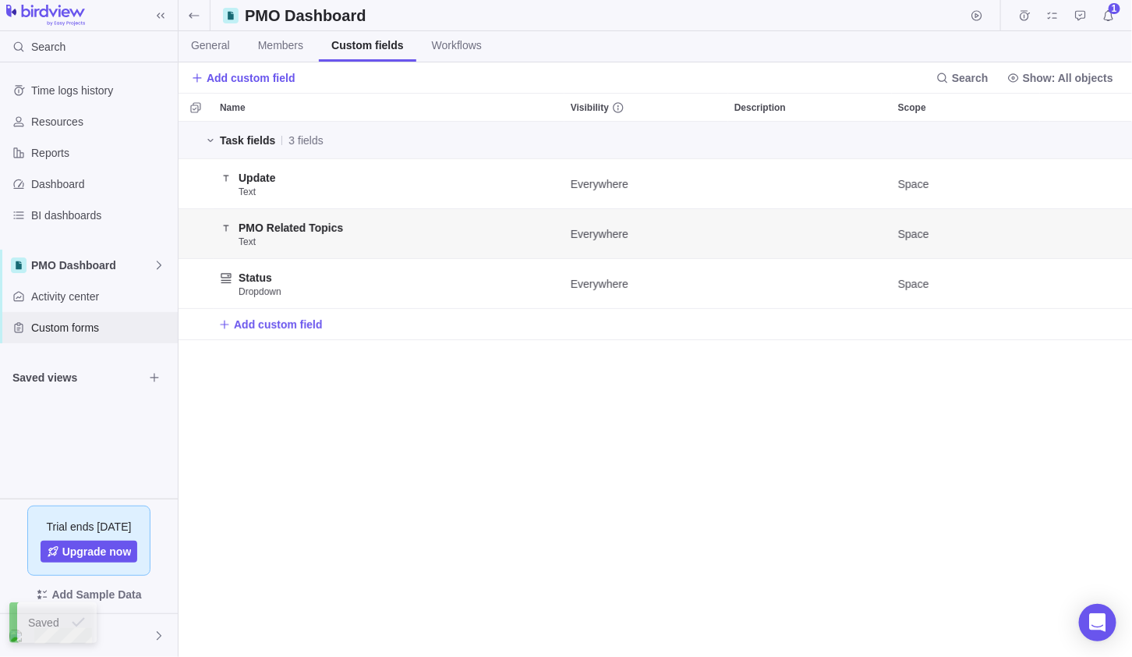
click at [87, 320] on span "Custom forms" at bounding box center [101, 328] width 140 height 16
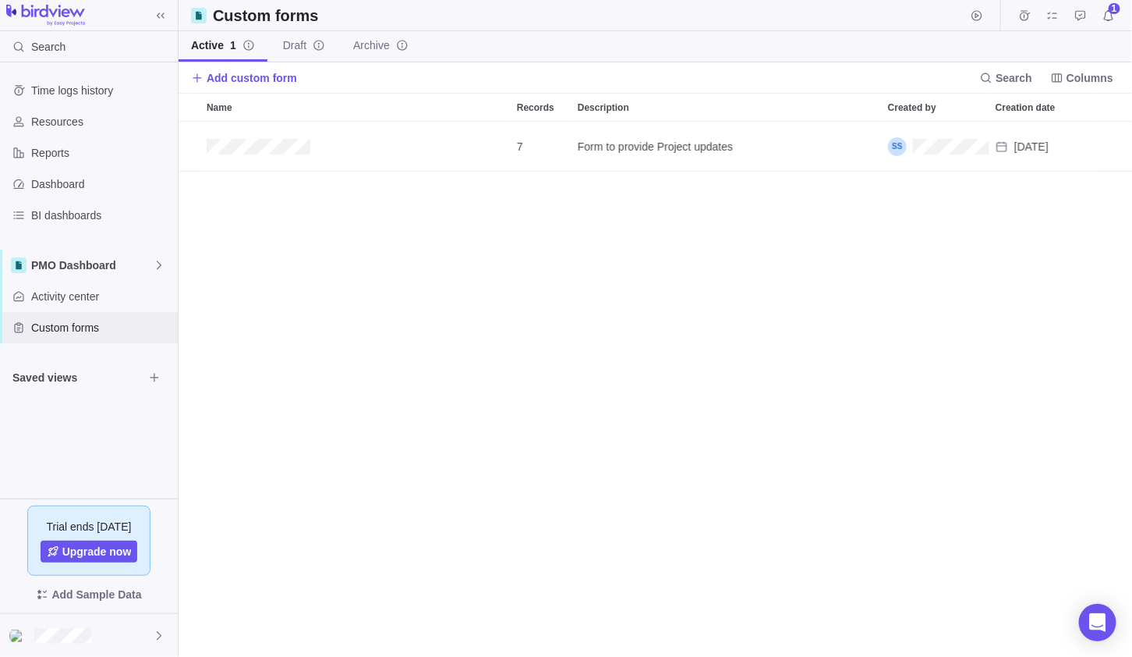
scroll to position [522, 943]
click at [1031, 140] on icon "Edit" at bounding box center [1030, 146] width 12 height 12
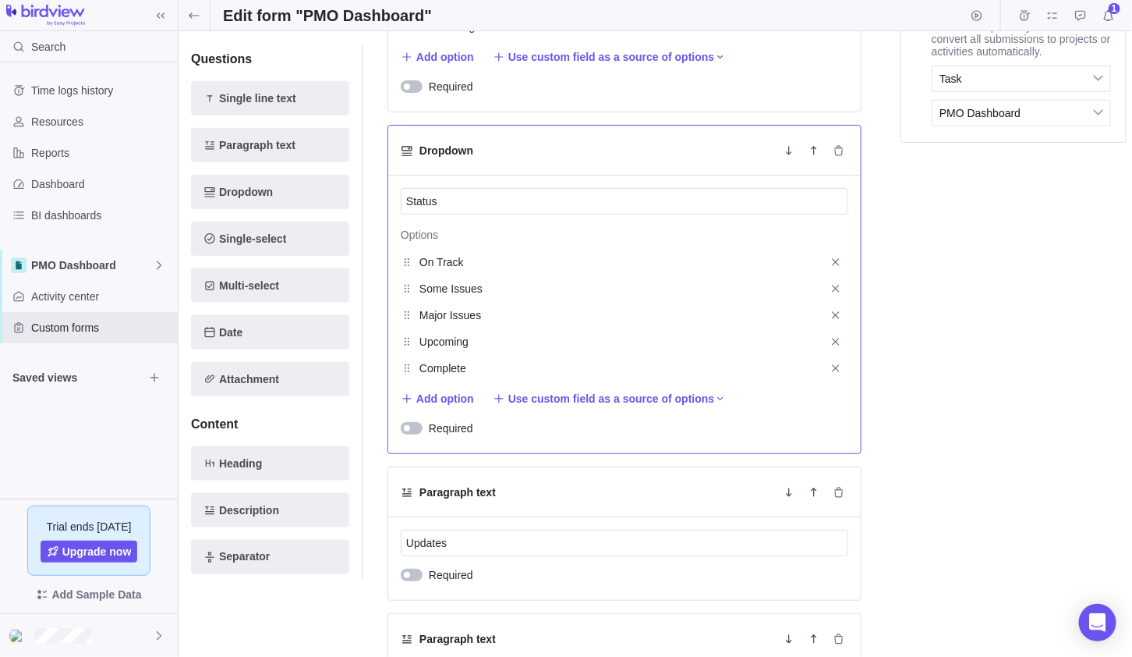
scroll to position [623, 0]
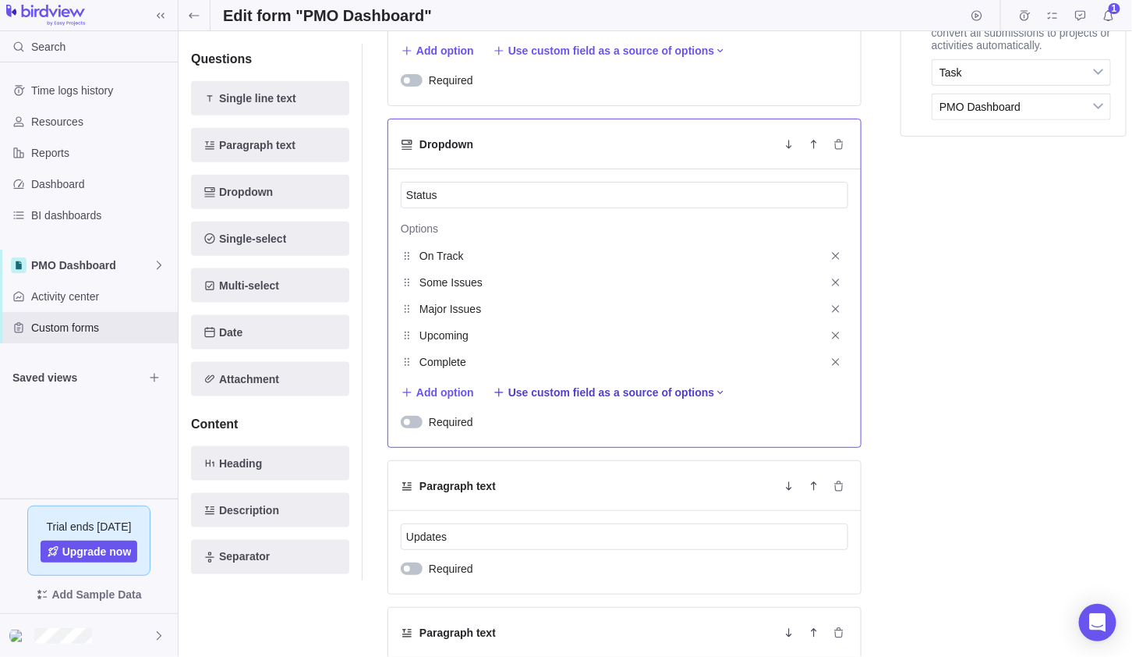
click at [628, 385] on span "Use custom field as a source of options" at bounding box center [611, 392] width 207 height 16
click at [522, 482] on span "Status" at bounding box center [519, 481] width 31 height 16
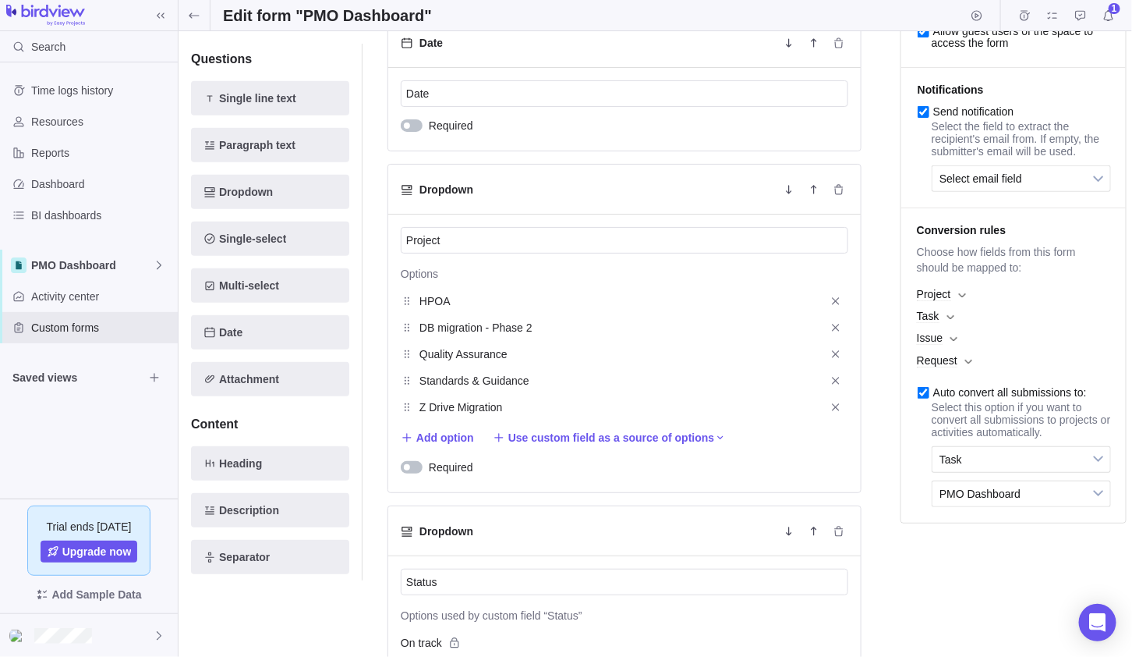
scroll to position [311, 0]
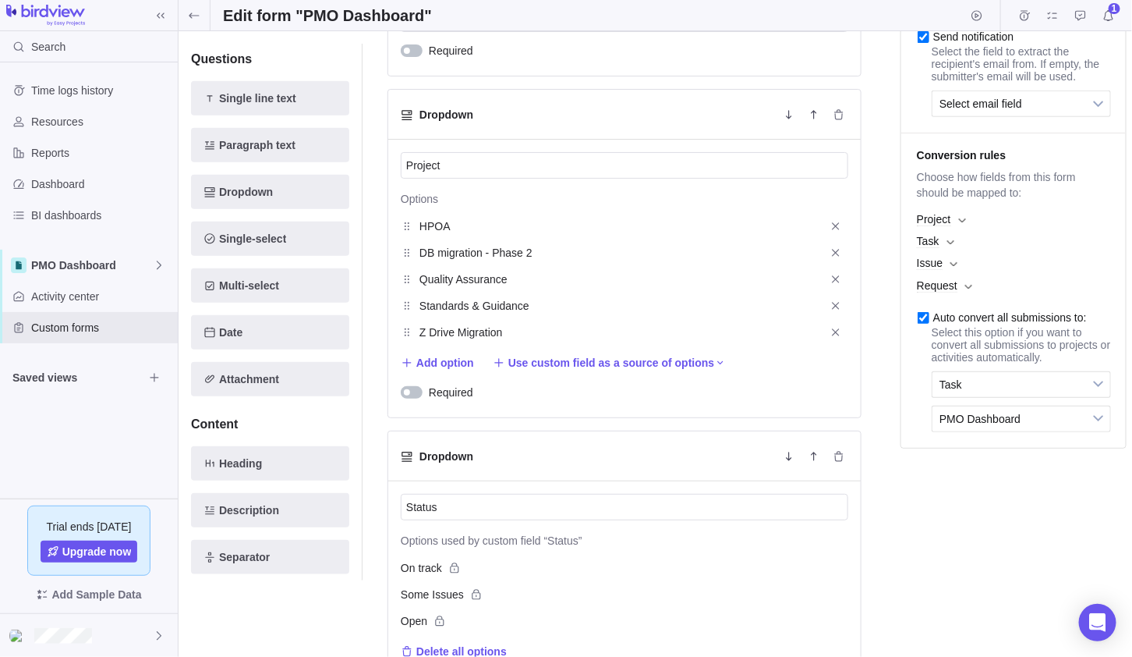
click at [946, 252] on span "Task" at bounding box center [1013, 241] width 209 height 22
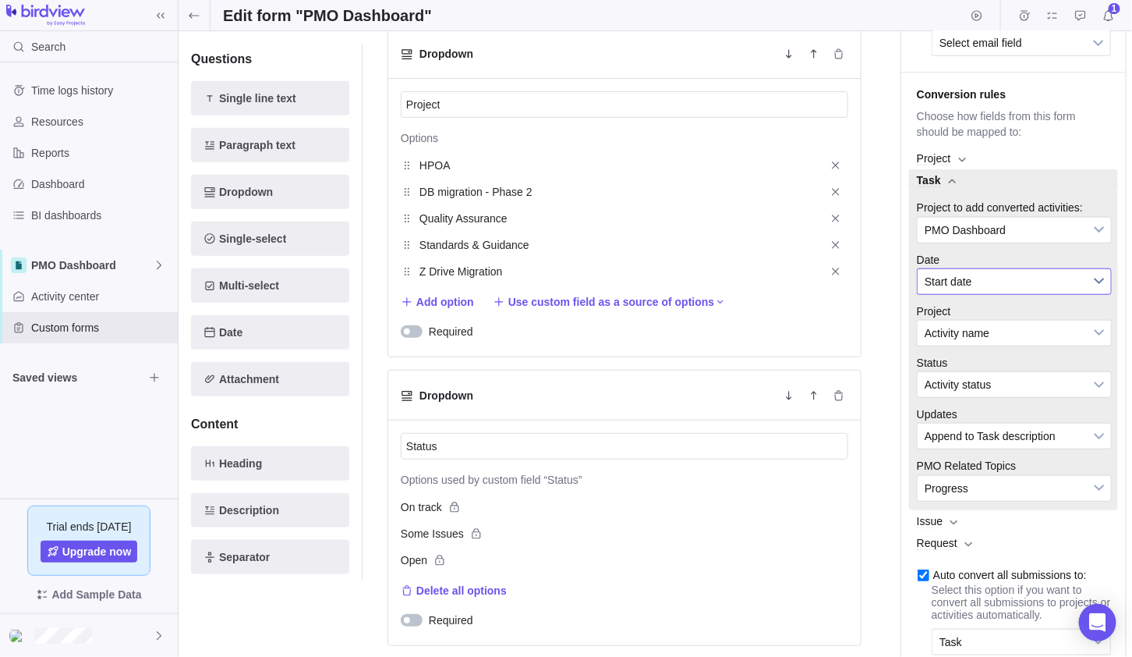
scroll to position [389, 0]
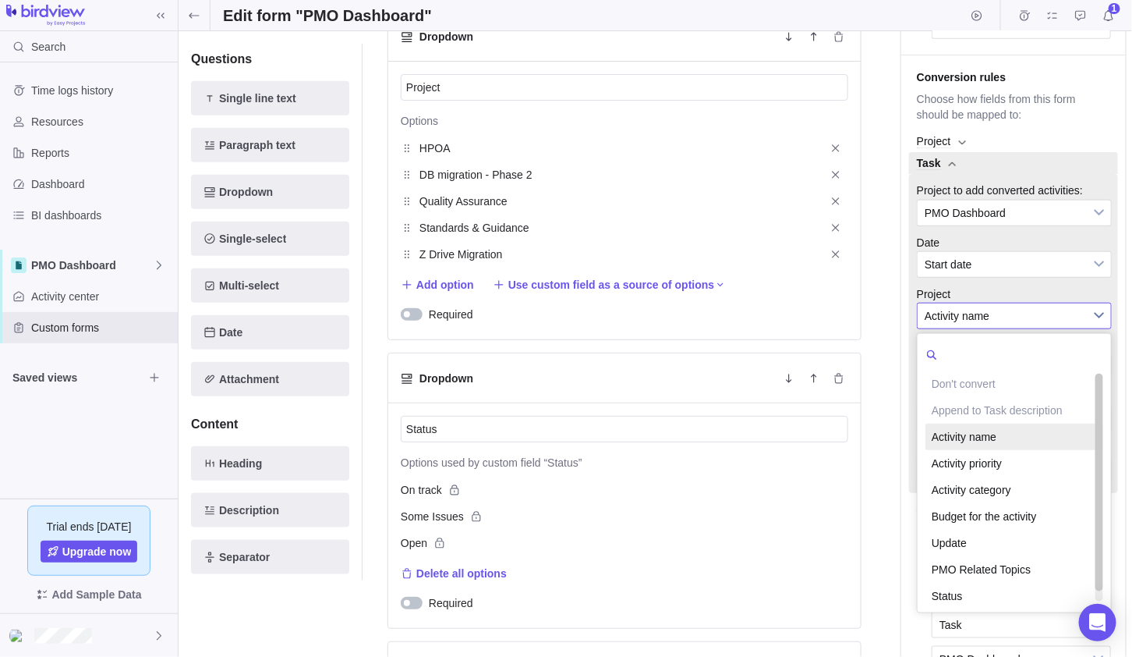
click at [979, 327] on span "Activity name" at bounding box center [1004, 315] width 159 height 25
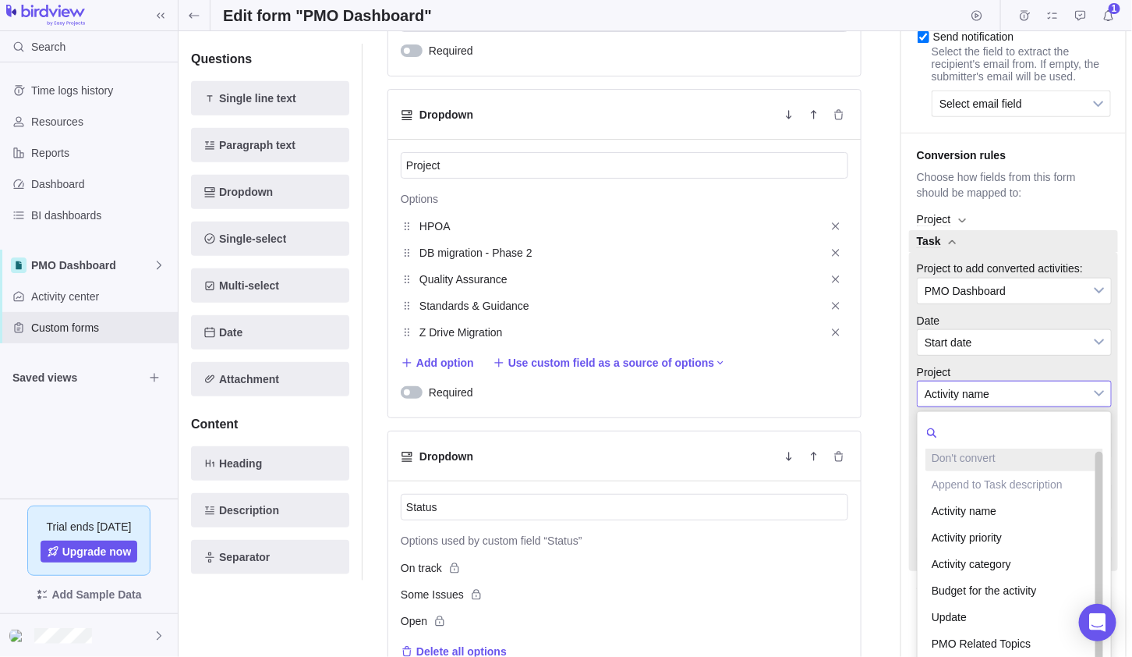
scroll to position [0, 0]
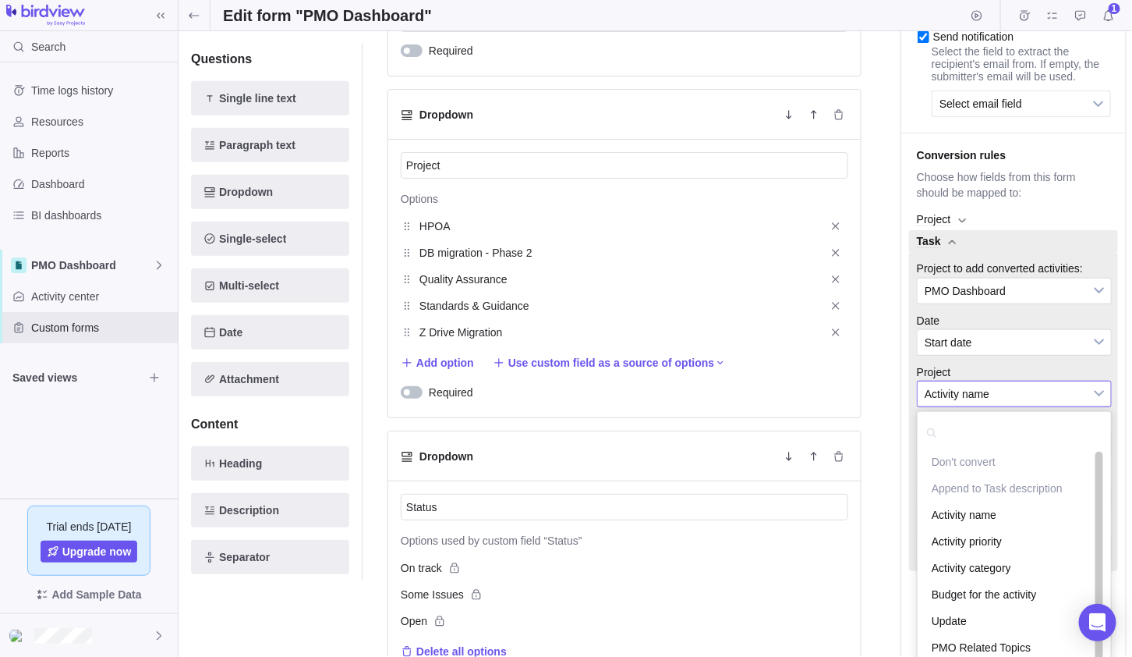
click at [995, 376] on li "Project Don't convert Append to Task description Activity name Activity priorit…" at bounding box center [1013, 381] width 209 height 51
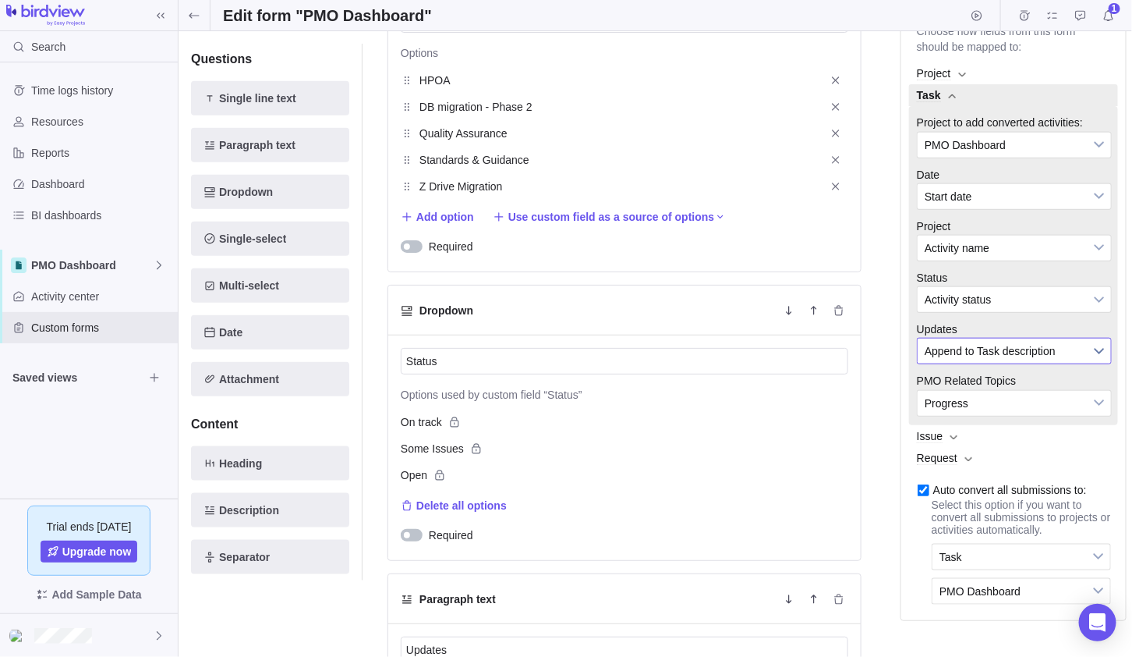
scroll to position [468, 0]
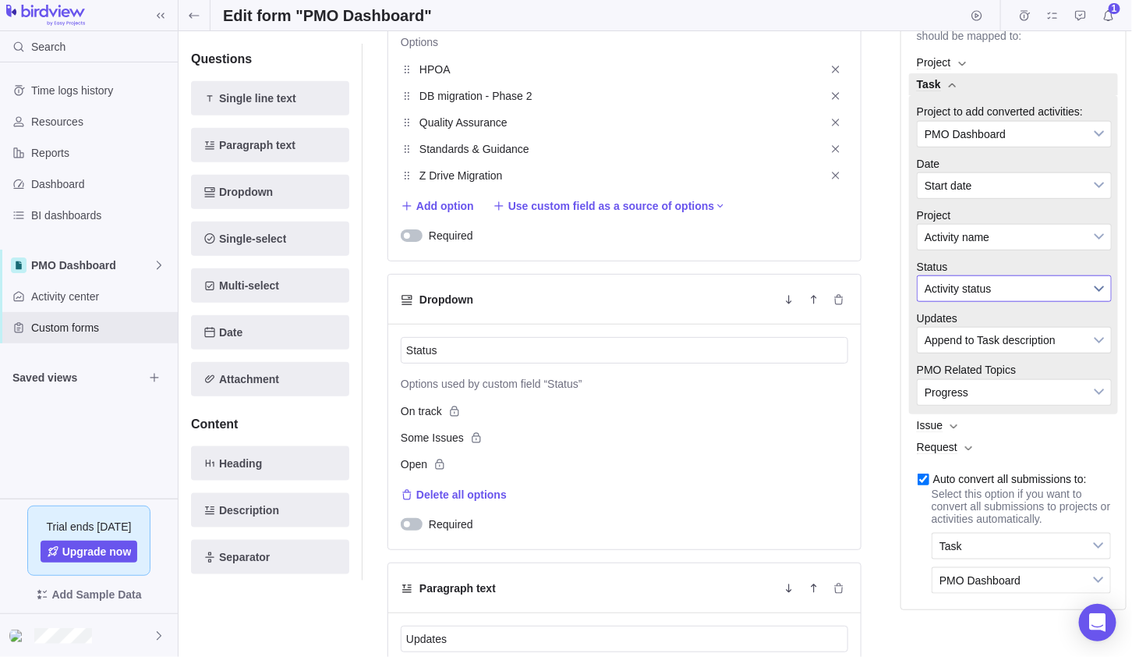
click at [982, 301] on span "Activity status" at bounding box center [1004, 288] width 159 height 25
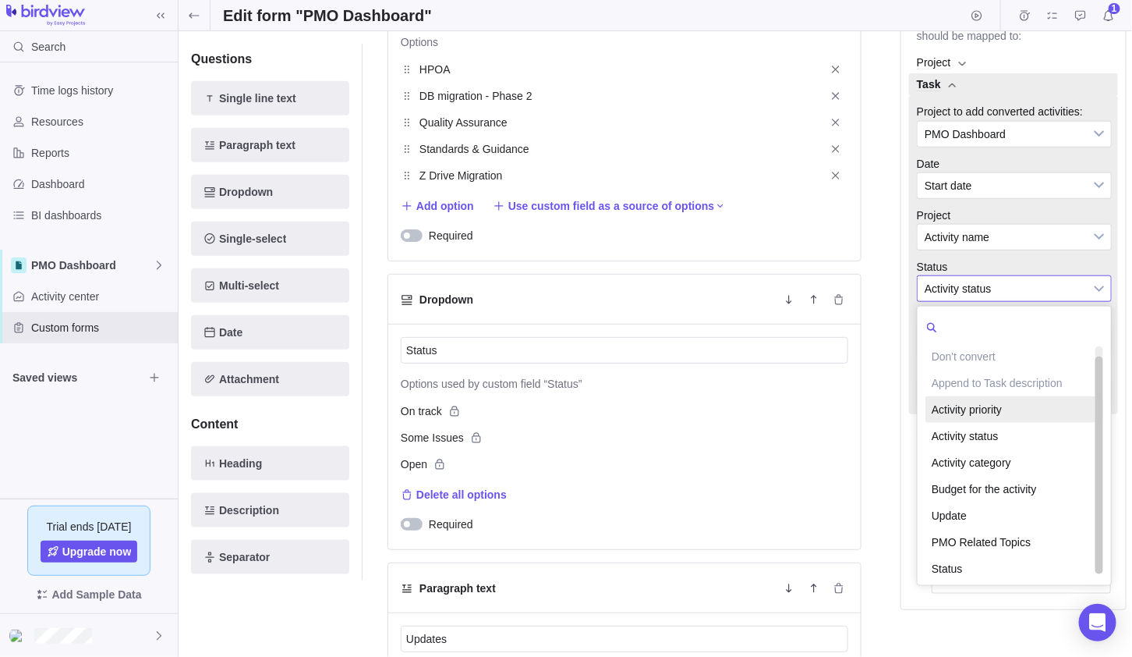
scroll to position [4, 0]
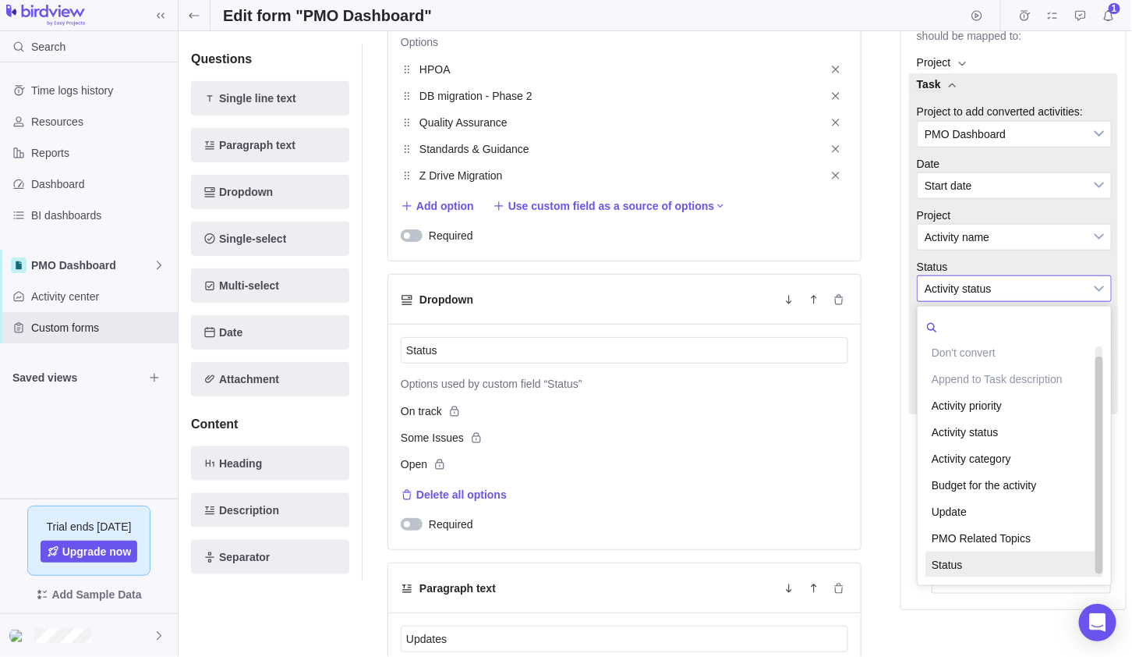
click at [963, 578] on li "Status" at bounding box center [1014, 564] width 178 height 27
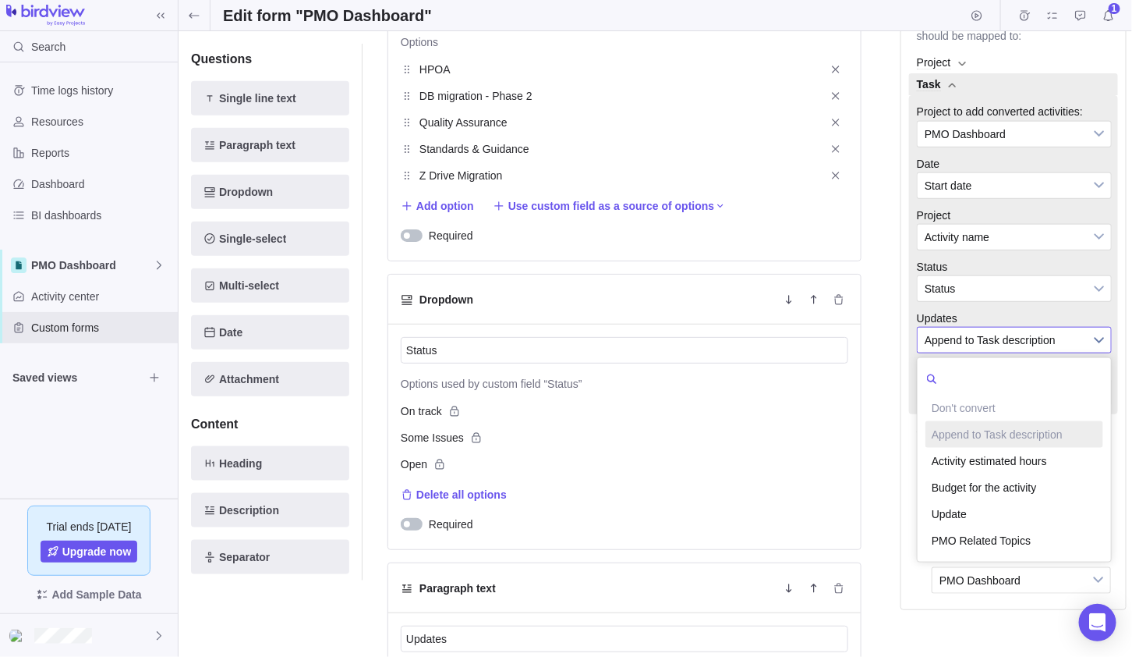
click at [1017, 352] on span "Append to Task description" at bounding box center [1004, 339] width 159 height 25
click at [996, 525] on li "Update" at bounding box center [1014, 514] width 178 height 27
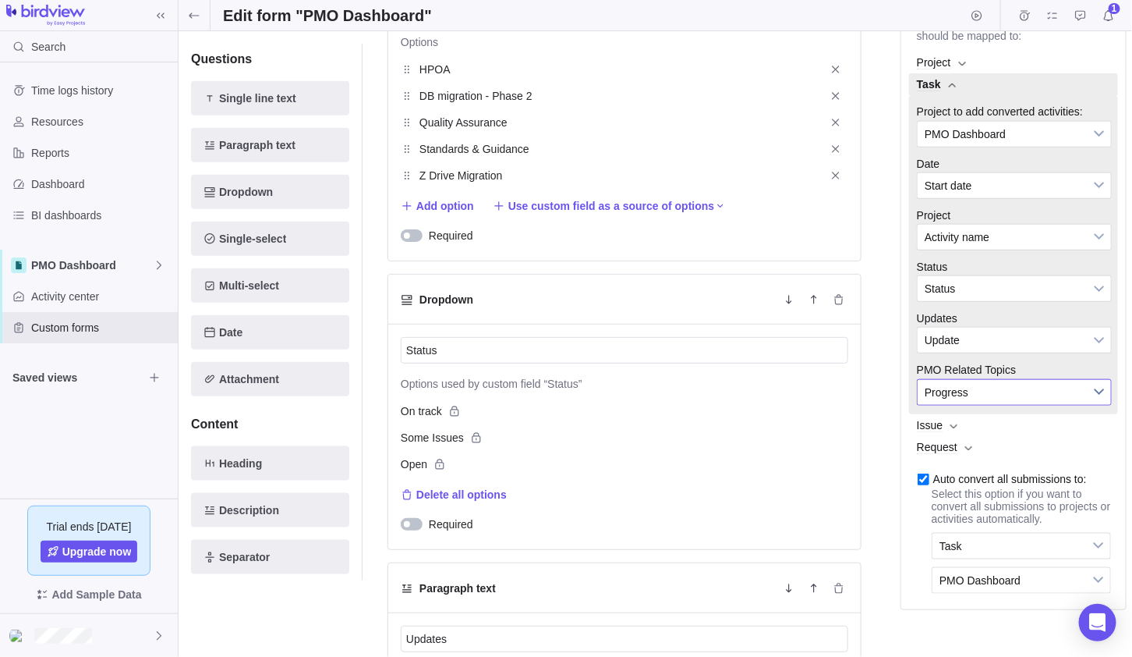
click at [988, 398] on span "Progress" at bounding box center [1004, 392] width 159 height 25
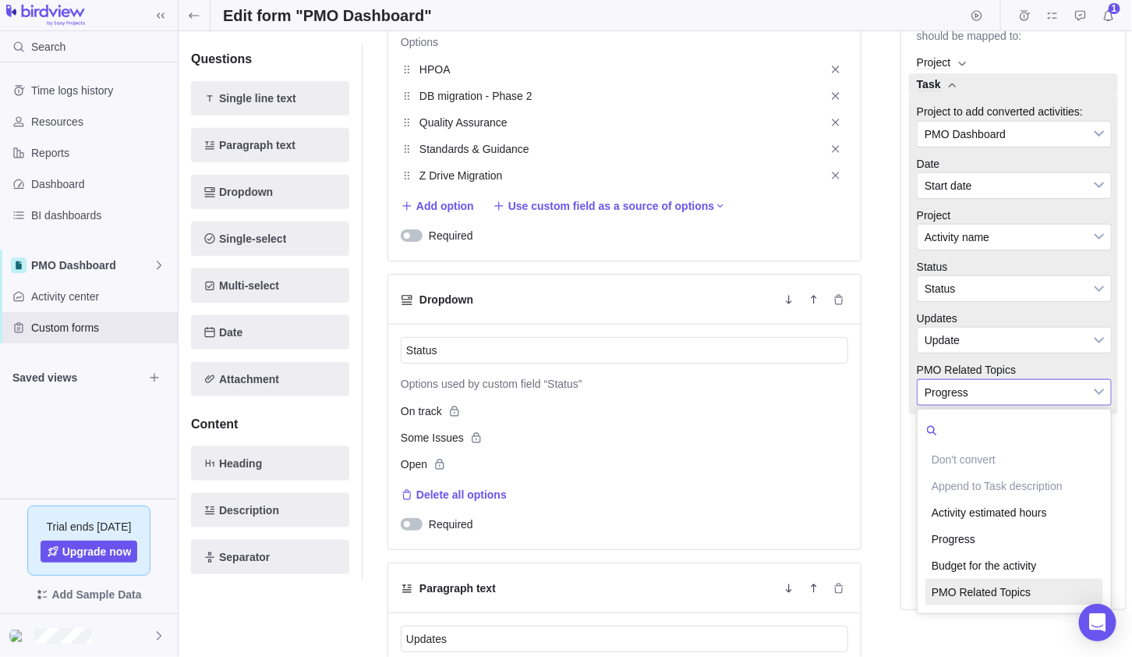
click at [997, 603] on li "PMO Related Topics" at bounding box center [1014, 592] width 178 height 27
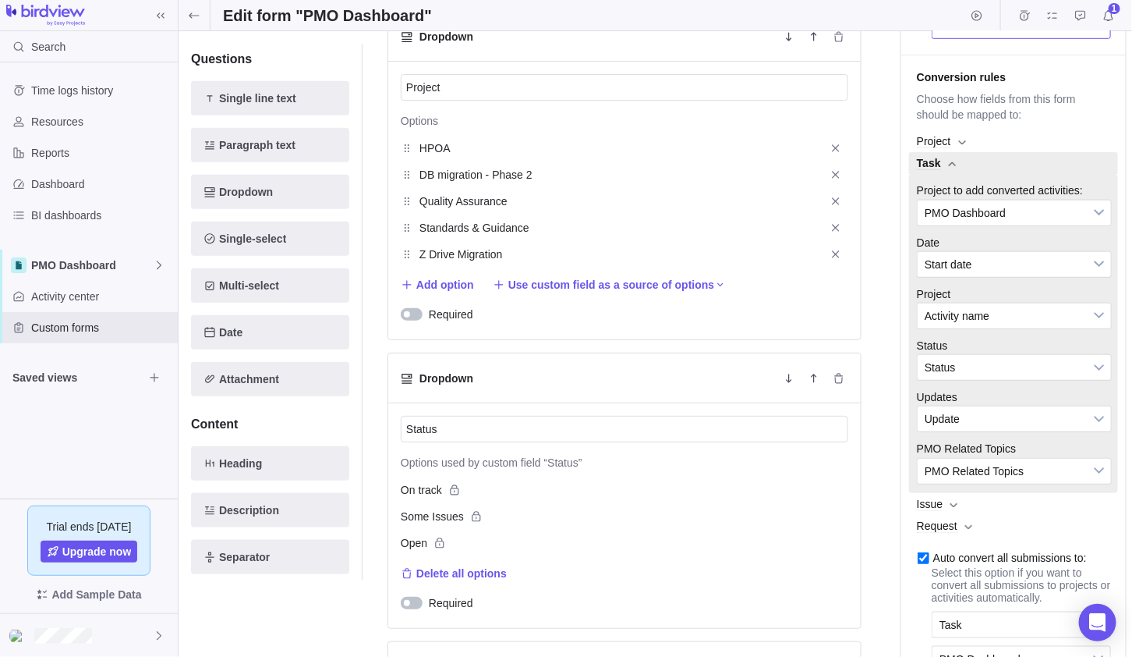
scroll to position [0, 0]
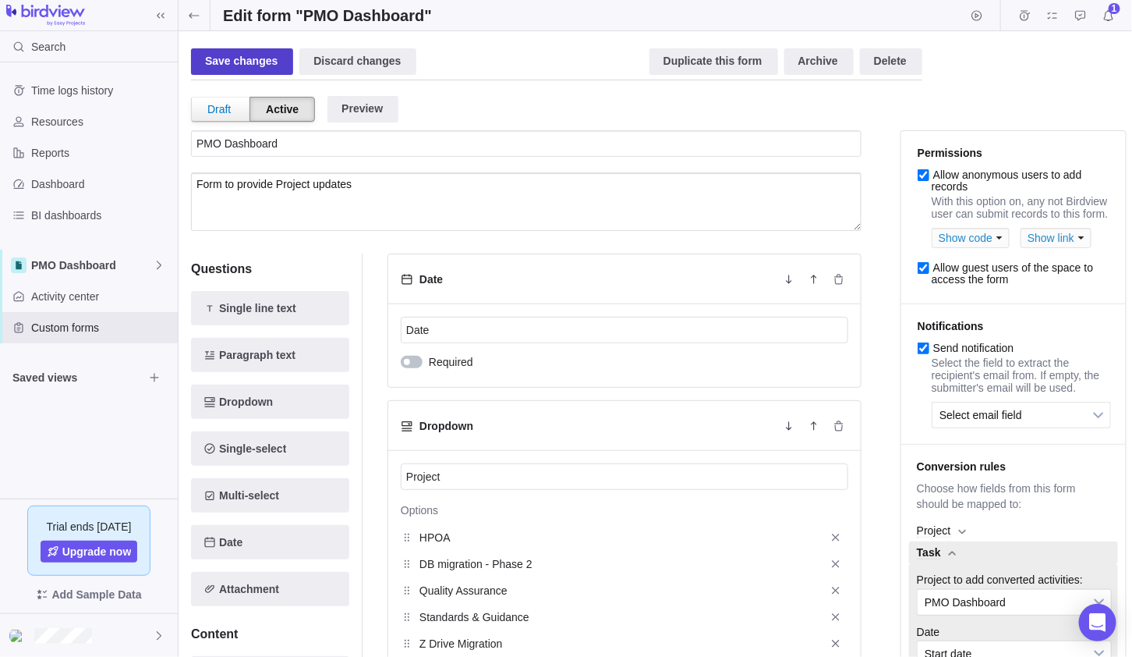
click at [219, 61] on div "Save changes" at bounding box center [242, 61] width 102 height 27
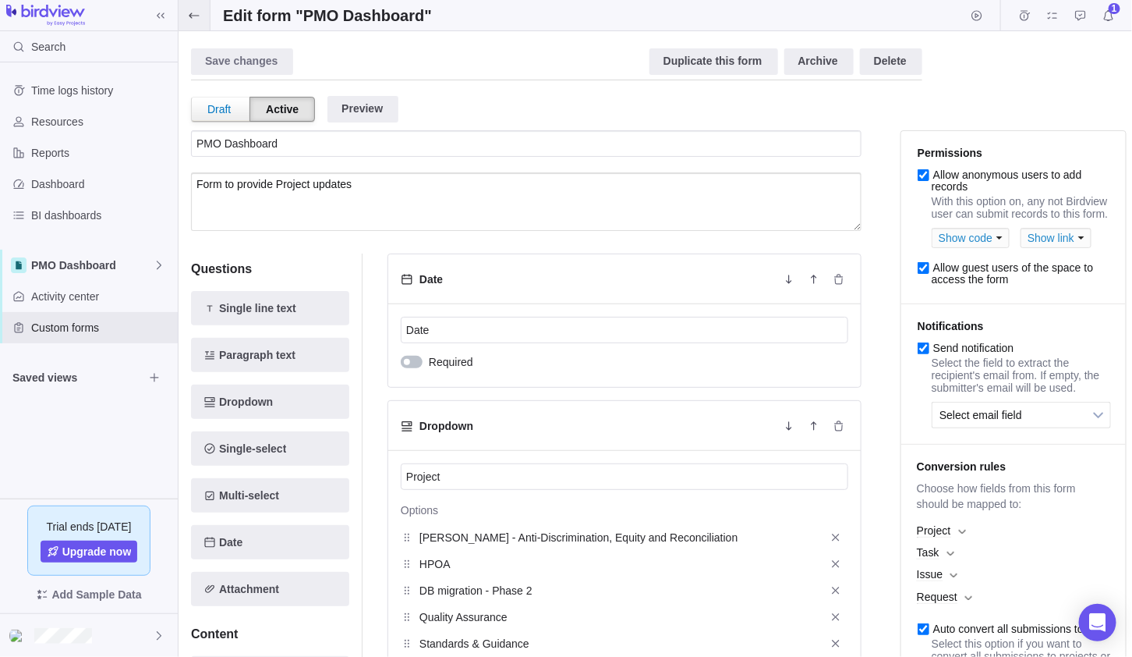
click at [193, 18] on icon at bounding box center [194, 15] width 12 height 12
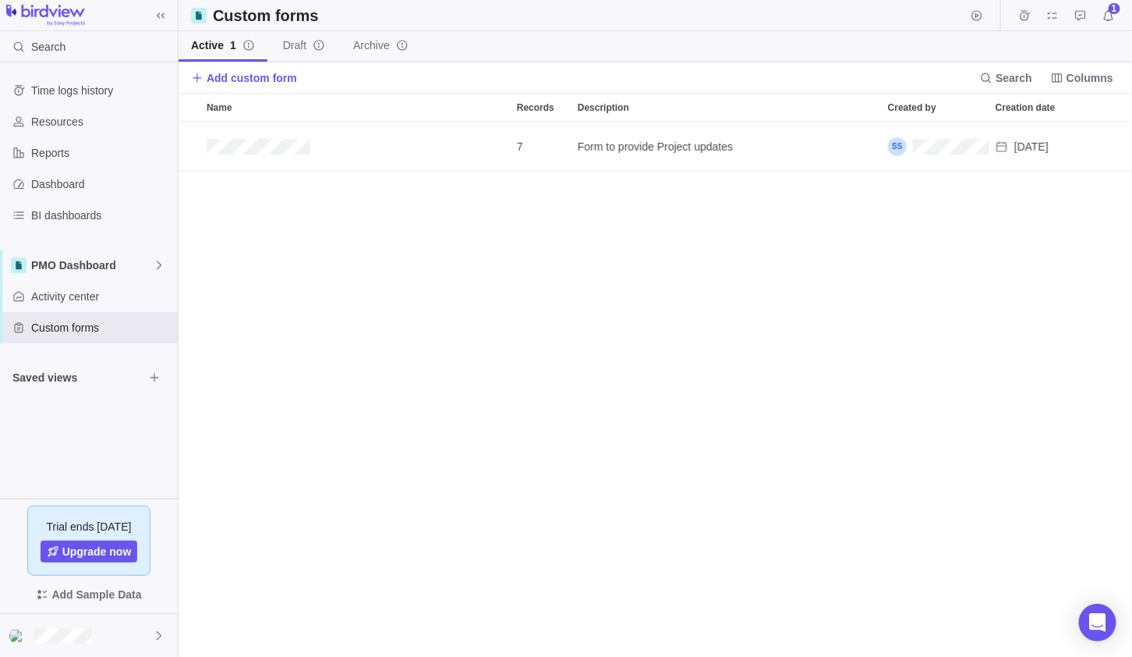
scroll to position [522, 943]
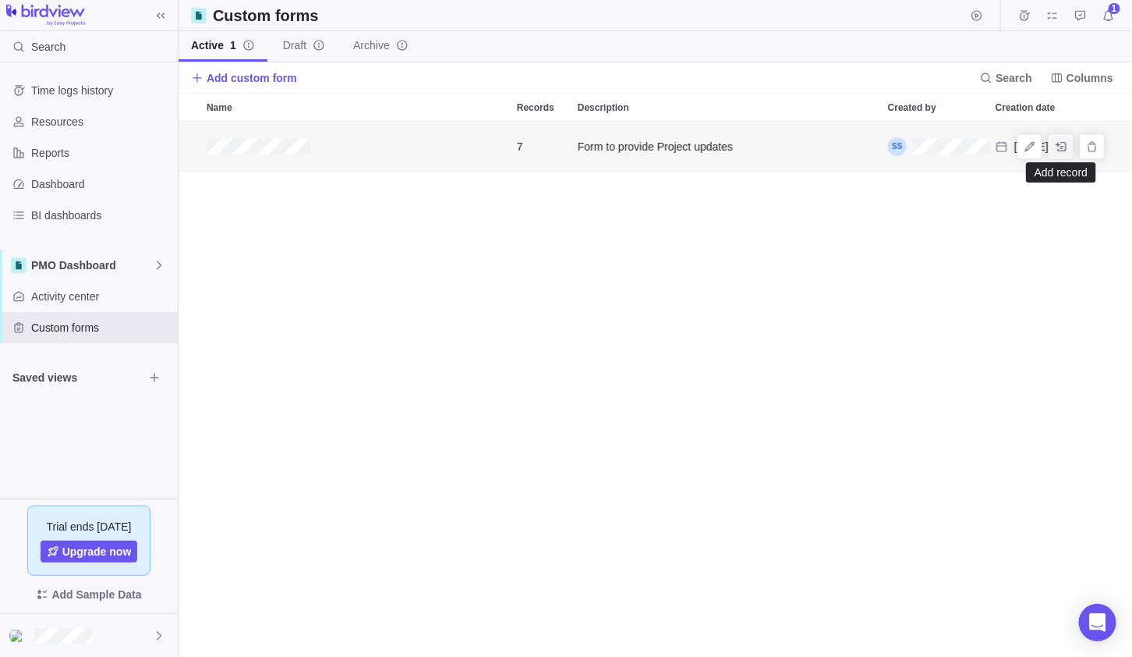
click at [1064, 147] on icon "Add record" at bounding box center [1061, 146] width 11 height 9
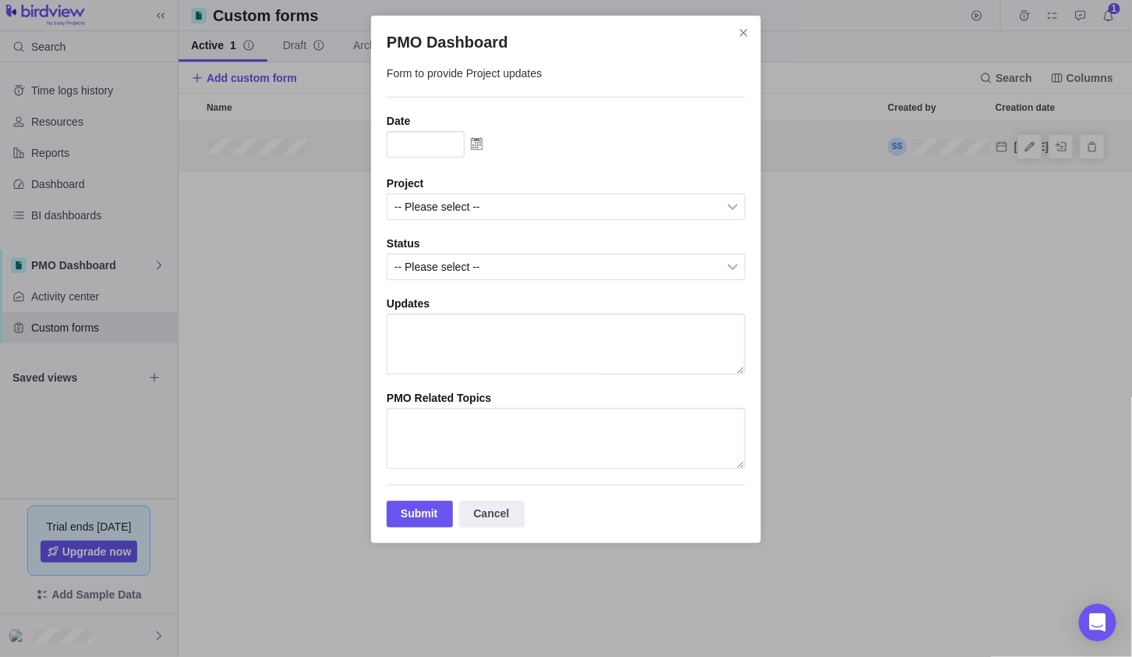
click at [479, 138] on img "PMO Dashboard" at bounding box center [477, 143] width 24 height 25
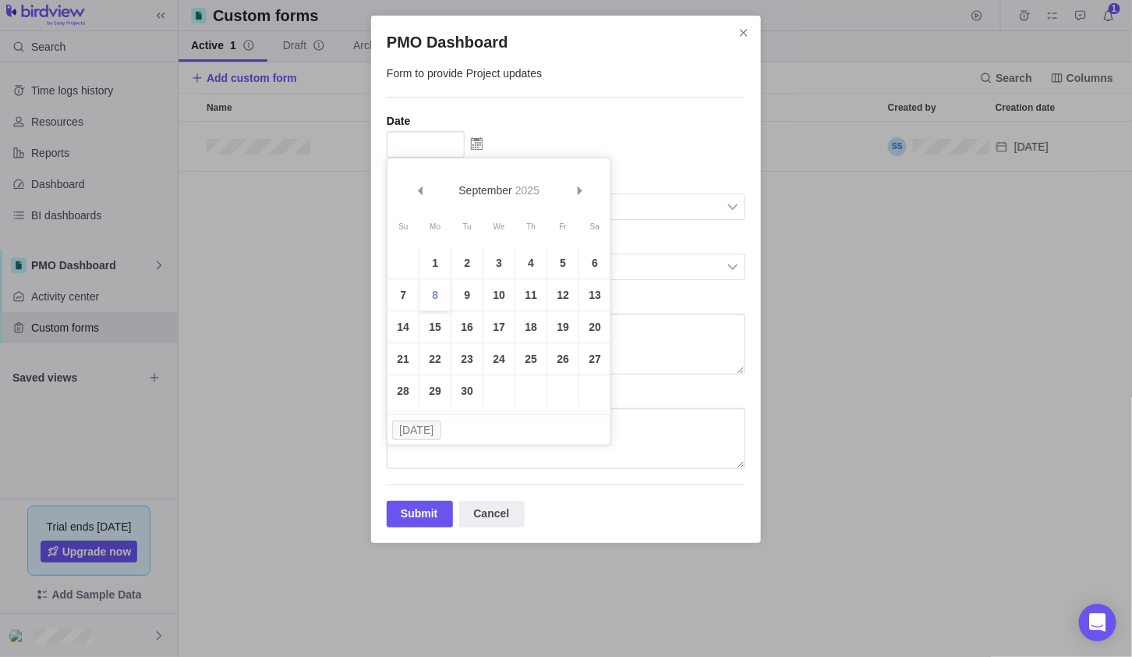
click at [430, 291] on link "8" at bounding box center [434, 294] width 31 height 31
type input "09/08/2025"
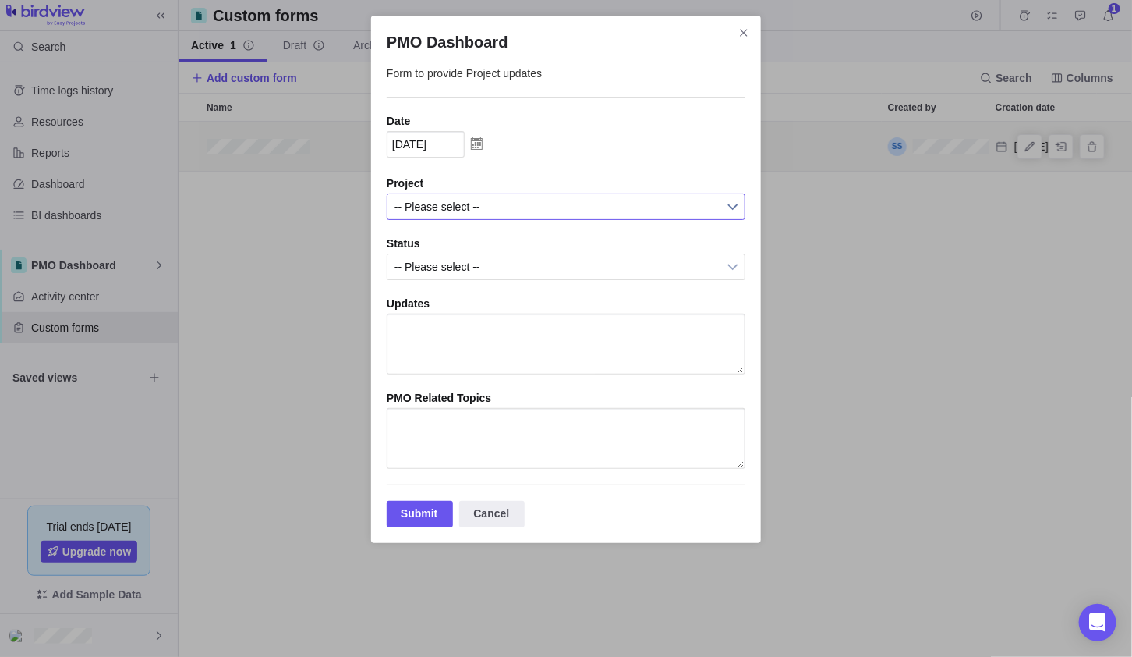
click at [462, 205] on span "-- Please select --" at bounding box center [556, 206] width 323 height 25
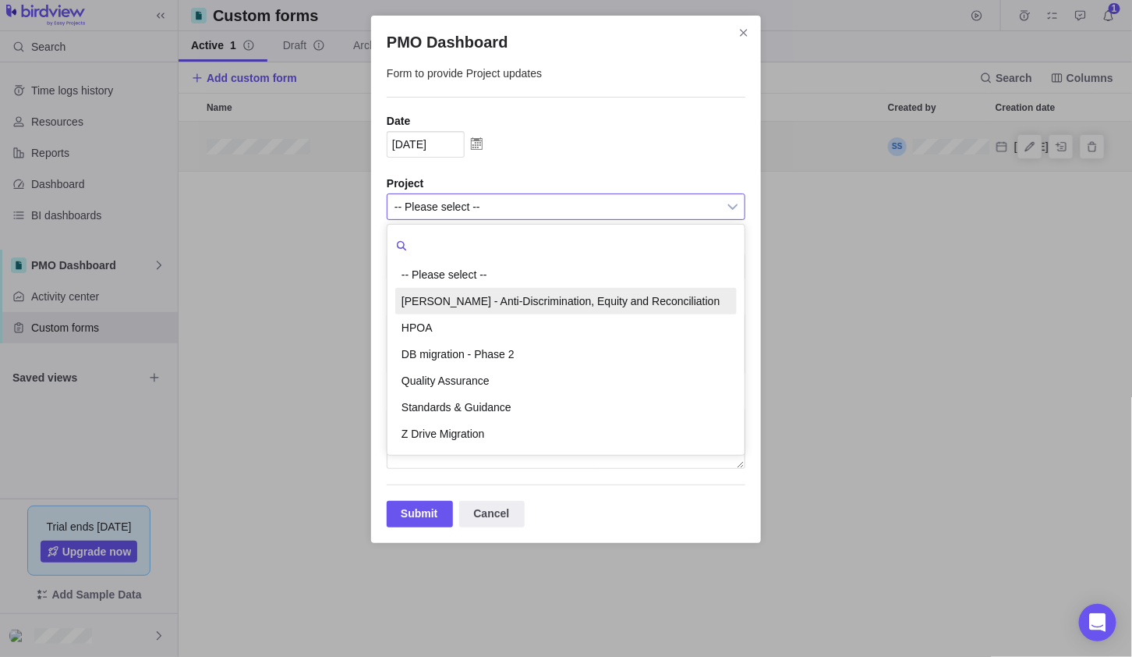
click at [469, 297] on li "ADER - Anti-Discrimination, Equity and Reconciliation" at bounding box center [566, 301] width 342 height 27
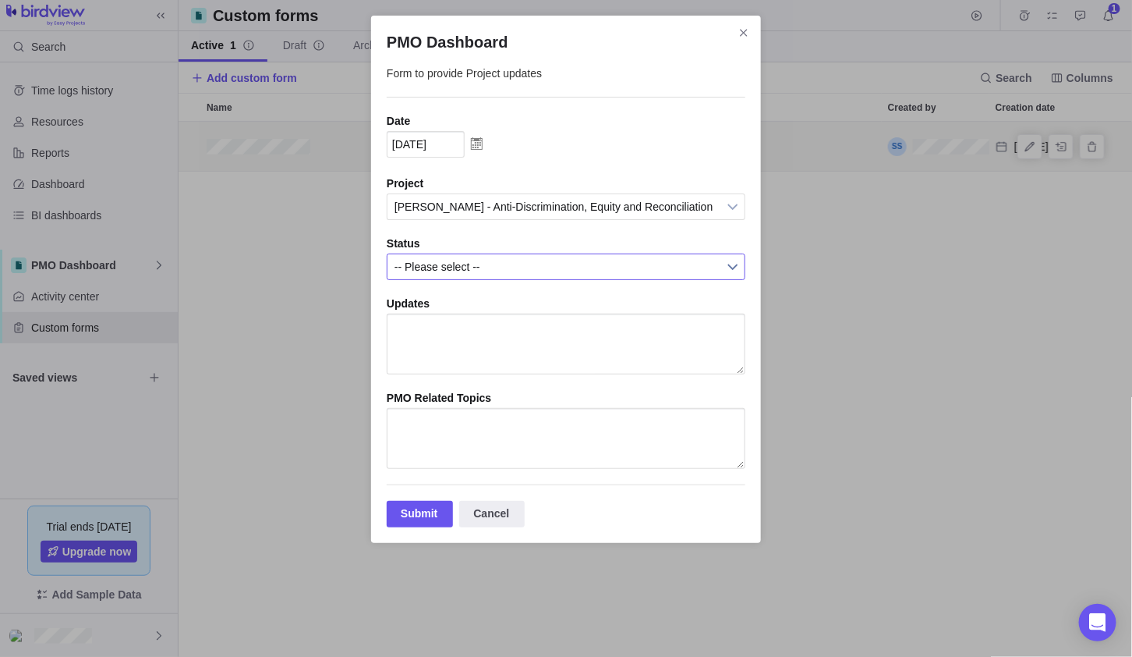
click at [483, 265] on span "-- Please select --" at bounding box center [556, 266] width 323 height 25
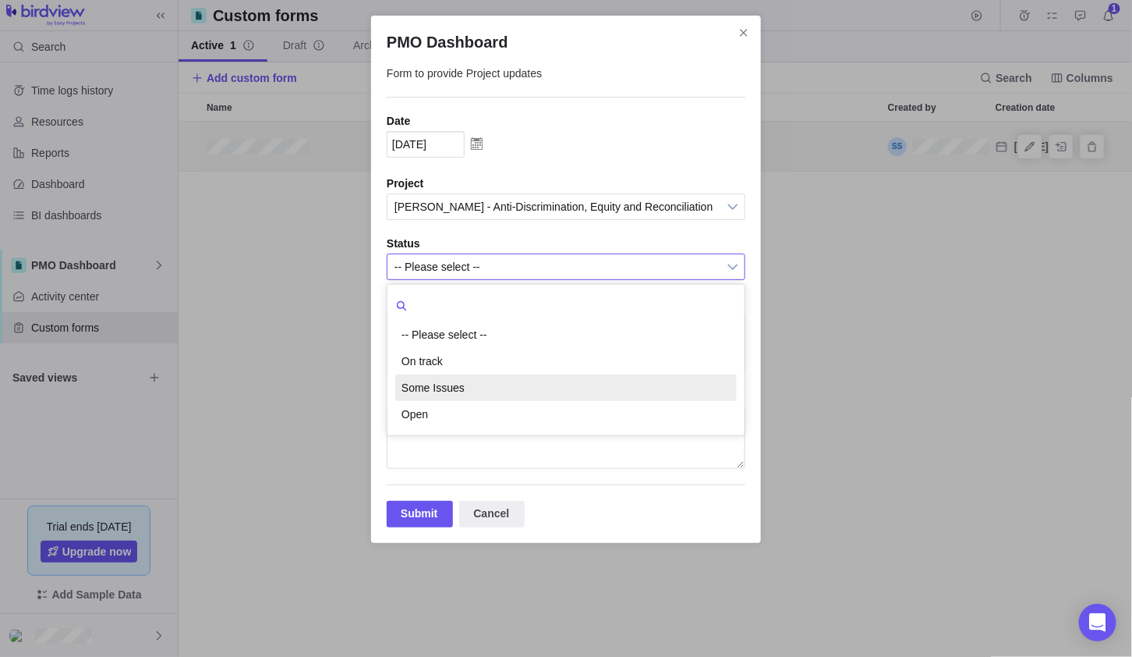
click at [458, 380] on li "Some Issues" at bounding box center [566, 387] width 342 height 27
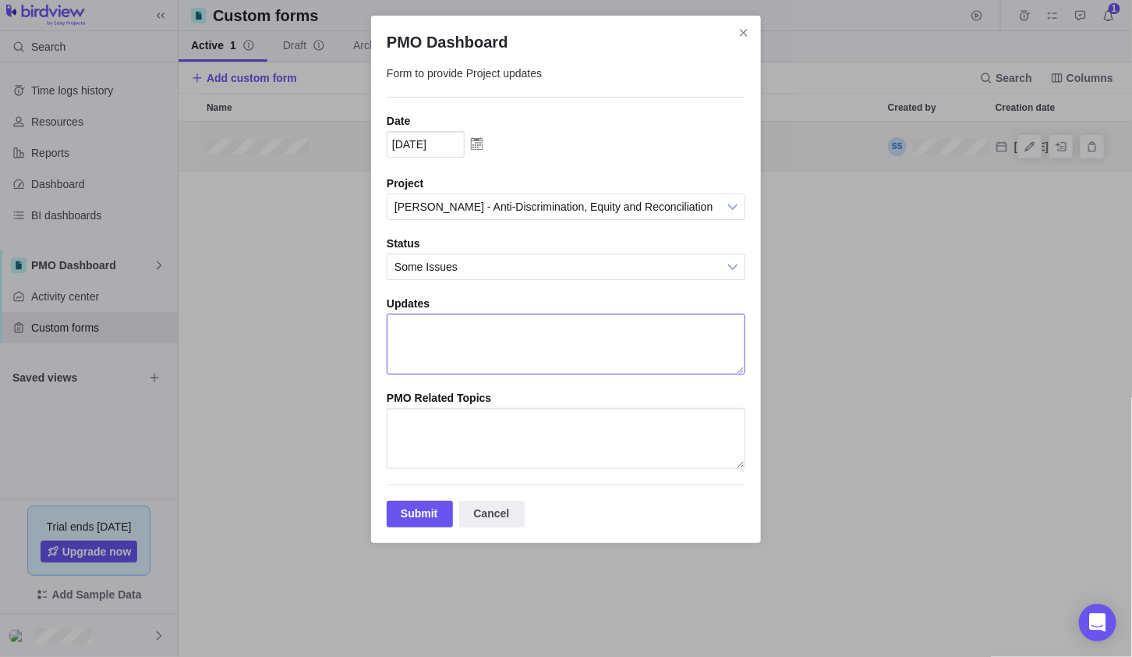
click at [469, 342] on textarea "PMO Dashboard" at bounding box center [566, 343] width 359 height 61
type textarea "test update"
type textarea "test PMO"
click at [422, 517] on div "Submit" at bounding box center [420, 514] width 66 height 27
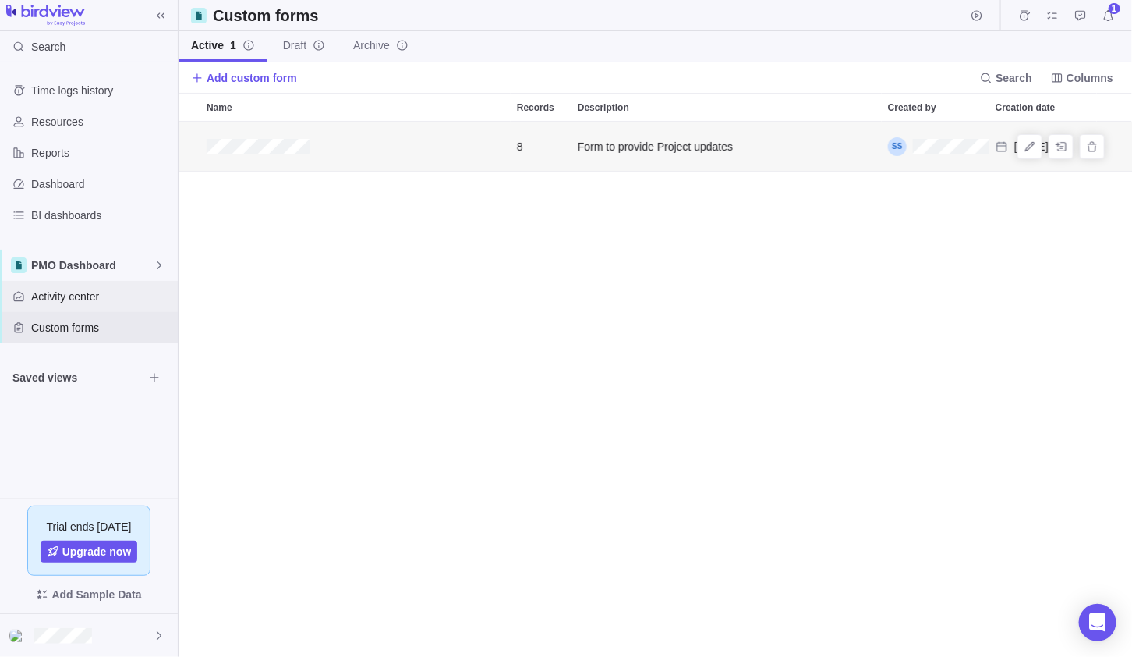
click at [69, 288] on span "Activity center" at bounding box center [101, 296] width 140 height 16
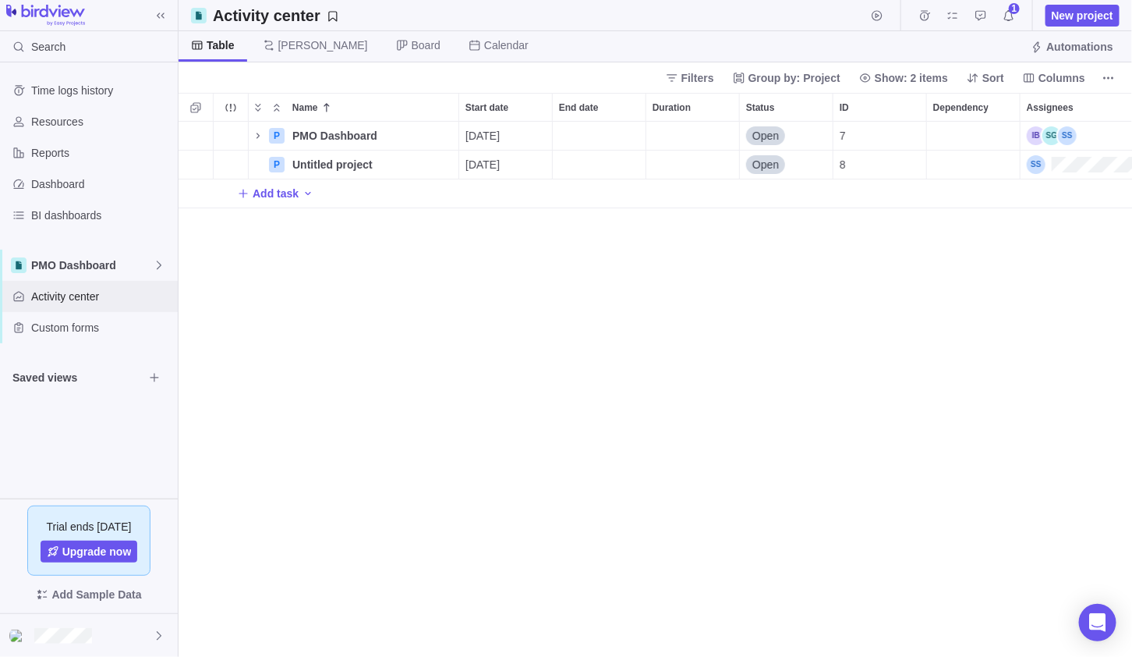
scroll to position [522, 943]
click at [255, 132] on icon "Name" at bounding box center [258, 135] width 12 height 12
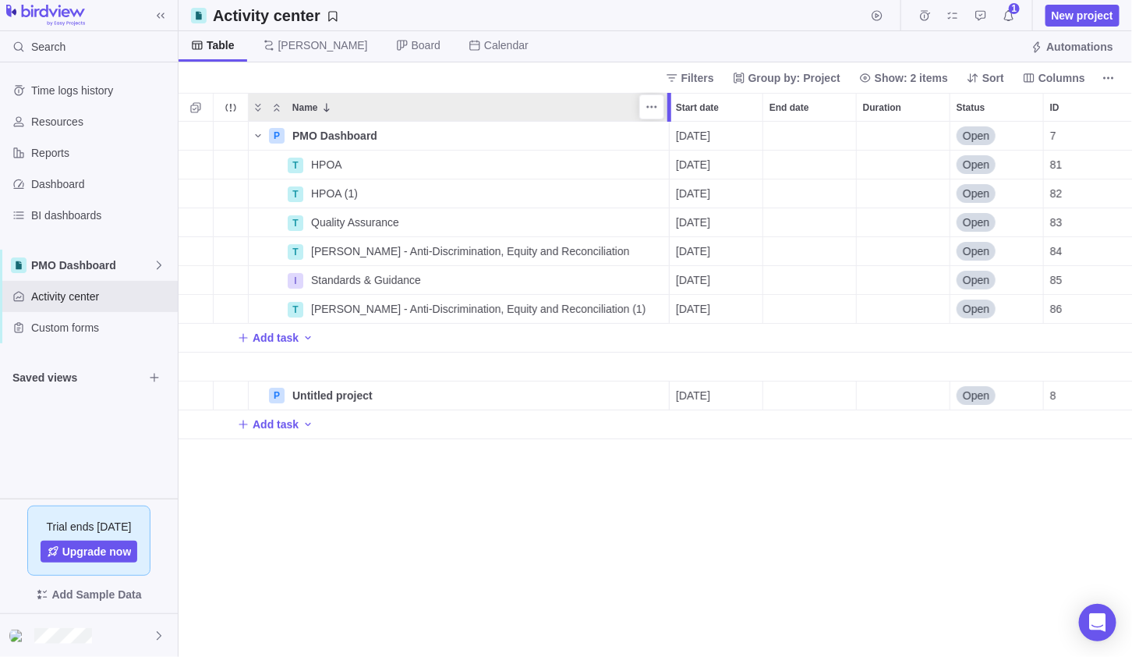
drag, startPoint x: 462, startPoint y: 111, endPoint x: 675, endPoint y: 87, distance: 214.2
click at [675, 87] on body "Search Time logs history Resources Reports Dashboard BI dashboards PMO Dashboar…" at bounding box center [566, 328] width 1132 height 657
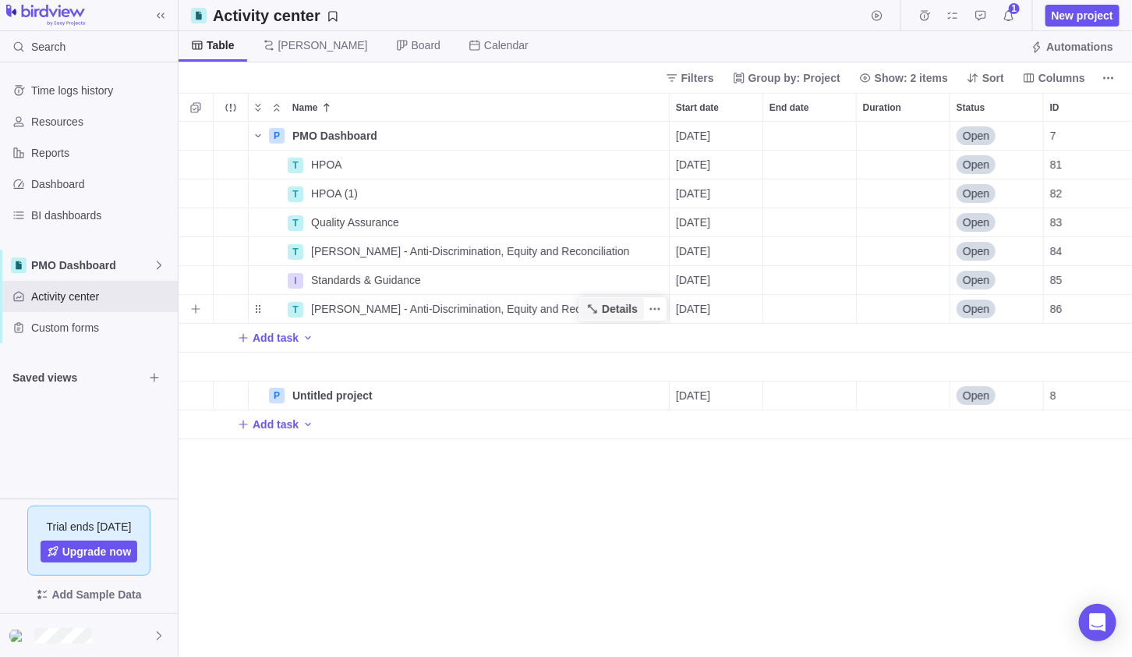
click at [624, 306] on span "Details" at bounding box center [620, 309] width 36 height 16
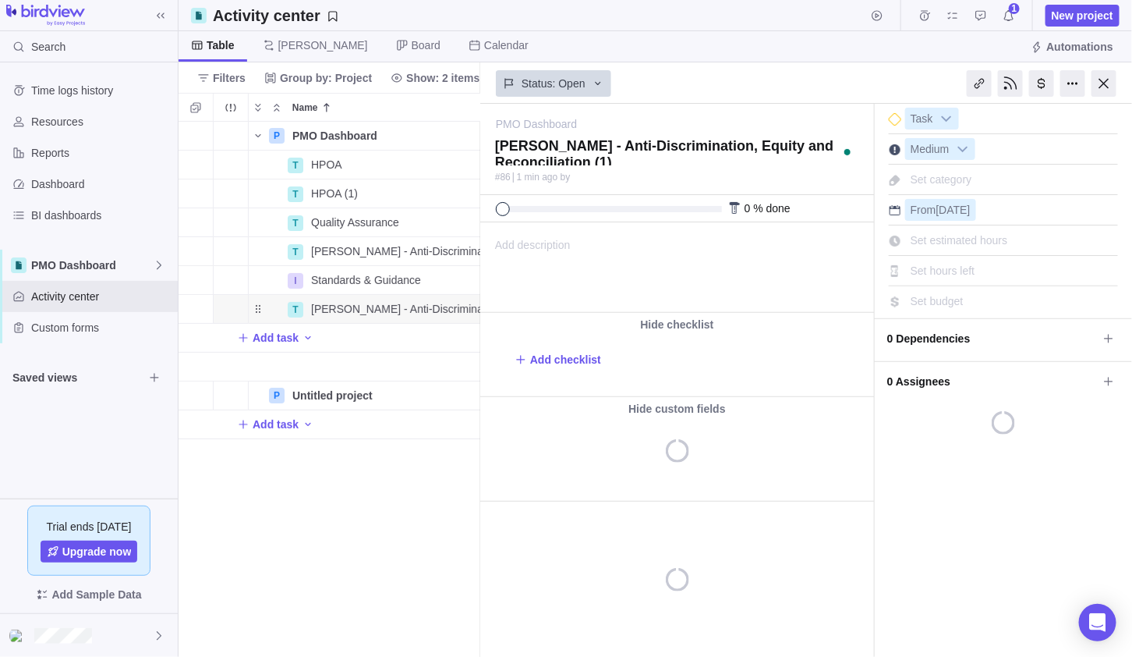
type textarea "x"
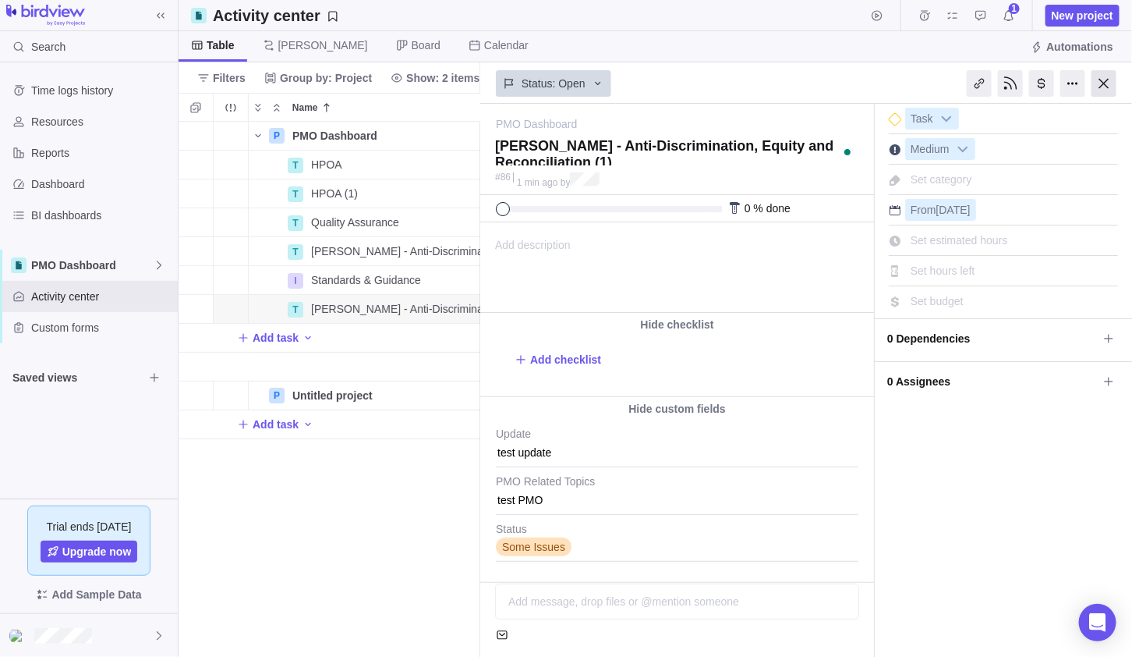
click at [1098, 74] on div at bounding box center [1104, 83] width 25 height 27
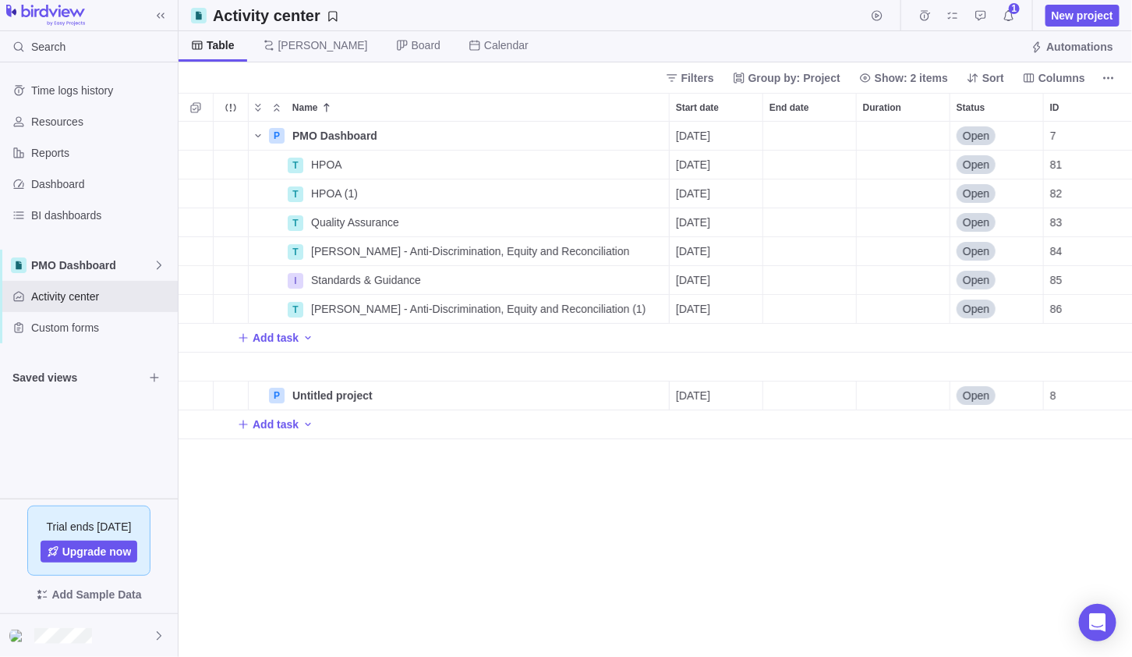
scroll to position [522, 943]
click at [1088, 70] on span "Columns" at bounding box center [1054, 78] width 75 height 22
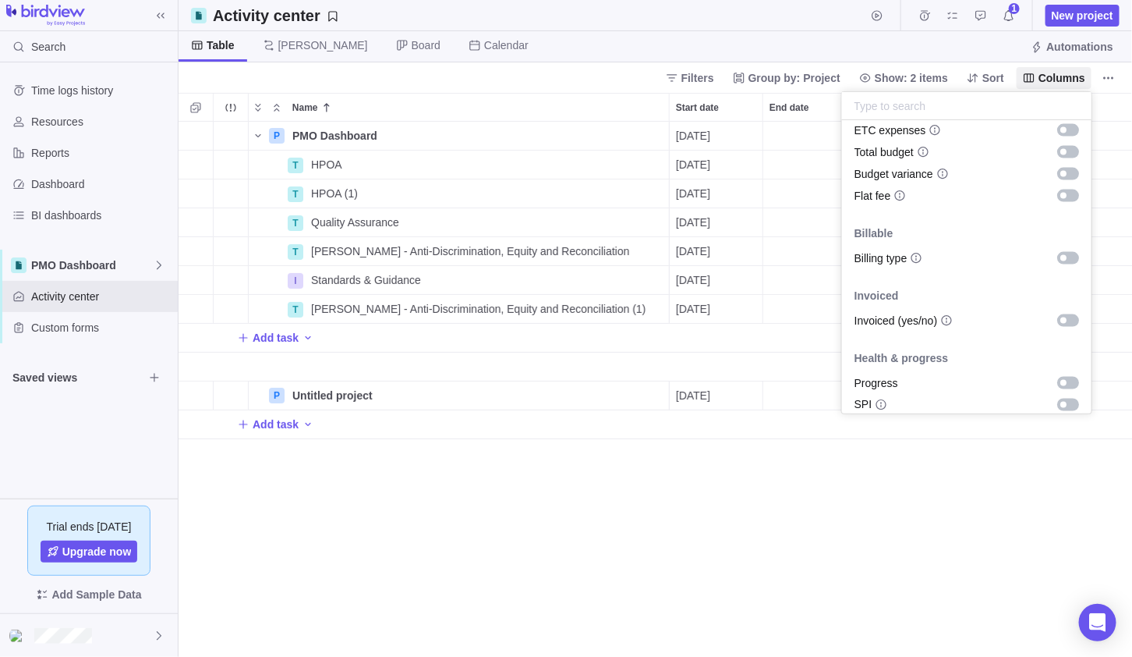
scroll to position [991, 0]
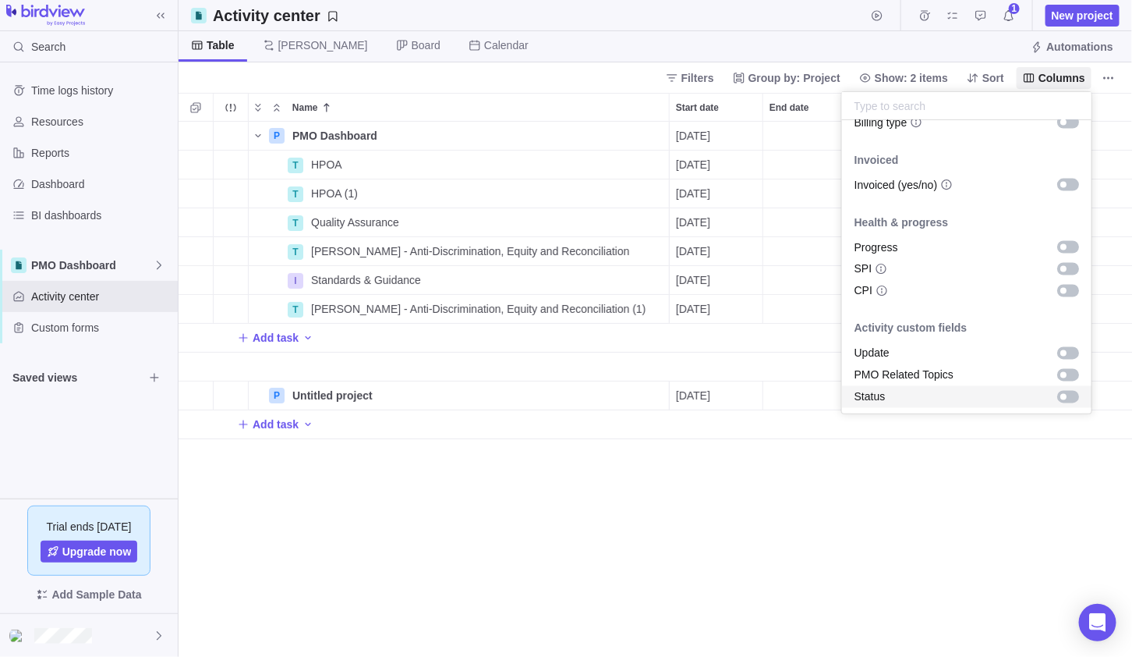
click at [1059, 395] on div "grid" at bounding box center [1068, 397] width 22 height 12
click at [1062, 373] on div "grid" at bounding box center [1068, 375] width 22 height 12
click at [1058, 344] on div "Update" at bounding box center [967, 353] width 250 height 22
click at [977, 501] on body "Search Time logs history Resources Reports Dashboard BI dashboards PMO Dashboar…" at bounding box center [566, 328] width 1132 height 657
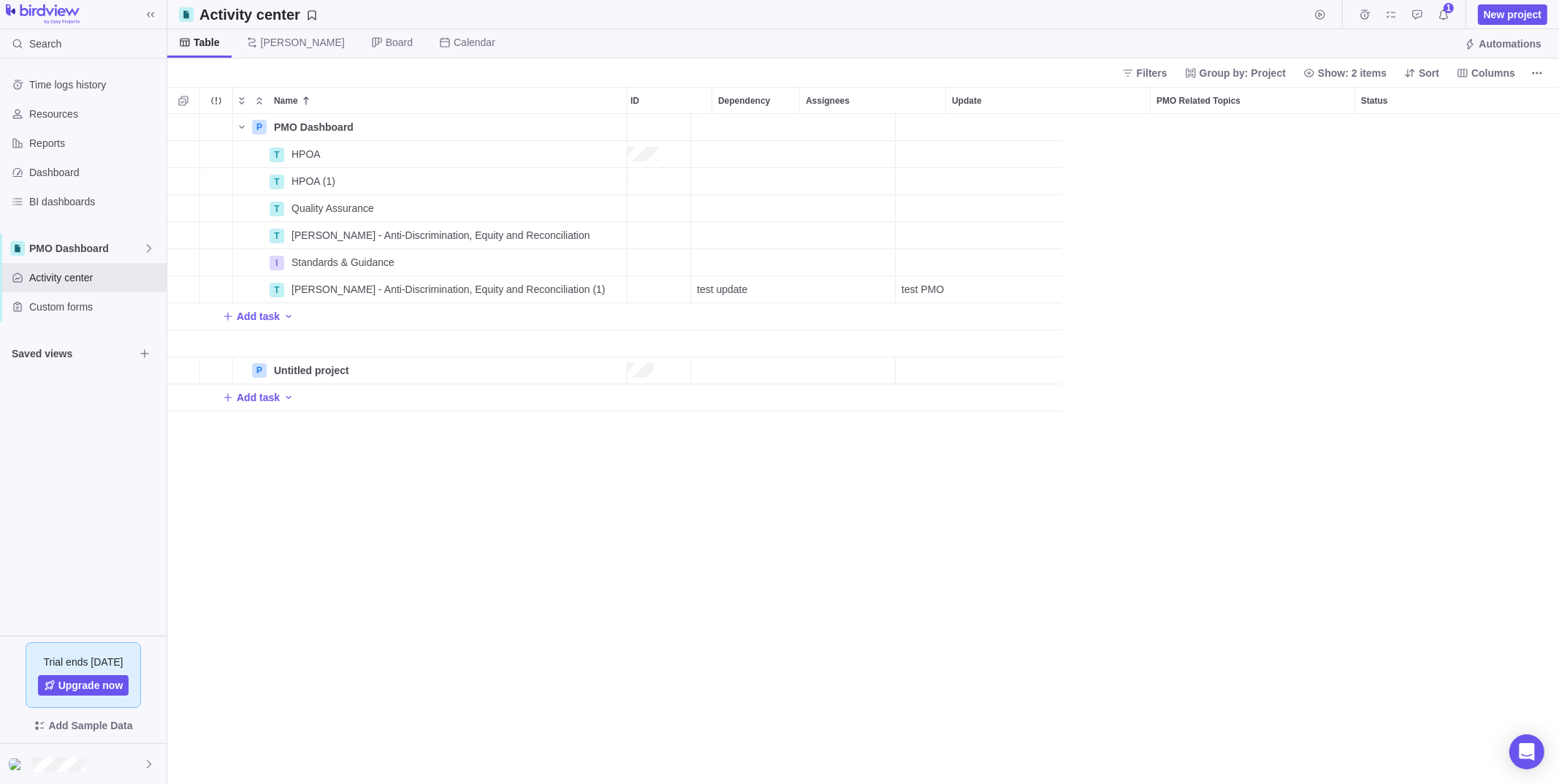
scroll to position [0, 0]
click at [78, 308] on span "Custom forms" at bounding box center [95, 307] width 131 height 15
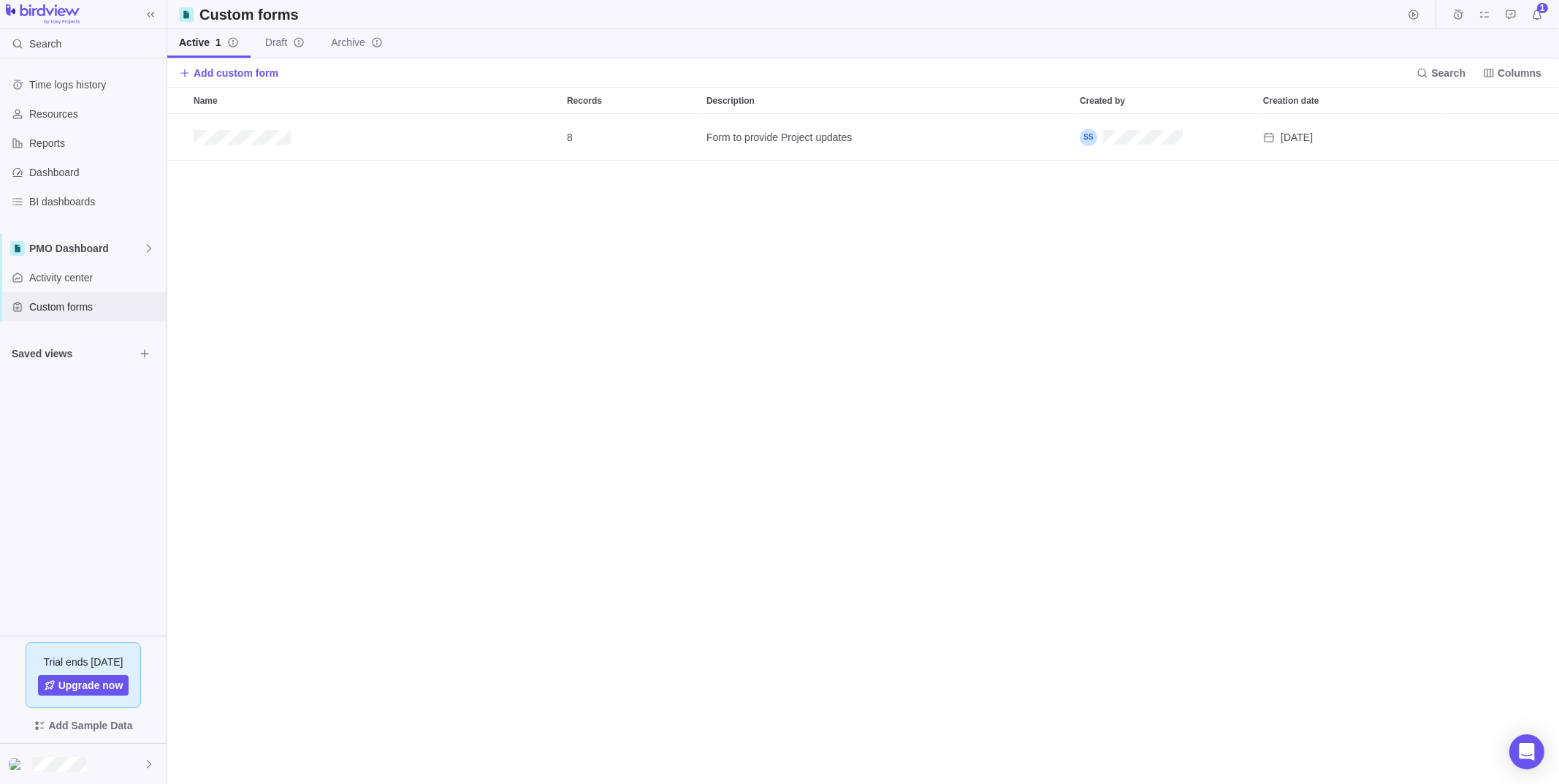
scroll to position [658, 1381]
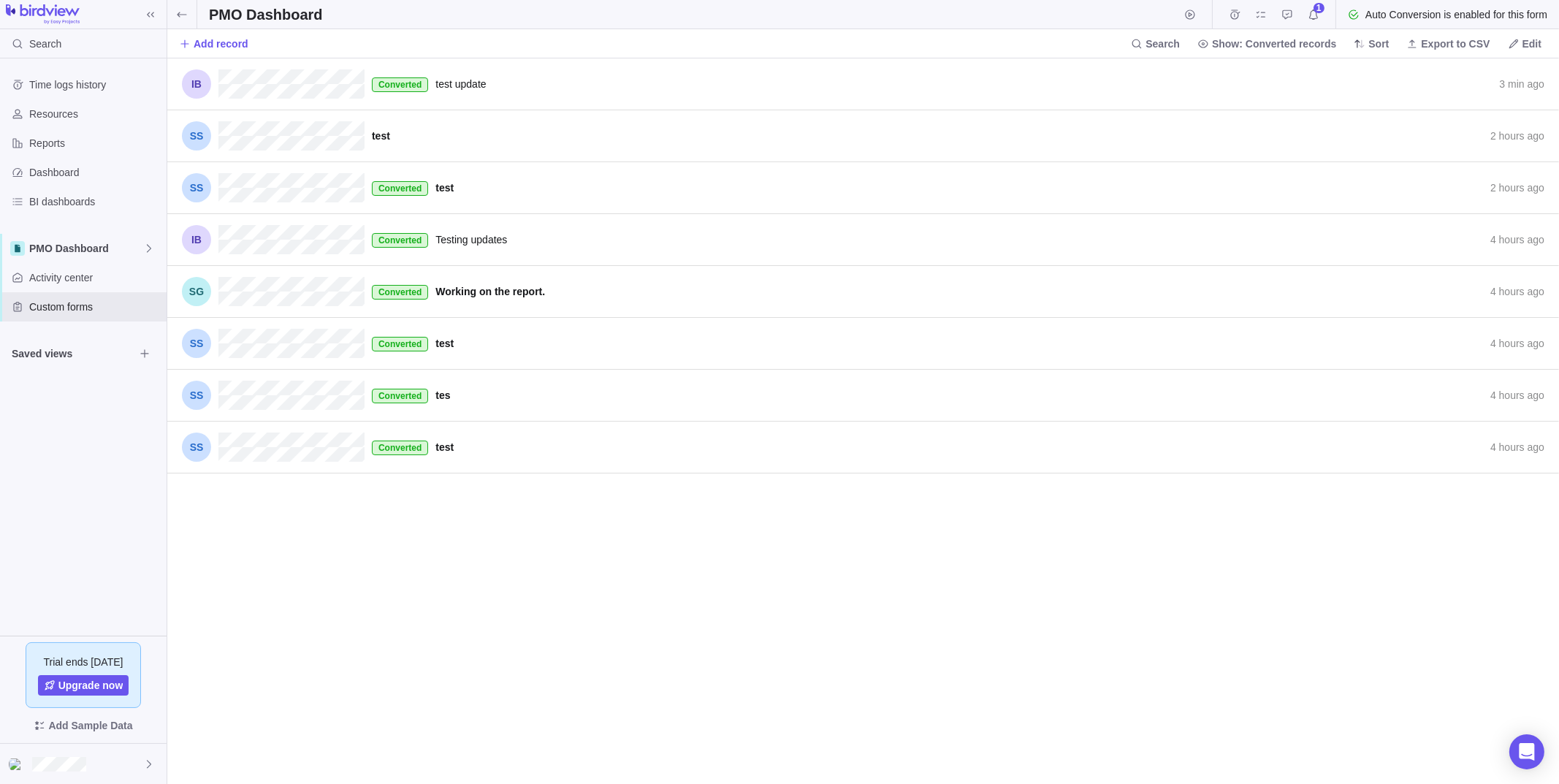
scroll to position [715, 1381]
click at [1521, 39] on span "Edit" at bounding box center [1524, 44] width 45 height 21
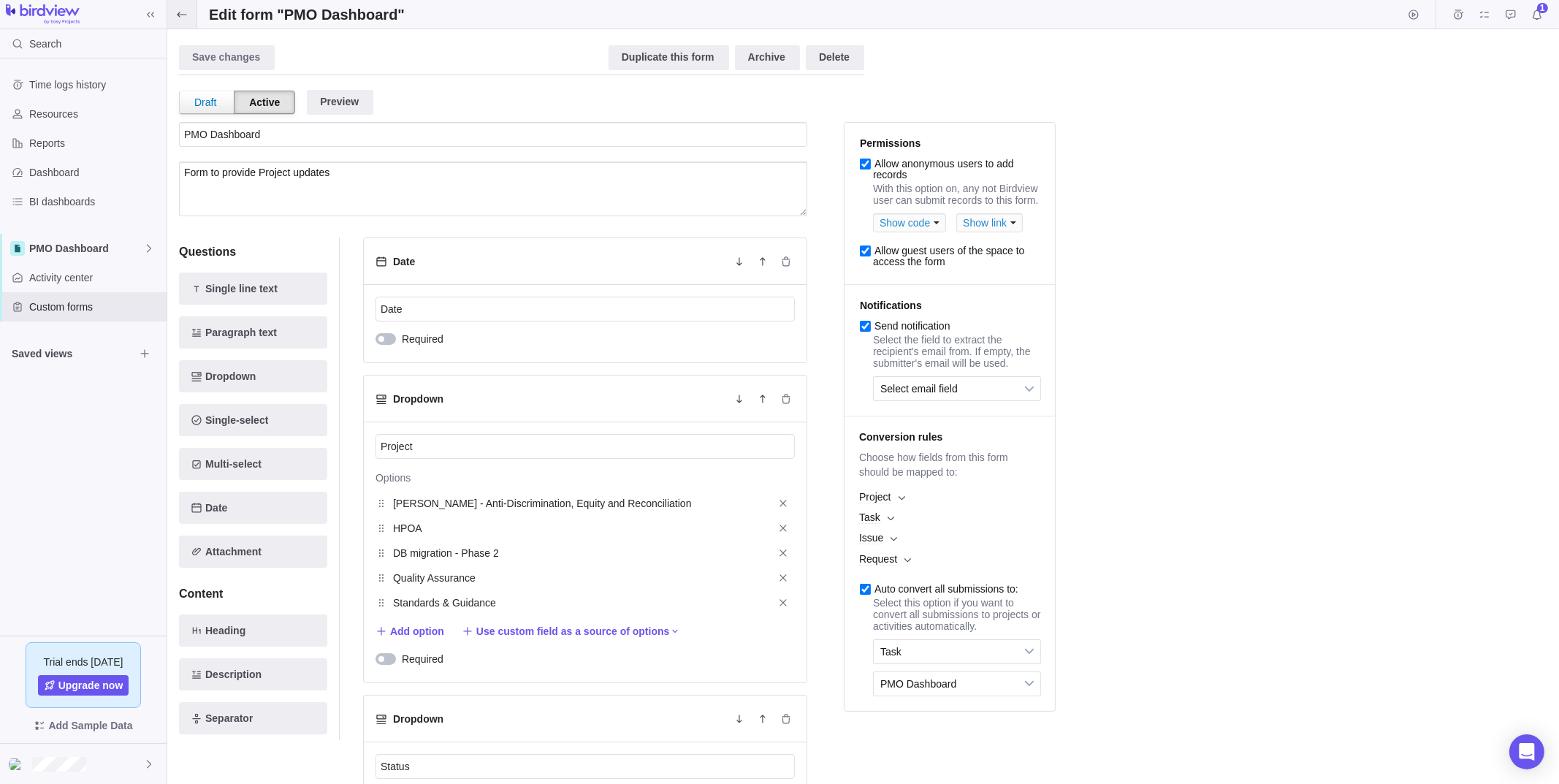
click at [190, 15] on span at bounding box center [182, 14] width 29 height 28
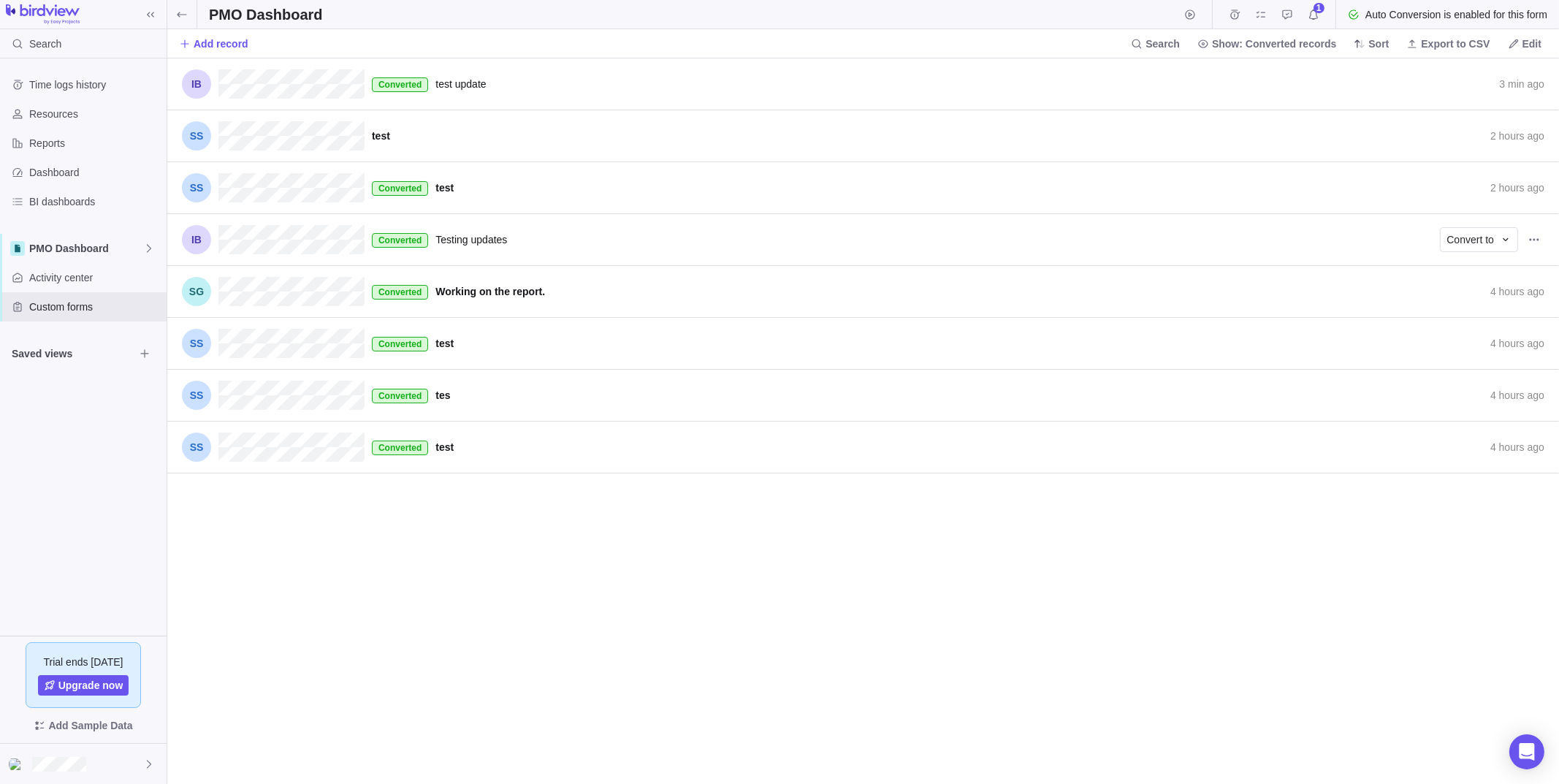
scroll to position [715, 1381]
click at [186, 19] on icon at bounding box center [182, 14] width 11 height 11
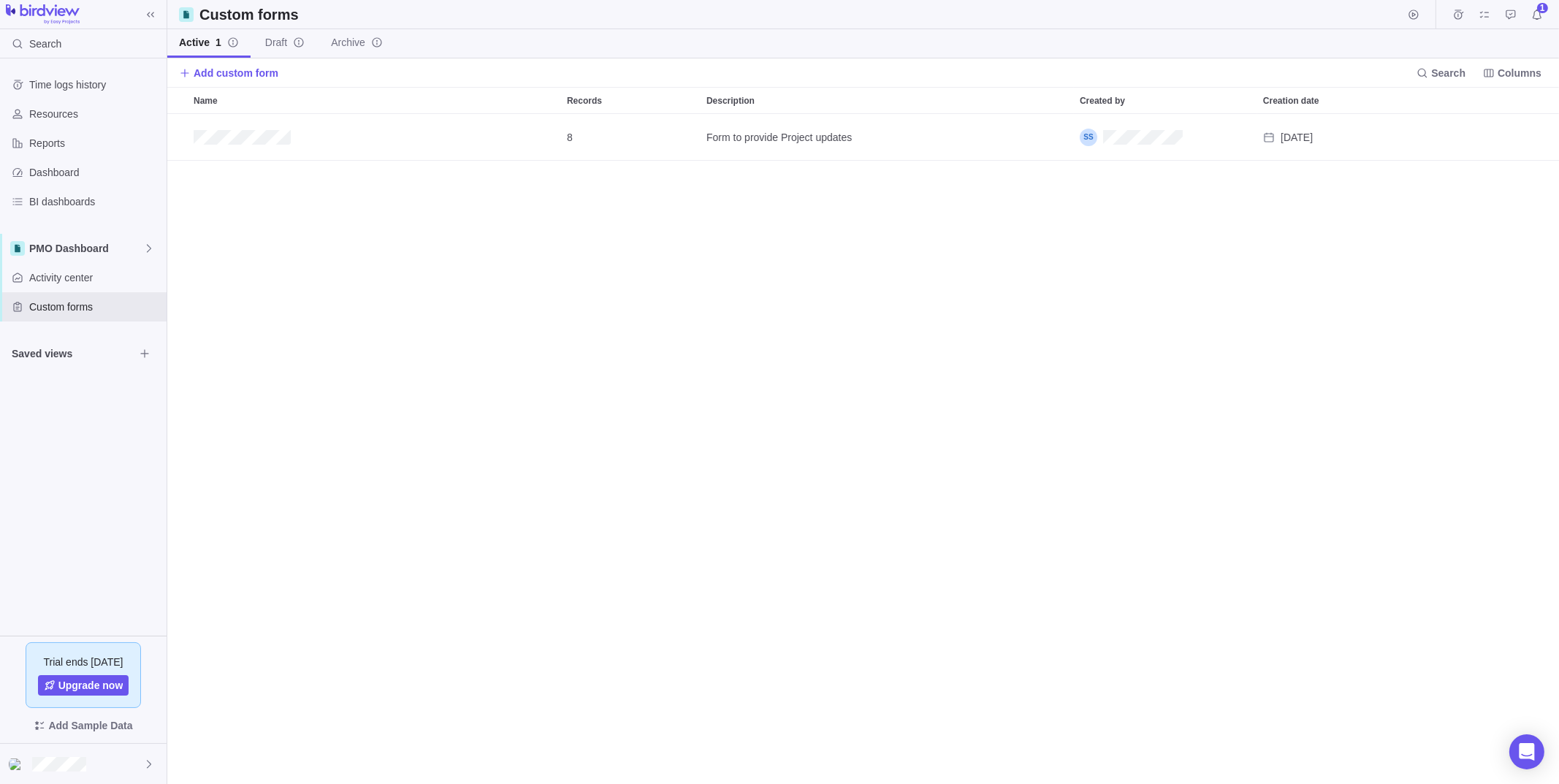
scroll to position [658, 1381]
click at [270, 71] on span "Add custom form" at bounding box center [236, 73] width 84 height 15
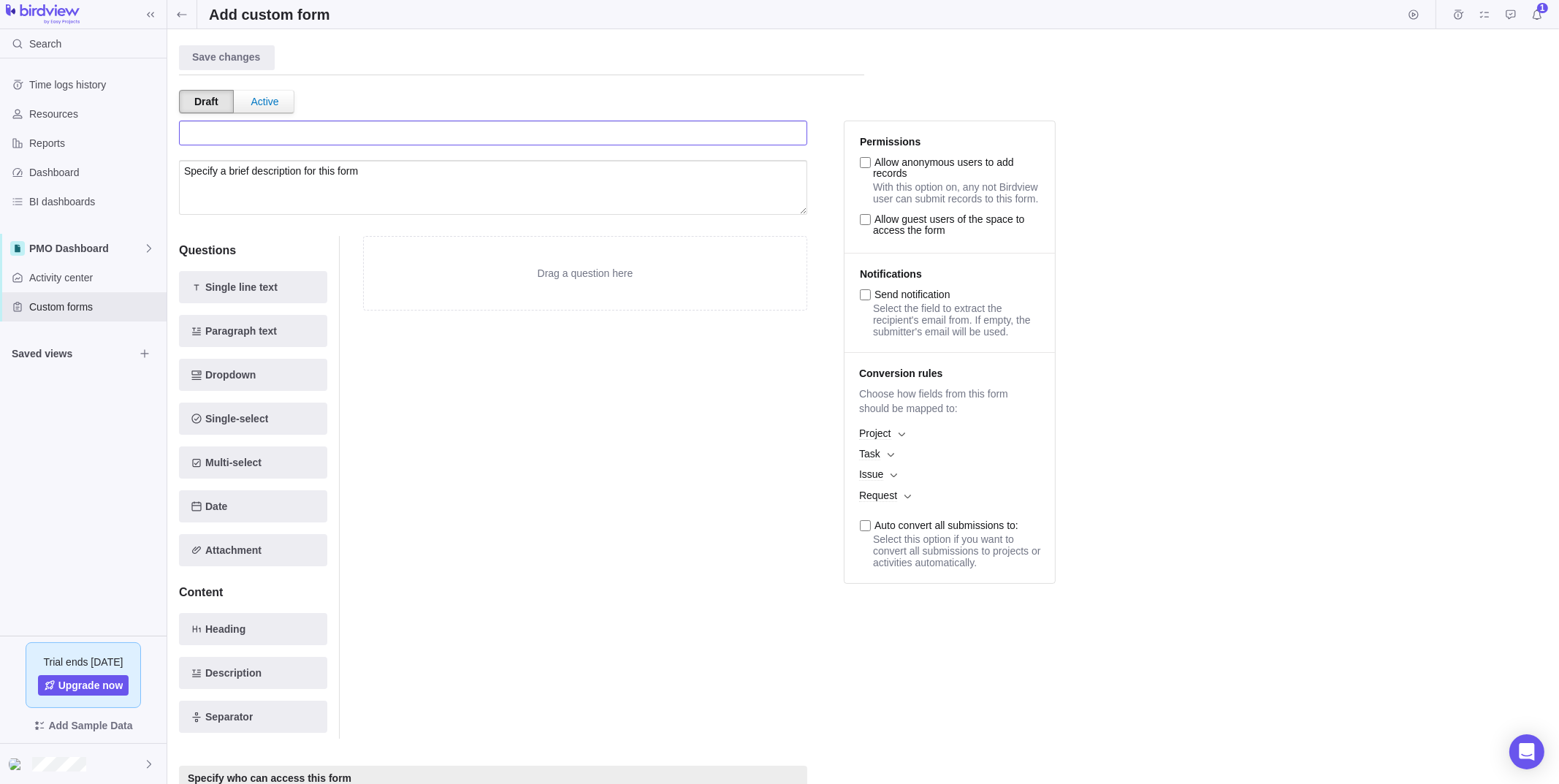
click at [288, 141] on input "text" at bounding box center [493, 133] width 629 height 25
type input "Conditional logic form"
click at [400, 459] on div "Drag a question here" at bounding box center [586, 487] width 444 height 502
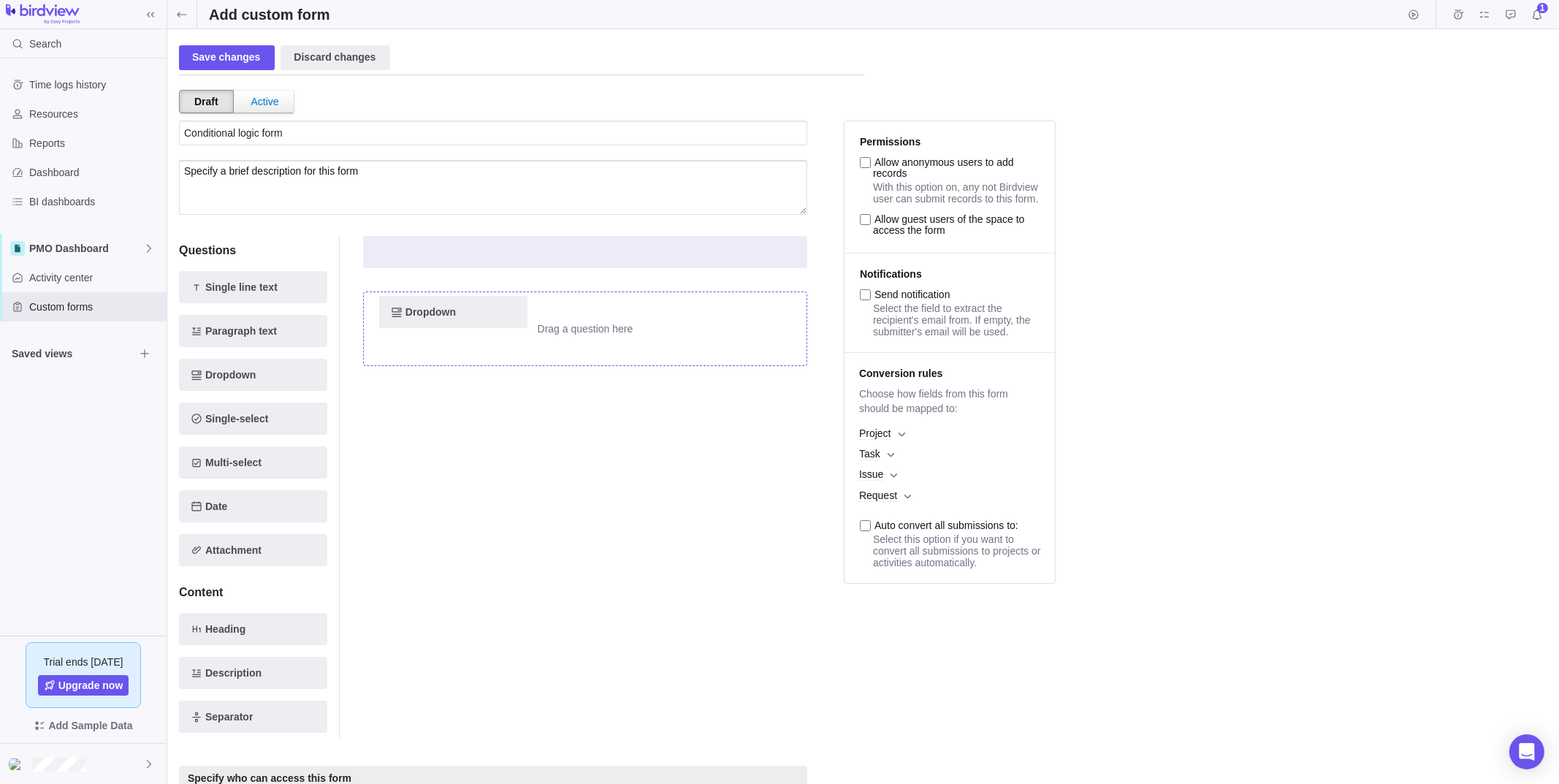
drag, startPoint x: 244, startPoint y: 370, endPoint x: 476, endPoint y: 290, distance: 245.4
click at [476, 290] on div "Questions Single line text Paragraph text Dropdown Dropdown Single-select Multi…" at bounding box center [493, 487] width 629 height 538
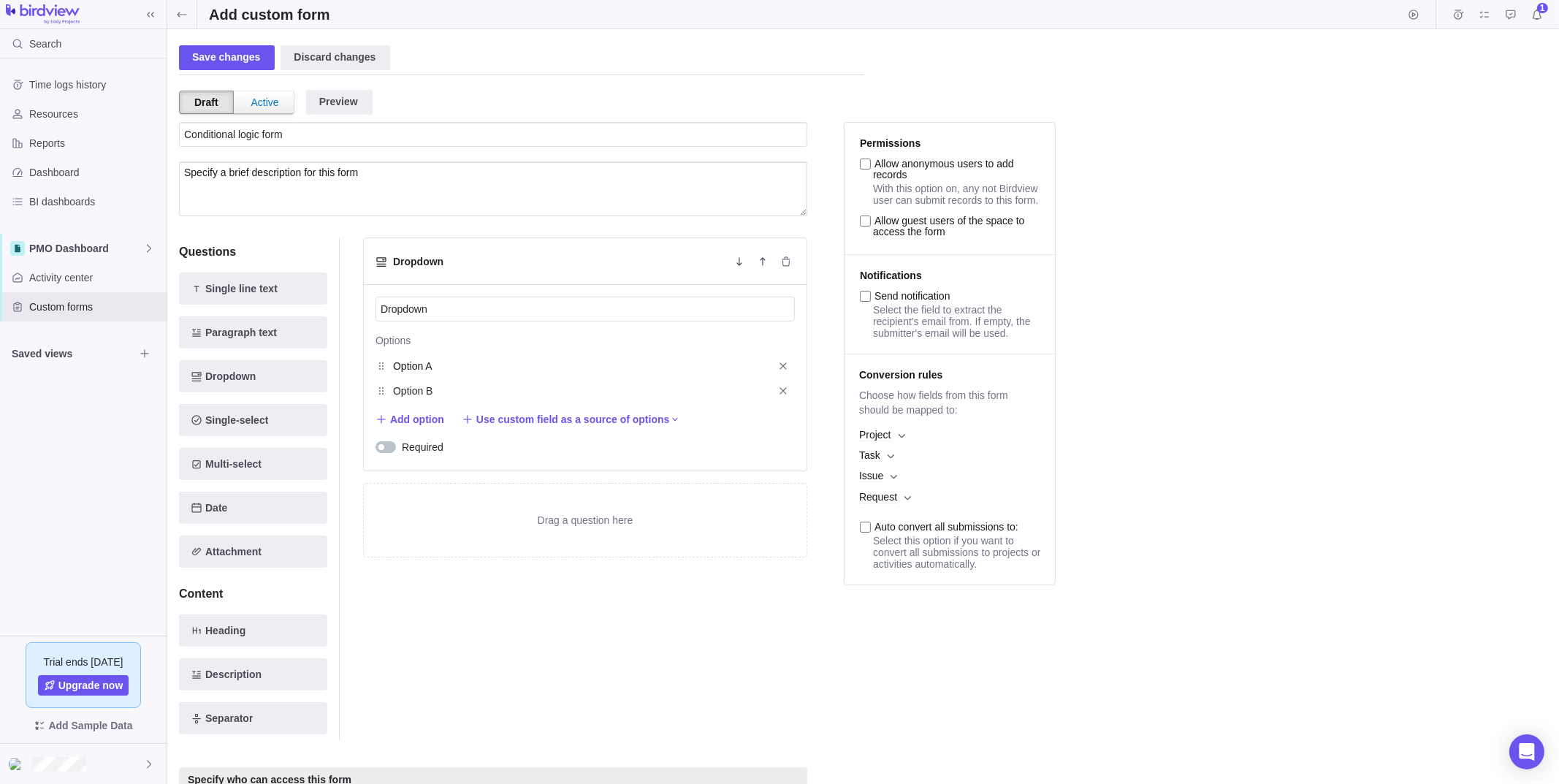
click at [451, 363] on input "Option A" at bounding box center [578, 365] width 372 height 18
click at [618, 717] on div "Dropdown Dropdown Options Option A Option B Add option Use custom field as a so…" at bounding box center [586, 488] width 444 height 502
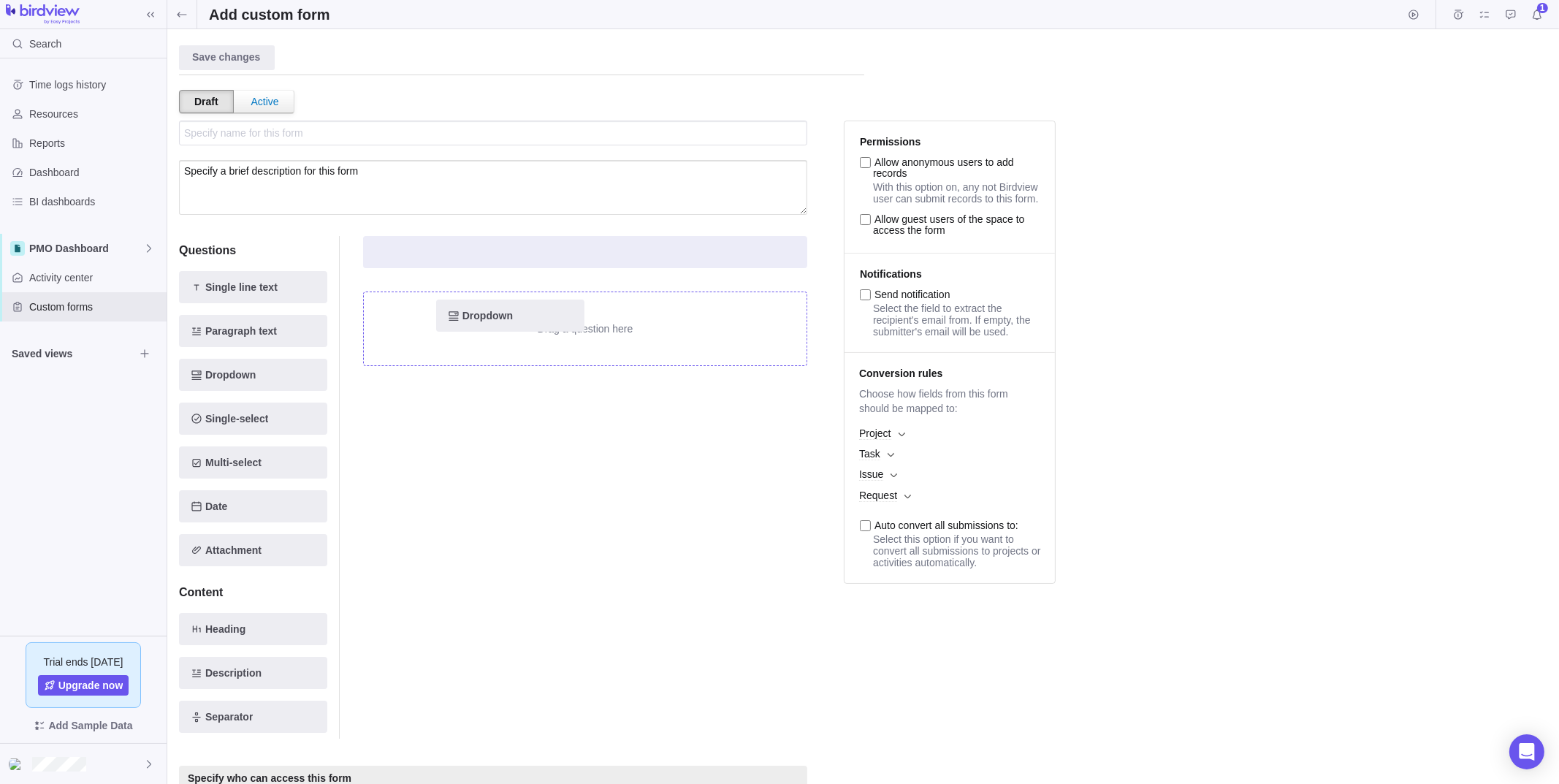
drag, startPoint x: 218, startPoint y: 365, endPoint x: 503, endPoint y: 291, distance: 294.5
click at [503, 291] on div "Questions Single line text Paragraph text Dropdown Dropdown Single-select Multi…" at bounding box center [493, 487] width 629 height 538
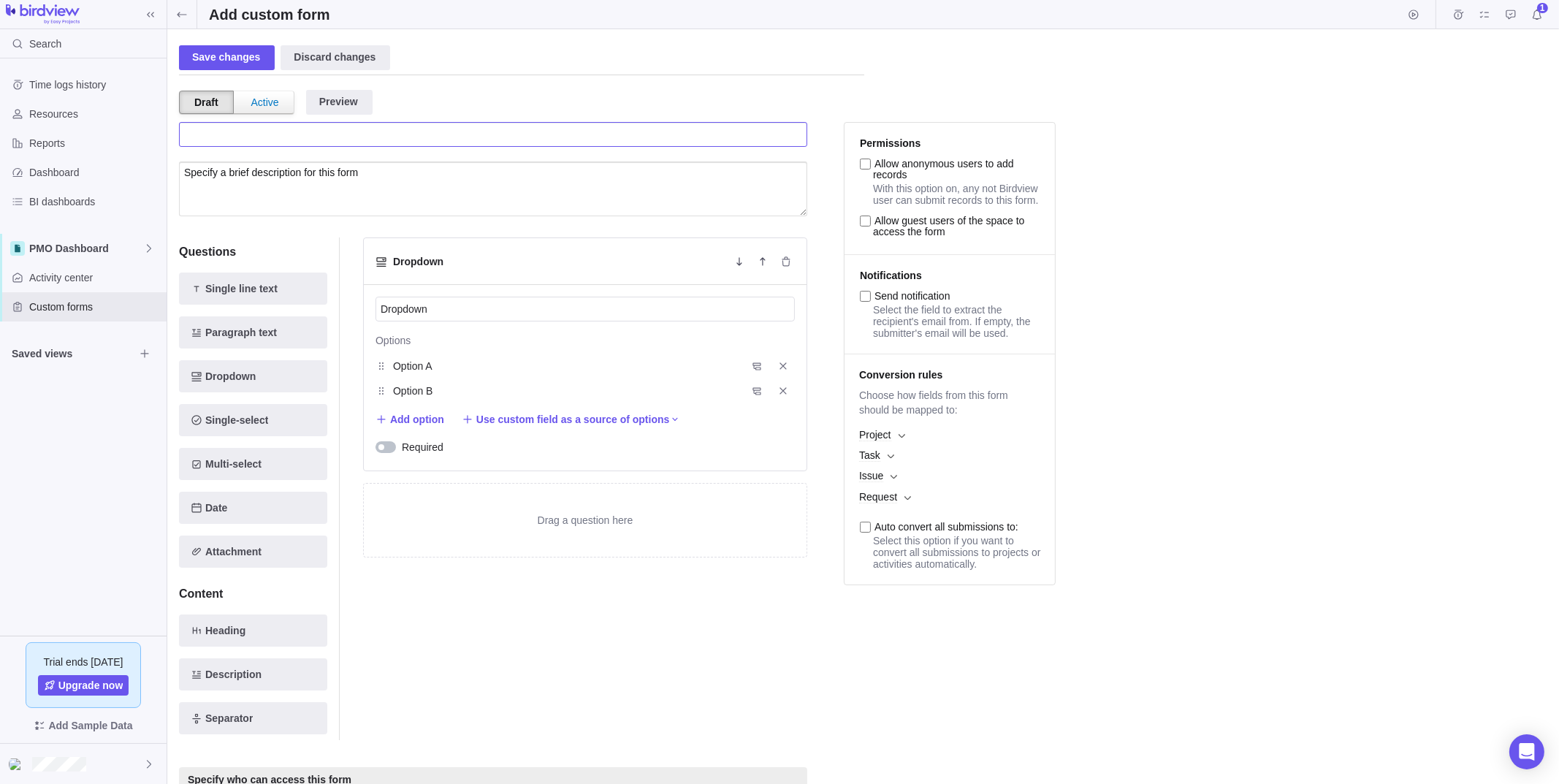
click at [276, 138] on input "text" at bounding box center [493, 134] width 629 height 25
type input "Conditional"
click at [171, 6] on span at bounding box center [182, 14] width 29 height 28
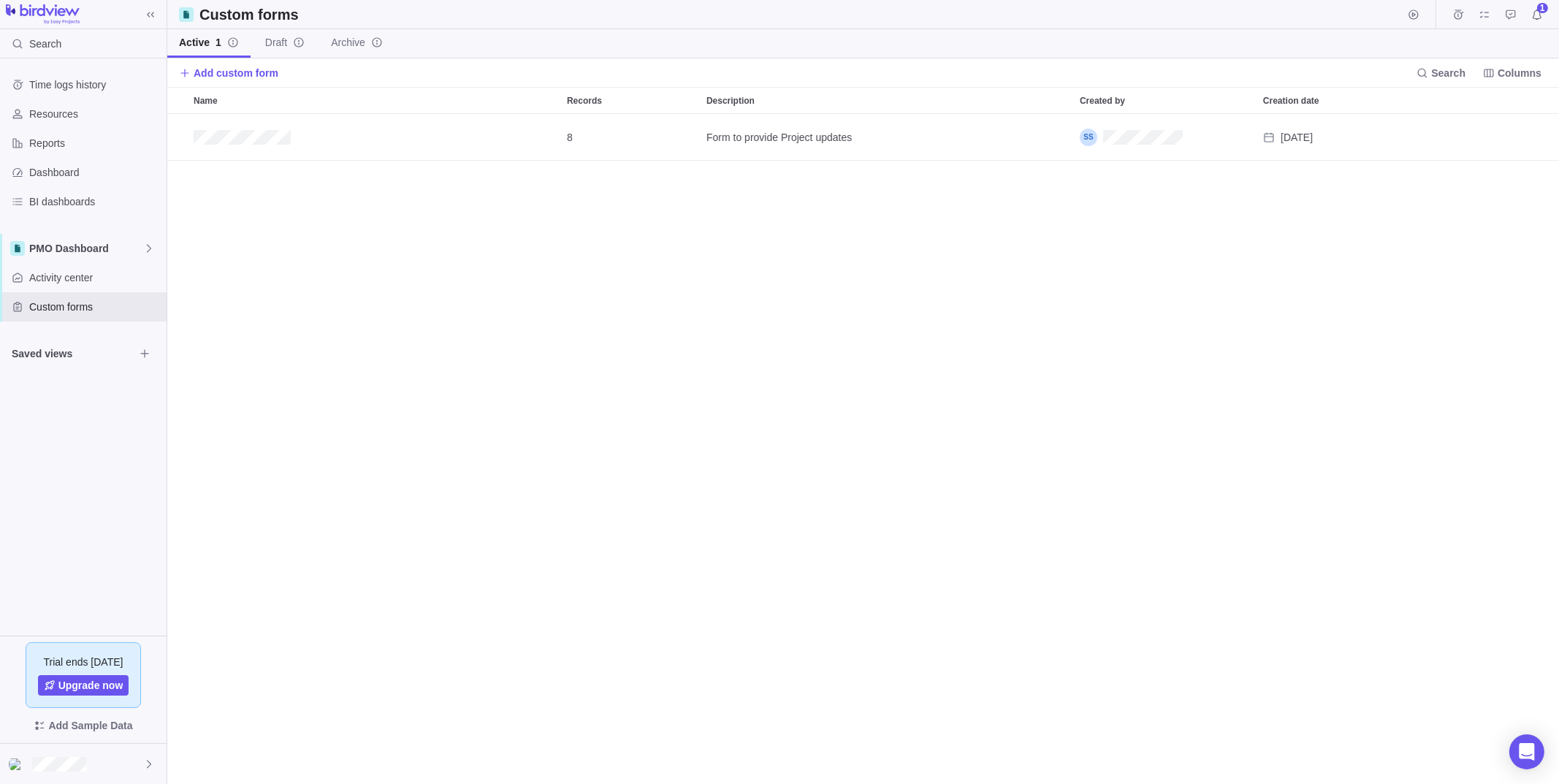
scroll to position [658, 1381]
click at [224, 67] on span "Add custom form" at bounding box center [236, 73] width 84 height 15
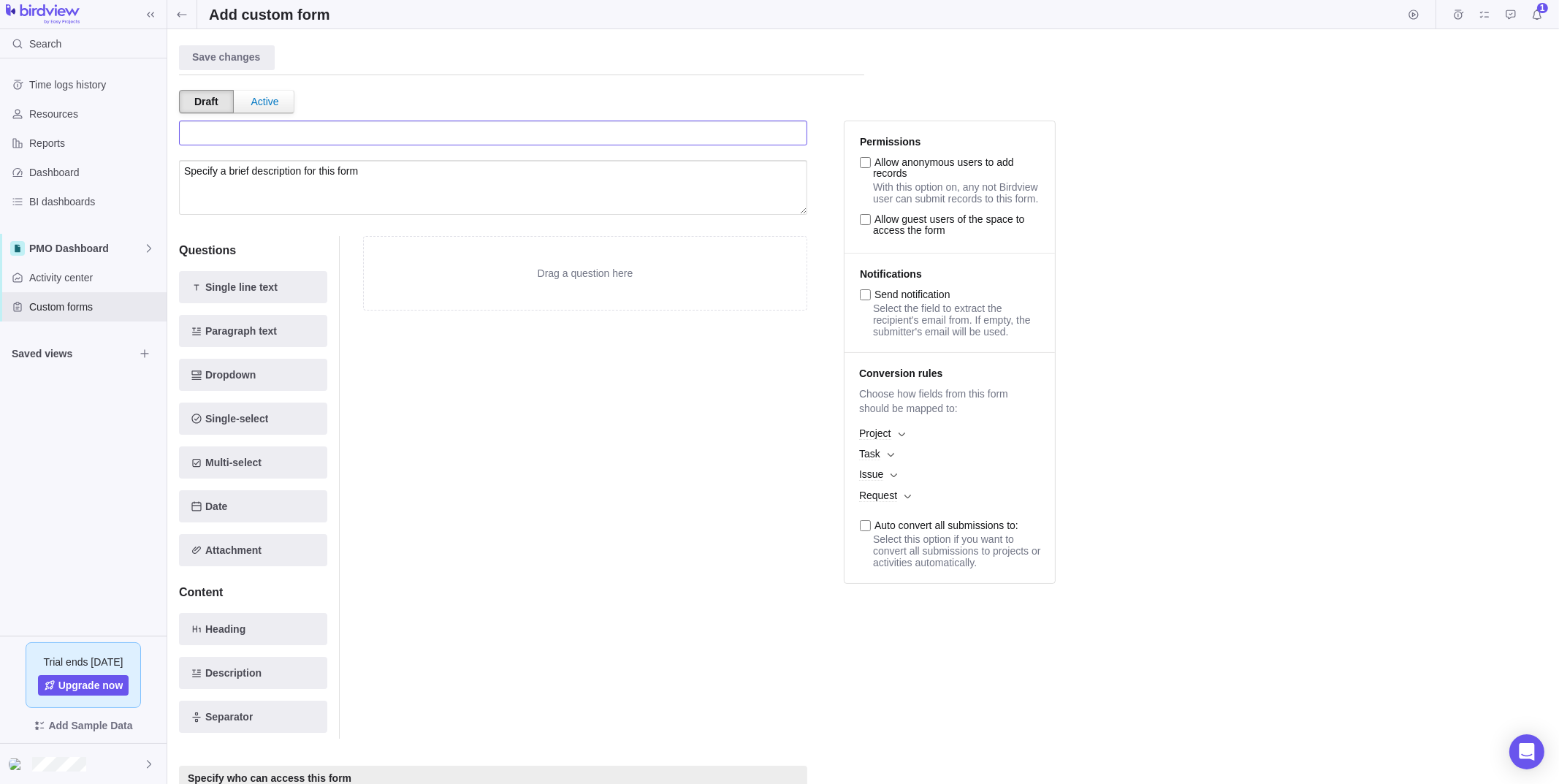
click at [297, 133] on input "text" at bounding box center [493, 133] width 629 height 25
type input "Conditional logic test"
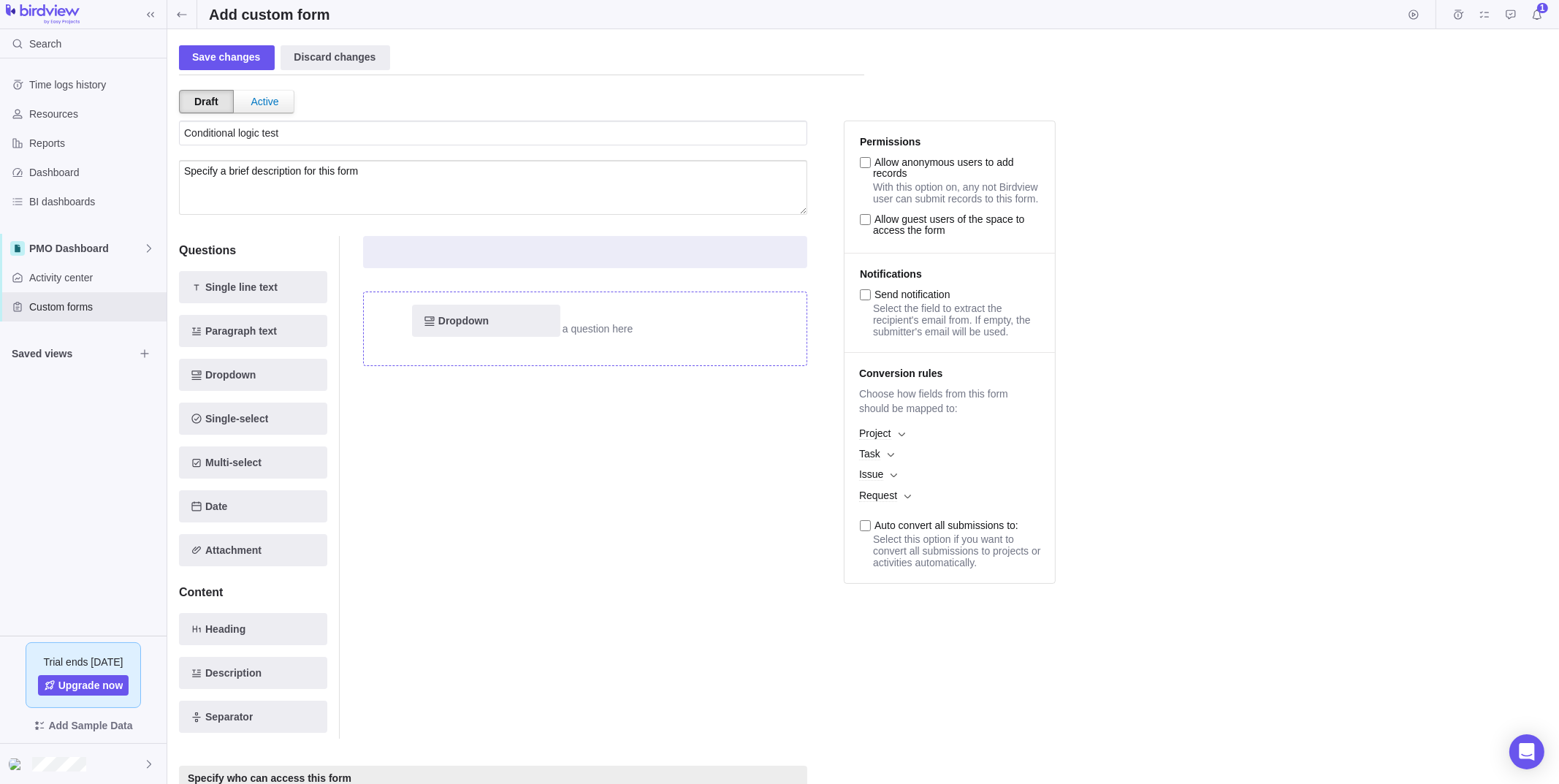
drag, startPoint x: 223, startPoint y: 373, endPoint x: 526, endPoint y: 316, distance: 308.3
click at [526, 316] on div "Questions Single line text Paragraph text Dropdown Dropdown Single-select Multi…" at bounding box center [493, 487] width 629 height 538
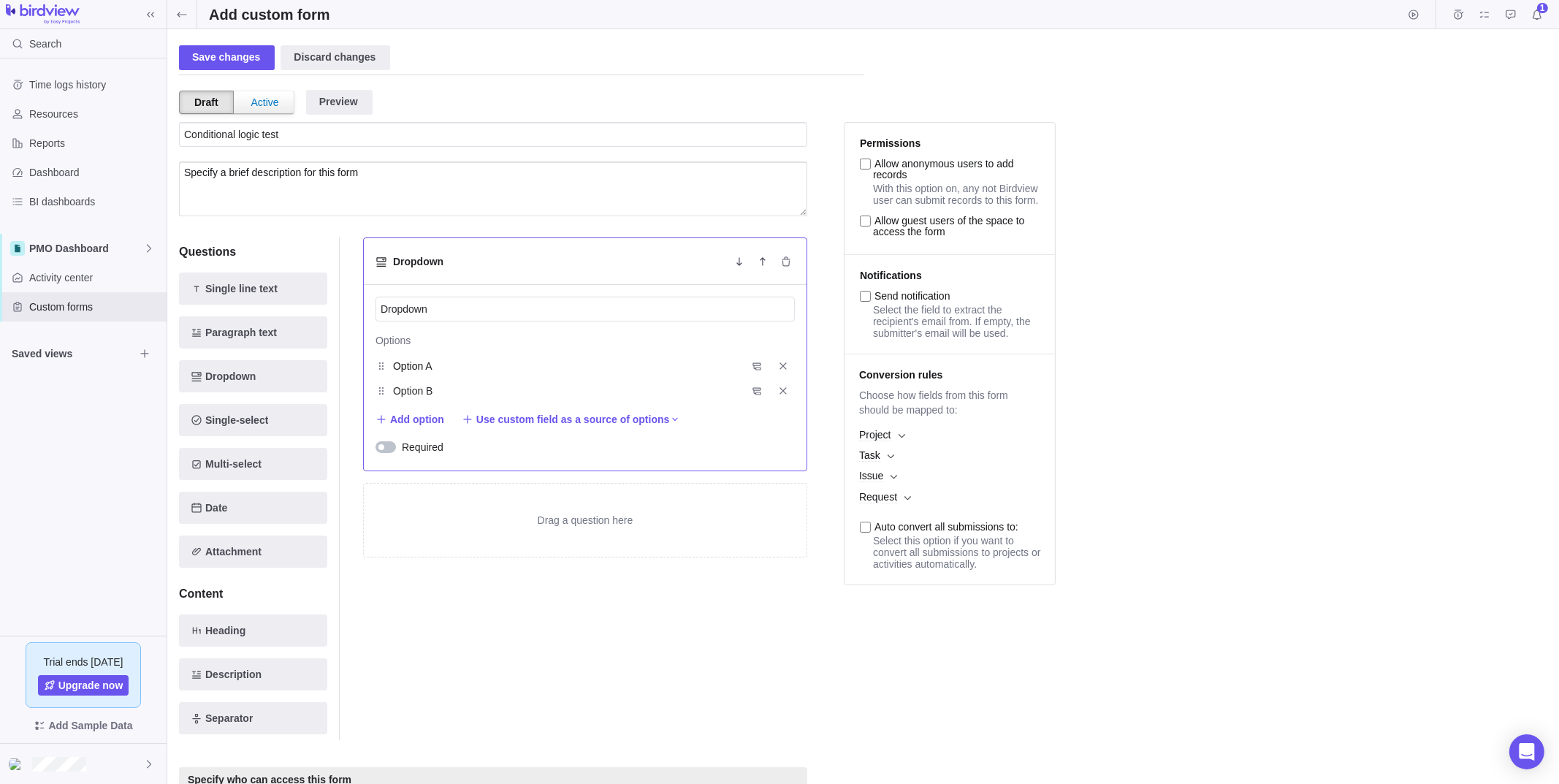
click at [425, 360] on input "Option A" at bounding box center [565, 365] width 346 height 18
type input "Dentist"
click at [426, 374] on div "Dentist" at bounding box center [565, 365] width 357 height 24
click at [429, 386] on input "Option B" at bounding box center [565, 391] width 346 height 18
type input "CDA"
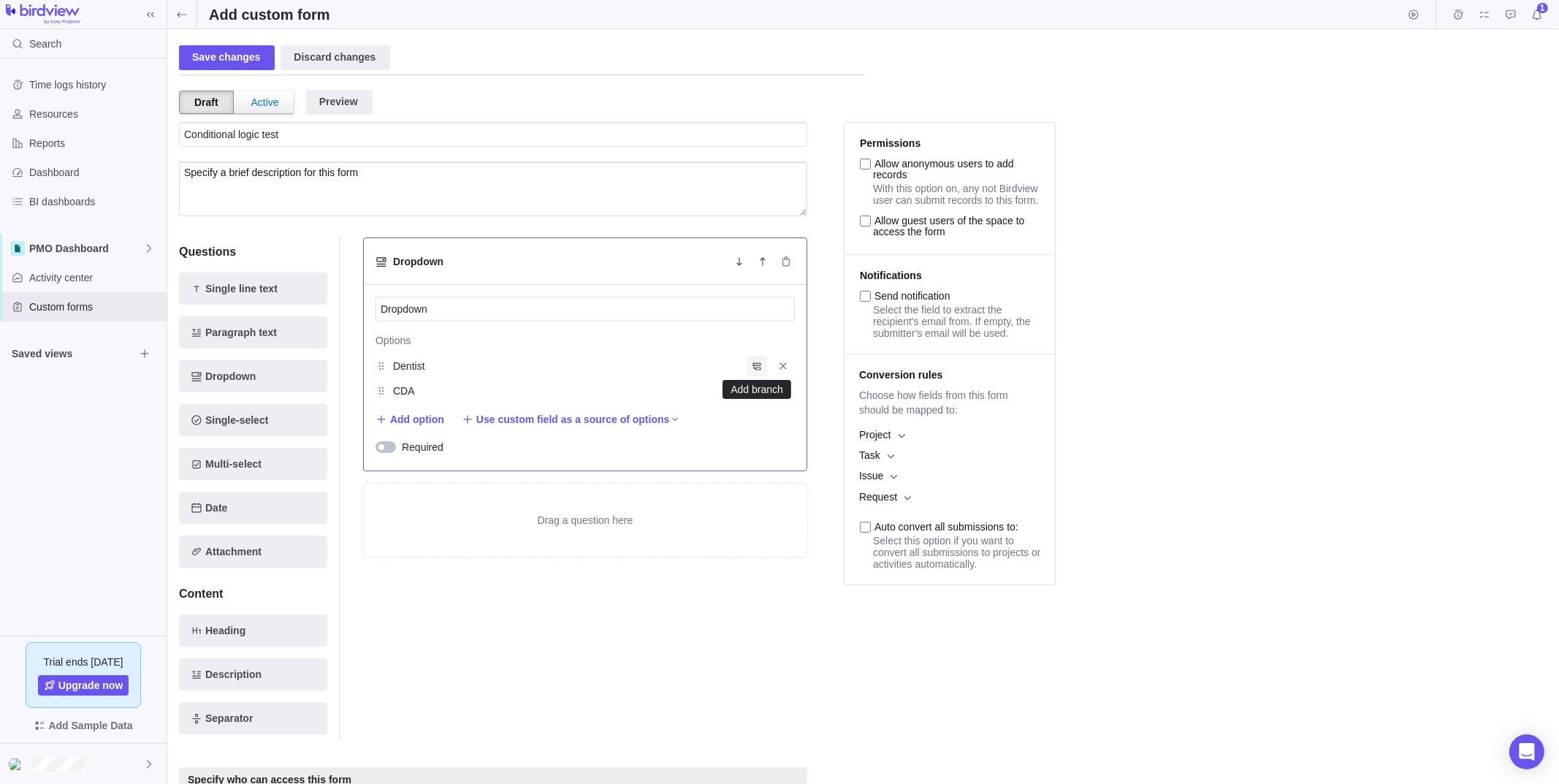
click at [759, 364] on icon "Add branch" at bounding box center [757, 365] width 11 height 11
click at [760, 392] on icon "Add branch" at bounding box center [757, 391] width 11 height 11
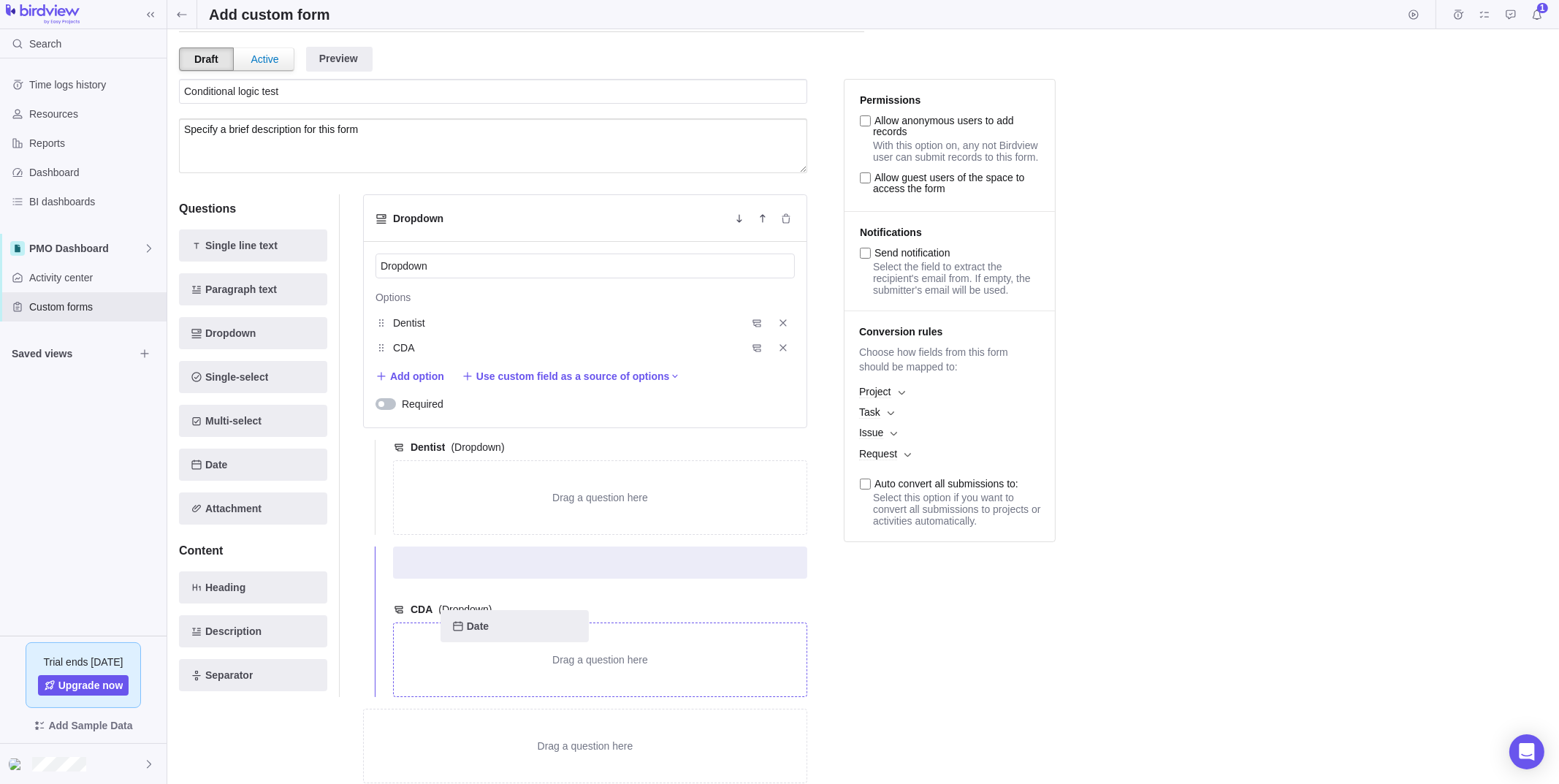
scroll to position [44, 0]
drag, startPoint x: 211, startPoint y: 501, endPoint x: 611, endPoint y: 623, distance: 418.2
click at [611, 623] on div "Questions Single line text Paragraph text Dropdown Single-select Multi-select D…" at bounding box center [493, 488] width 629 height 624
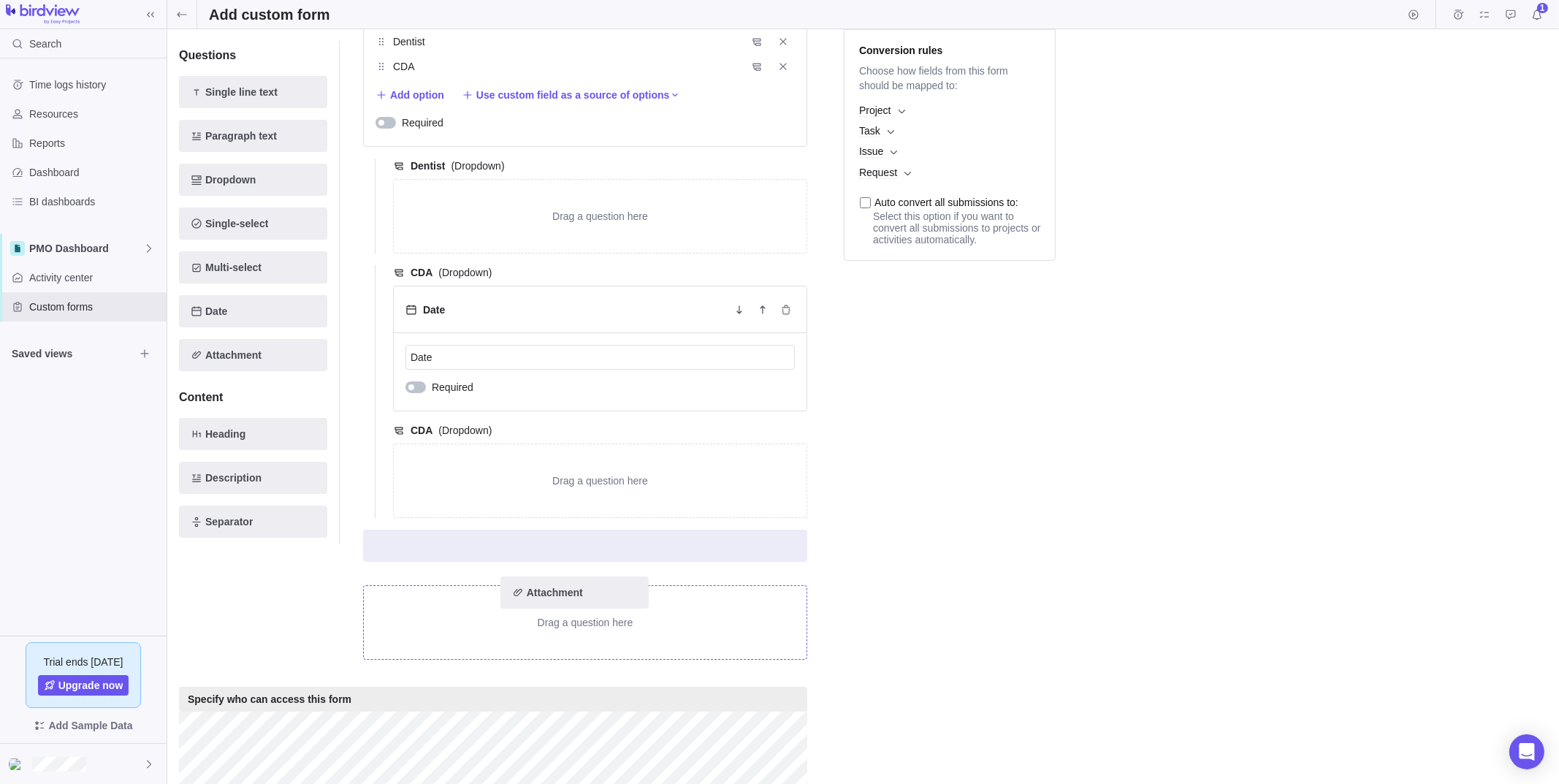
scroll to position [324, 0]
drag, startPoint x: 220, startPoint y: 496, endPoint x: 569, endPoint y: 577, distance: 358.3
click at [569, 577] on div "Questions Single line text Paragraph text Dropdown Single-select Multi-select D…" at bounding box center [493, 287] width 629 height 781
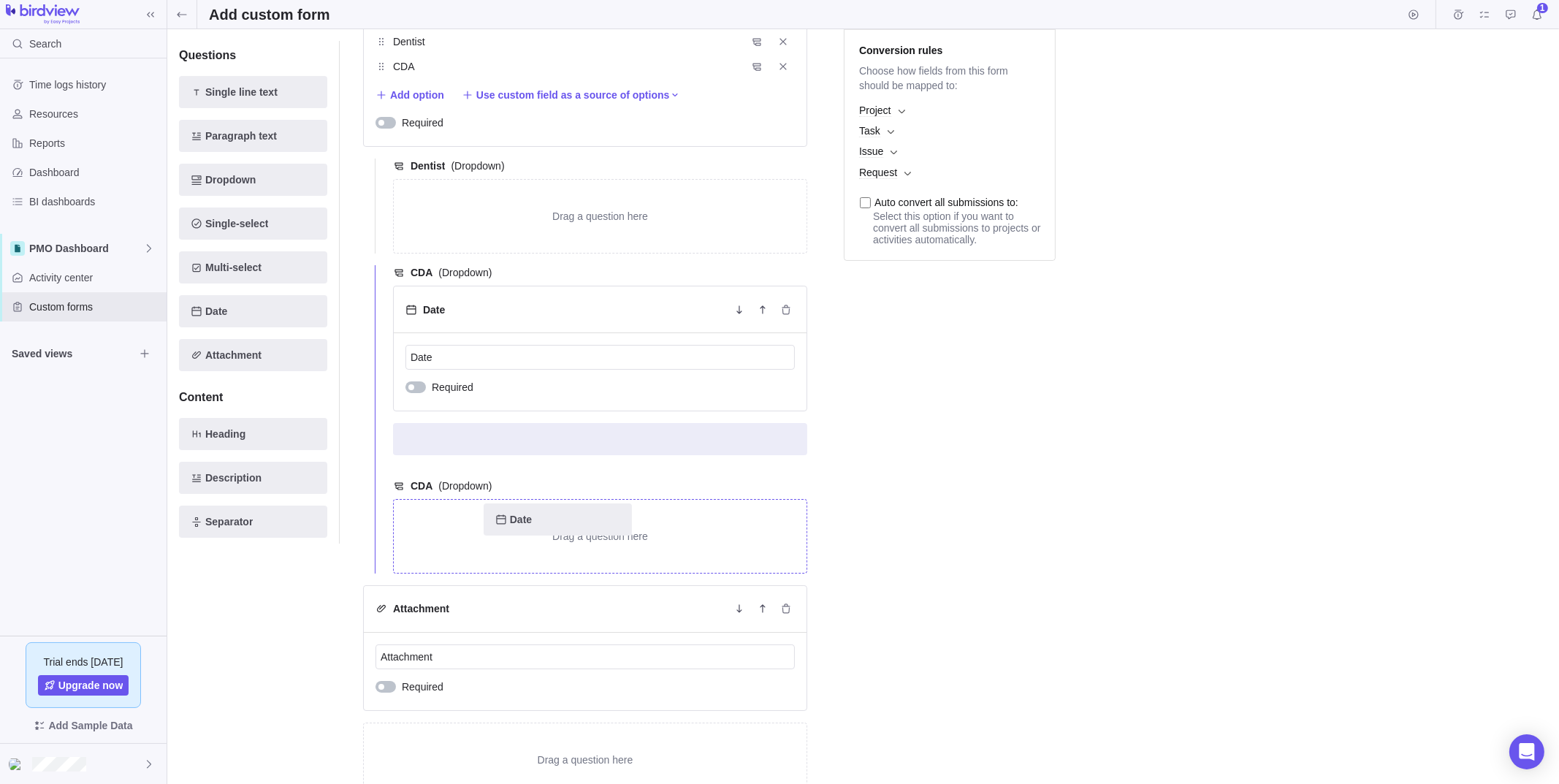
drag, startPoint x: 221, startPoint y: 300, endPoint x: 533, endPoint y: 519, distance: 381.2
click at [533, 519] on div "Questions Single line text Paragraph text Dropdown Single-select Multi-select D…" at bounding box center [493, 355] width 629 height 919
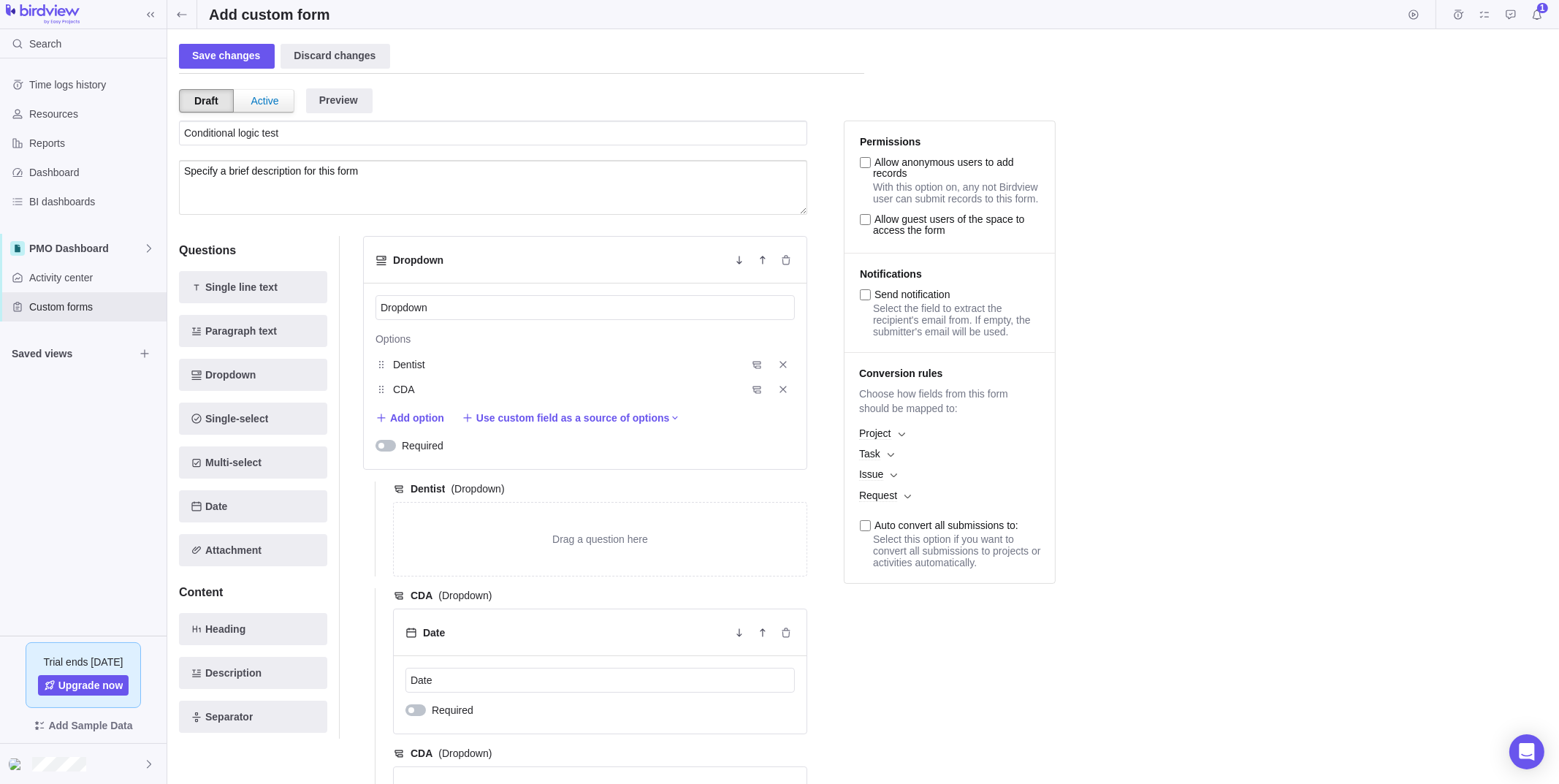
scroll to position [0, 0]
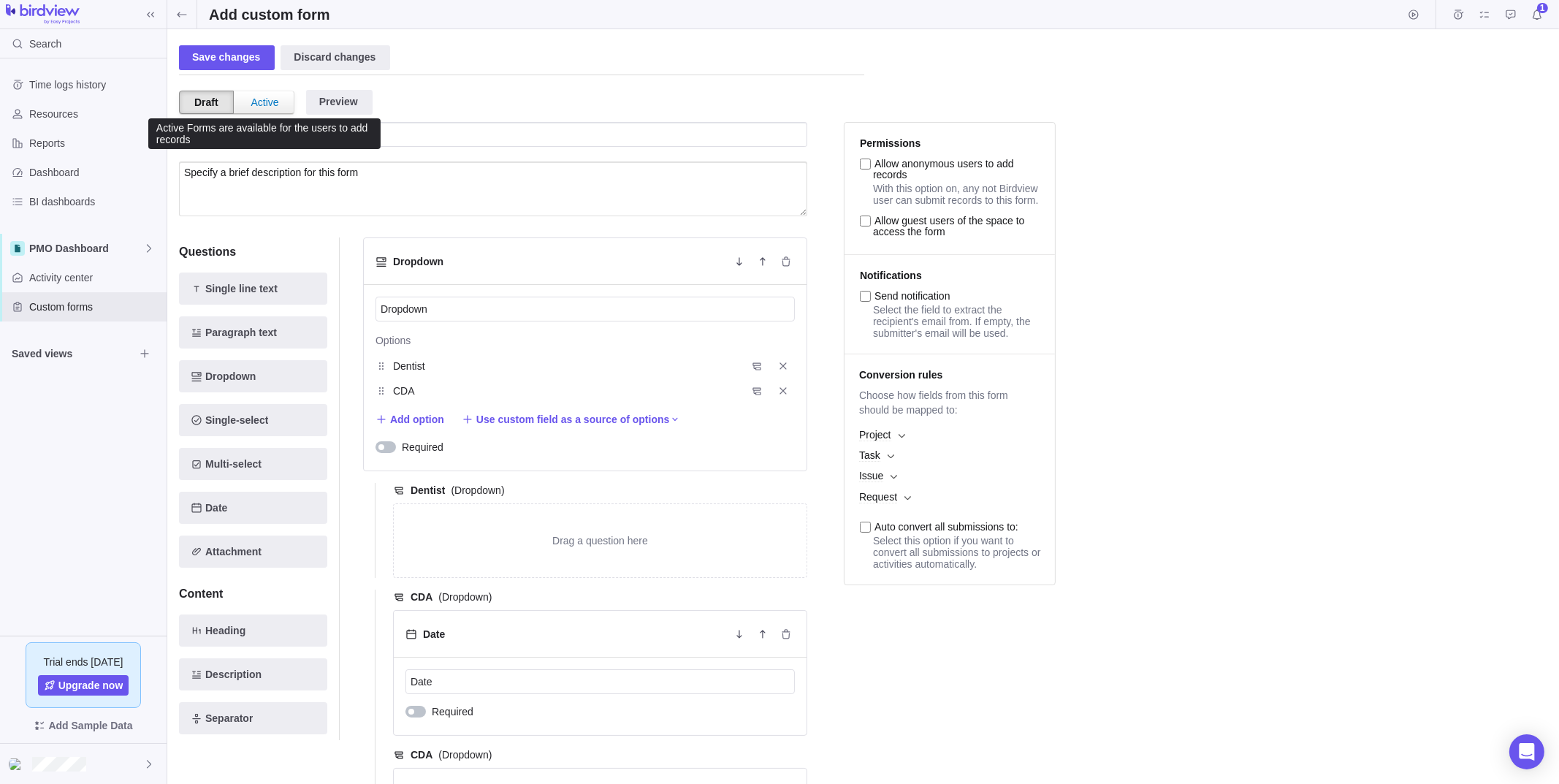
click at [248, 104] on div "Active" at bounding box center [265, 101] width 57 height 22
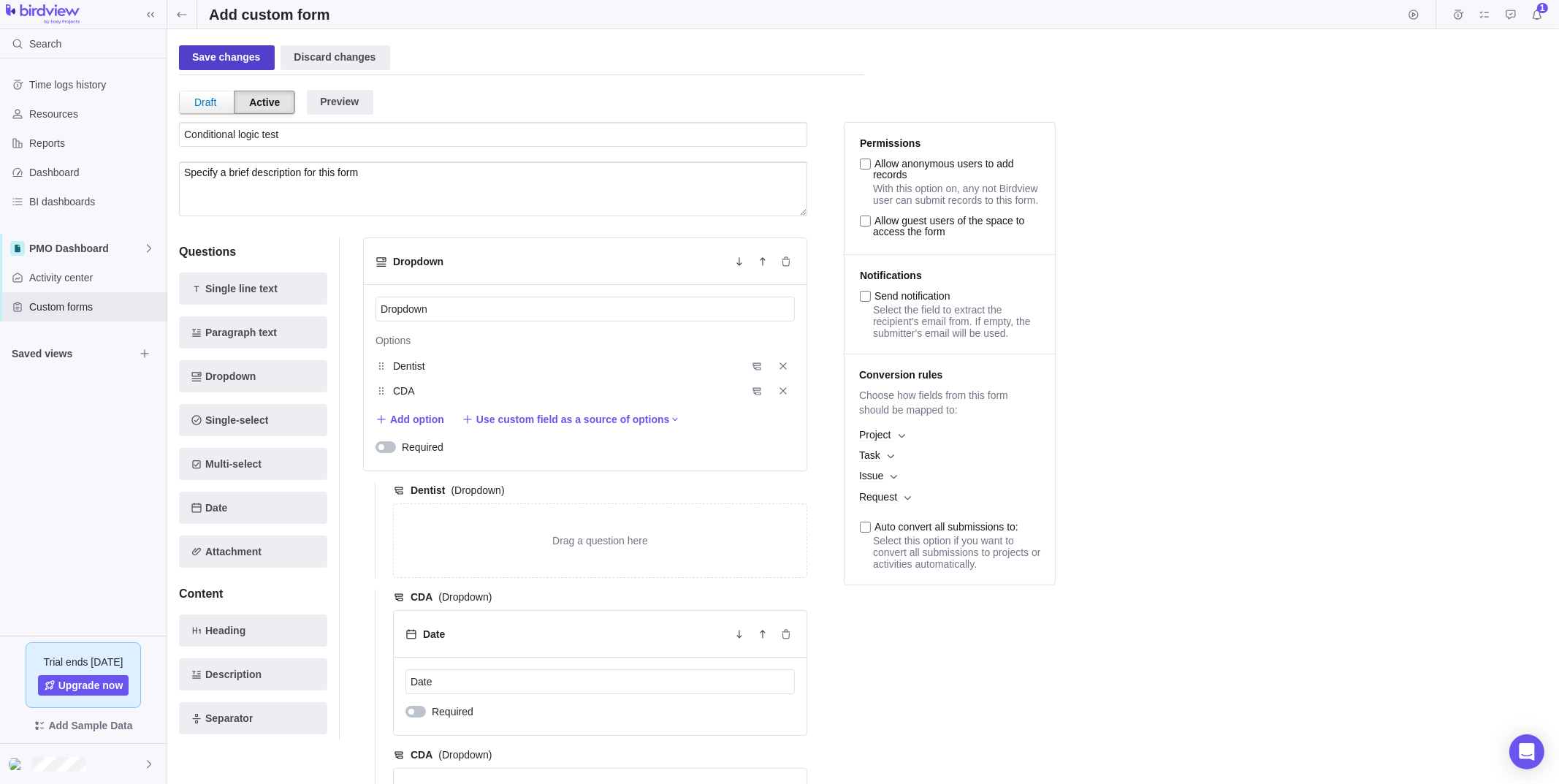
click at [237, 61] on div "Save changes" at bounding box center [227, 57] width 96 height 25
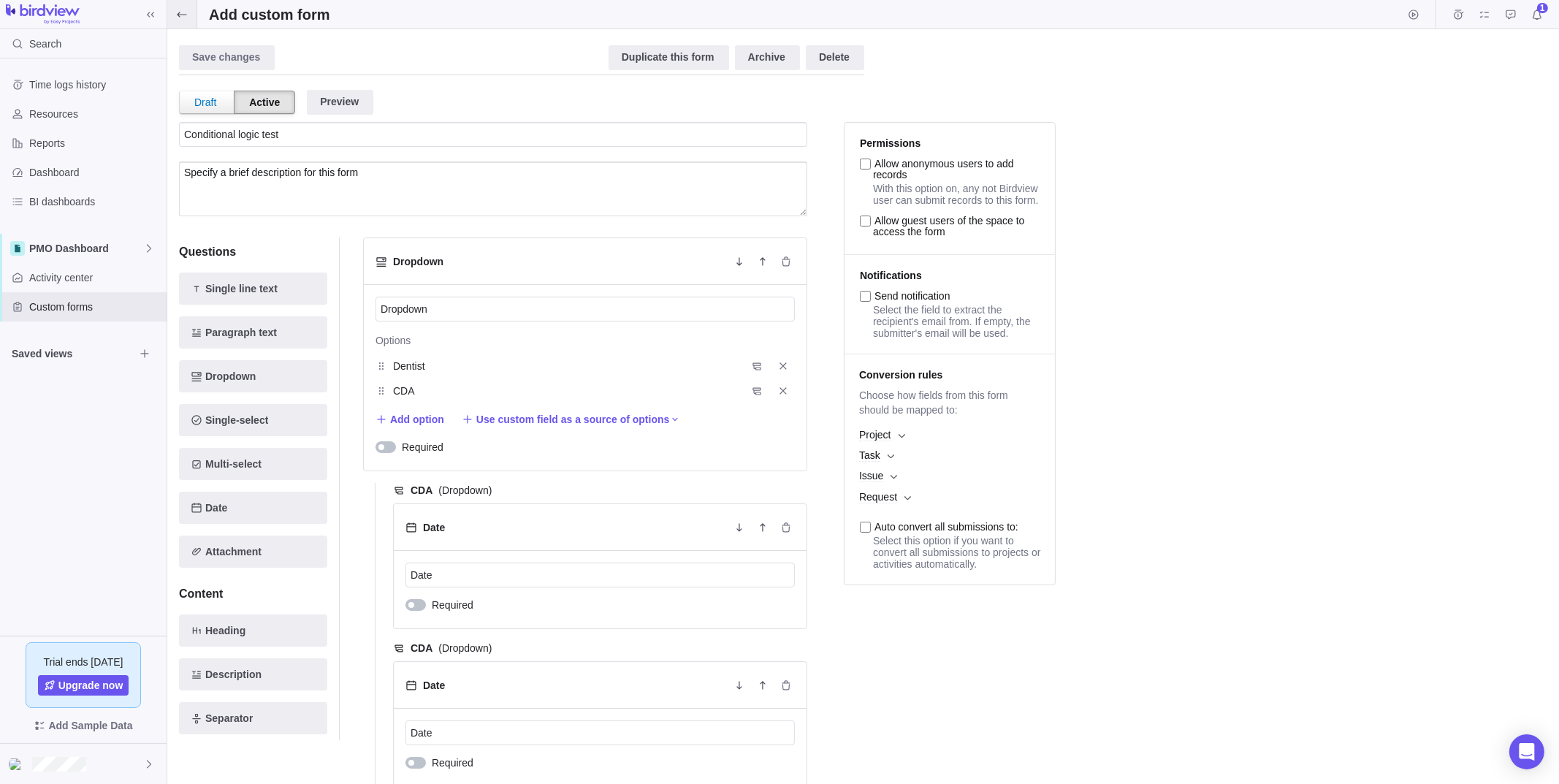
click at [183, 12] on icon at bounding box center [182, 14] width 11 height 11
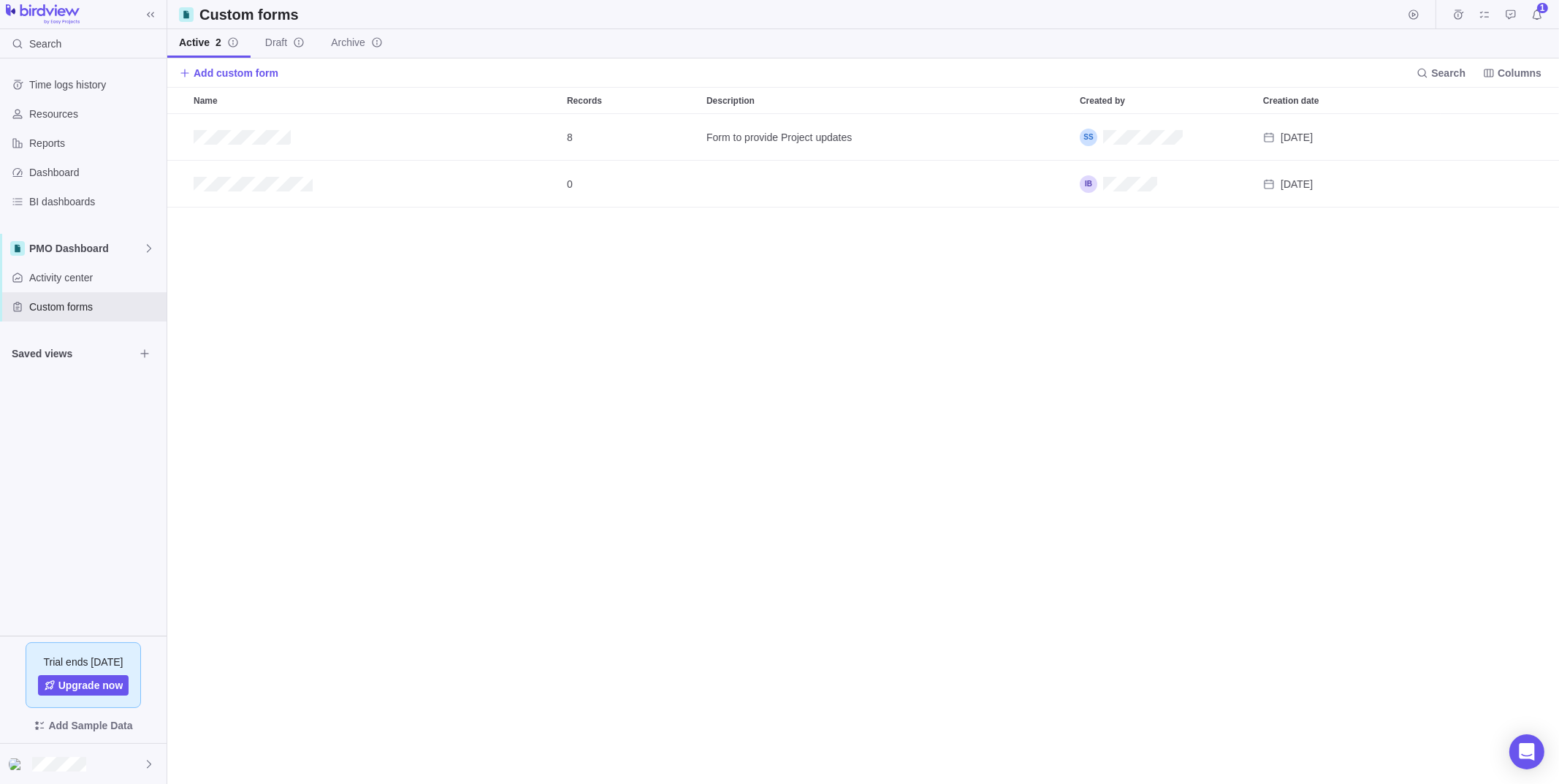
scroll to position [658, 1381]
click at [1494, 187] on icon "Add record" at bounding box center [1492, 184] width 10 height 8
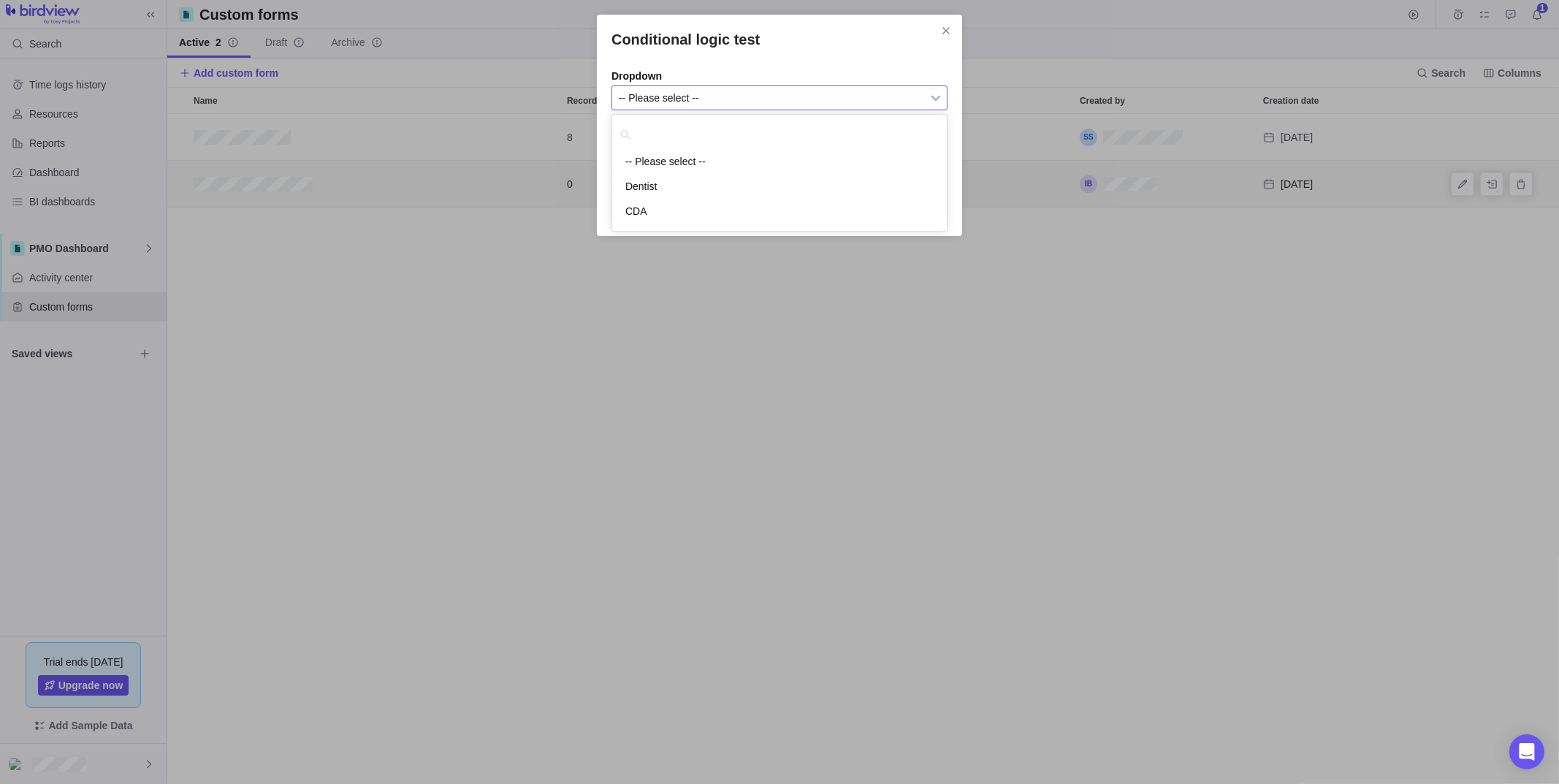
click at [822, 62] on li "Dropdown -- Please select -- Dentist CDA -- Please select -- -- Please select -…" at bounding box center [780, 89] width 336 height 56
click at [708, 95] on span "-- Please select --" at bounding box center [769, 97] width 303 height 23
click at [661, 181] on li "Dentist" at bounding box center [780, 186] width 320 height 25
click at [671, 104] on span "Dentist" at bounding box center [769, 97] width 303 height 23
click at [652, 206] on li "CDA" at bounding box center [780, 211] width 320 height 25
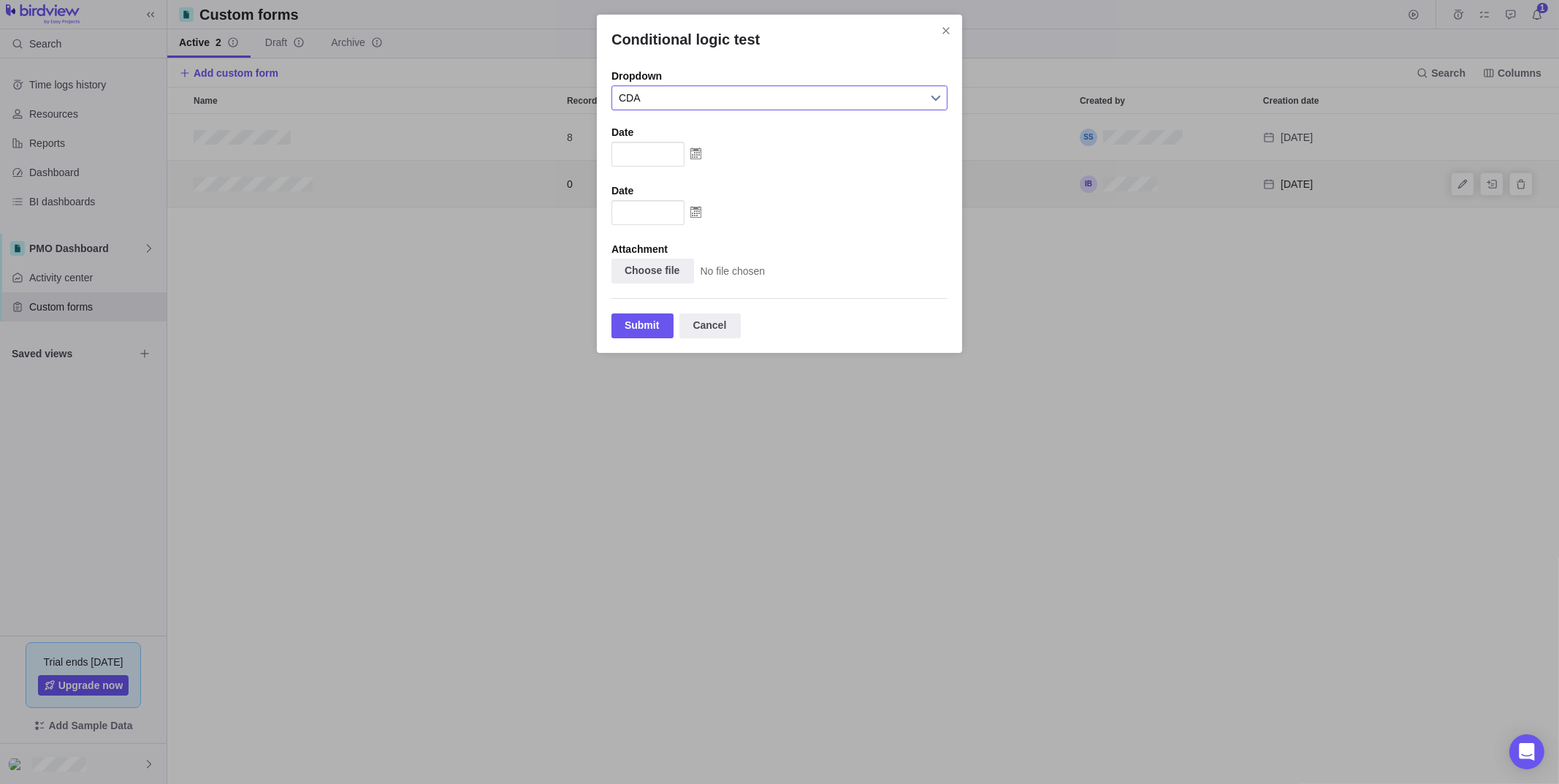
click at [682, 98] on span "CDA" at bounding box center [769, 97] width 303 height 23
click at [668, 180] on li "Dentist" at bounding box center [780, 186] width 320 height 25
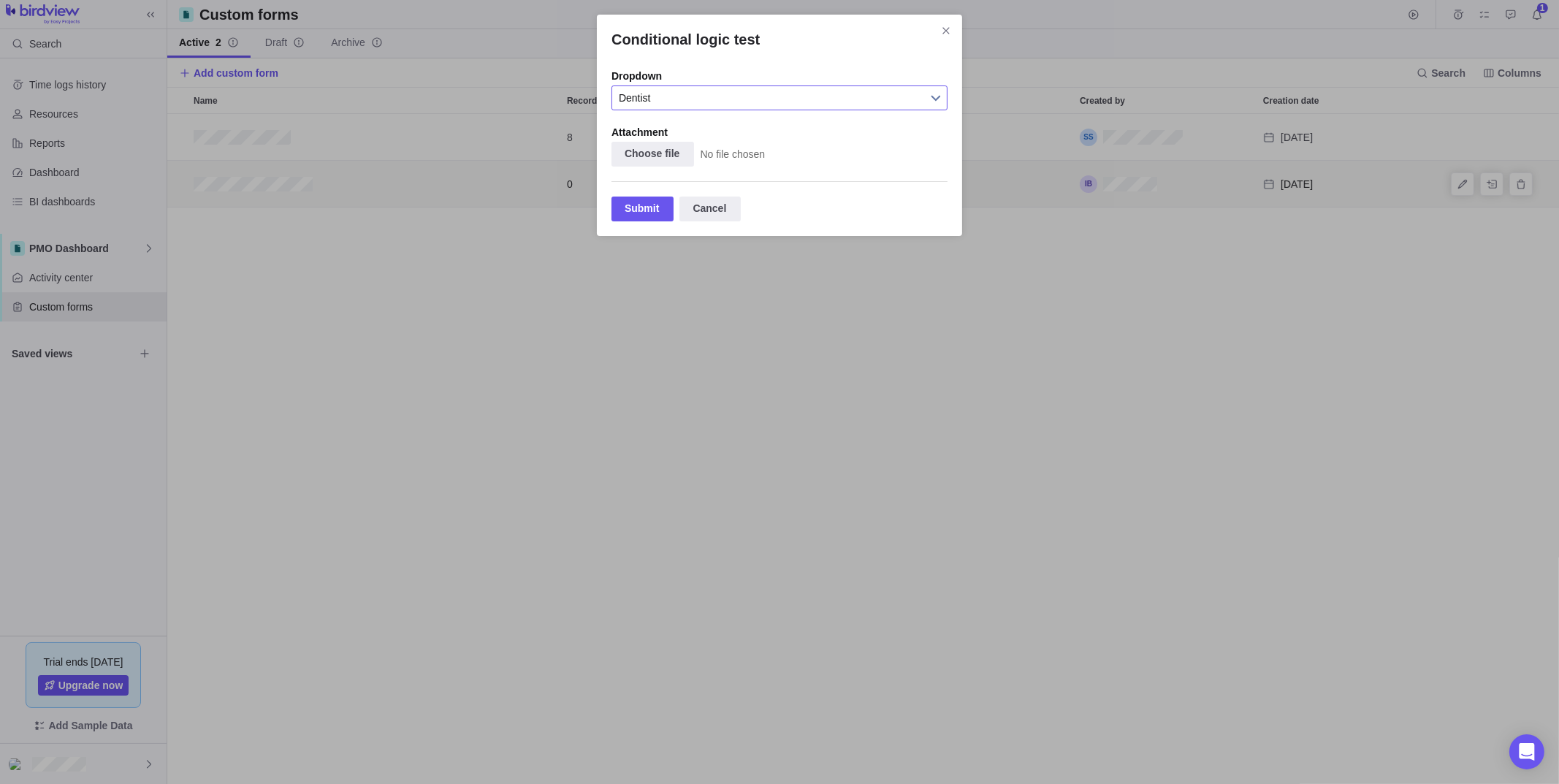
click at [714, 97] on span "Dentist" at bounding box center [769, 97] width 303 height 23
click at [650, 211] on li "CDA" at bounding box center [780, 211] width 320 height 25
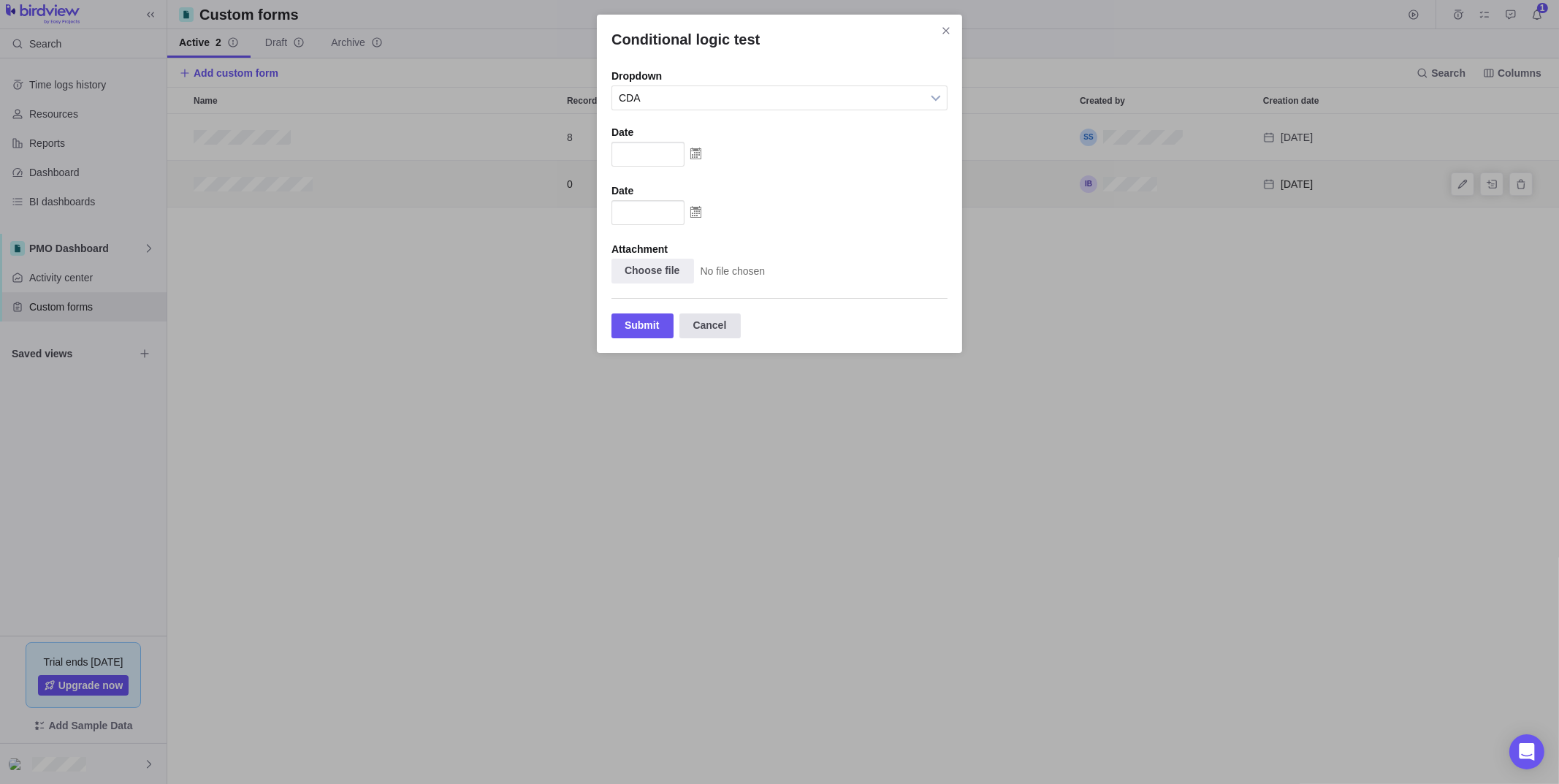
click at [728, 327] on div "Cancel" at bounding box center [709, 325] width 61 height 25
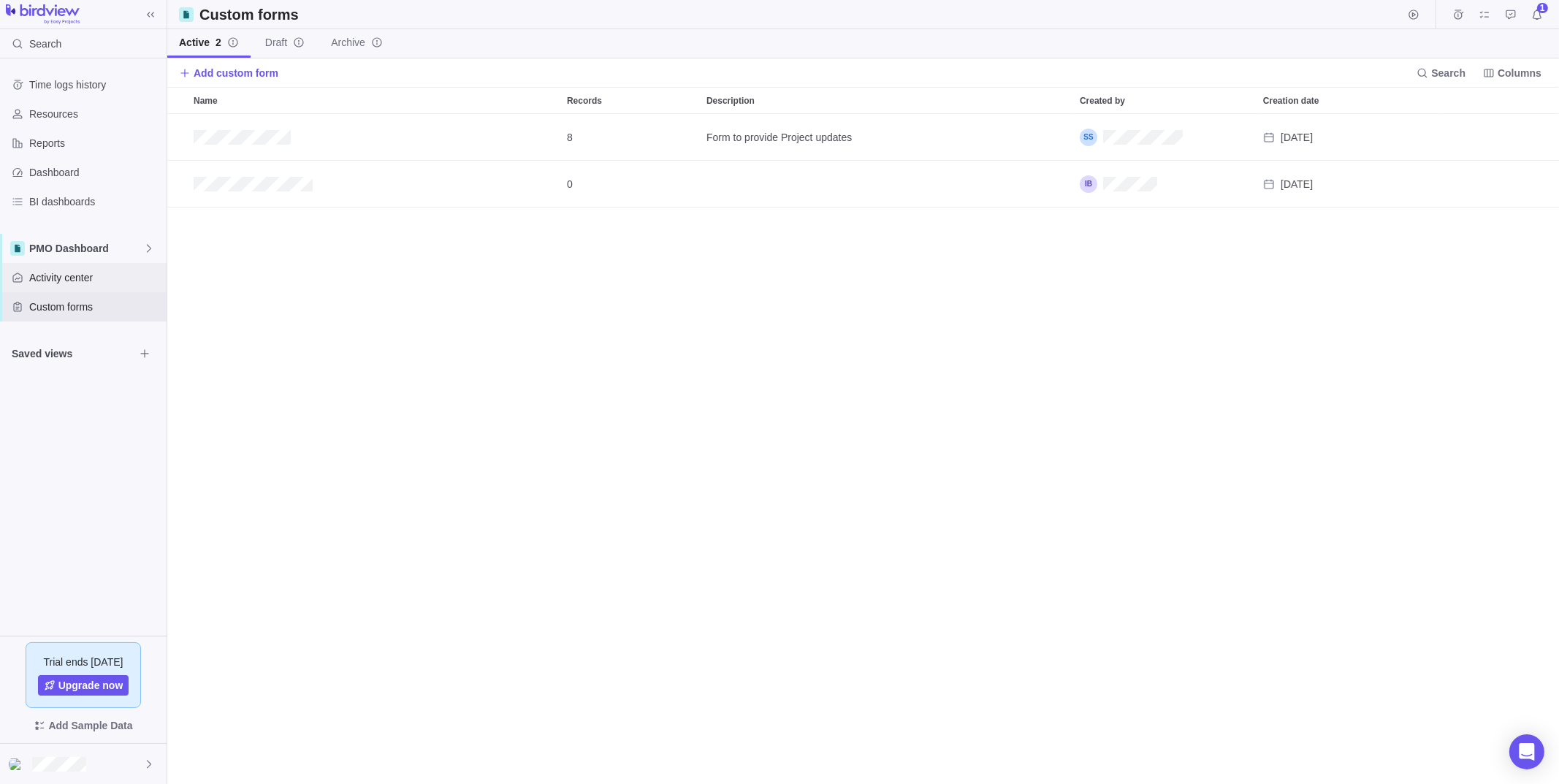
click at [69, 282] on span "Activity center" at bounding box center [95, 277] width 131 height 15
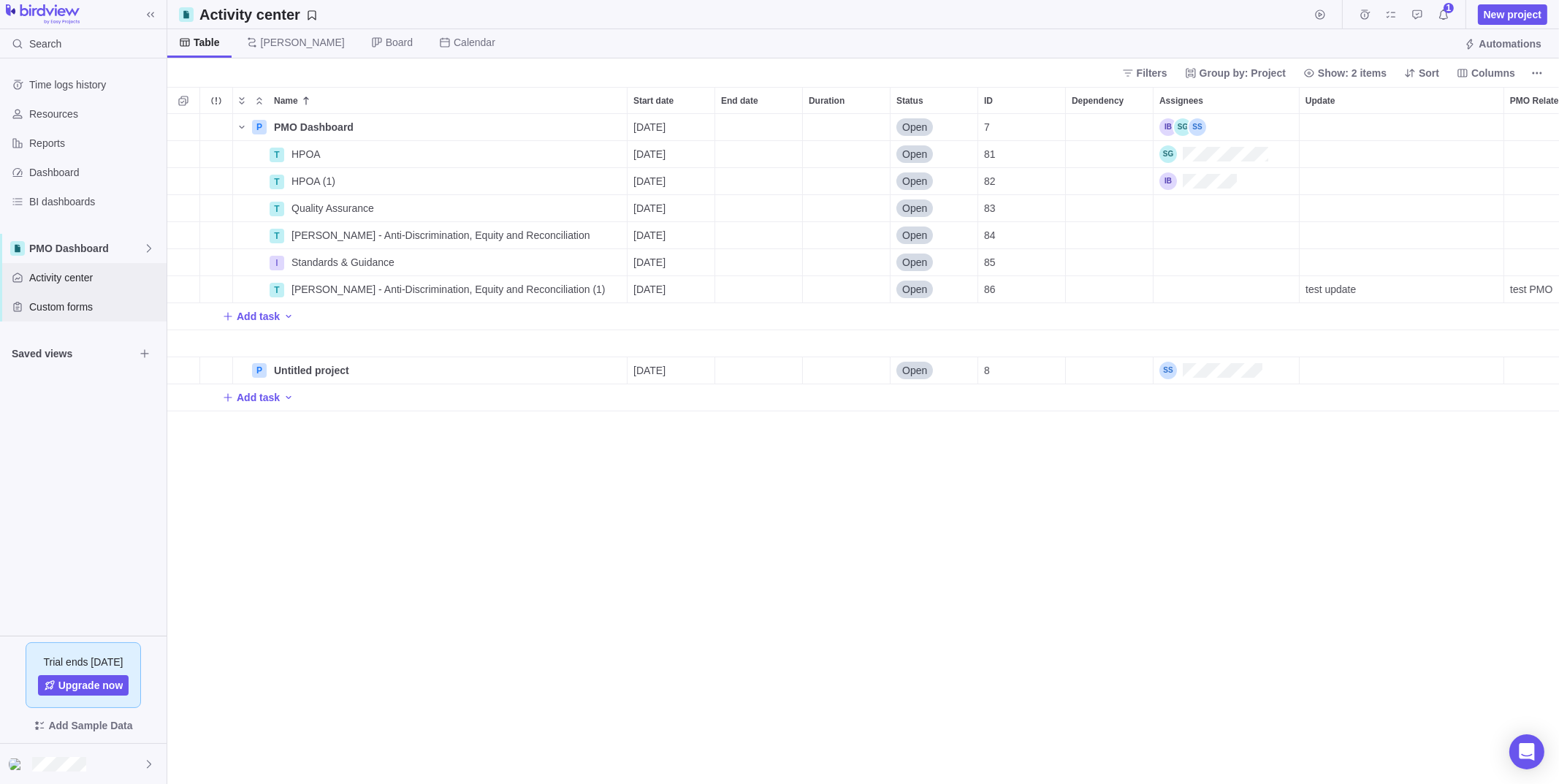
scroll to position [658, 1381]
click at [98, 248] on span "PMO Dashboard" at bounding box center [86, 248] width 114 height 15
click at [35, 278] on div "Main" at bounding box center [83, 283] width 154 height 26
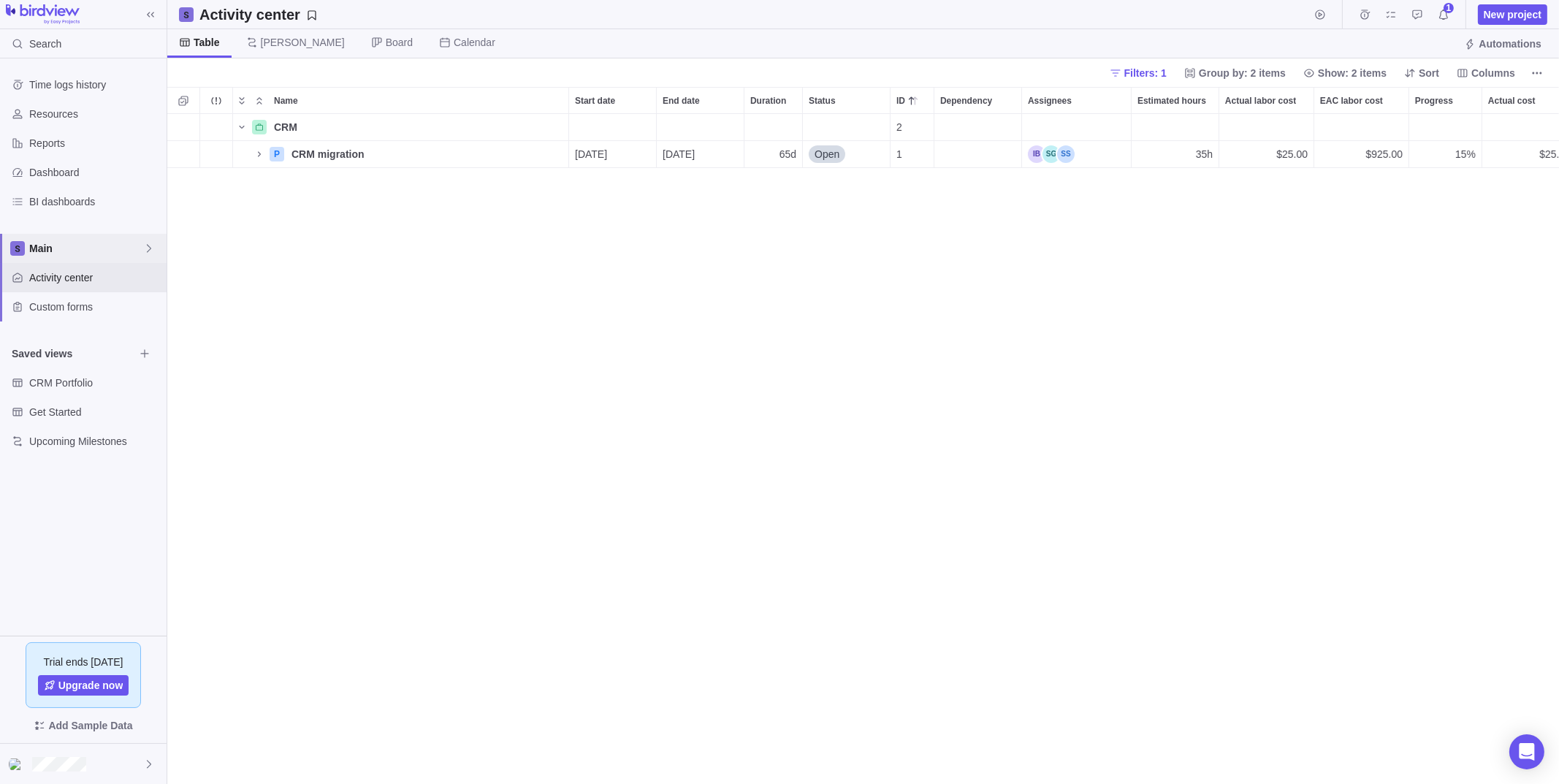
scroll to position [11, 11]
click at [1166, 70] on span "Filters: 1" at bounding box center [1145, 73] width 42 height 15
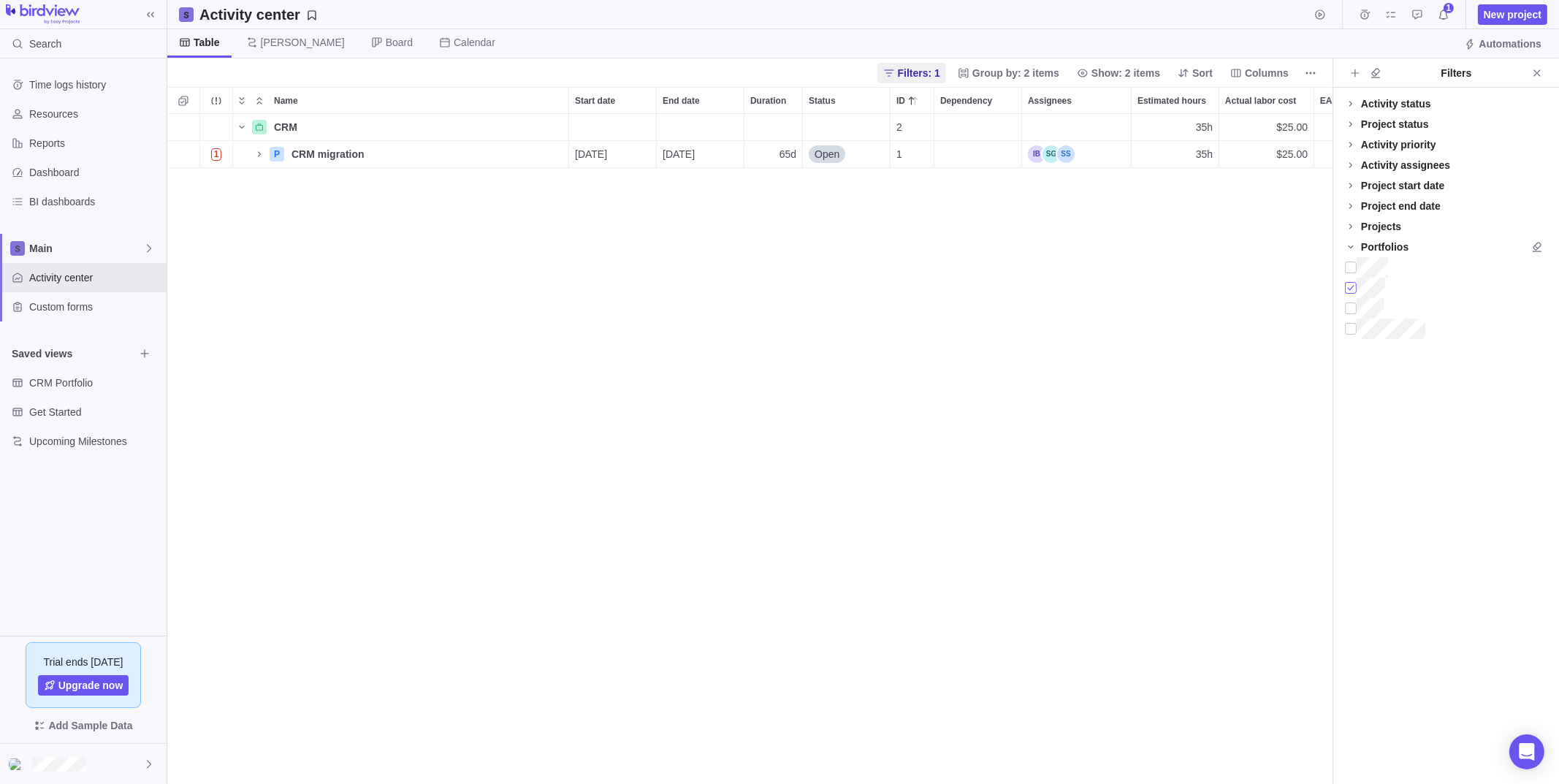
click at [1351, 283] on div at bounding box center [1350, 288] width 11 height 21
click at [261, 152] on icon "Name" at bounding box center [260, 154] width 11 height 11
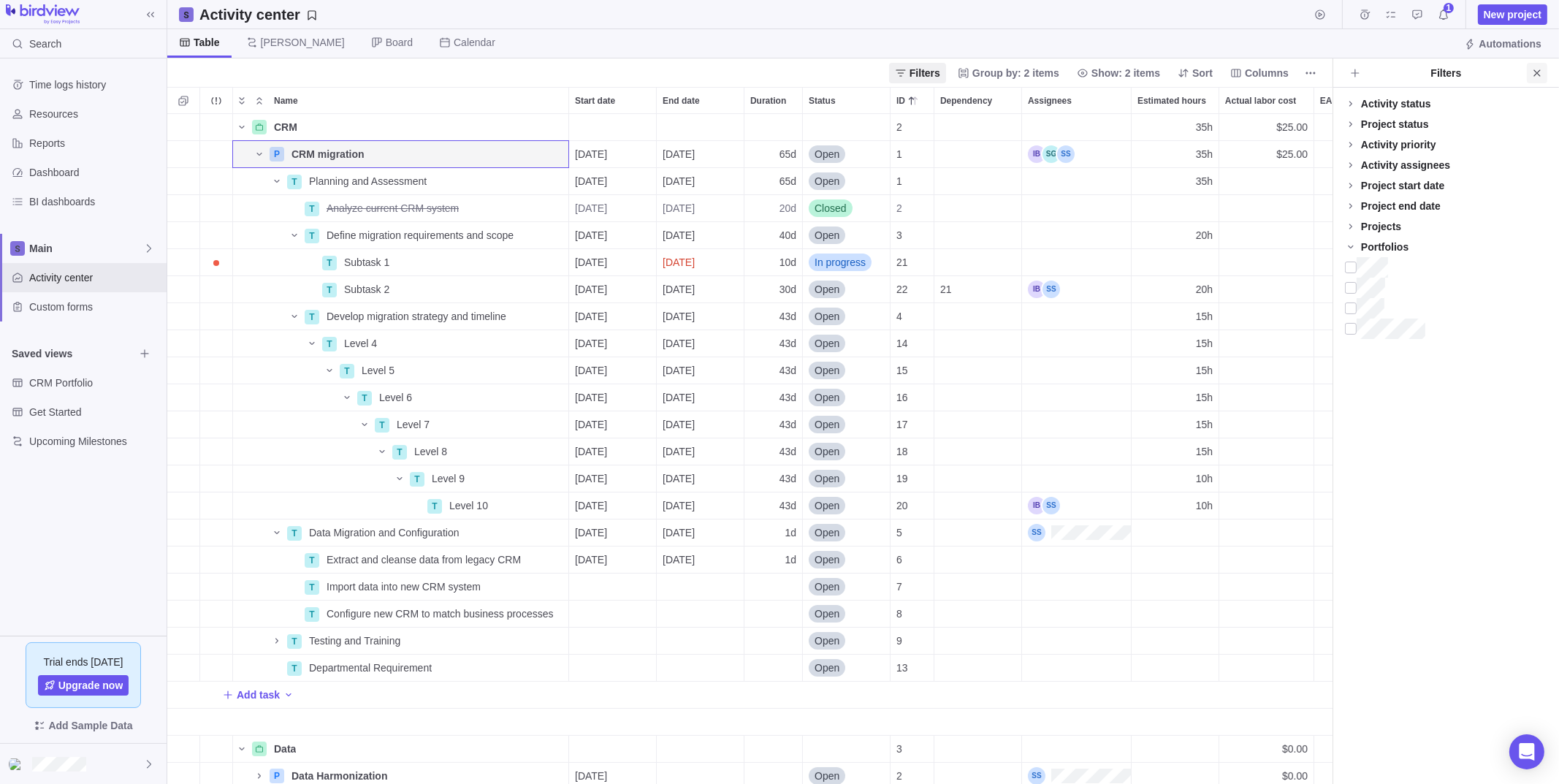
click at [1539, 71] on icon "Close" at bounding box center [1537, 73] width 11 height 11
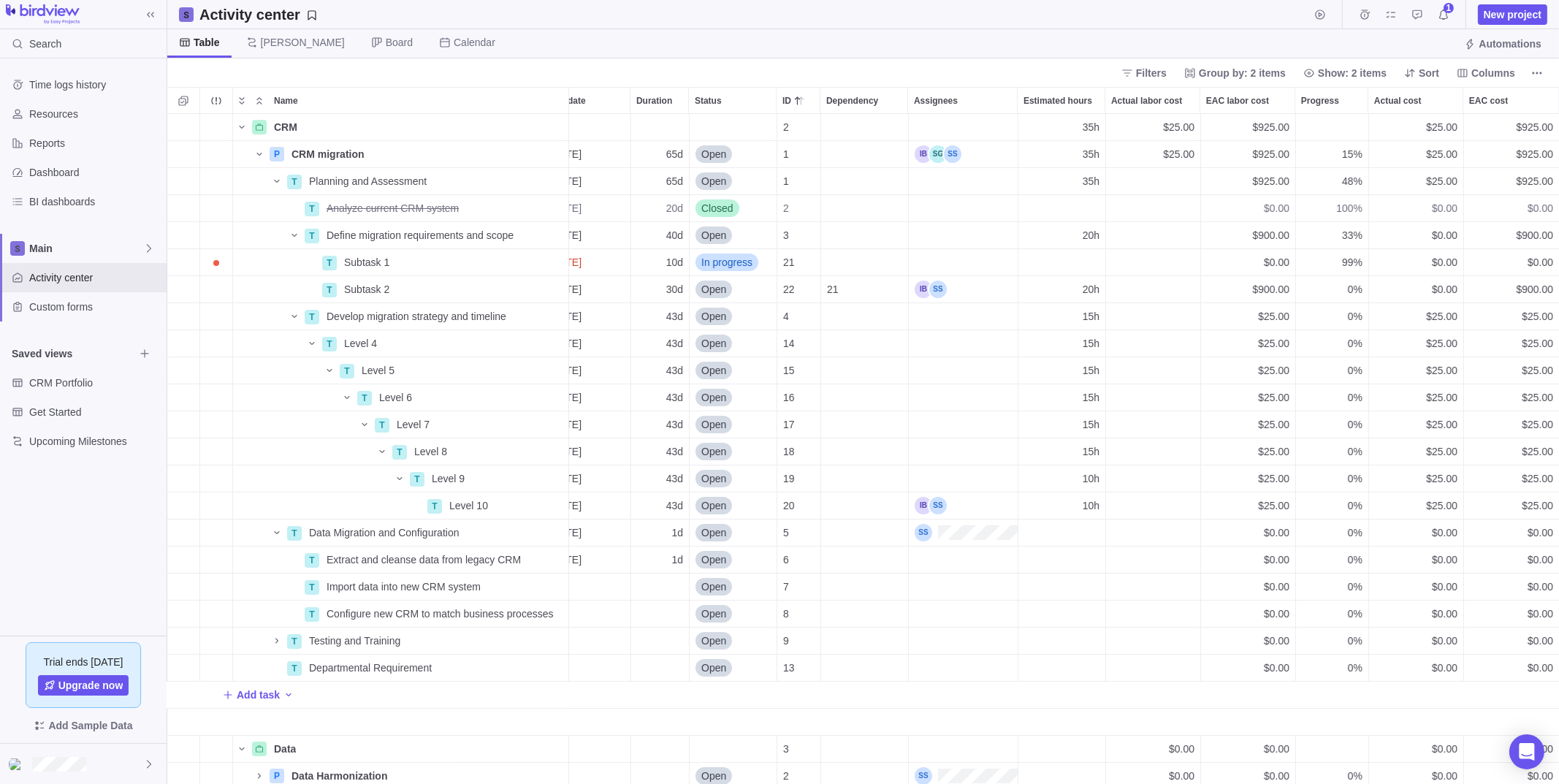
scroll to position [0, 125]
click at [526, 503] on span "Details" at bounding box center [523, 506] width 34 height 15
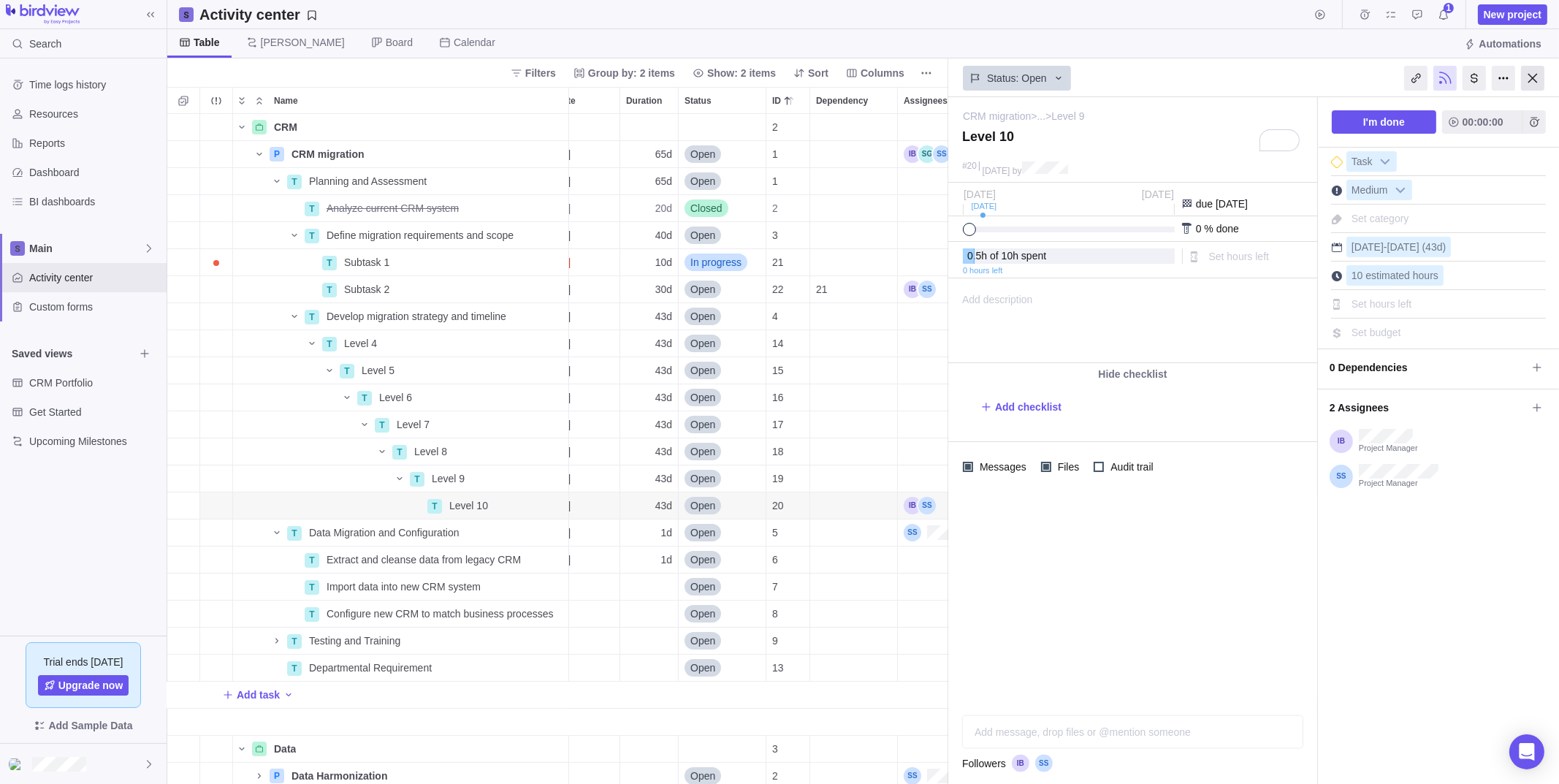
click at [1537, 81] on div at bounding box center [1532, 78] width 23 height 25
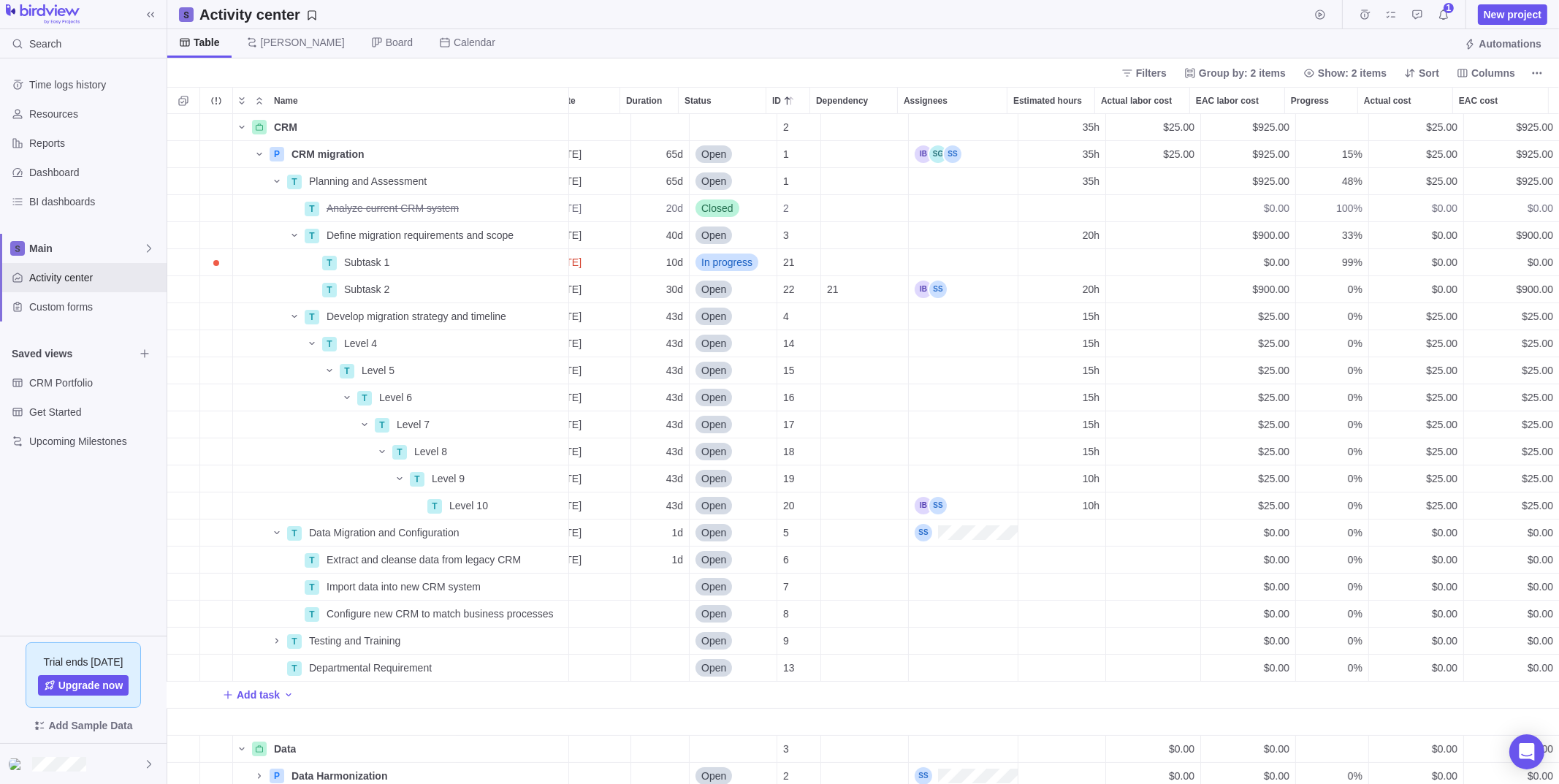
scroll to position [658, 1381]
click at [522, 285] on span "Details" at bounding box center [523, 289] width 34 height 15
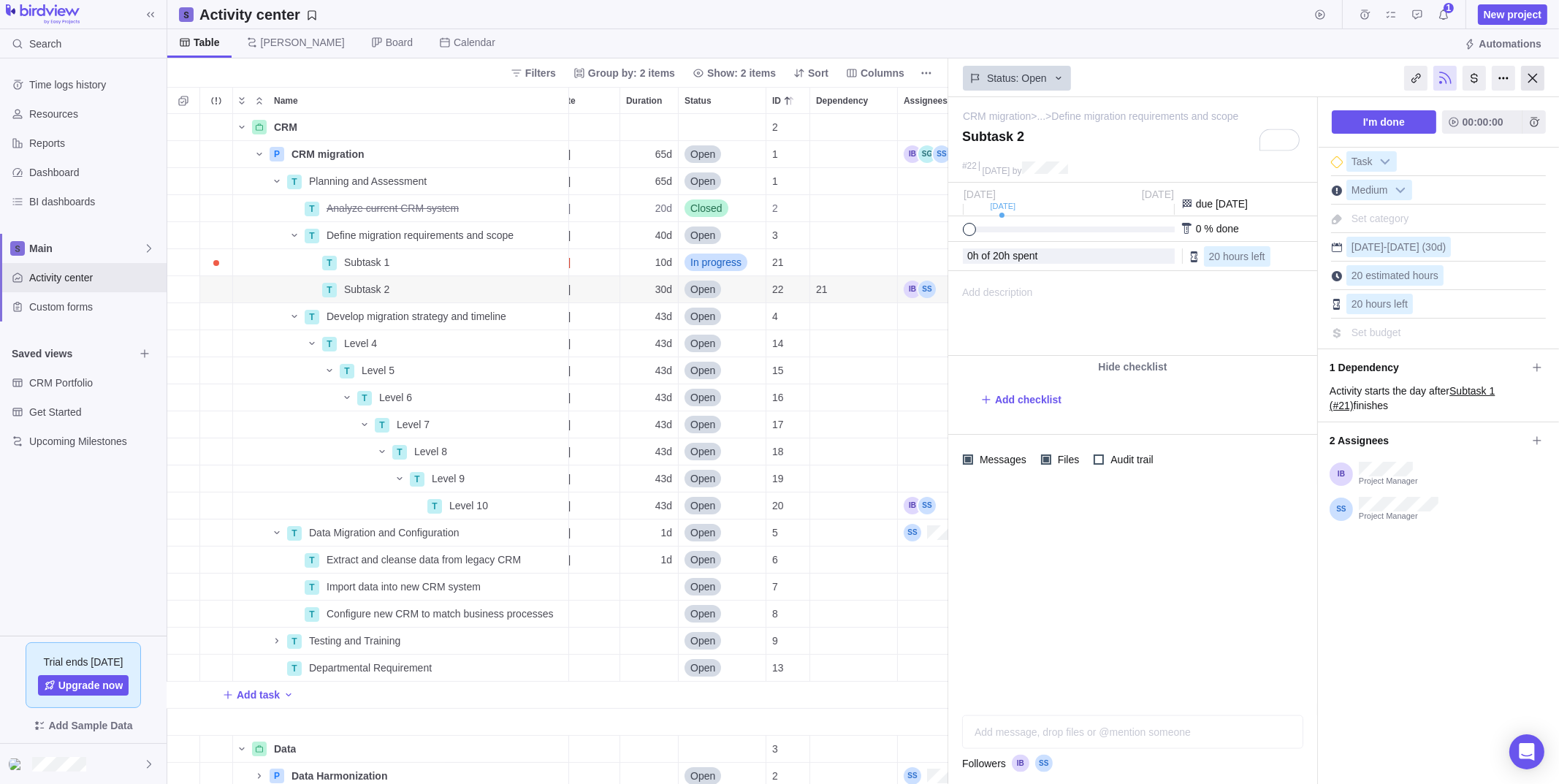
click at [1538, 78] on div at bounding box center [1532, 78] width 23 height 25
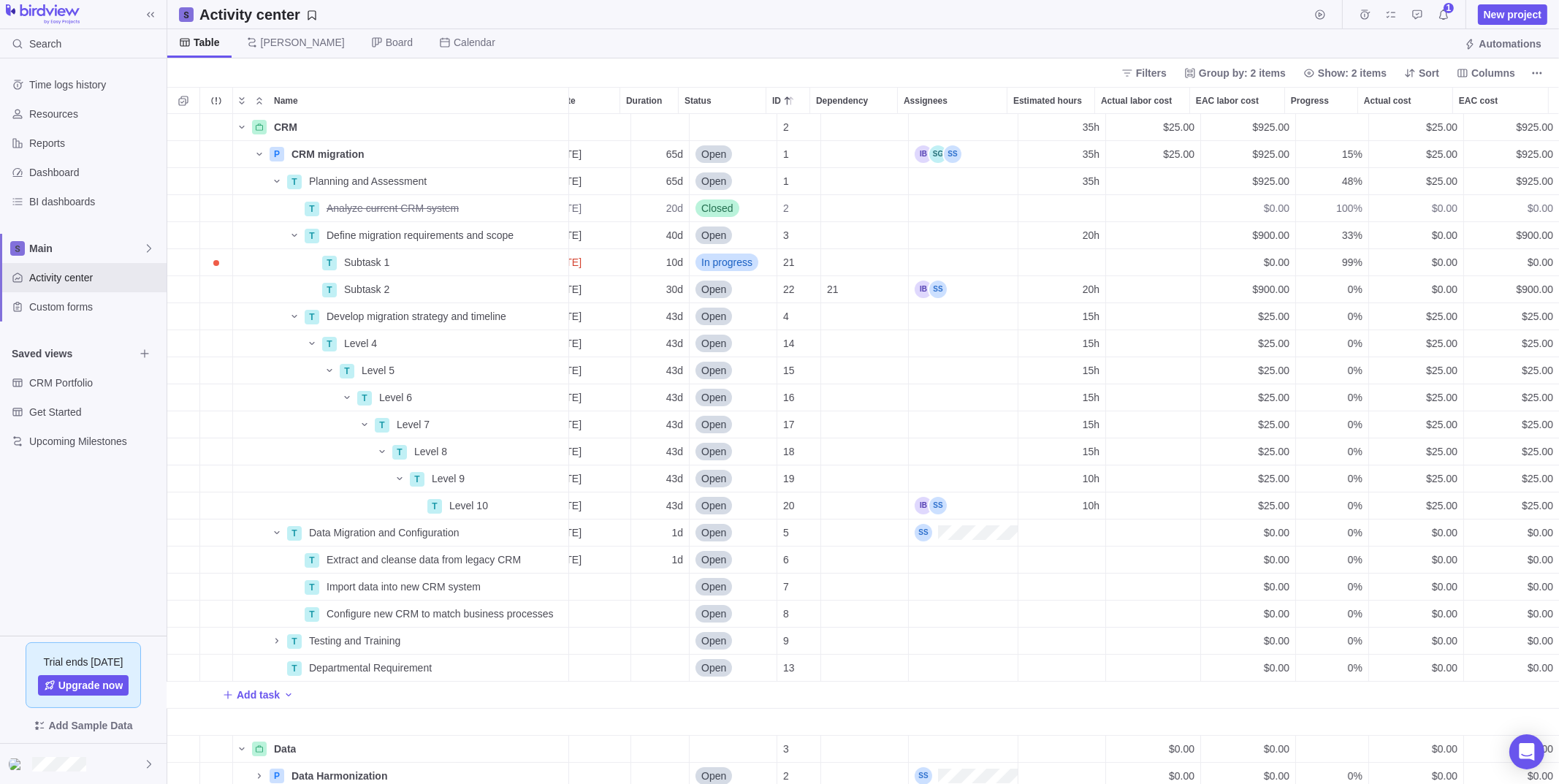
scroll to position [658, 1381]
click at [522, 287] on span "Details" at bounding box center [523, 289] width 34 height 15
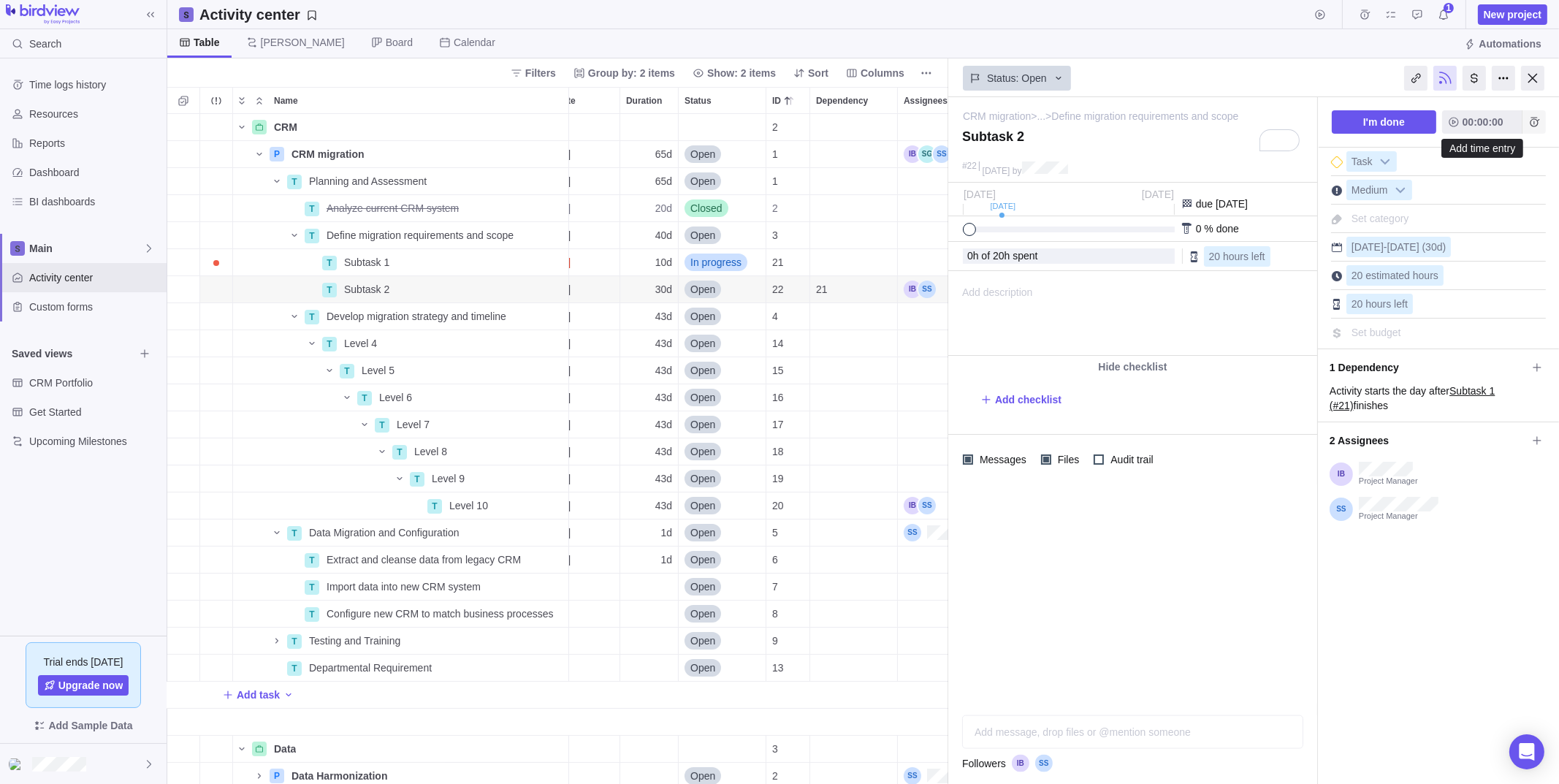
click at [1537, 125] on icon "Add time entry" at bounding box center [1534, 122] width 11 height 11
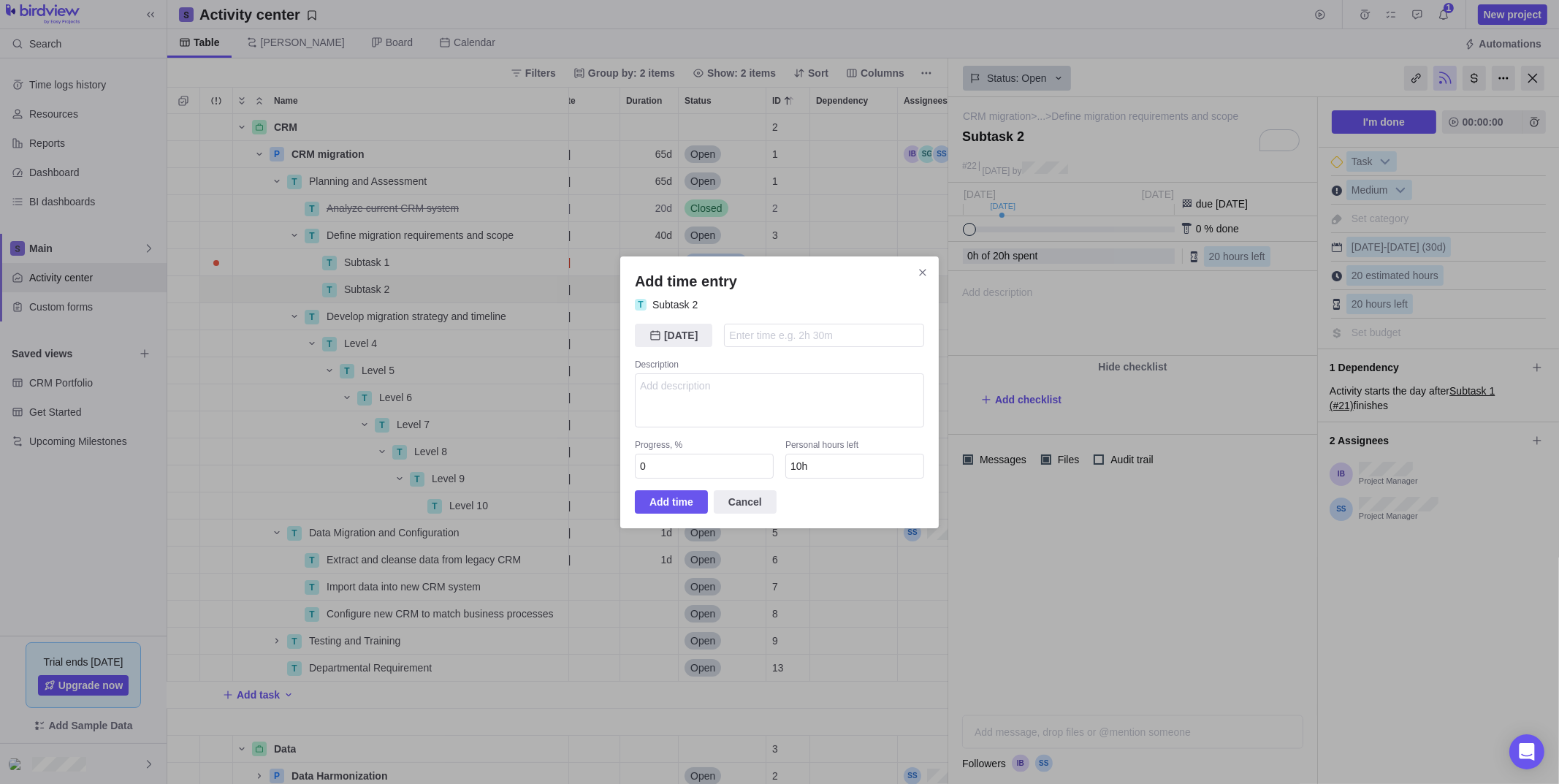
type input "5"
type input "5h"
drag, startPoint x: 751, startPoint y: 338, endPoint x: 659, endPoint y: 327, distance: 92.7
click at [659, 327] on div "09/08/2025 Today 5" at bounding box center [780, 334] width 290 height 23
type input "2"
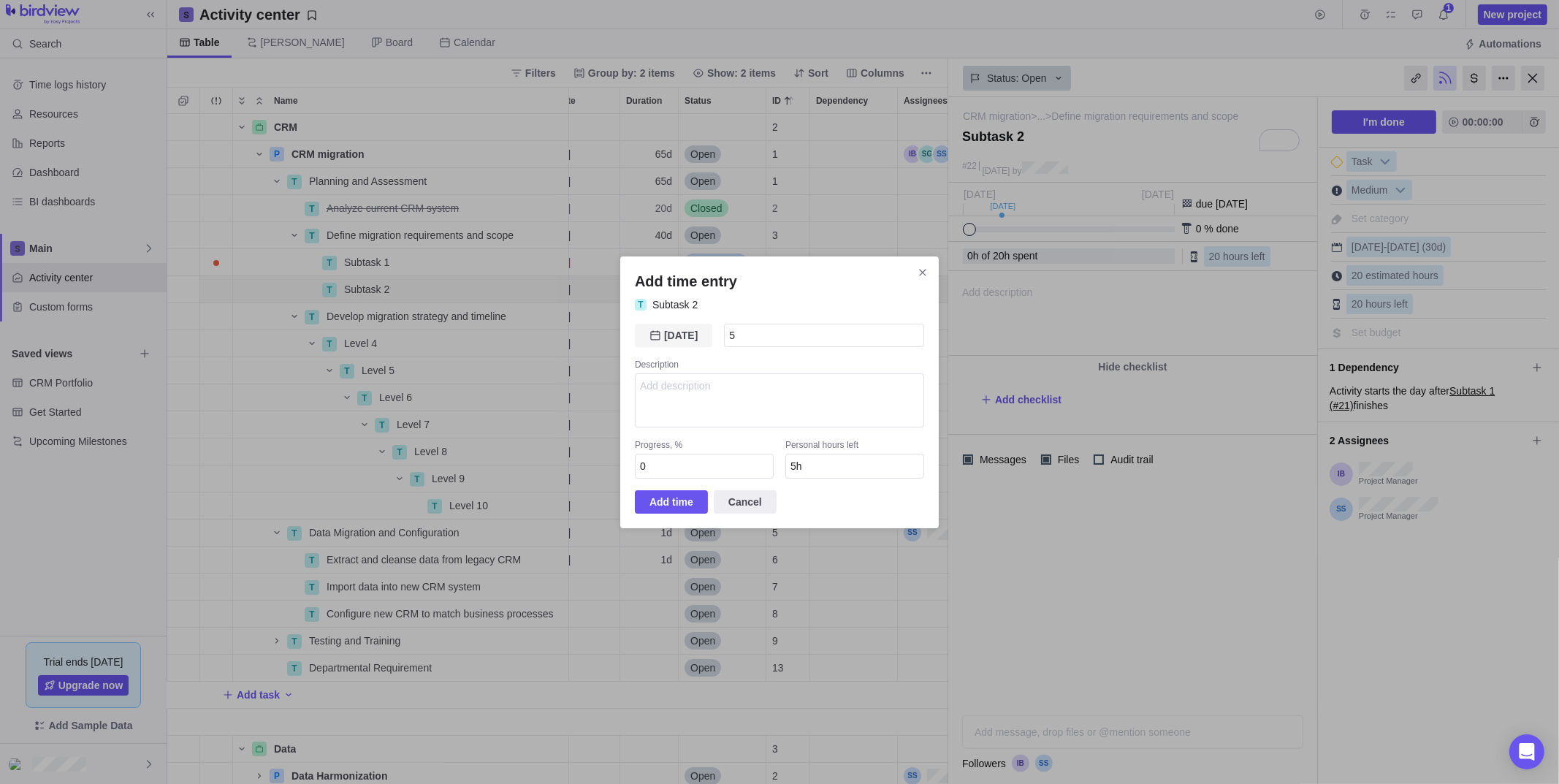
type input "8h"
type input "2h"
click at [690, 497] on span "Add time" at bounding box center [671, 501] width 44 height 18
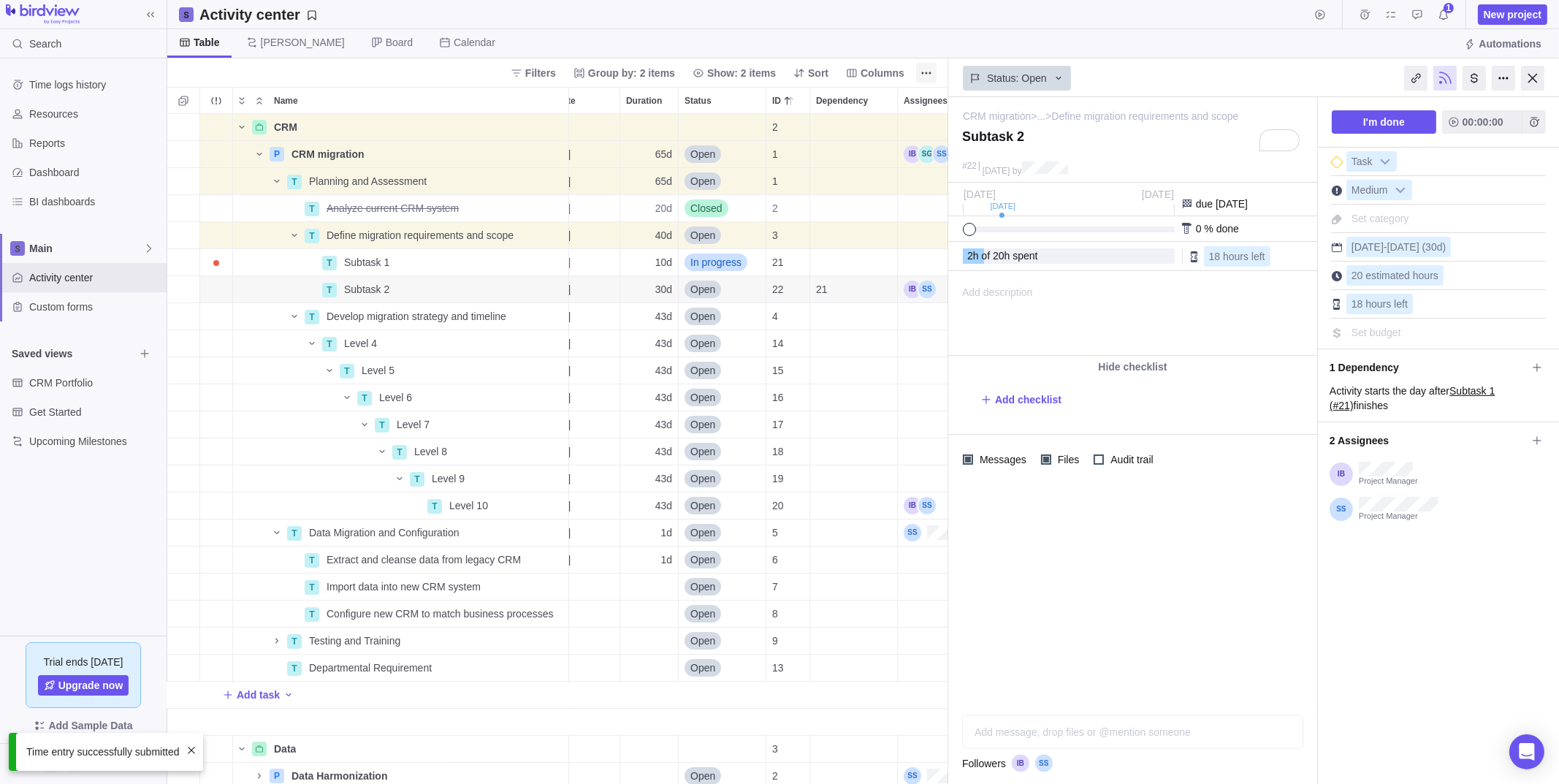
click at [1537, 71] on div at bounding box center [1532, 78] width 23 height 25
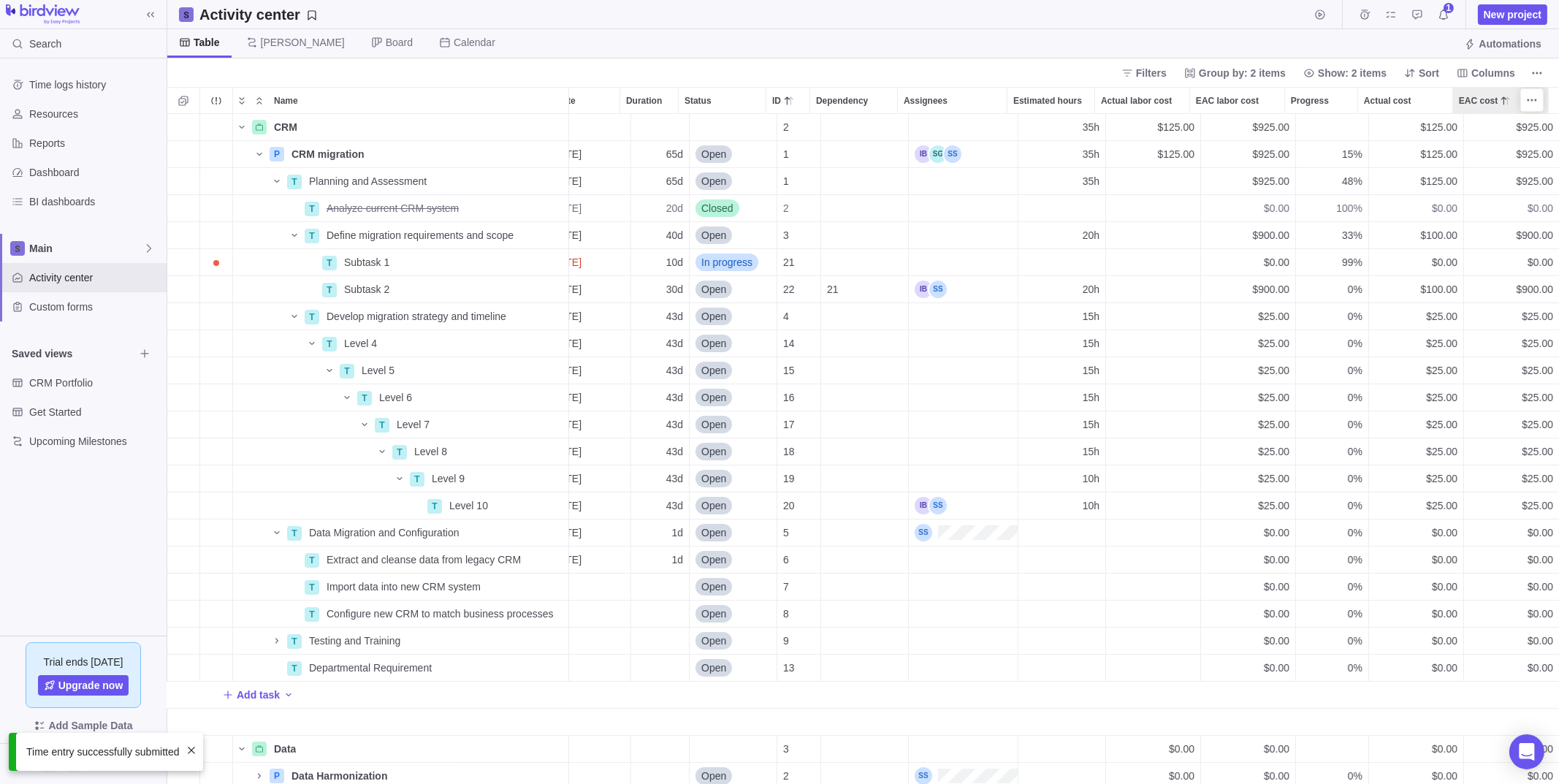
scroll to position [658, 1381]
click at [522, 501] on span "Details" at bounding box center [523, 506] width 34 height 15
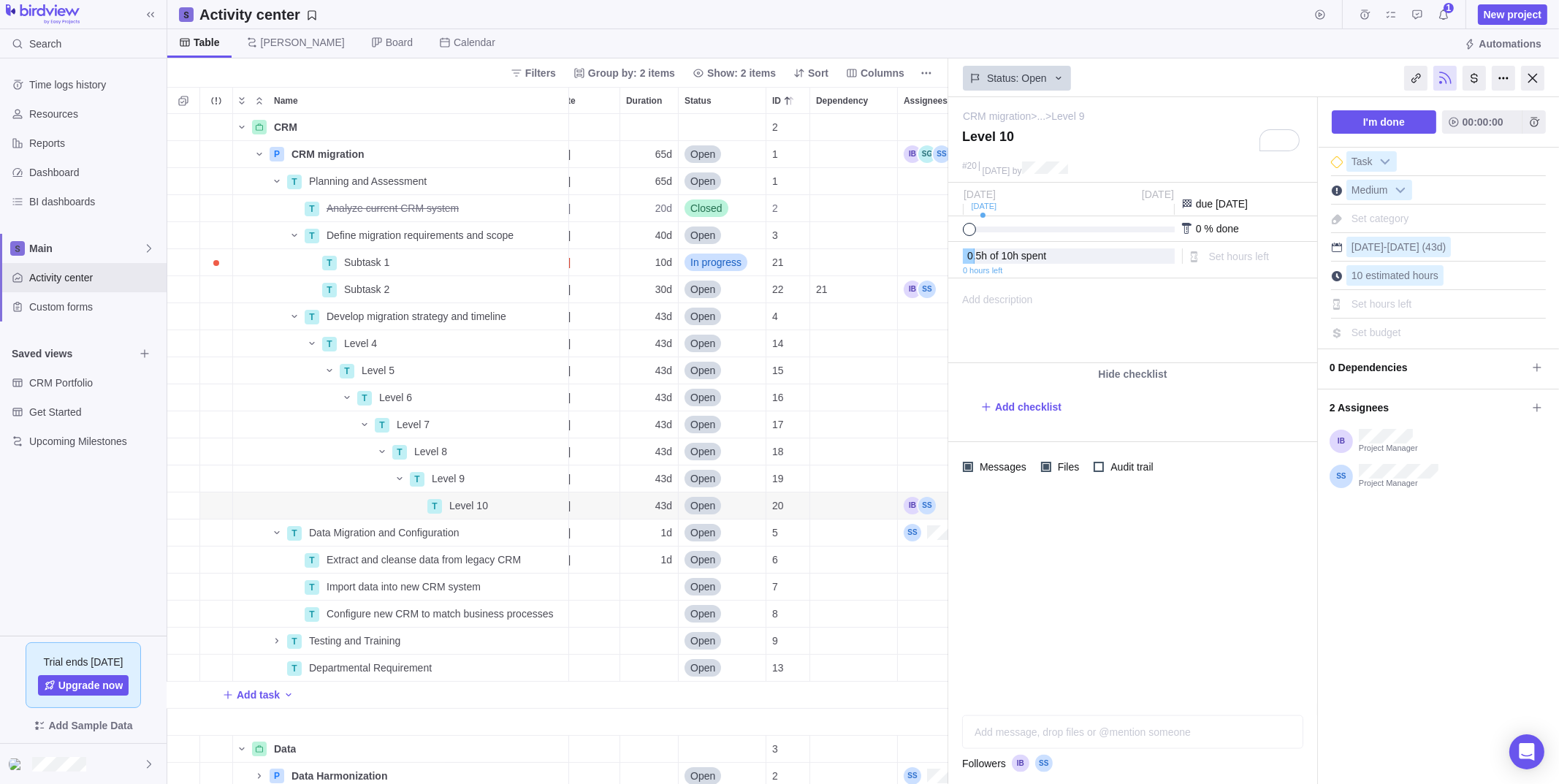
click at [1369, 302] on span "Set hours left" at bounding box center [1381, 303] width 61 height 11
type input "9.5"
click at [1383, 546] on div "I'm done 00:00:00 Task Medium Set category Sep 3 - Oct 31 (43d) 10 estimated ho…" at bounding box center [1438, 440] width 241 height 687
click at [1542, 79] on div at bounding box center [1532, 78] width 23 height 25
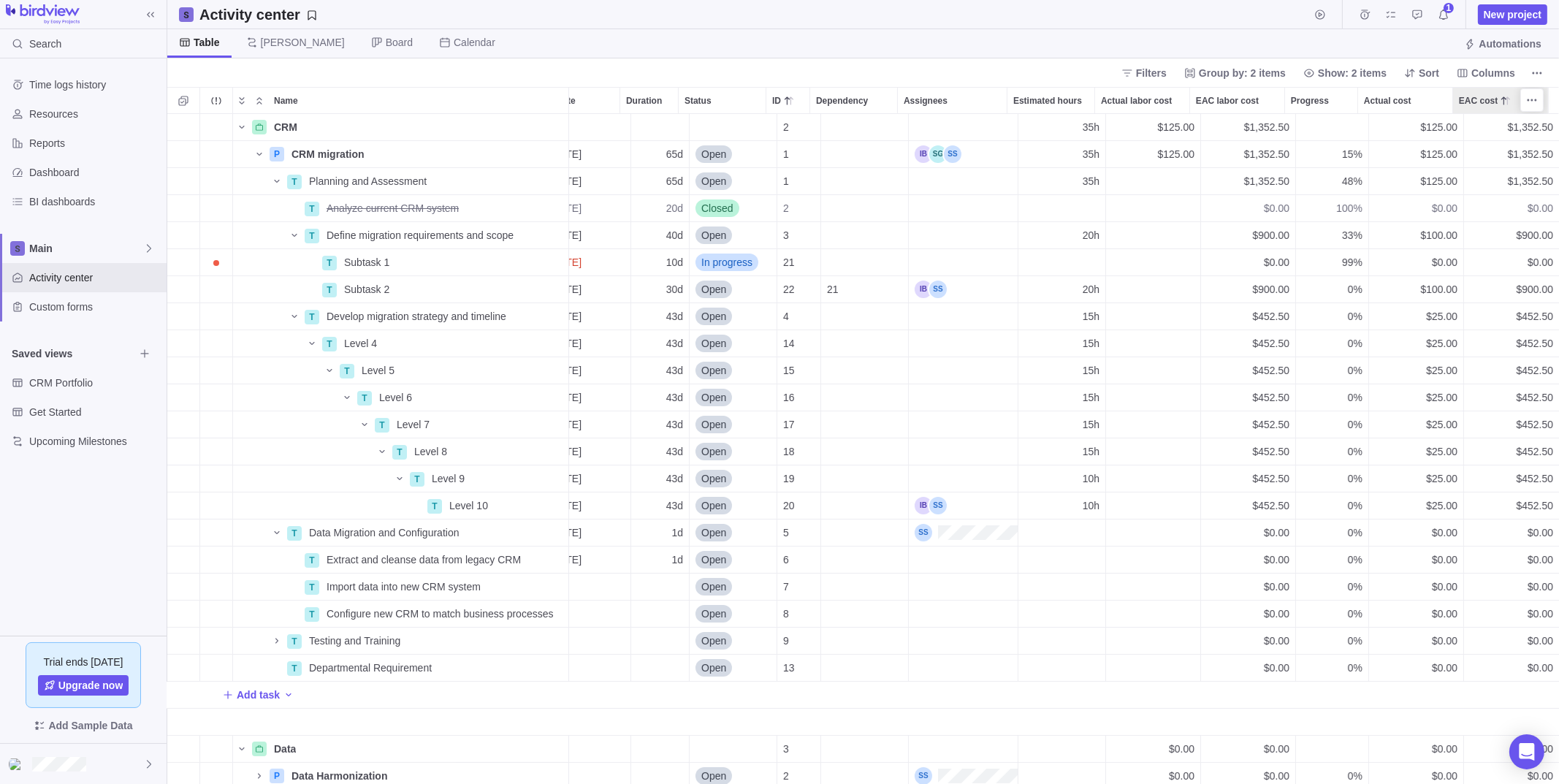
scroll to position [658, 1381]
click at [520, 507] on span "Details" at bounding box center [523, 506] width 34 height 15
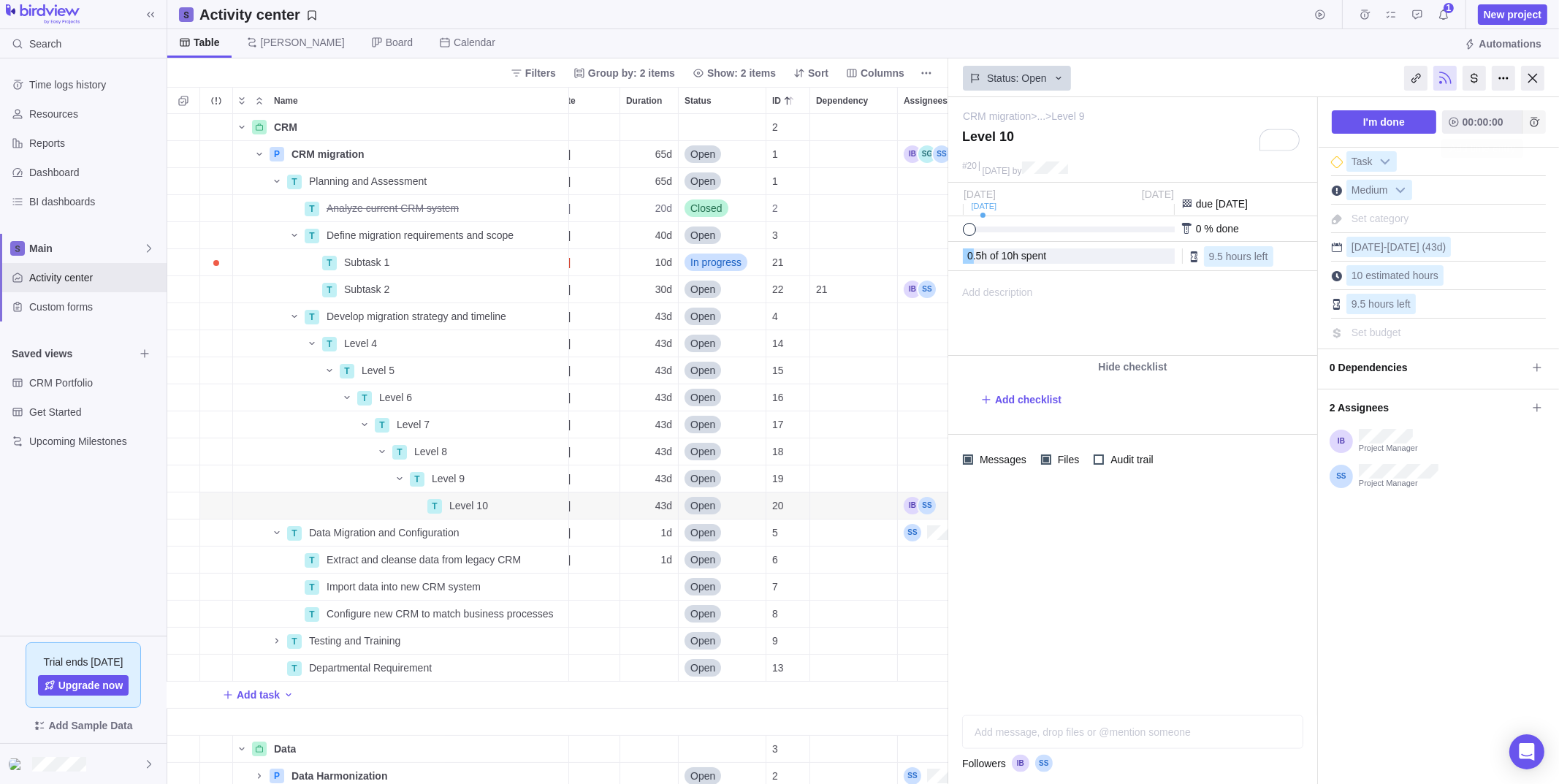
click at [1537, 114] on span "Add time entry" at bounding box center [1534, 122] width 23 height 23
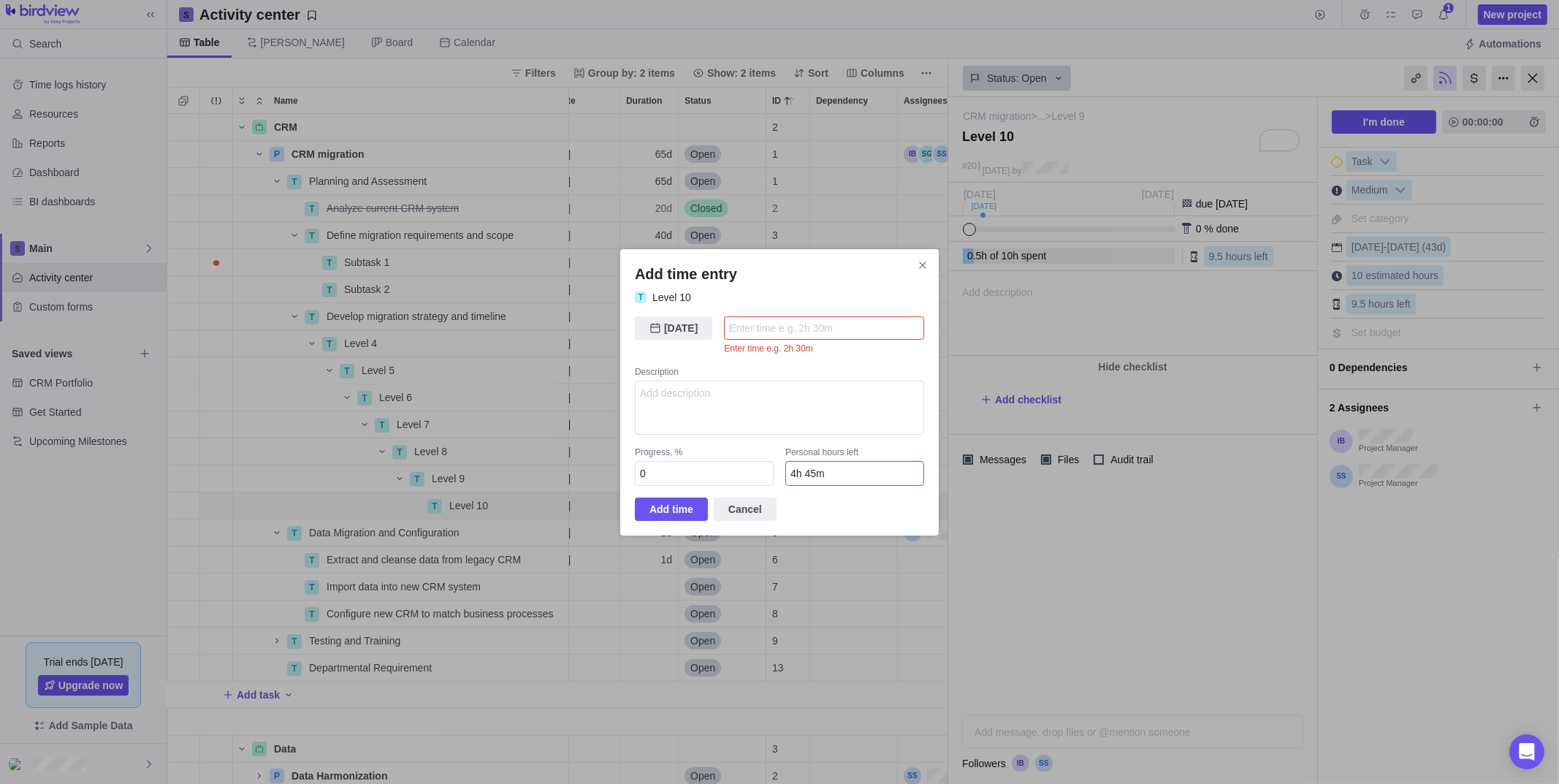
click at [852, 469] on input "4h 45m" at bounding box center [854, 473] width 139 height 25
click at [753, 508] on span "Cancel" at bounding box center [745, 509] width 34 height 18
